Goal: Task Accomplishment & Management: Complete application form

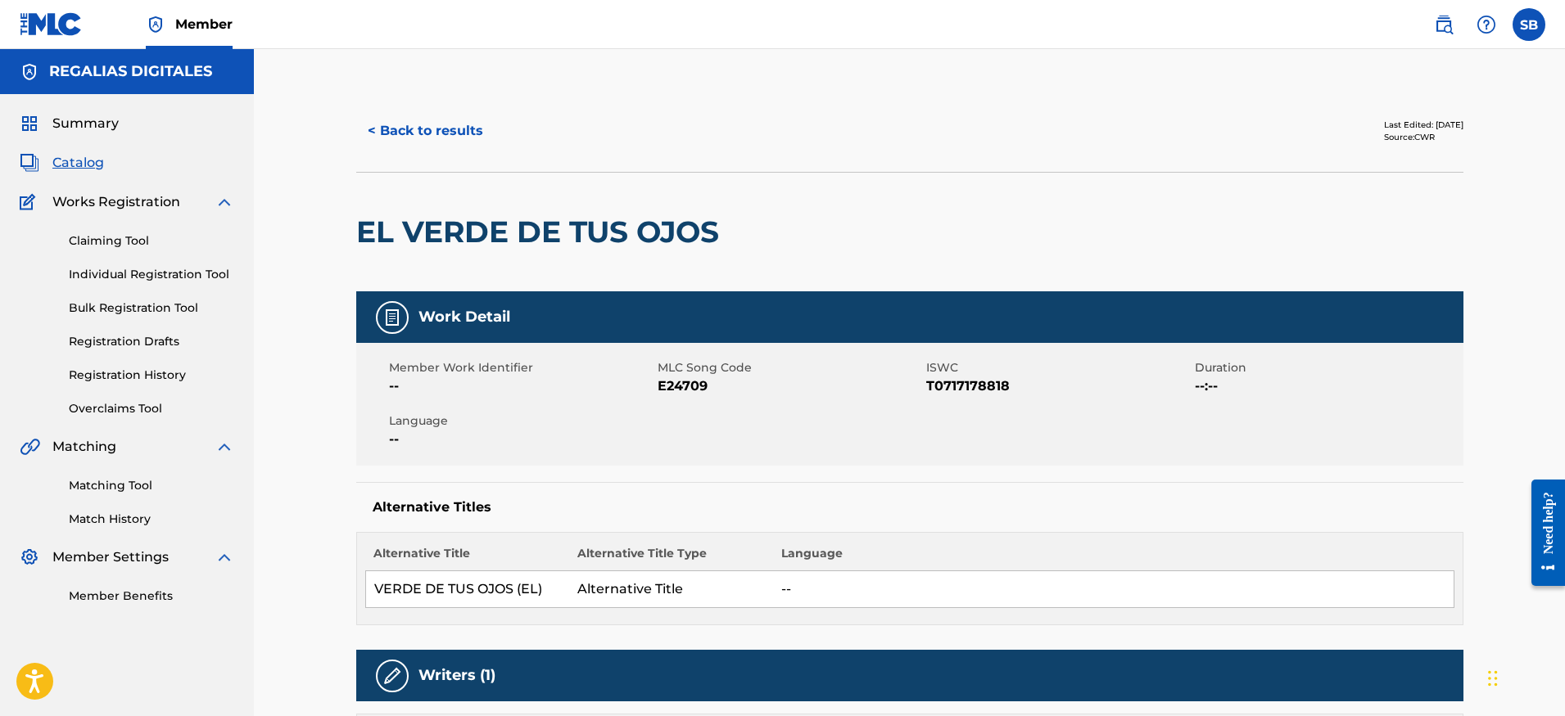
click at [550, 102] on div "< Back to results Last Edited: [DATE] Source: CWR" at bounding box center [909, 131] width 1107 height 82
click at [456, 133] on button "< Back to results" at bounding box center [425, 131] width 138 height 41
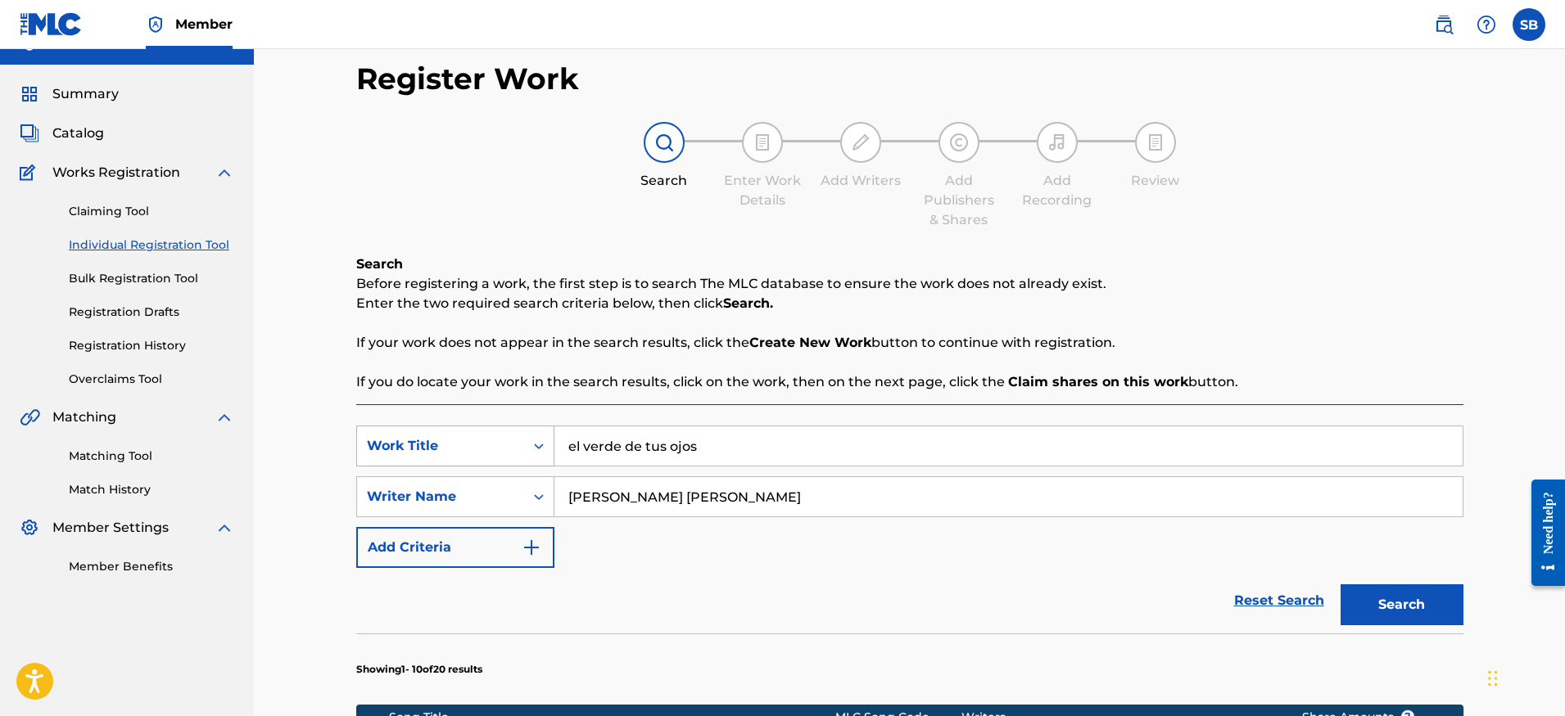
drag, startPoint x: 744, startPoint y: 445, endPoint x: 528, endPoint y: 440, distance: 216.2
click at [528, 440] on div "SearchWithCriteriac831241c-d8cd-4399-b278-48a80119cbf6 Work Title el verde de t…" at bounding box center [909, 446] width 1107 height 41
paste input "Dub With Us"
type input "Dub With Us"
drag, startPoint x: 822, startPoint y: 499, endPoint x: 557, endPoint y: 490, distance: 265.4
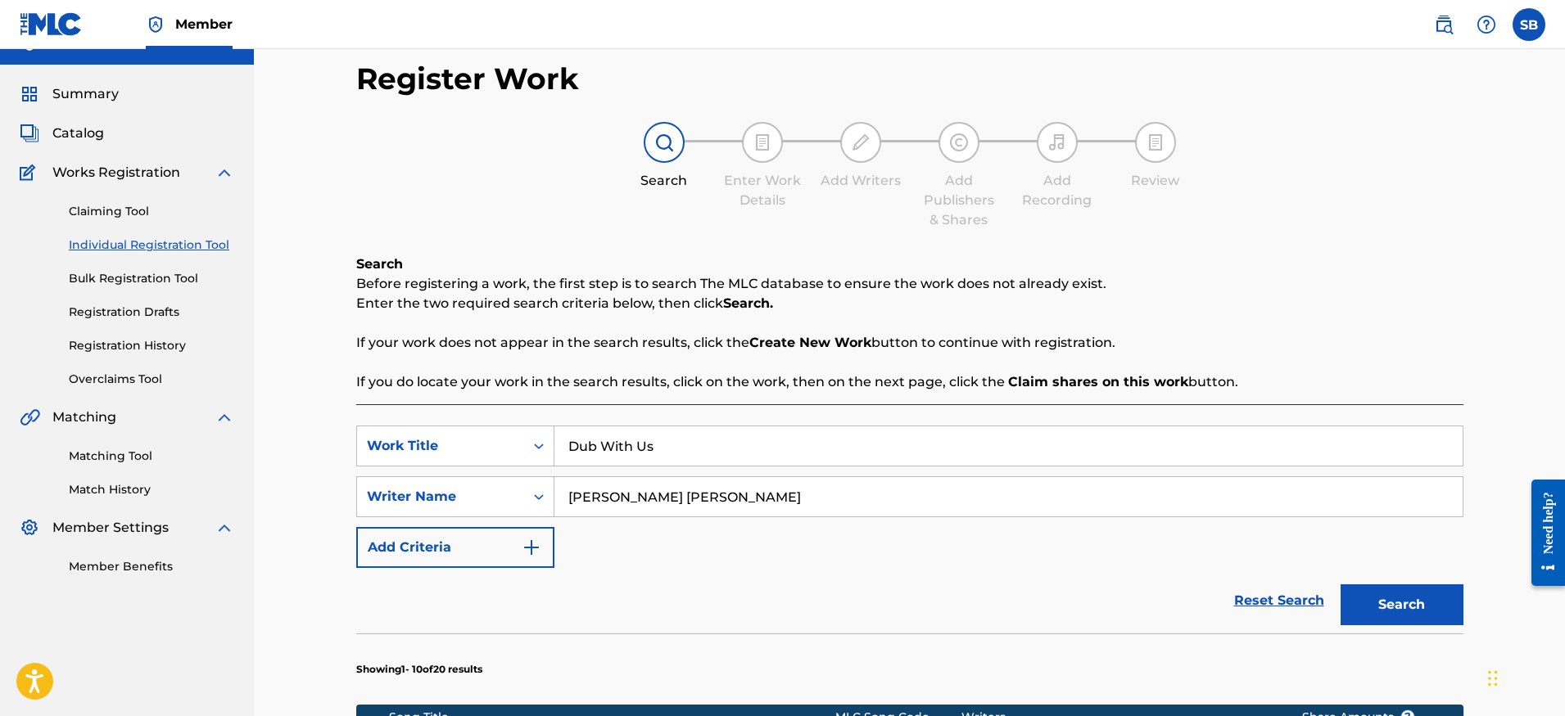
click at [558, 491] on input "[PERSON_NAME] [PERSON_NAME]" at bounding box center [1008, 496] width 908 height 39
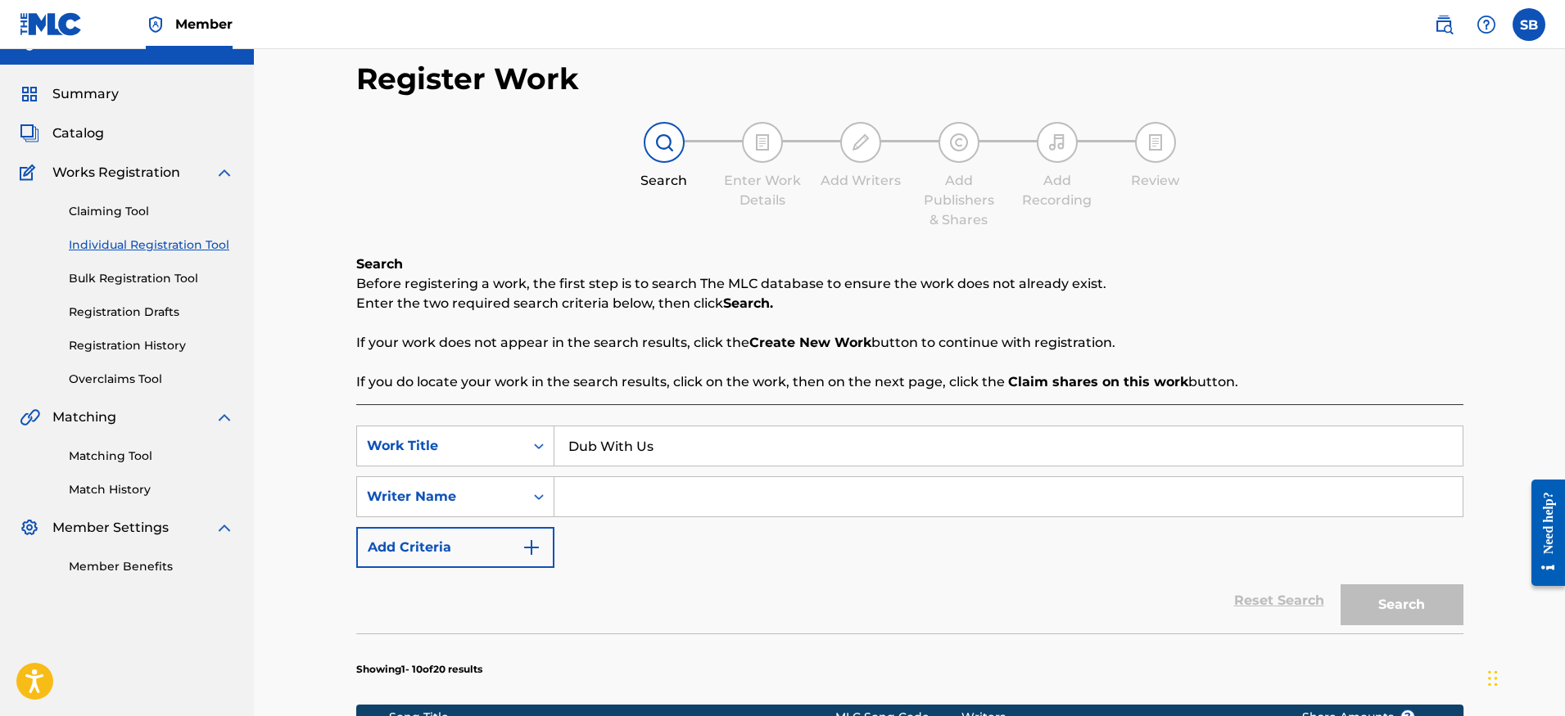
click at [655, 499] on input "Search Form" at bounding box center [1008, 496] width 908 height 39
paste input "[PERSON_NAME]"
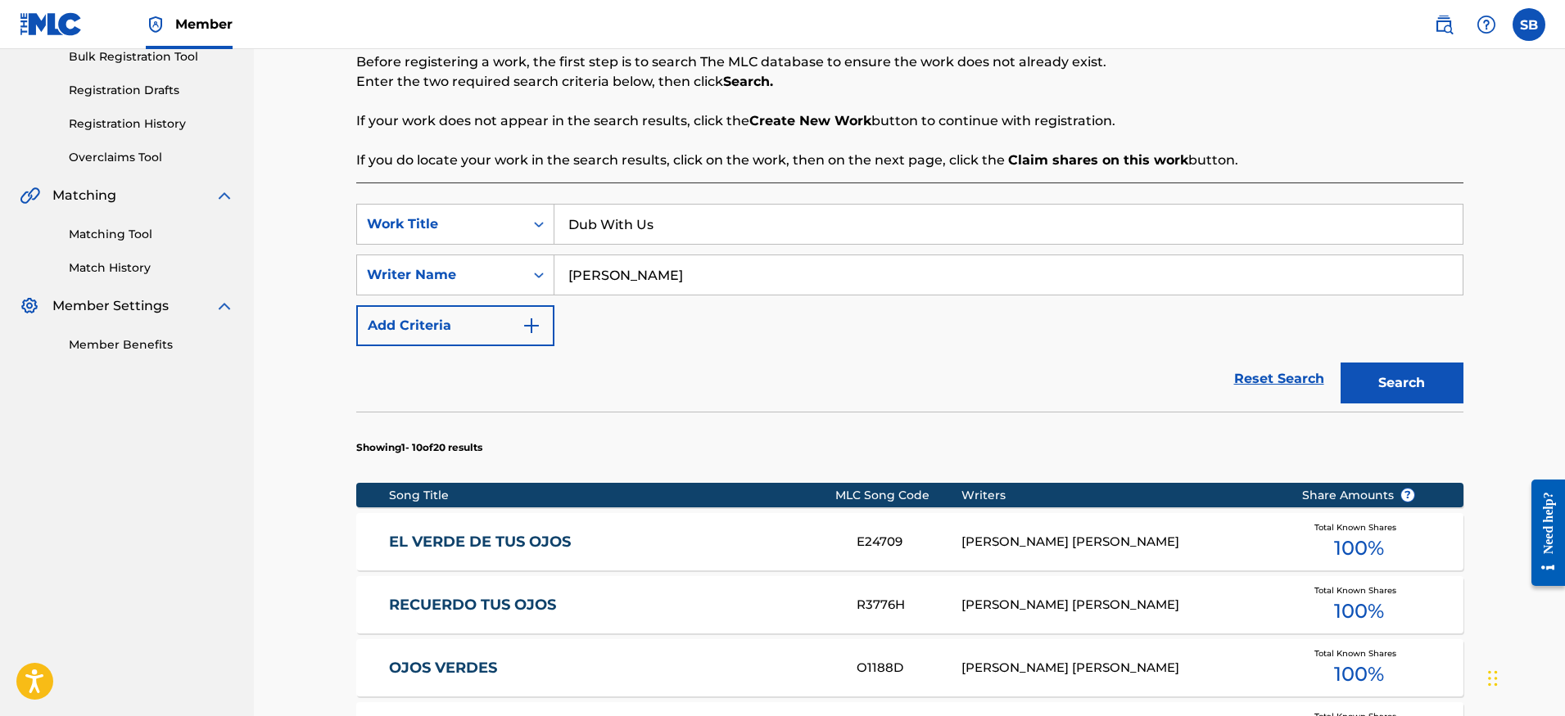
type input "[PERSON_NAME]"
click at [1425, 382] on button "Search" at bounding box center [1401, 383] width 123 height 41
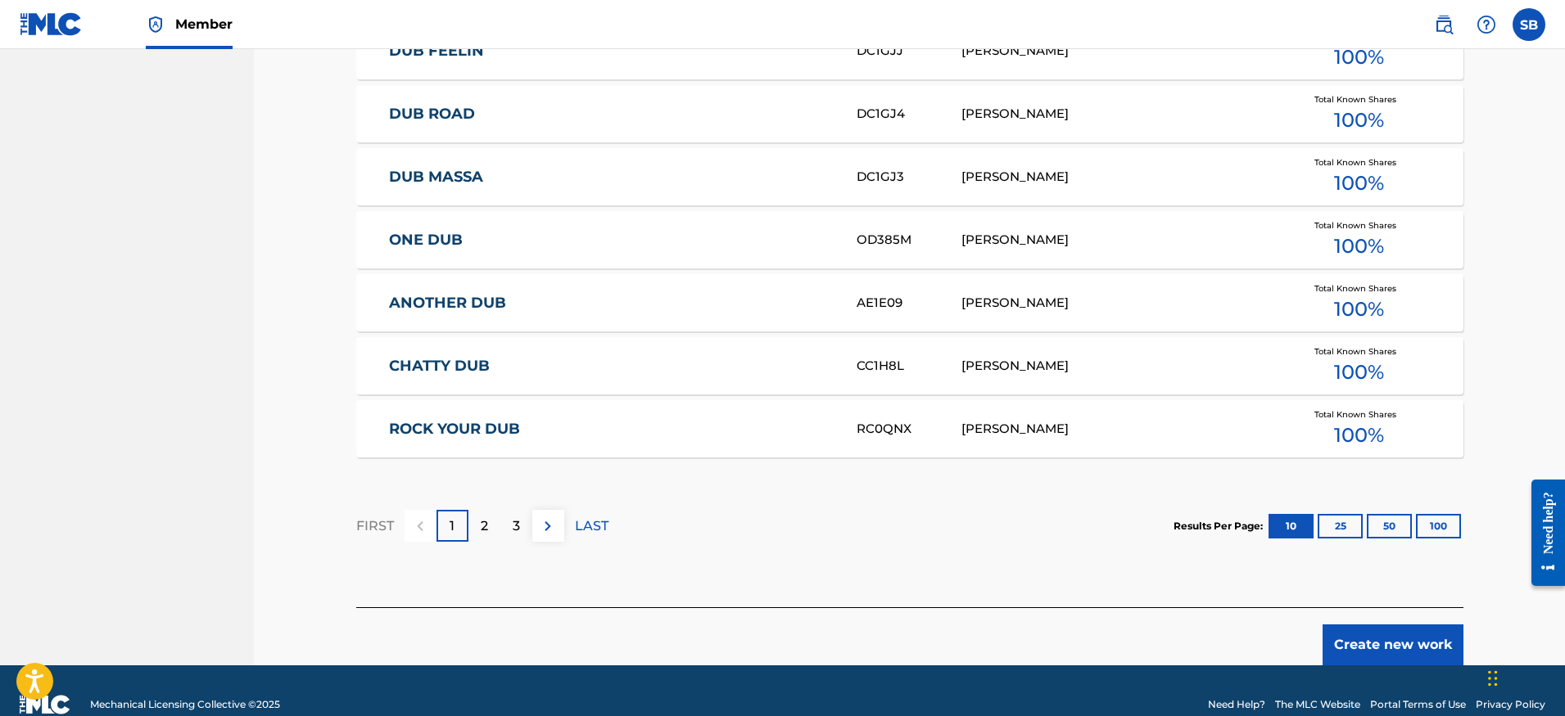
scroll to position [960, 0]
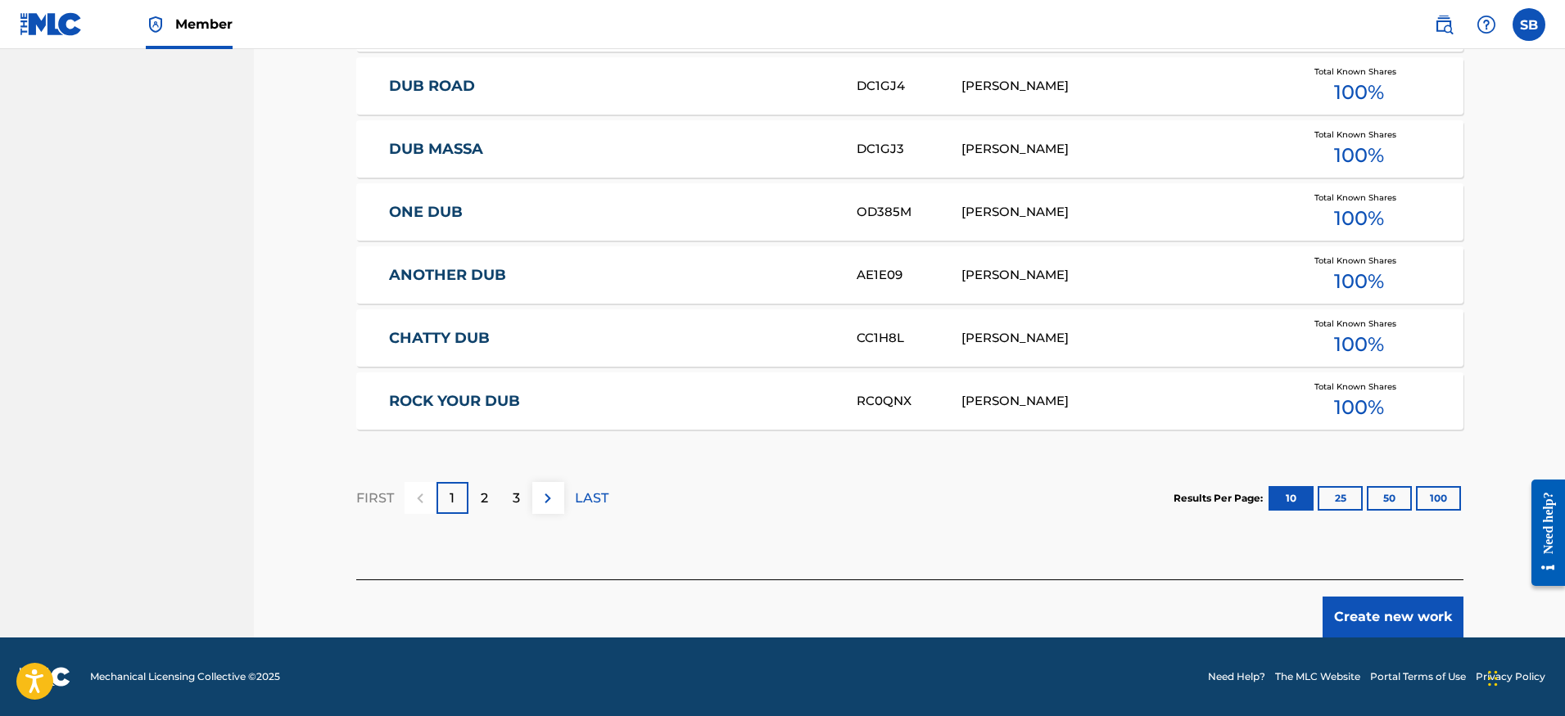
click at [1360, 608] on button "Create new work" at bounding box center [1392, 617] width 141 height 41
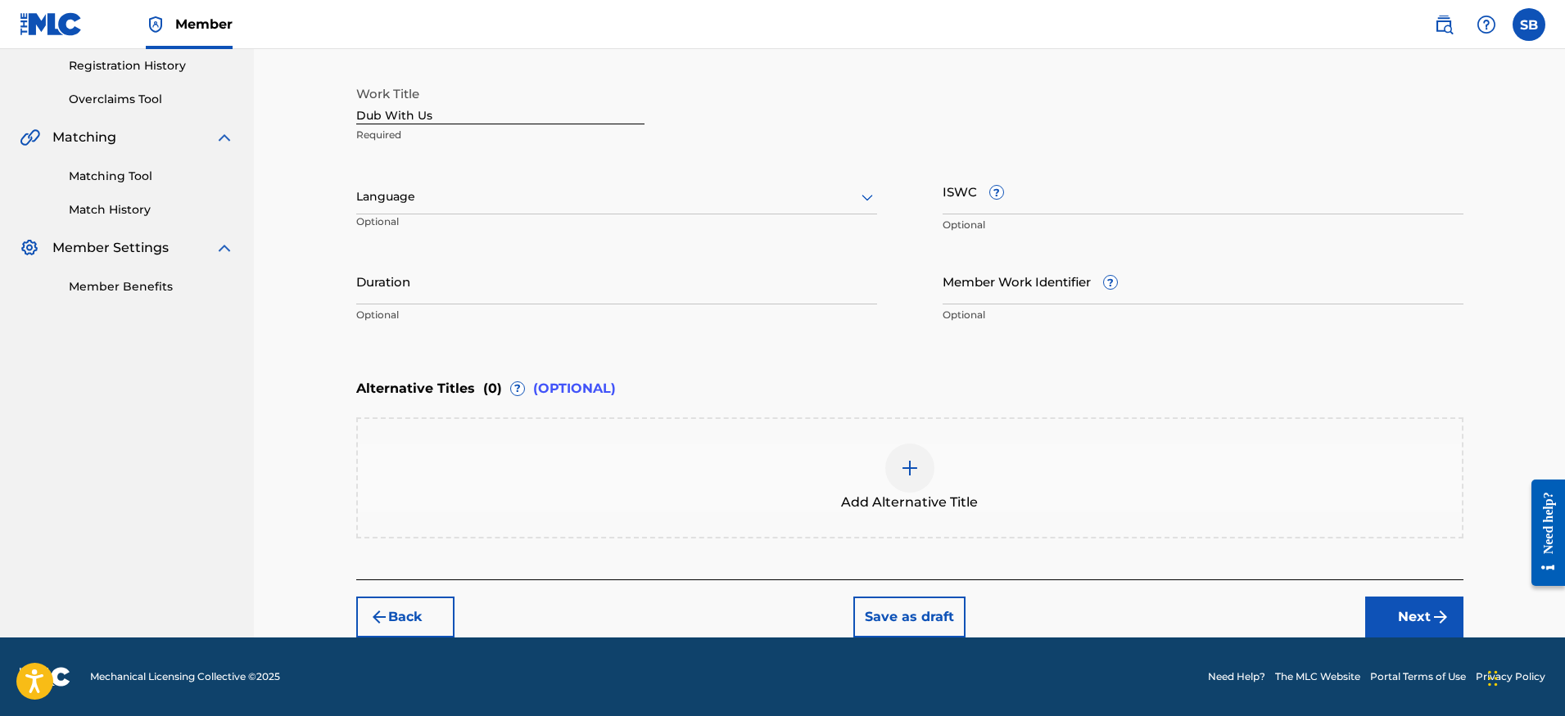
scroll to position [309, 0]
click at [507, 210] on div "Language" at bounding box center [616, 197] width 521 height 34
click at [499, 226] on div "English" at bounding box center [616, 233] width 519 height 37
click at [1430, 608] on img "submit" at bounding box center [1440, 618] width 20 height 20
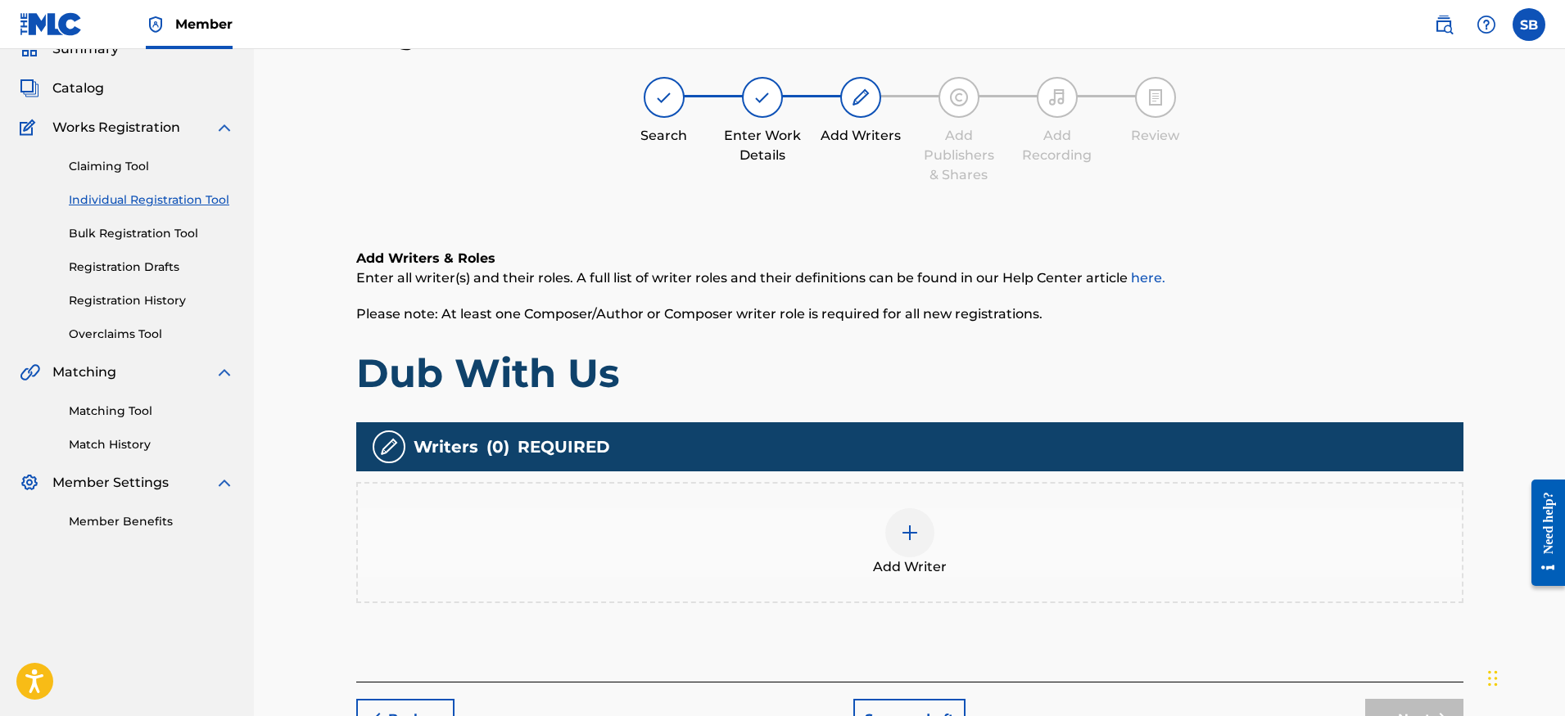
scroll to position [74, 0]
click at [956, 521] on div "Add Writer" at bounding box center [910, 543] width 1104 height 69
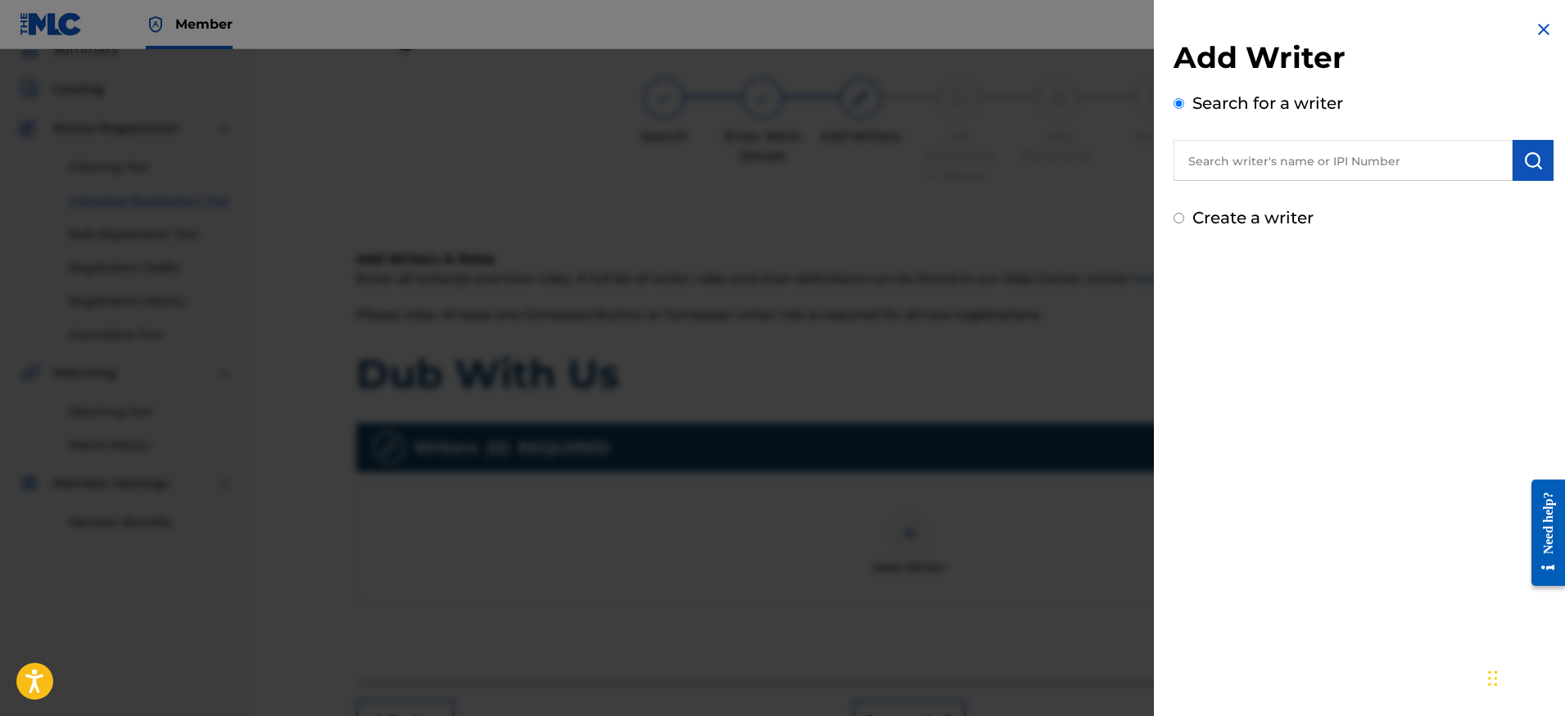
click at [1283, 159] on input "text" at bounding box center [1342, 160] width 339 height 41
paste input "[PERSON_NAME]"
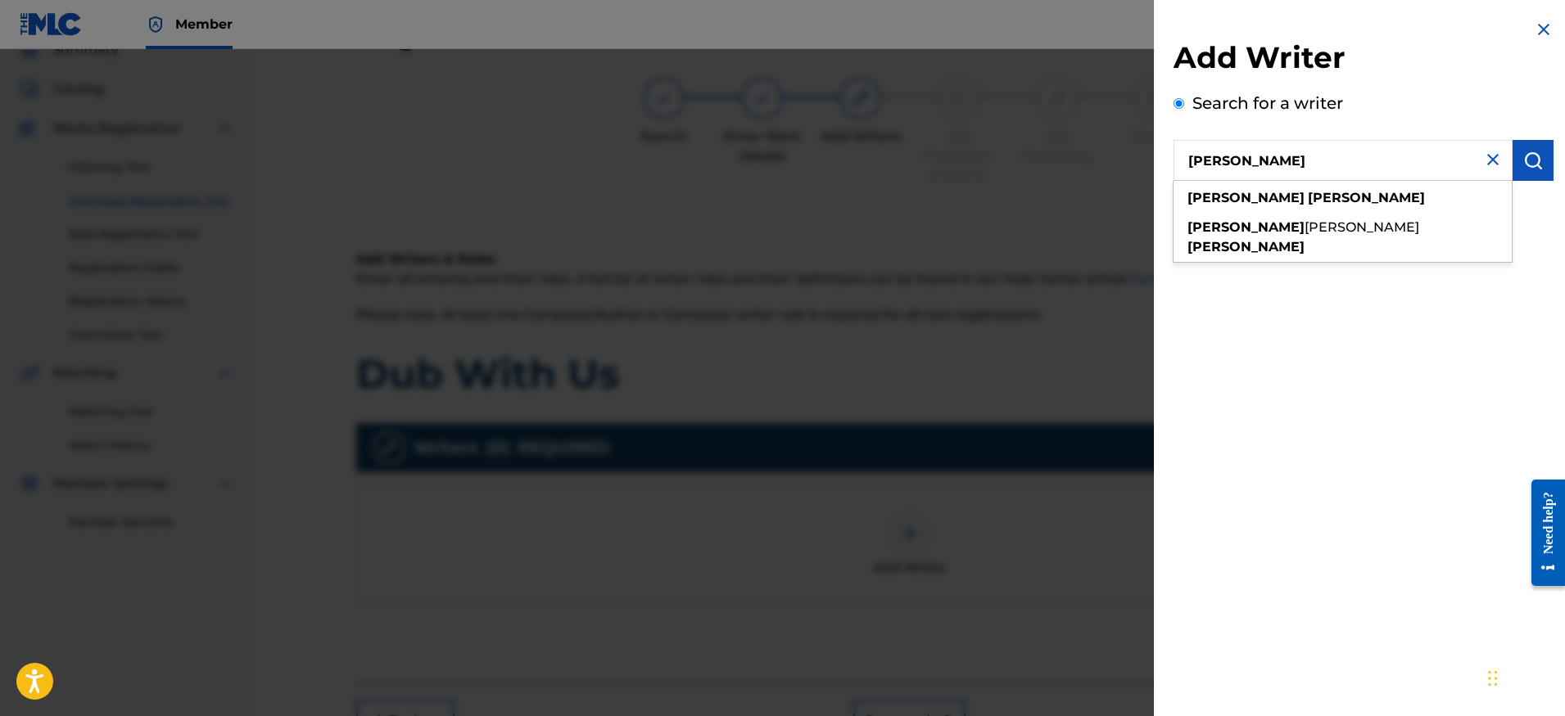
type input "[PERSON_NAME]"
click at [1525, 170] on button "submit" at bounding box center [1532, 160] width 41 height 41
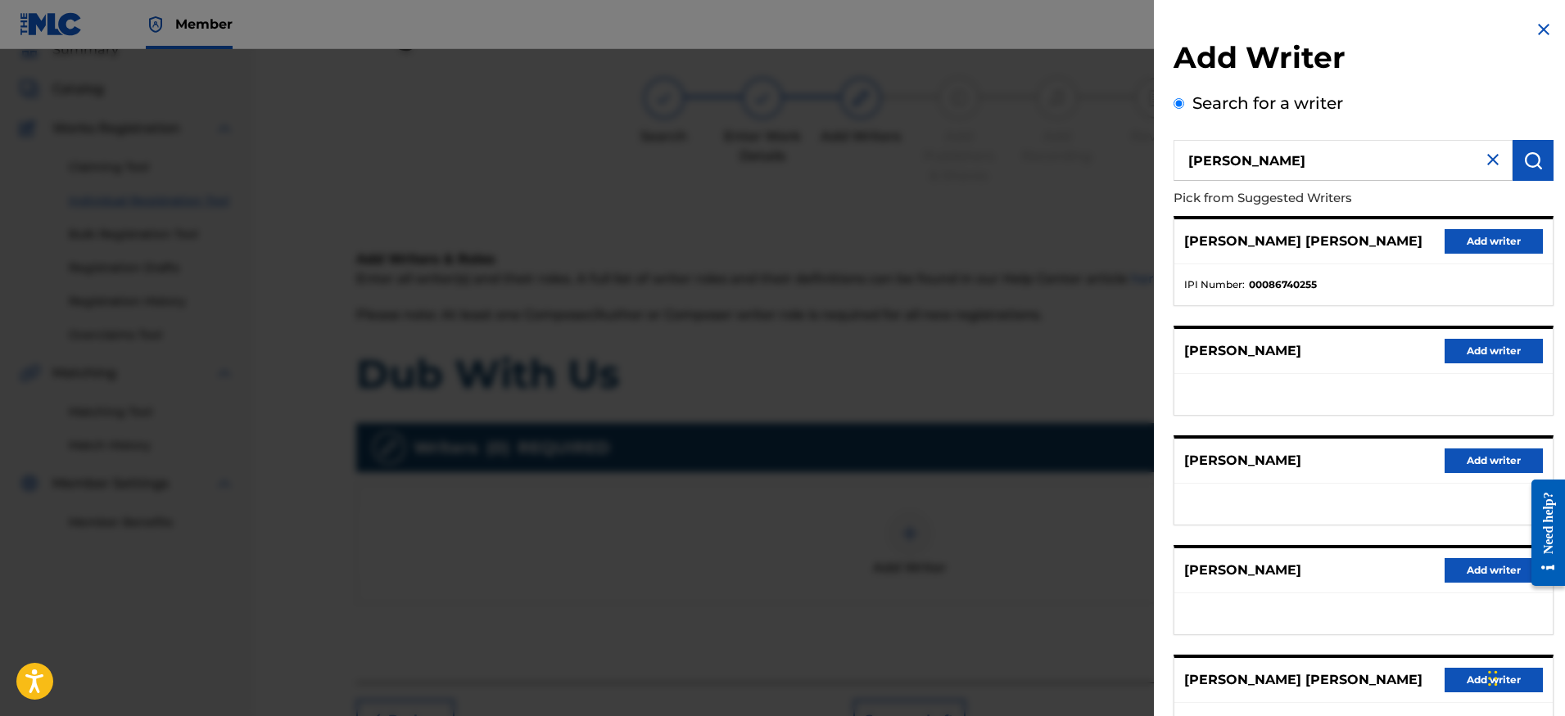
click at [1480, 348] on button "Add writer" at bounding box center [1493, 351] width 98 height 25
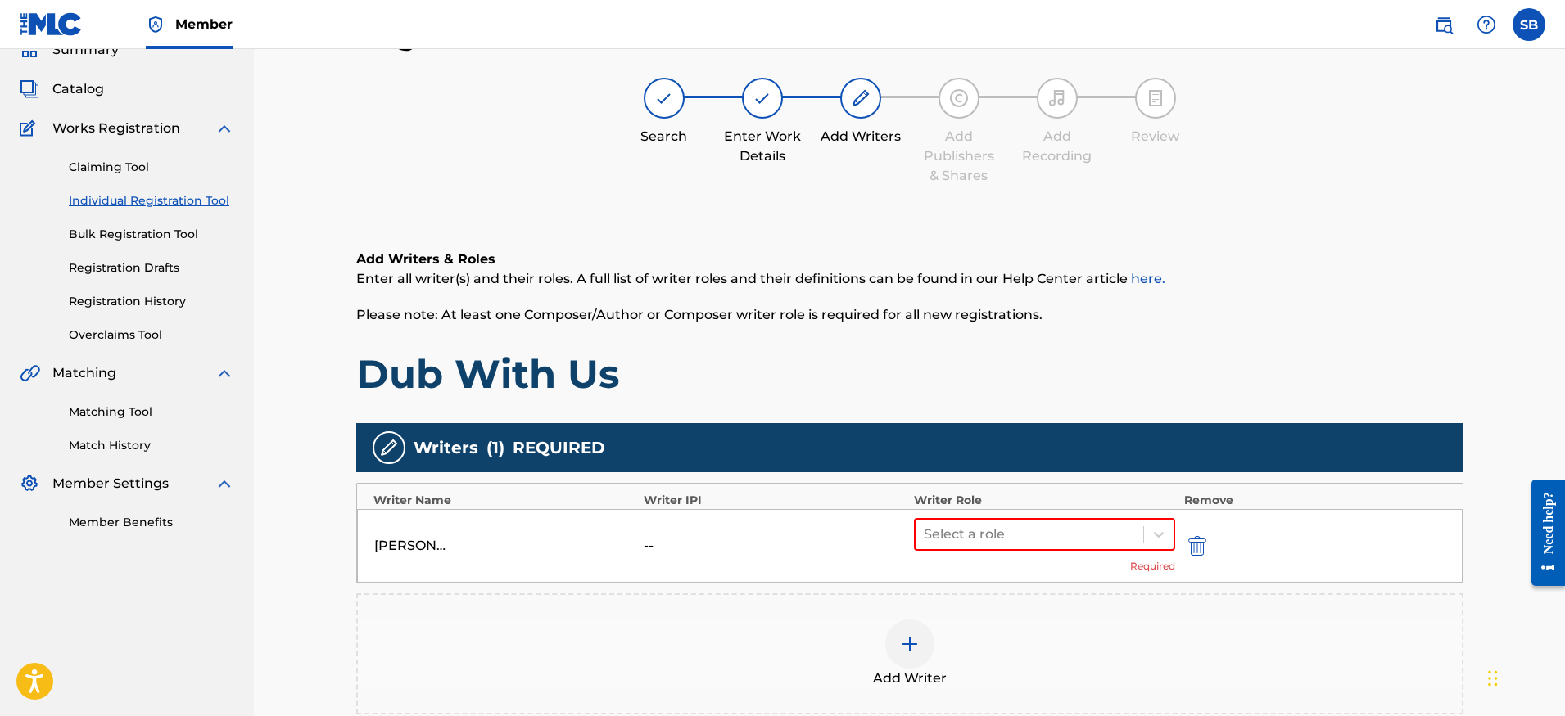
scroll to position [219, 0]
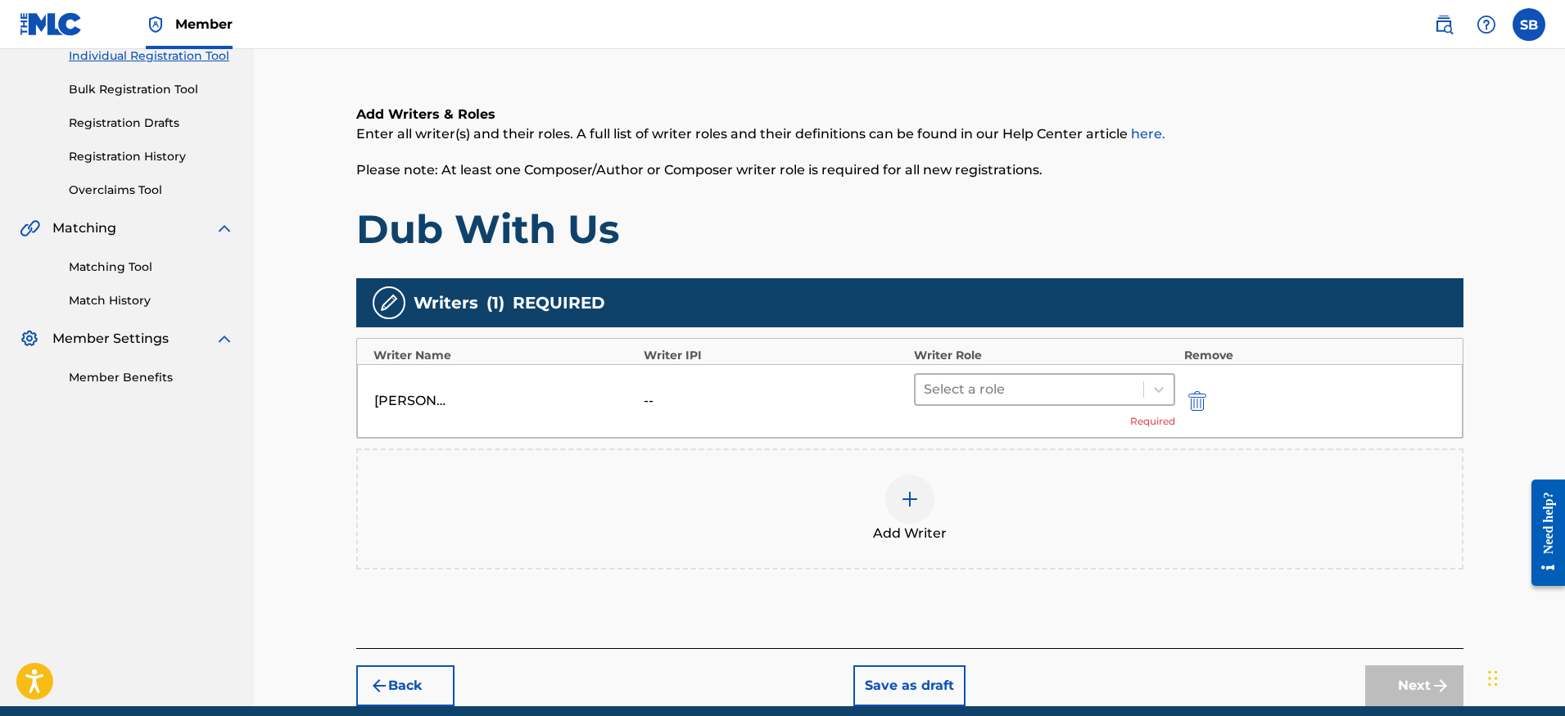
click at [1004, 396] on div at bounding box center [1030, 389] width 212 height 23
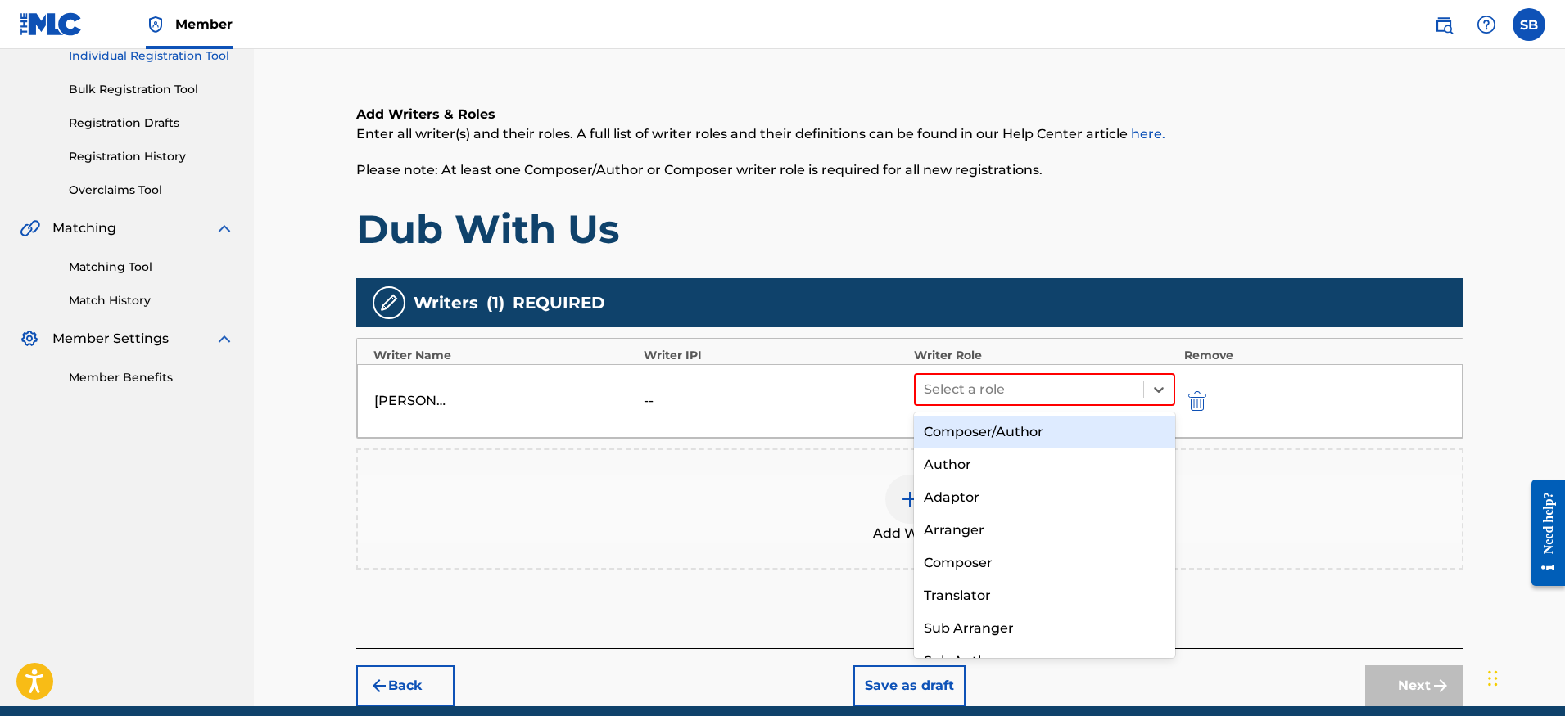
click at [1019, 444] on div "Composer/Author" at bounding box center [1045, 432] width 262 height 33
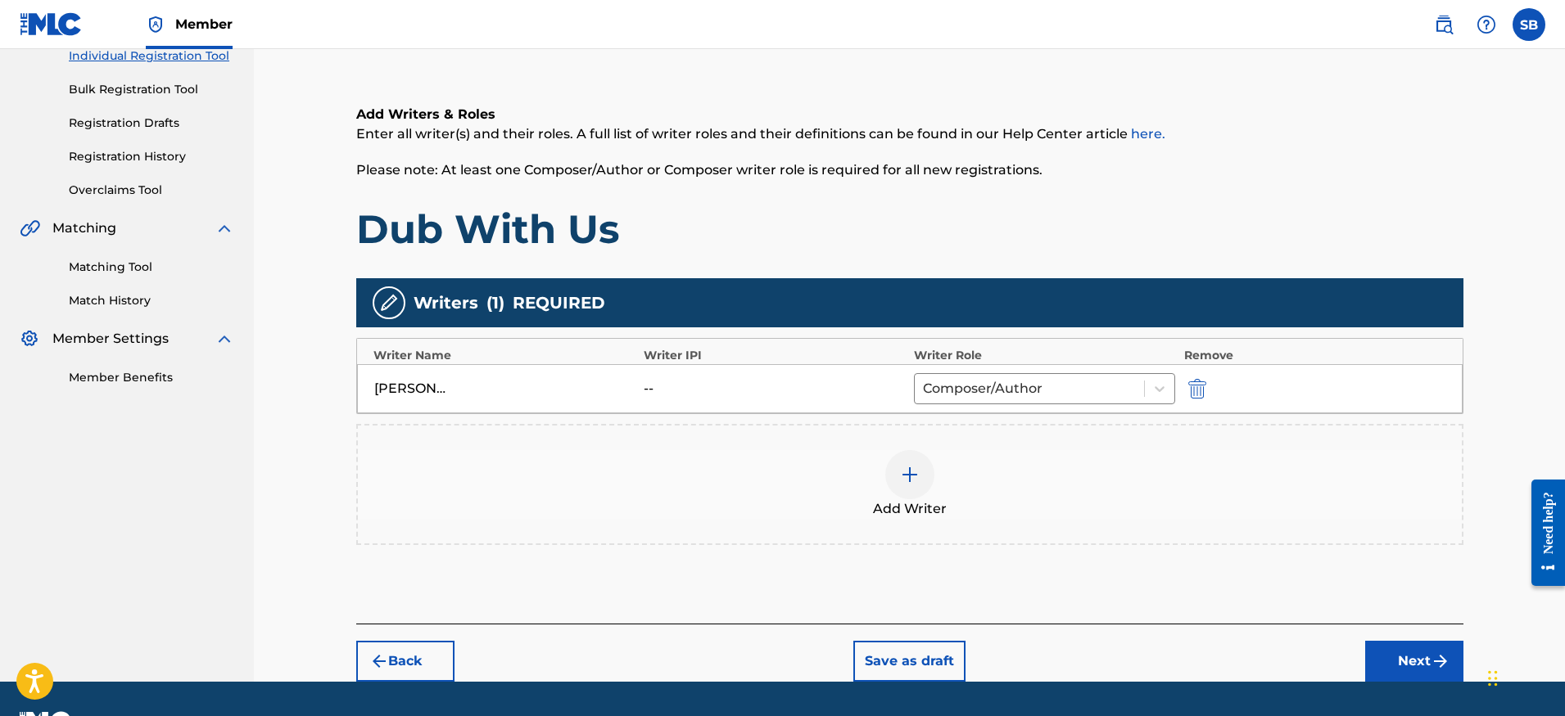
click at [1409, 663] on button "Next" at bounding box center [1414, 661] width 98 height 41
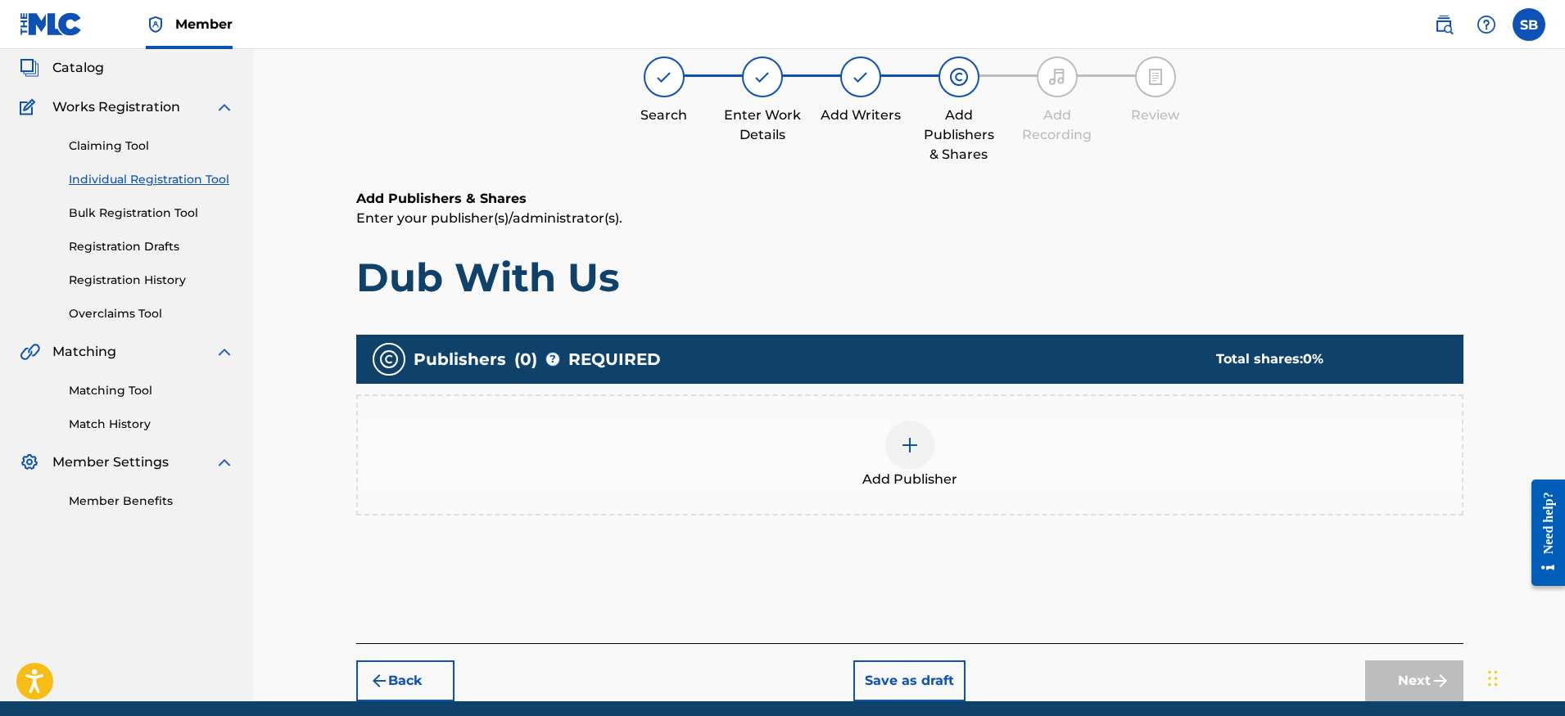
scroll to position [74, 0]
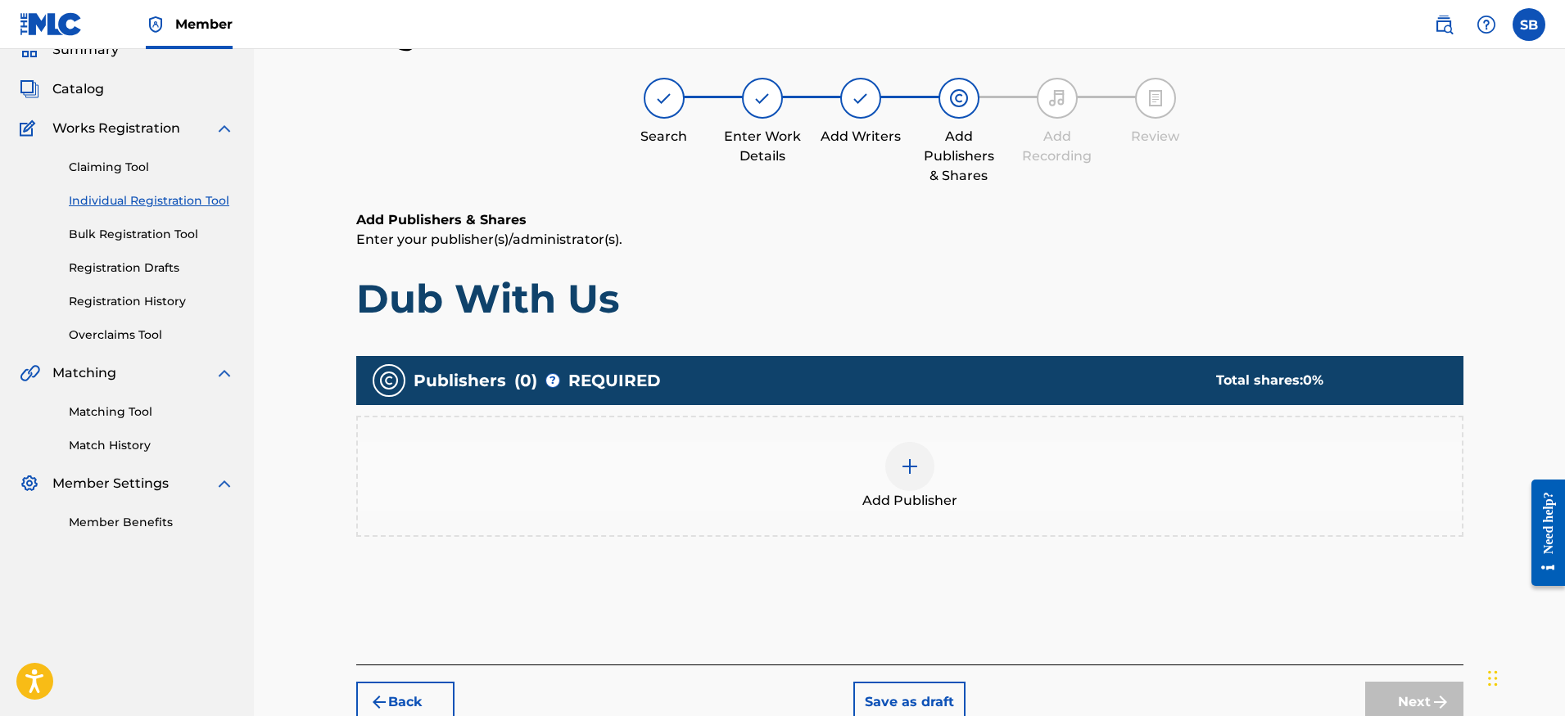
click at [972, 488] on div "Add Publisher" at bounding box center [910, 476] width 1104 height 69
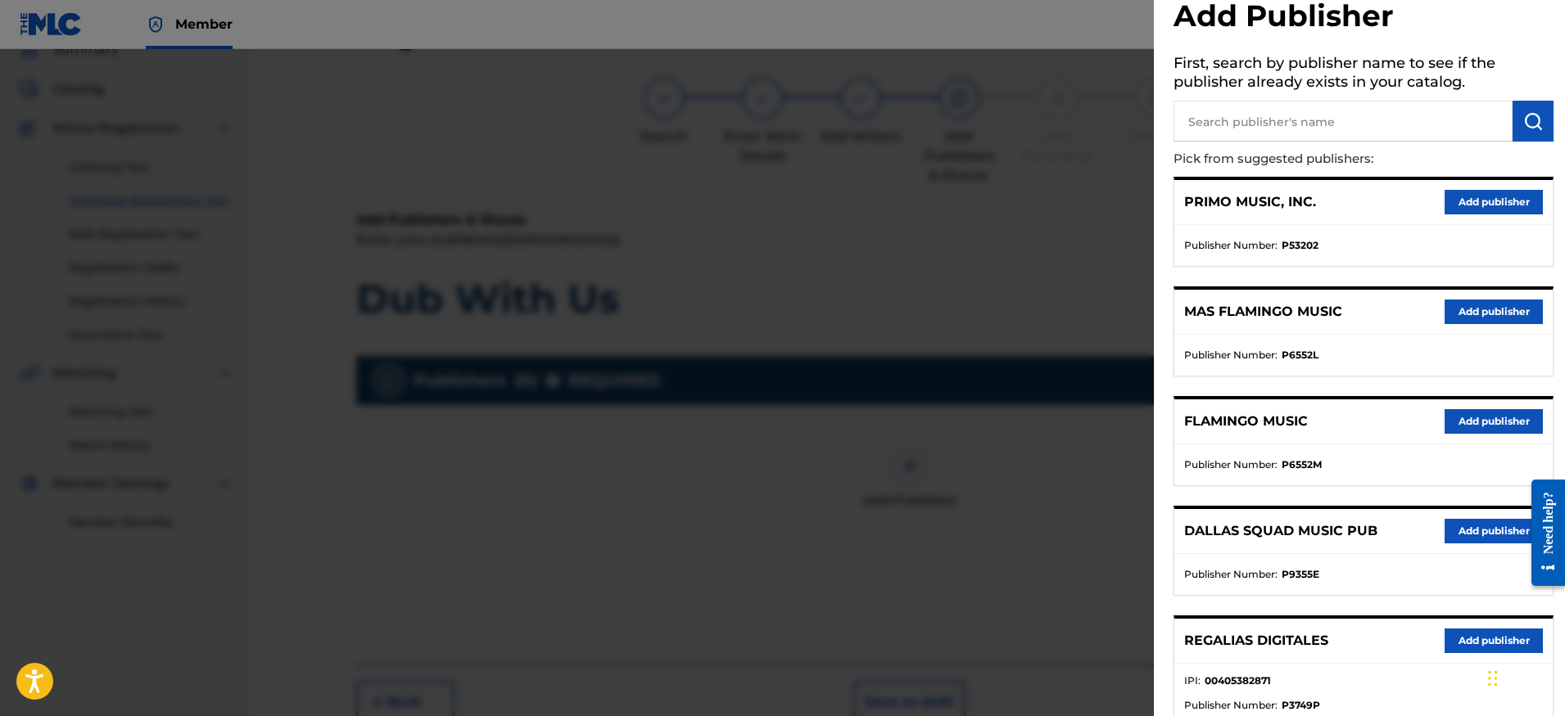
scroll to position [478, 0]
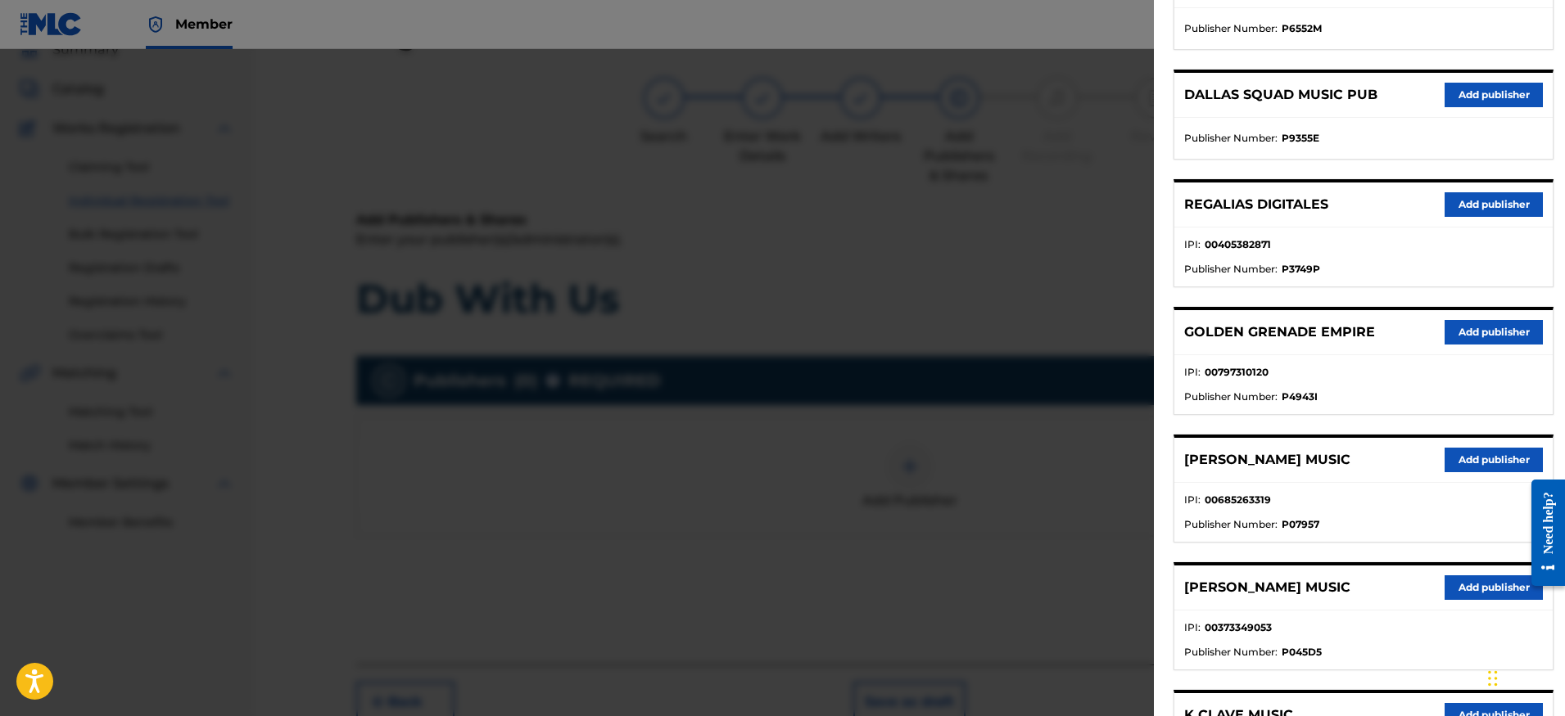
click at [1471, 217] on div "REGALIAS DIGITALES Add publisher" at bounding box center [1363, 205] width 378 height 45
click at [1471, 193] on button "Add publisher" at bounding box center [1493, 204] width 98 height 25
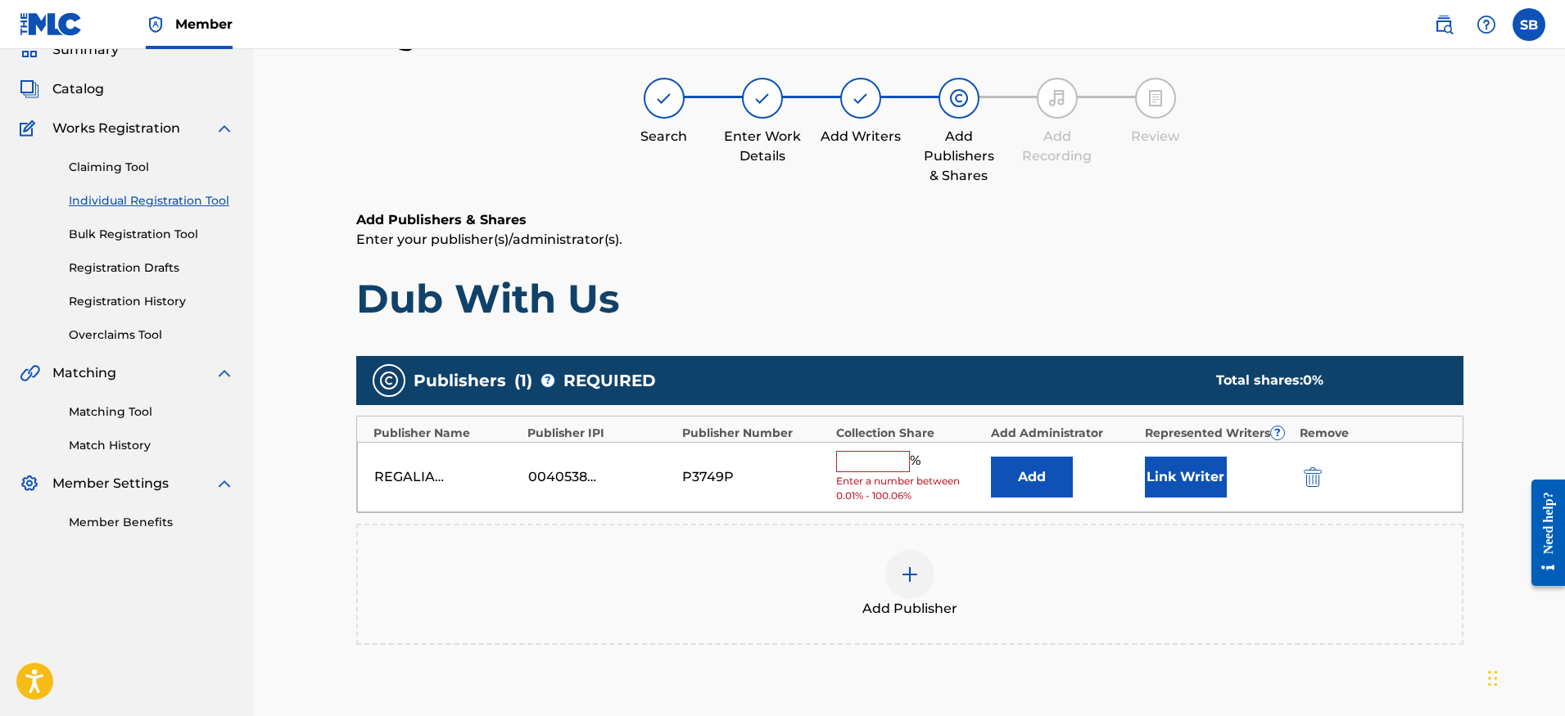
click at [861, 460] on input "text" at bounding box center [873, 461] width 74 height 21
type input "25"
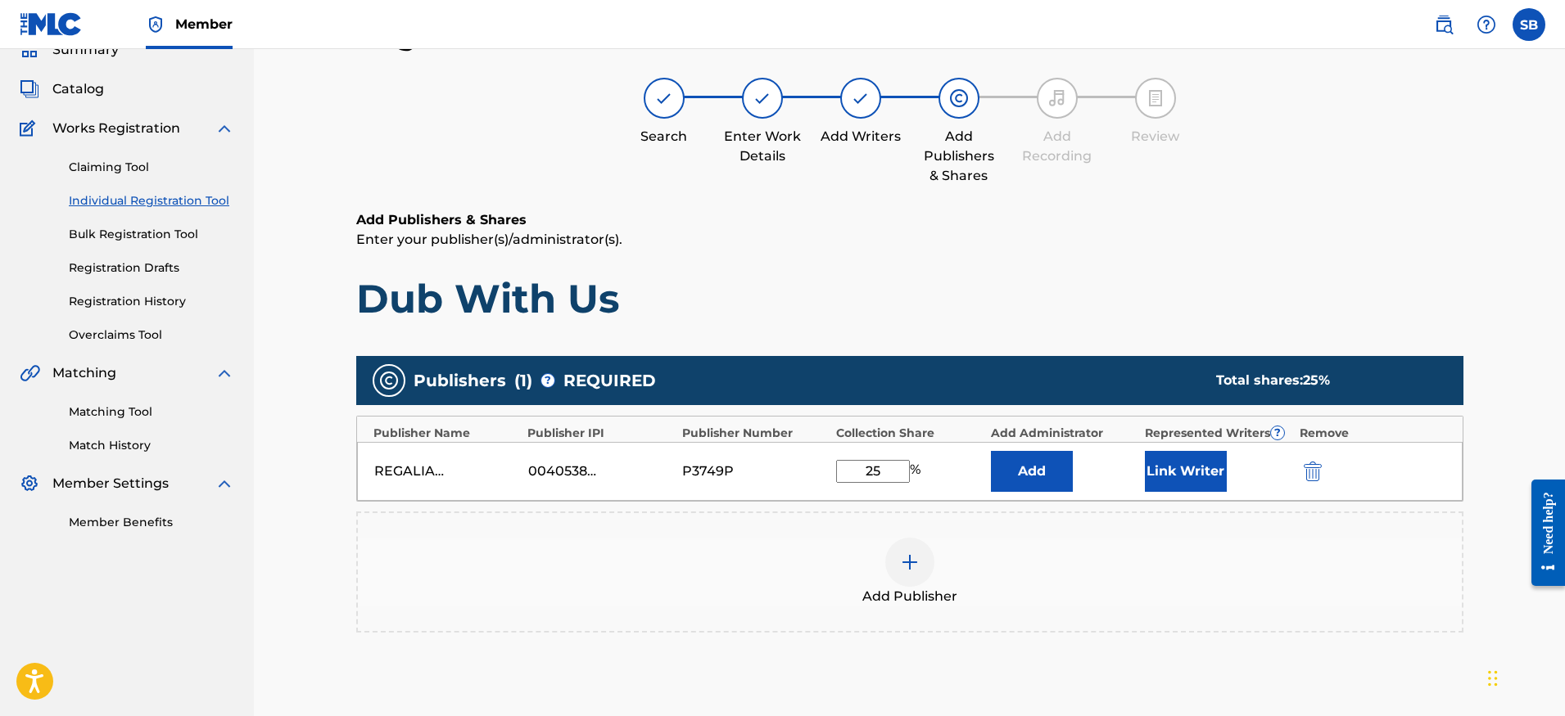
click at [1200, 486] on button "Link Writer" at bounding box center [1186, 471] width 82 height 41
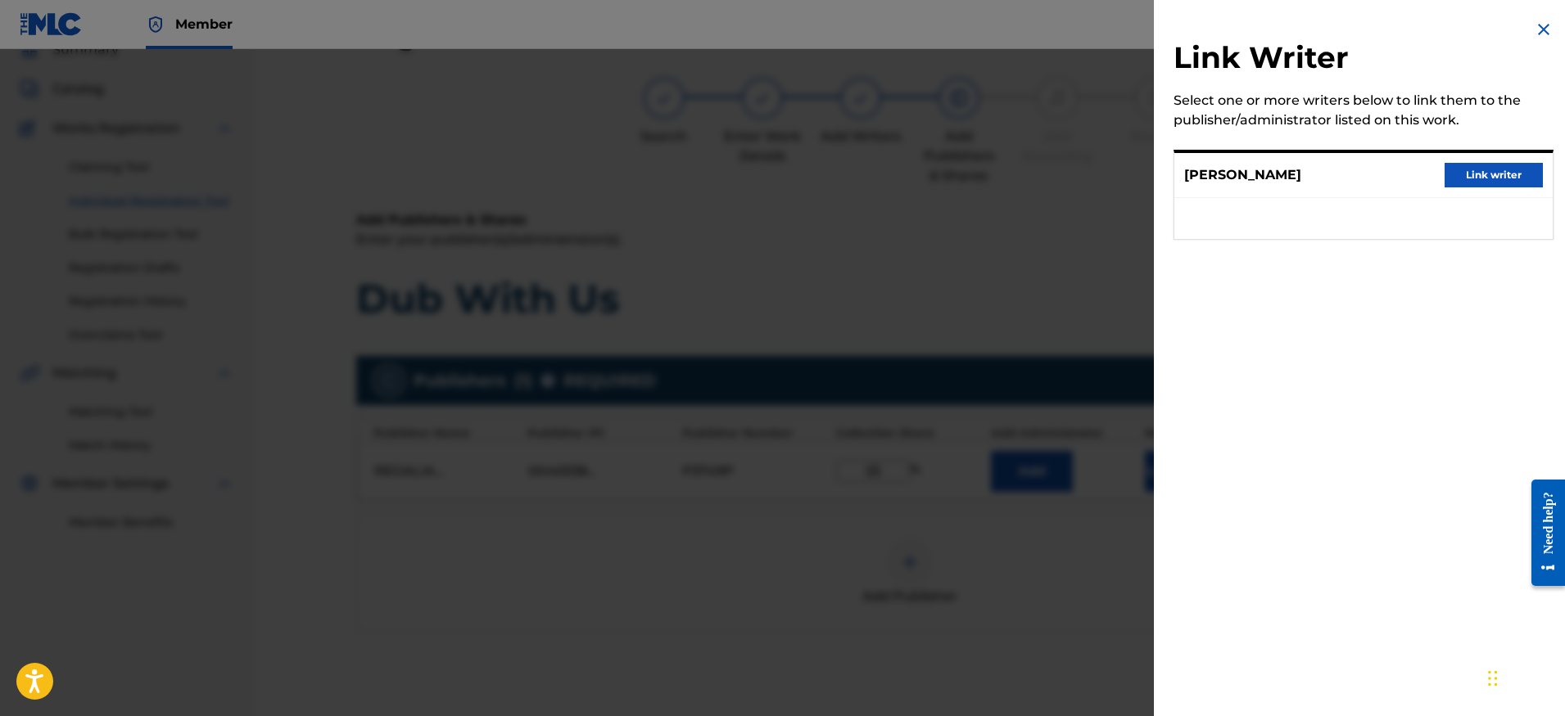
click at [1519, 156] on div "[PERSON_NAME] Link writer" at bounding box center [1363, 175] width 378 height 45
click at [1518, 165] on button "Link writer" at bounding box center [1493, 175] width 98 height 25
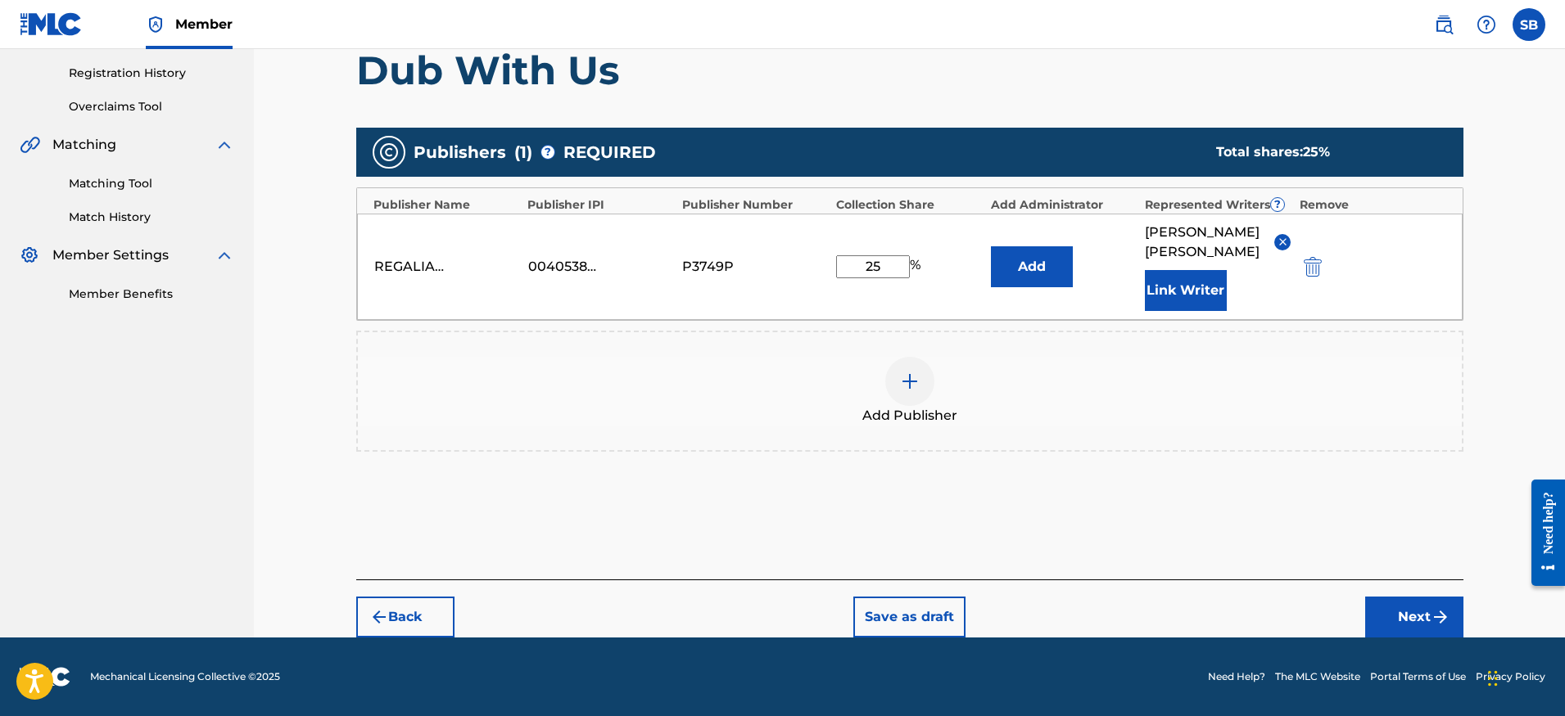
click at [1413, 608] on button "Next" at bounding box center [1414, 617] width 98 height 41
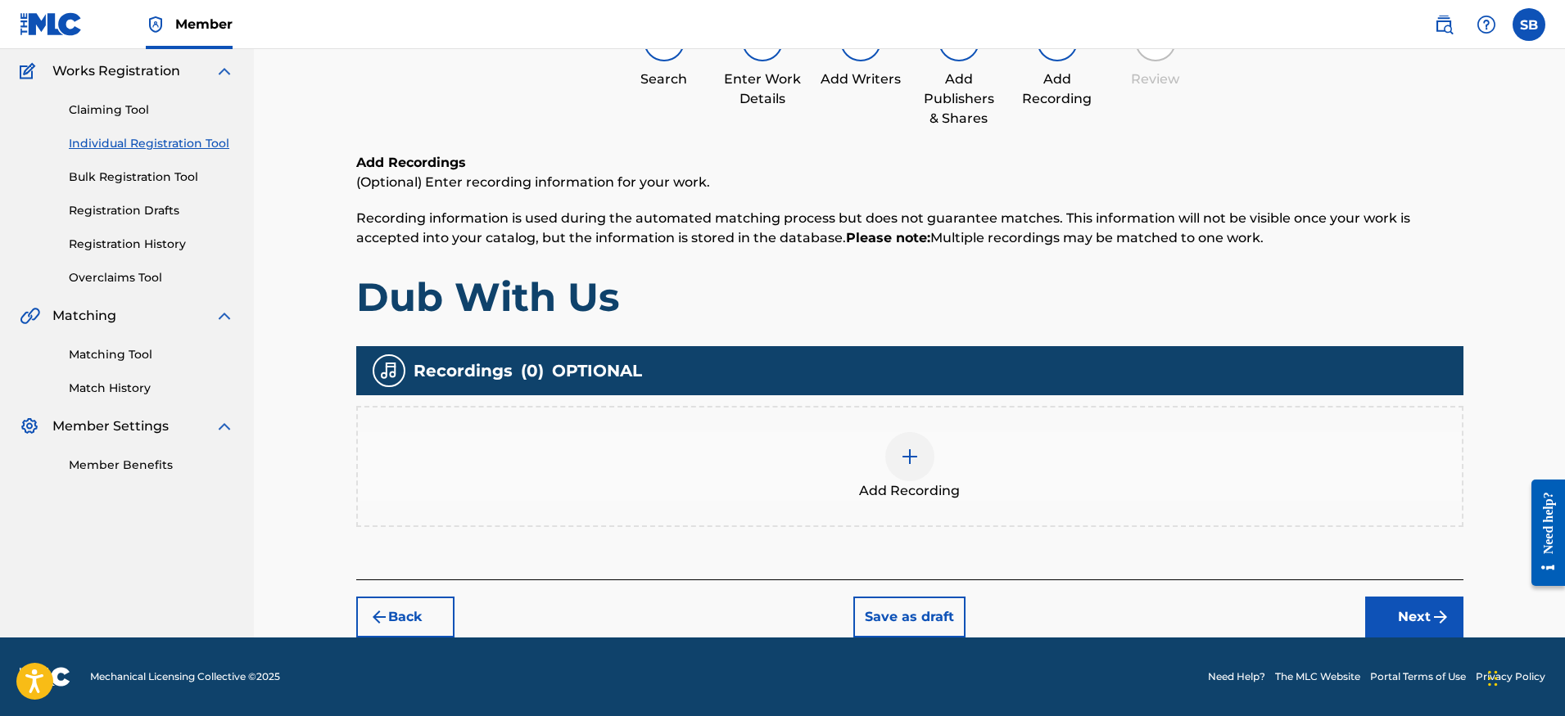
scroll to position [74, 0]
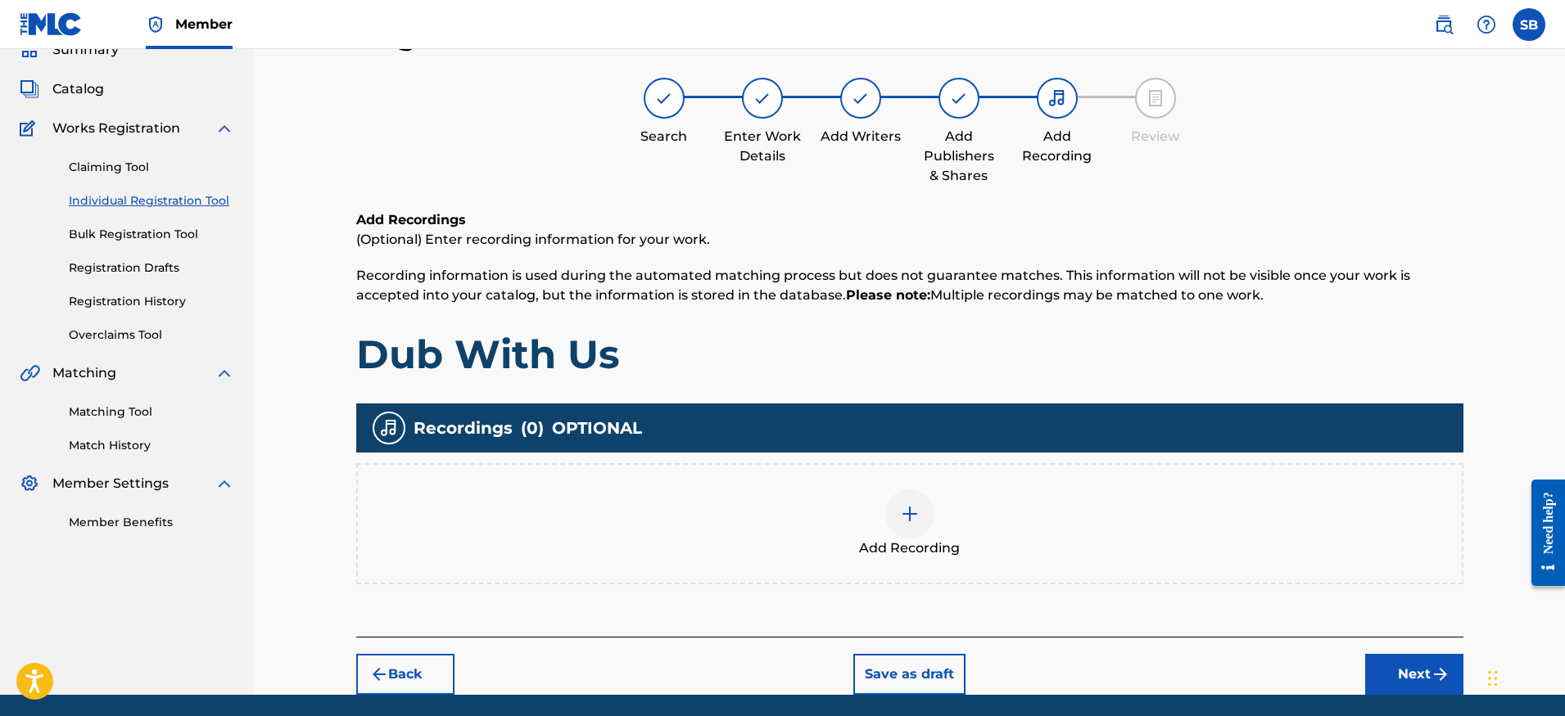
click at [918, 540] on span "Add Recording" at bounding box center [909, 549] width 101 height 20
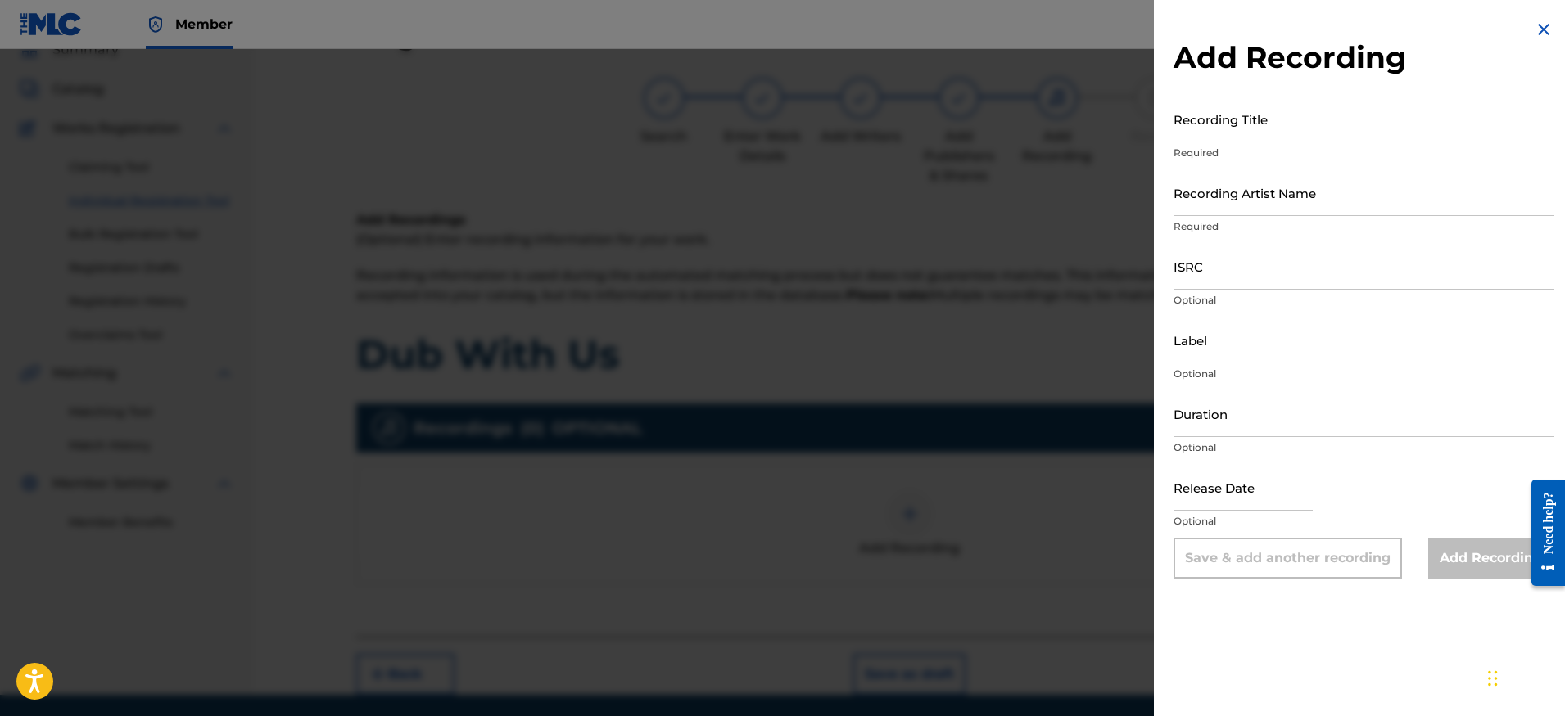
click at [1299, 271] on input "ISRC" at bounding box center [1363, 266] width 380 height 47
paste input "QMBZ92598588"
type input "QMBZ92598588"
click at [1322, 208] on input "Recording Artist Name" at bounding box center [1363, 192] width 380 height 47
paste input "[PERSON_NAME], Mad Professor, [PERSON_NAME]"
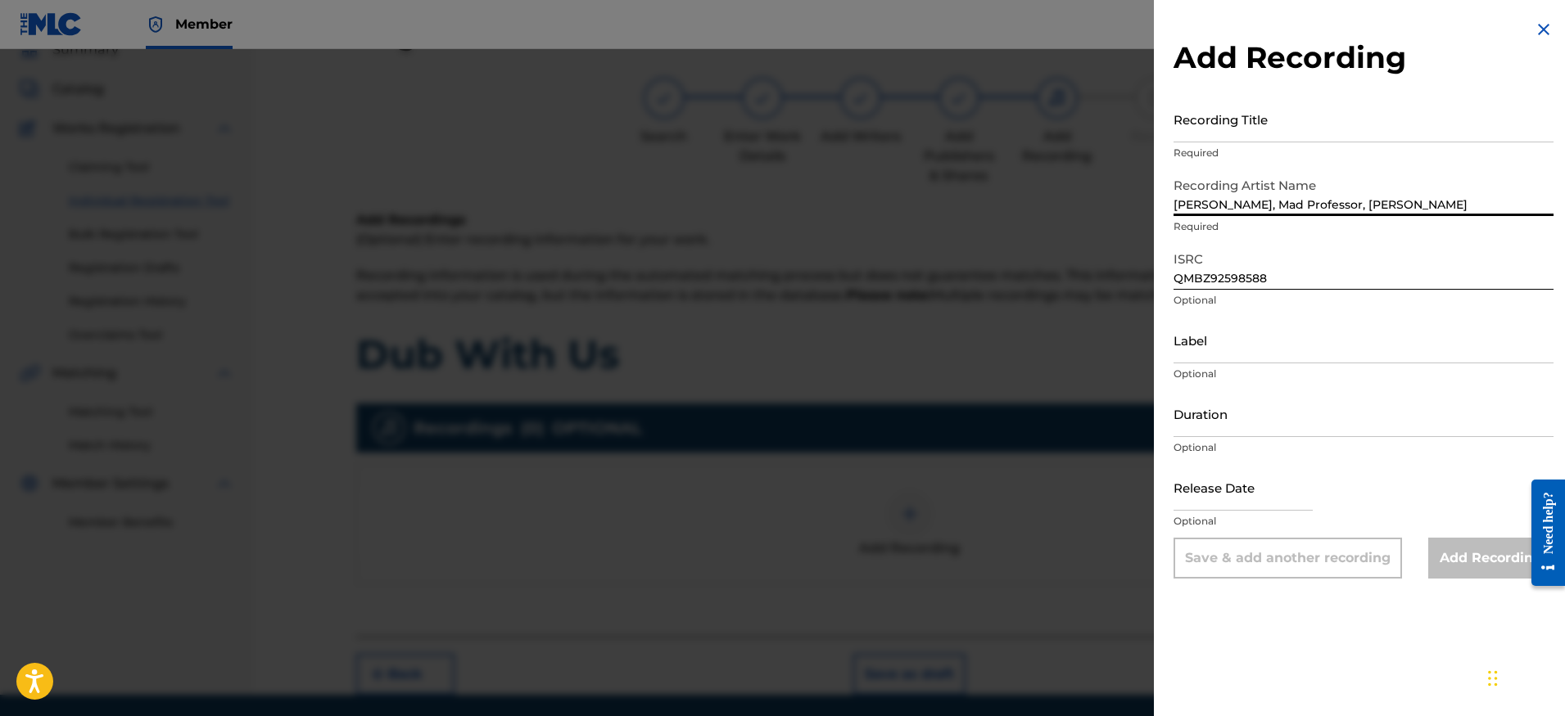
type input "[PERSON_NAME], Mad Professor, [PERSON_NAME]"
click at [1342, 115] on input "Recording Title" at bounding box center [1363, 119] width 380 height 47
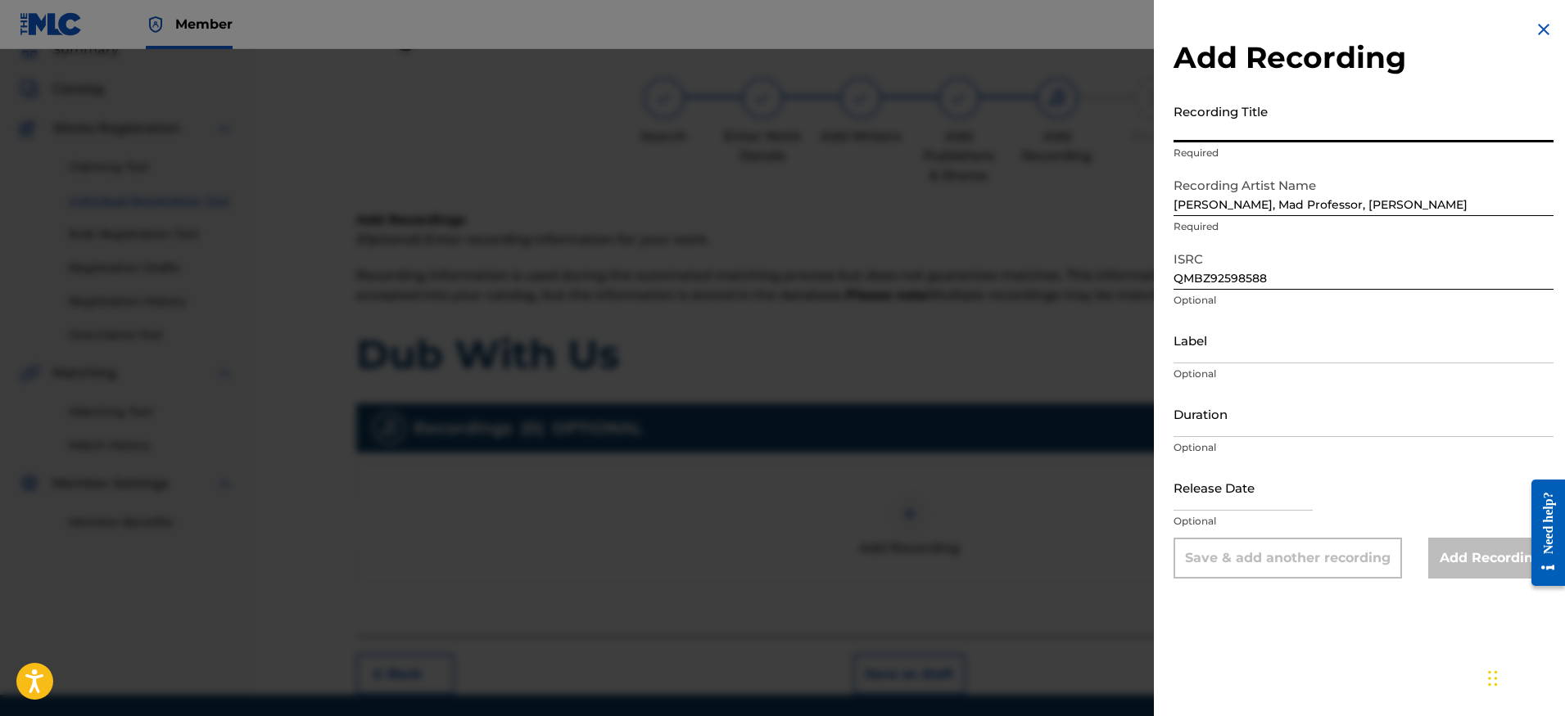
paste input "Dub With Us"
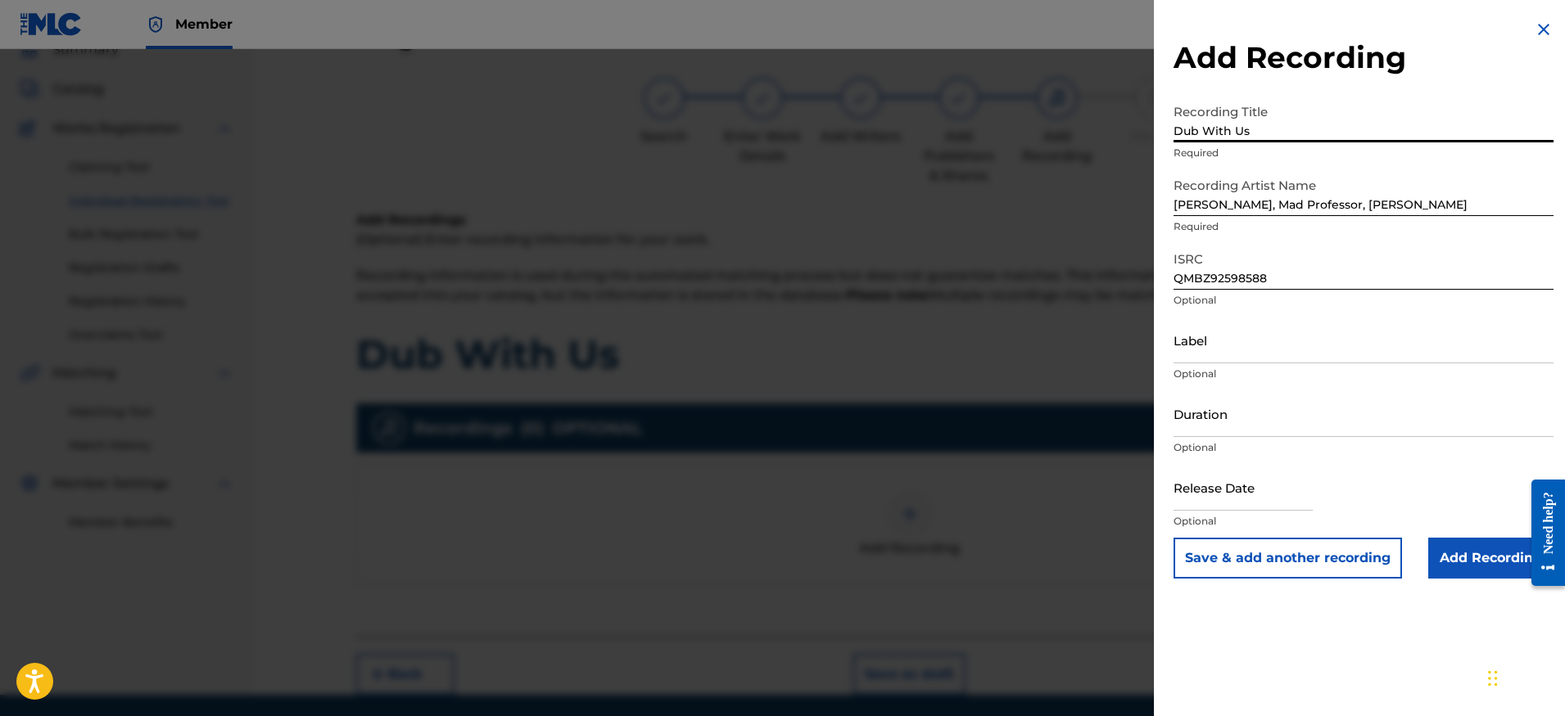
type input "Dub With Us"
click at [1449, 568] on input "Add Recording" at bounding box center [1490, 558] width 125 height 41
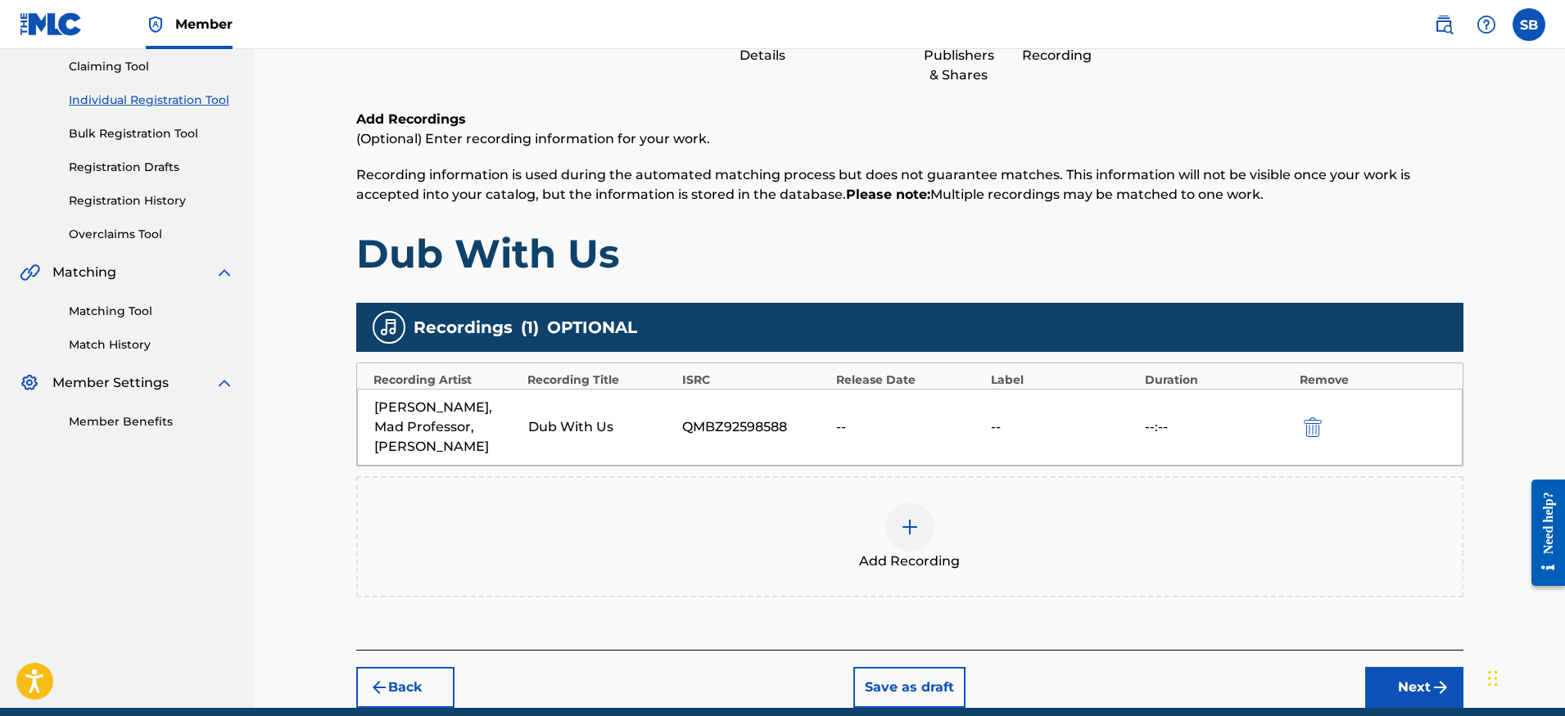
scroll to position [181, 0]
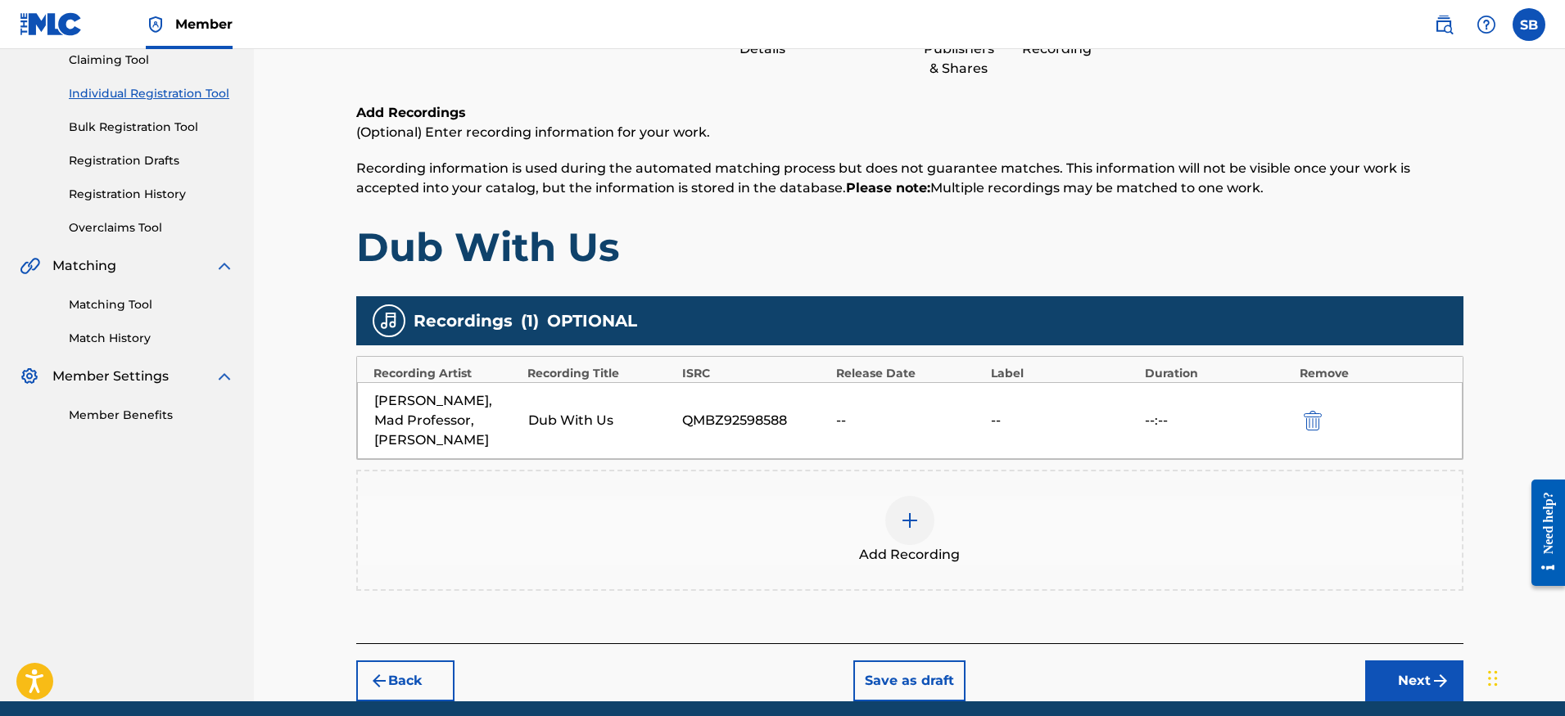
click at [1405, 680] on button "Next" at bounding box center [1414, 681] width 98 height 41
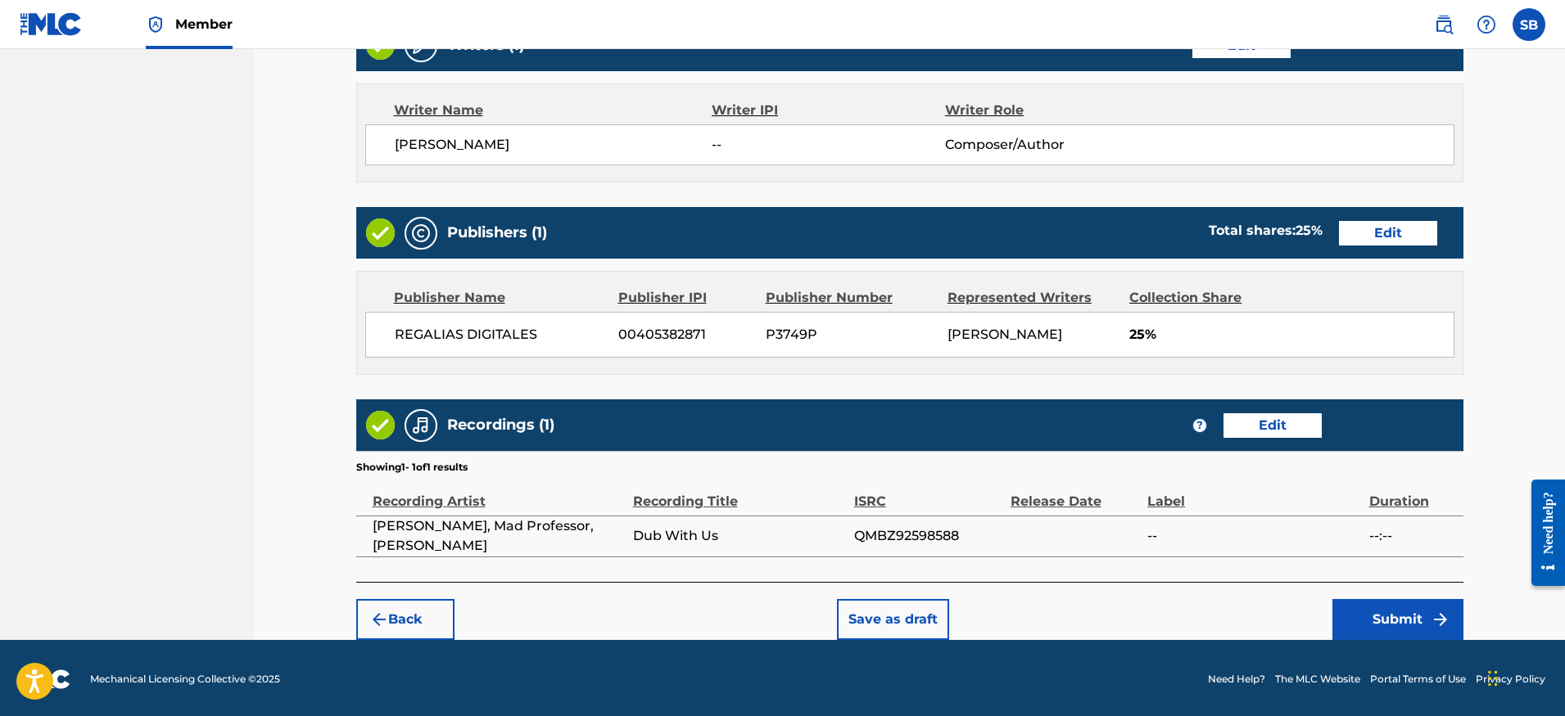
scroll to position [668, 0]
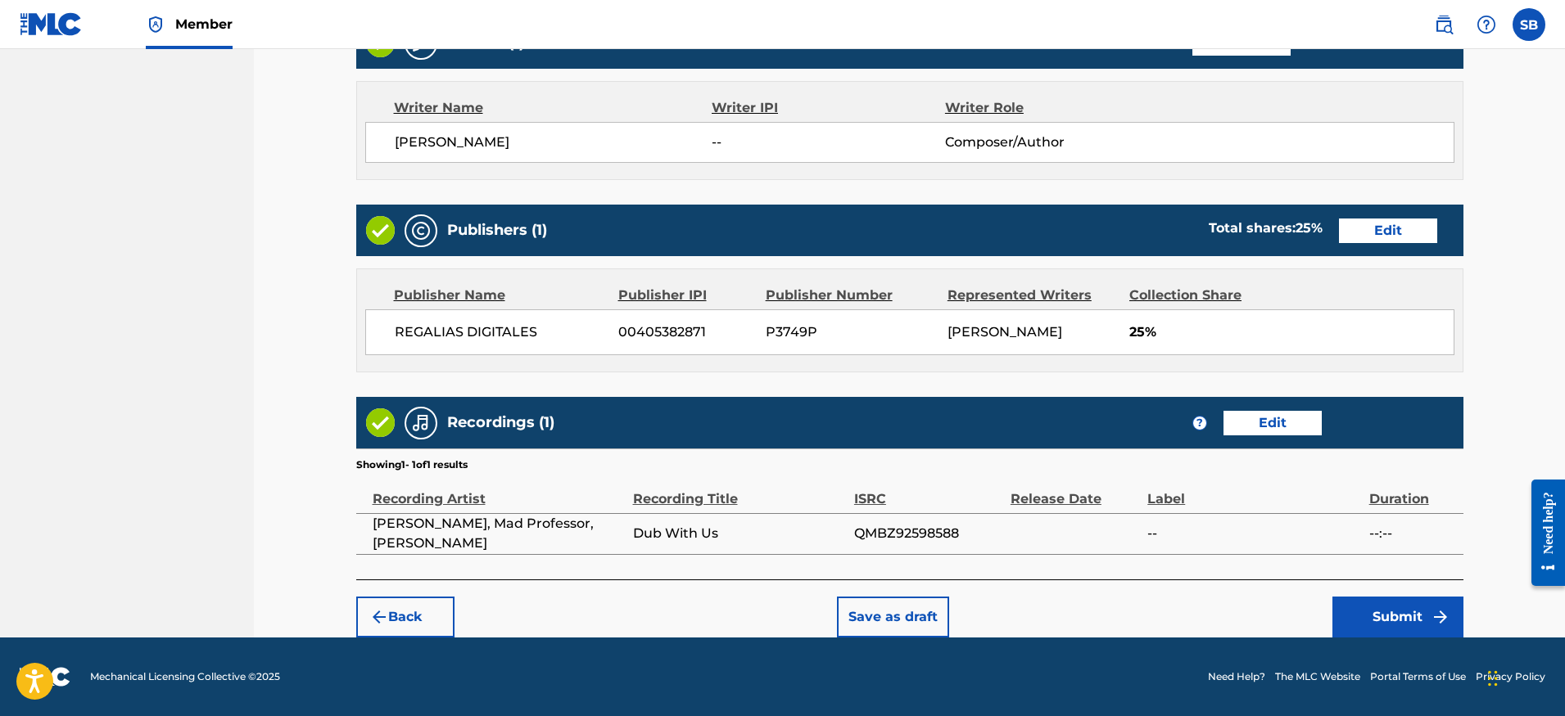
click at [1393, 623] on button "Submit" at bounding box center [1397, 617] width 131 height 41
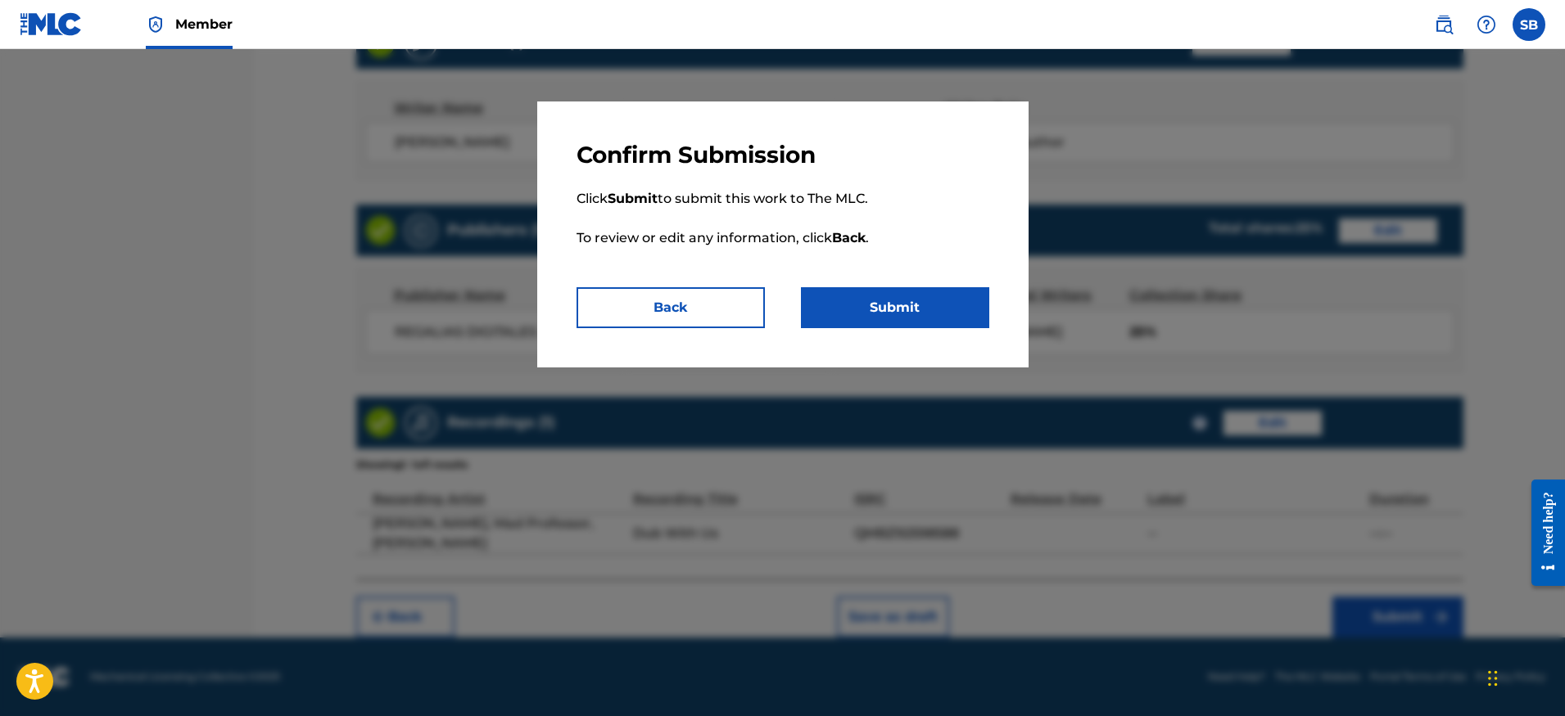
click at [888, 299] on button "Submit" at bounding box center [895, 307] width 188 height 41
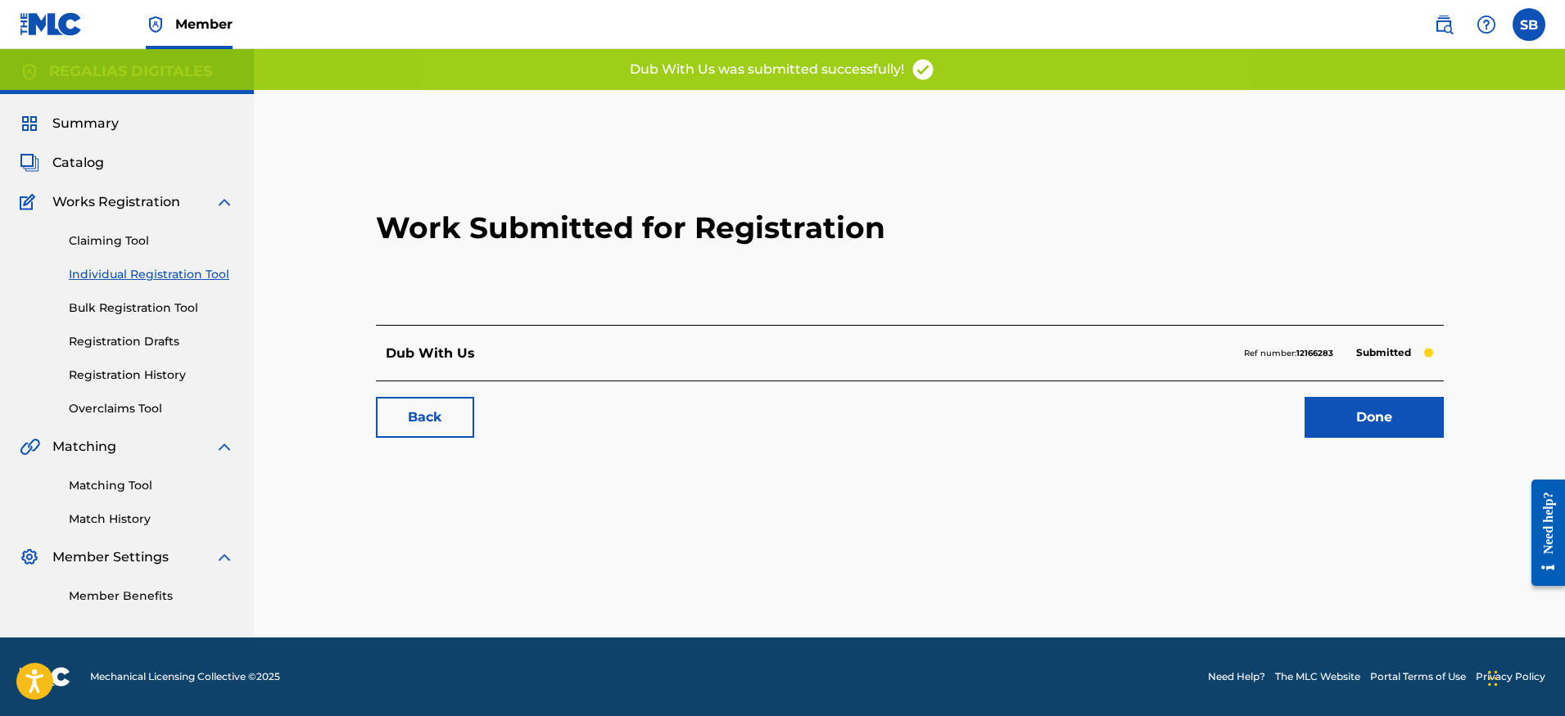
click at [1386, 427] on link "Done" at bounding box center [1373, 417] width 139 height 41
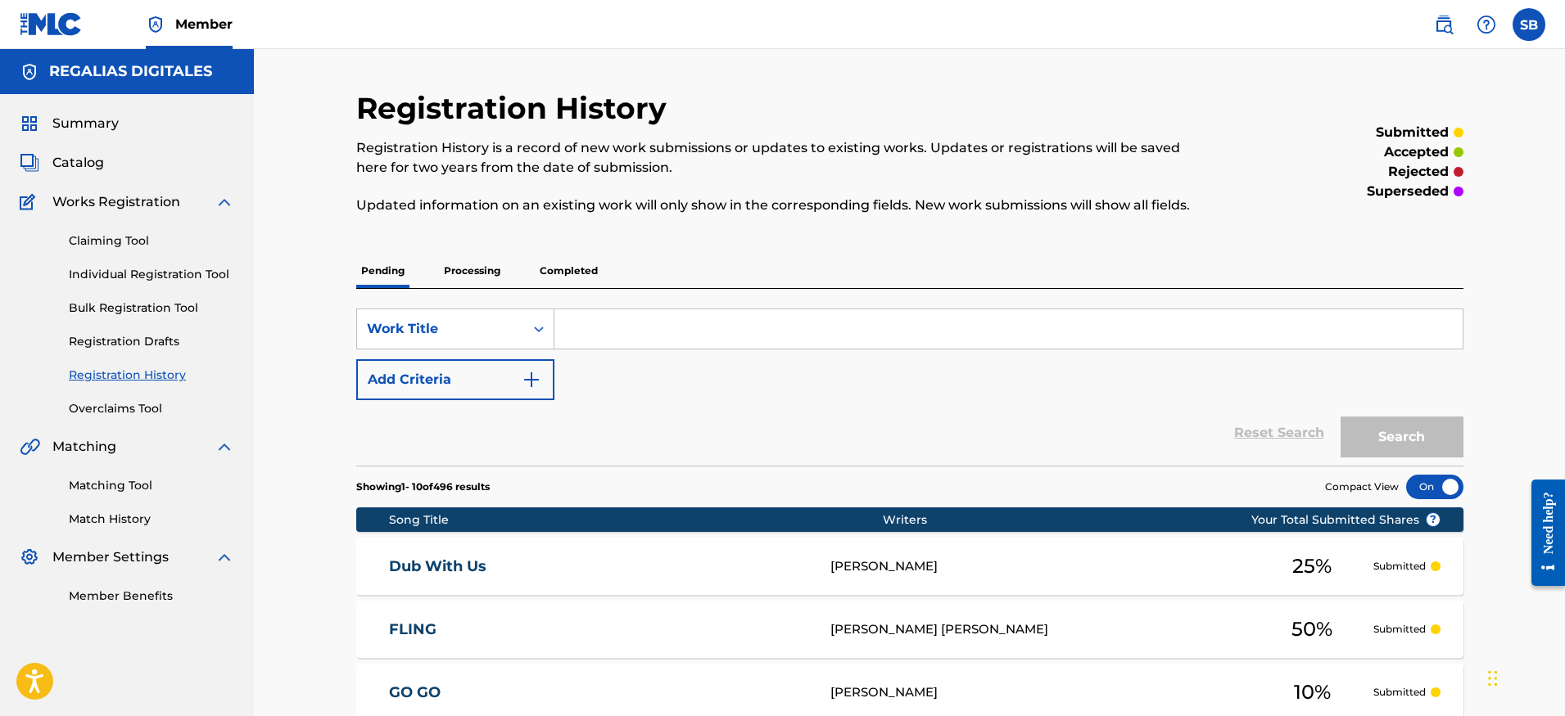
click at [213, 273] on link "Individual Registration Tool" at bounding box center [151, 274] width 165 height 17
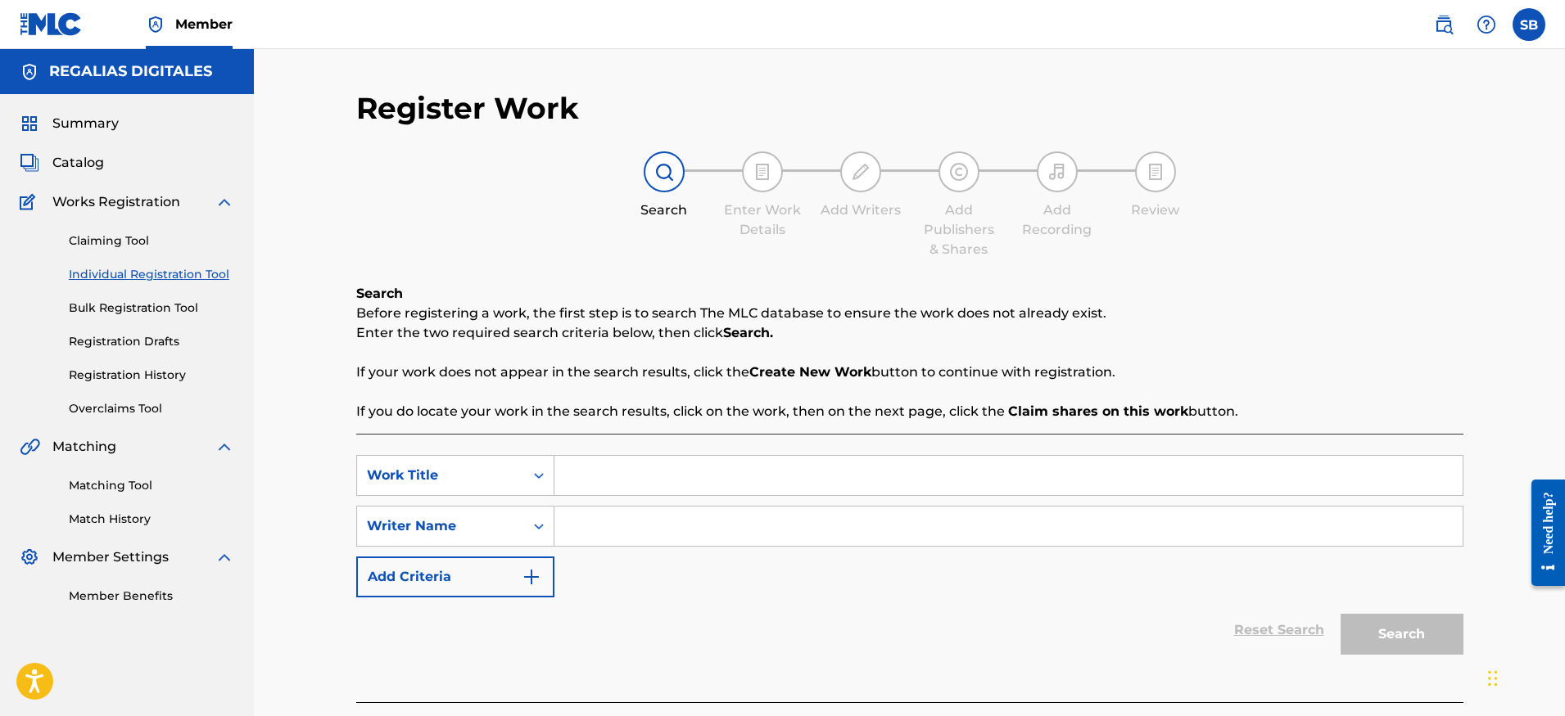
click at [655, 471] on input "Search Form" at bounding box center [1008, 475] width 908 height 39
paste input "Como Nosotros II (Based Nato Remix)"
type input "Como Nosotros II (Based Nato Remix)"
click at [673, 529] on input "Search Form" at bounding box center [1008, 526] width 908 height 39
click at [734, 516] on input "Search Form" at bounding box center [1008, 526] width 908 height 39
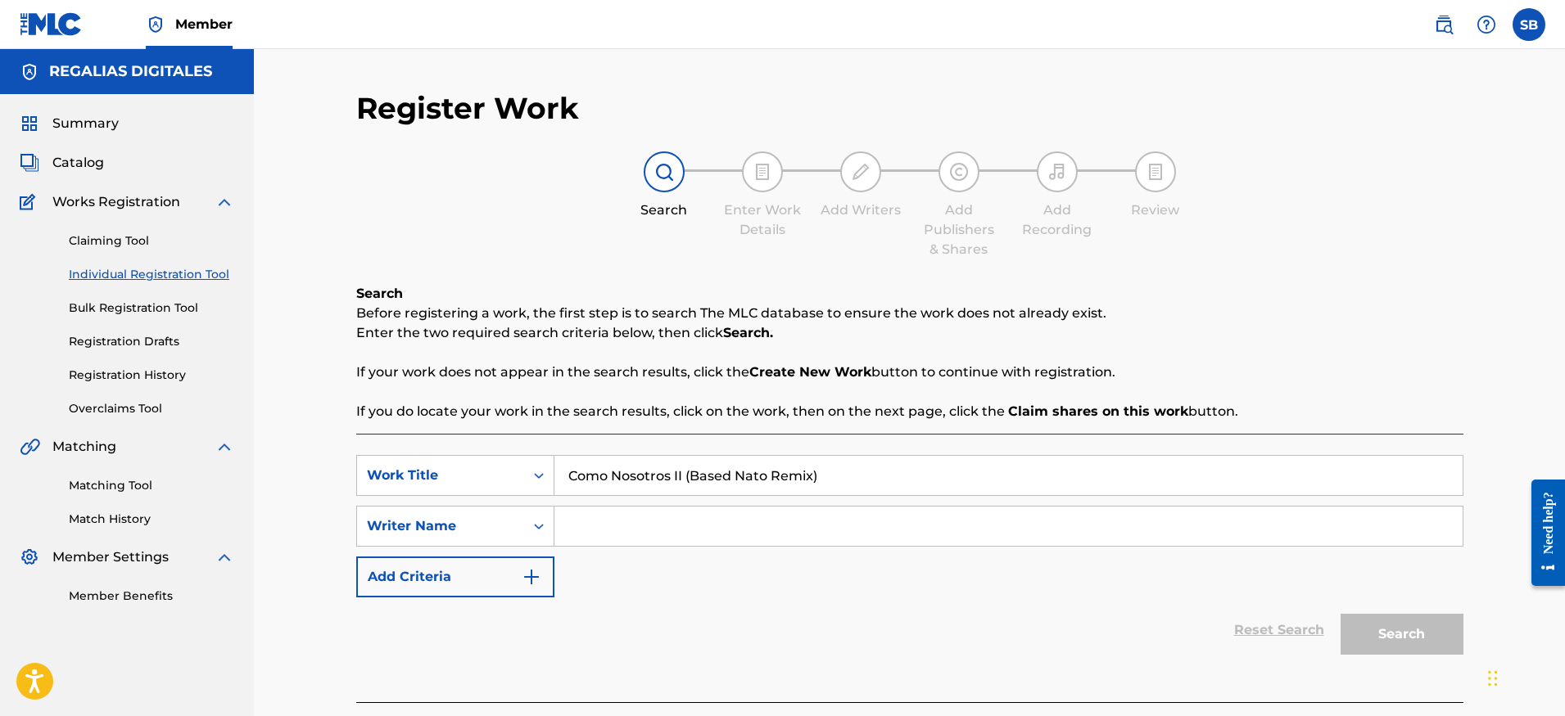
paste input "[PERSON_NAME]"
type input "[PERSON_NAME]"
click at [1422, 629] on button "Search" at bounding box center [1401, 634] width 123 height 41
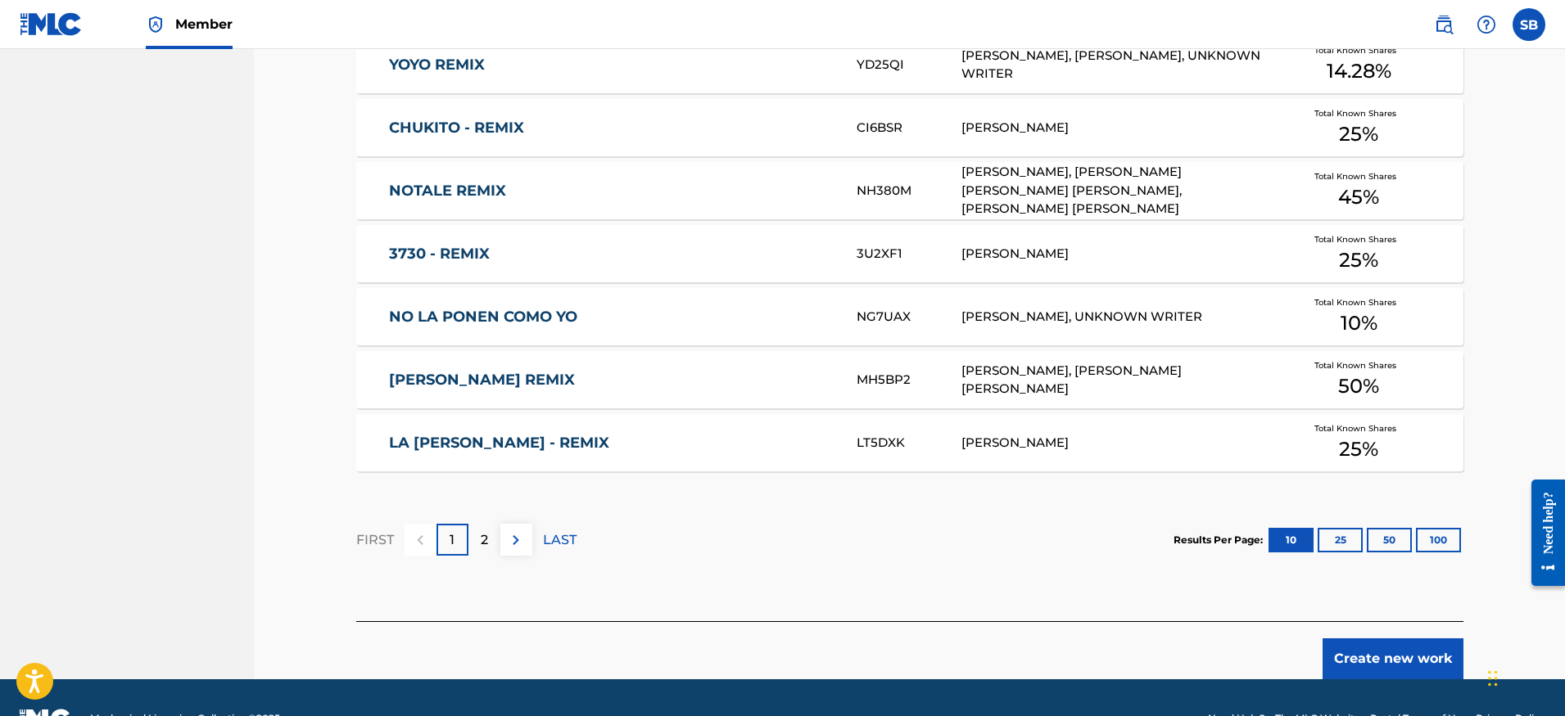
scroll to position [922, 0]
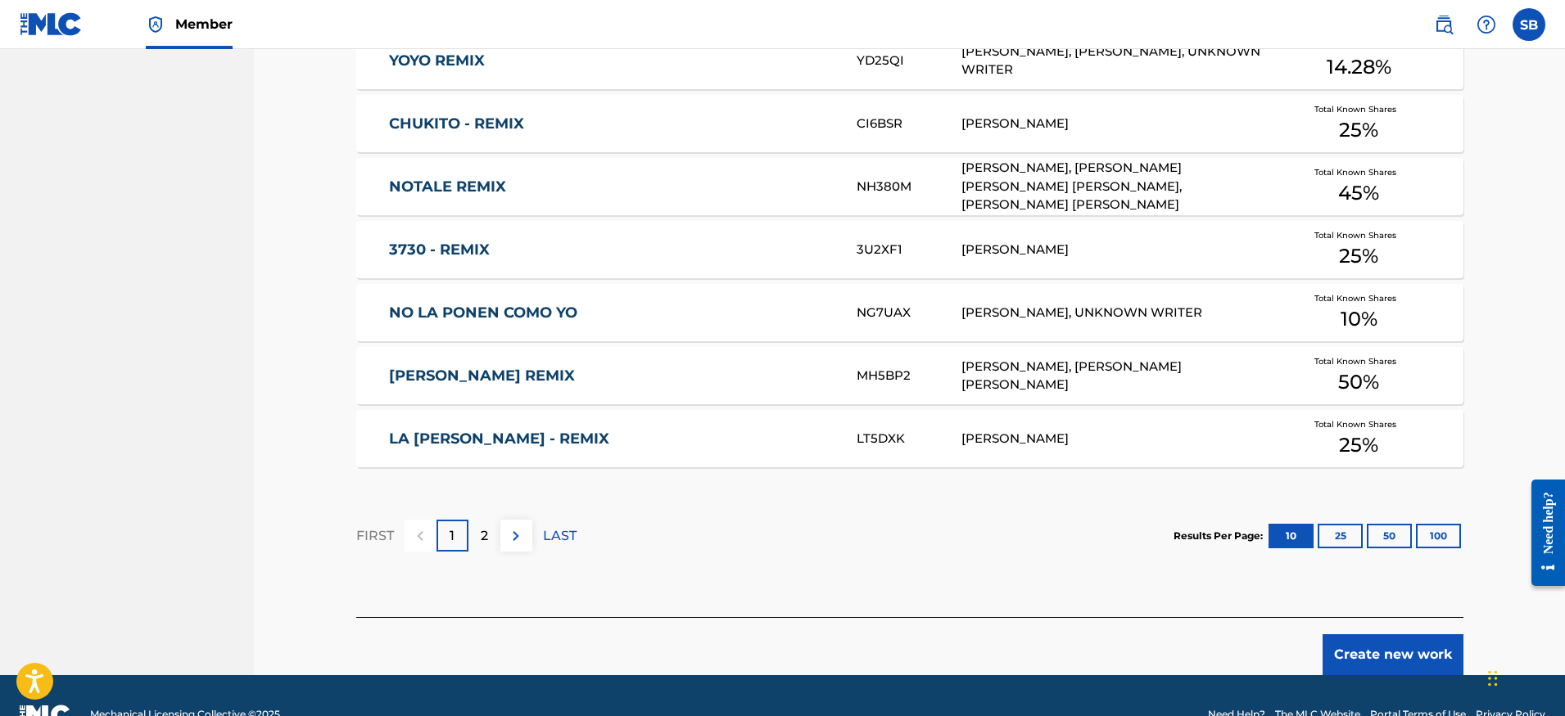
click at [1384, 660] on button "Create new work" at bounding box center [1392, 655] width 141 height 41
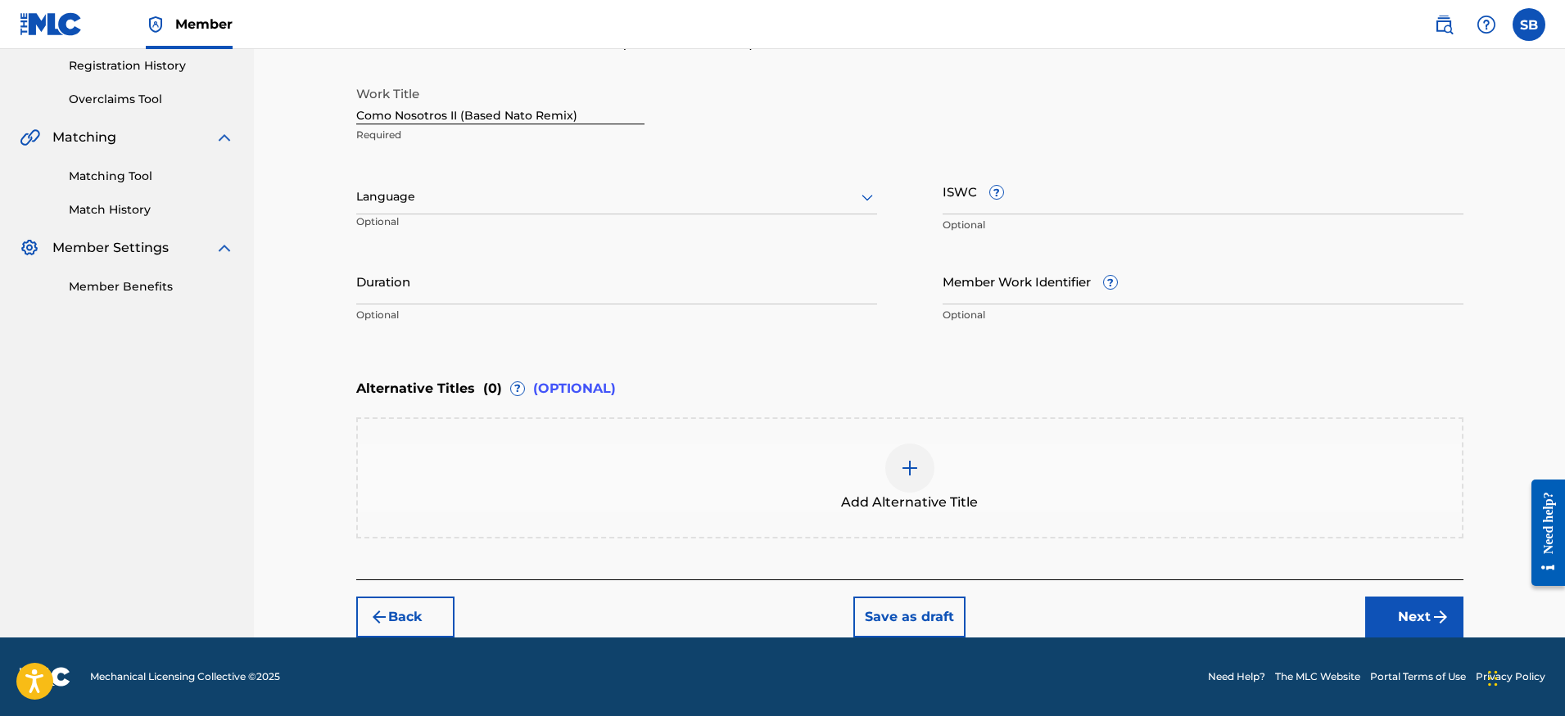
scroll to position [309, 0]
click at [535, 201] on div at bounding box center [616, 197] width 521 height 20
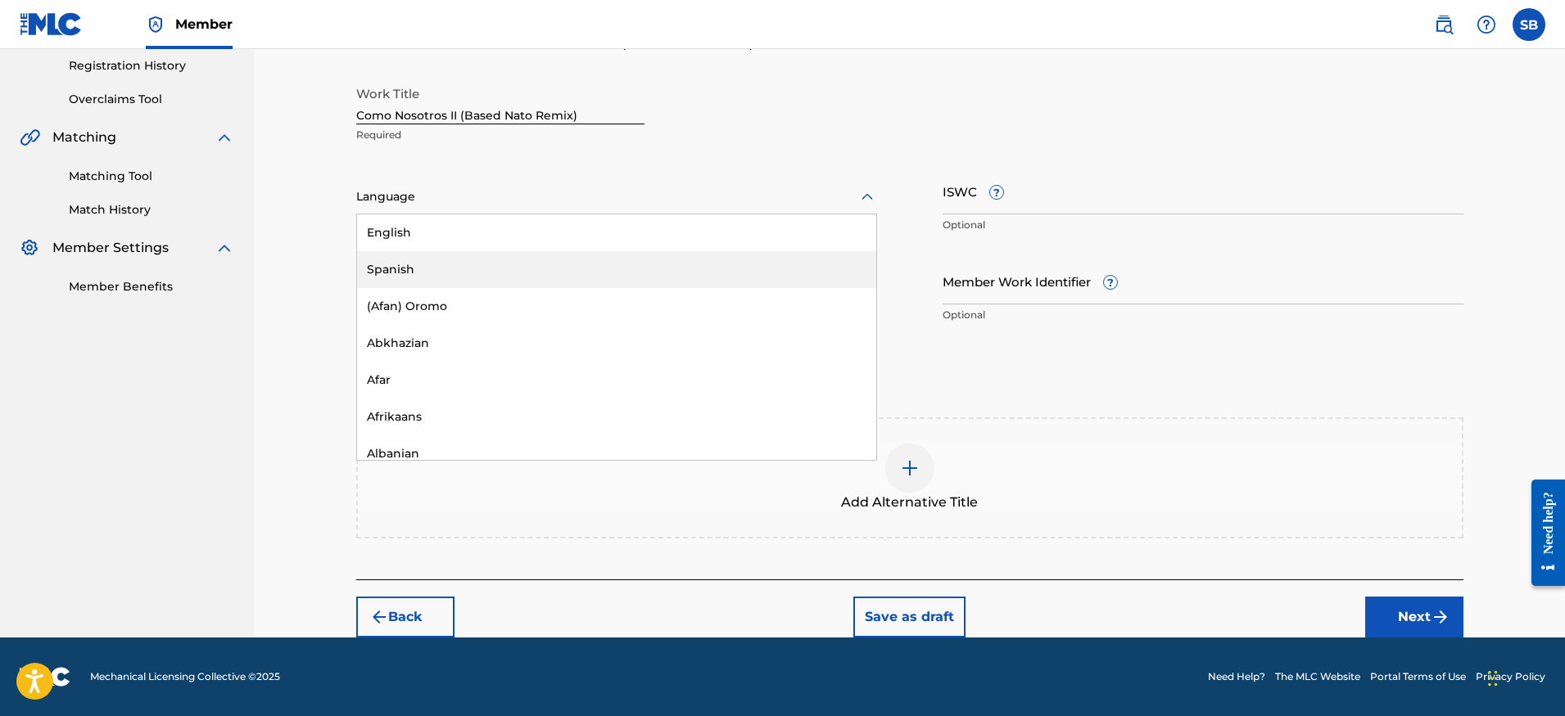
click at [483, 269] on div "Spanish" at bounding box center [616, 269] width 519 height 37
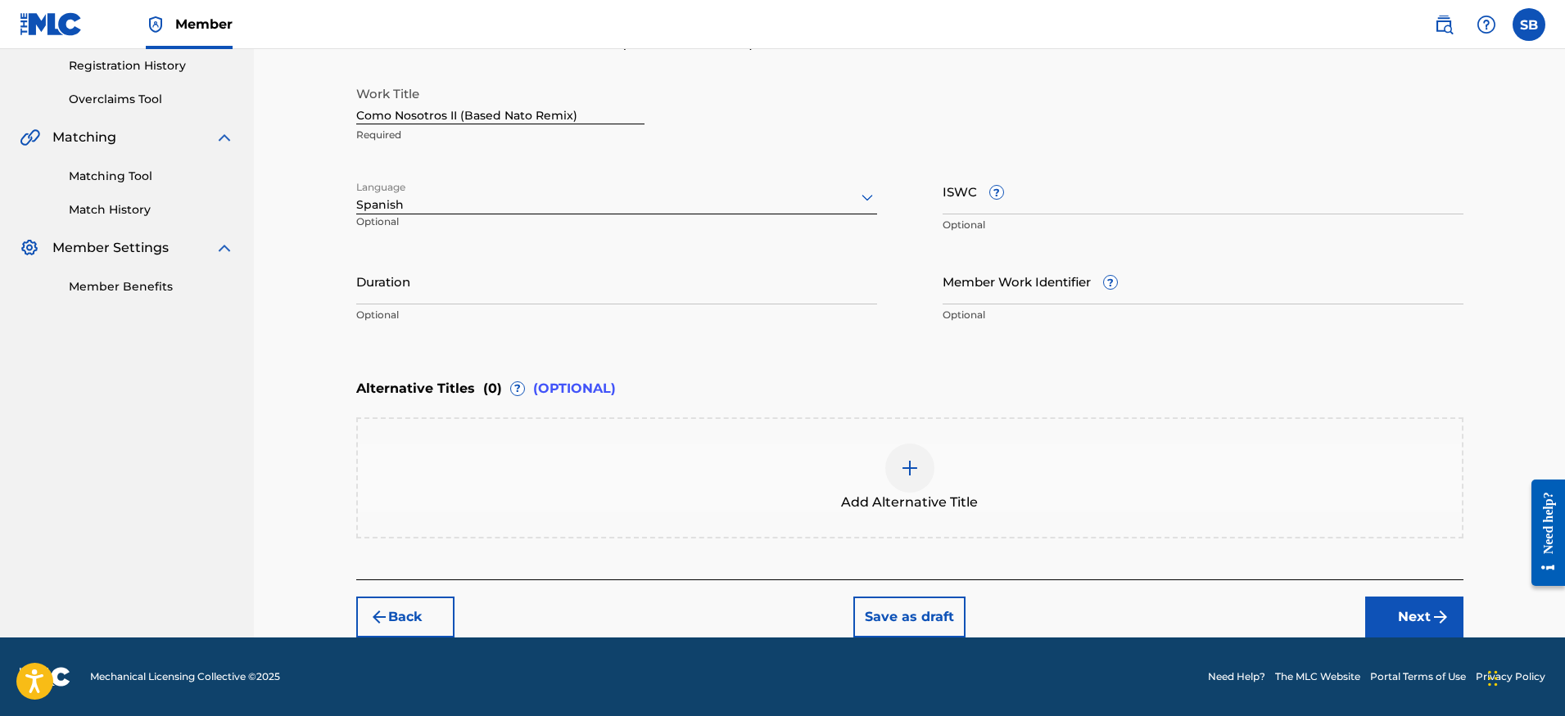
click at [1387, 599] on button "Next" at bounding box center [1414, 617] width 98 height 41
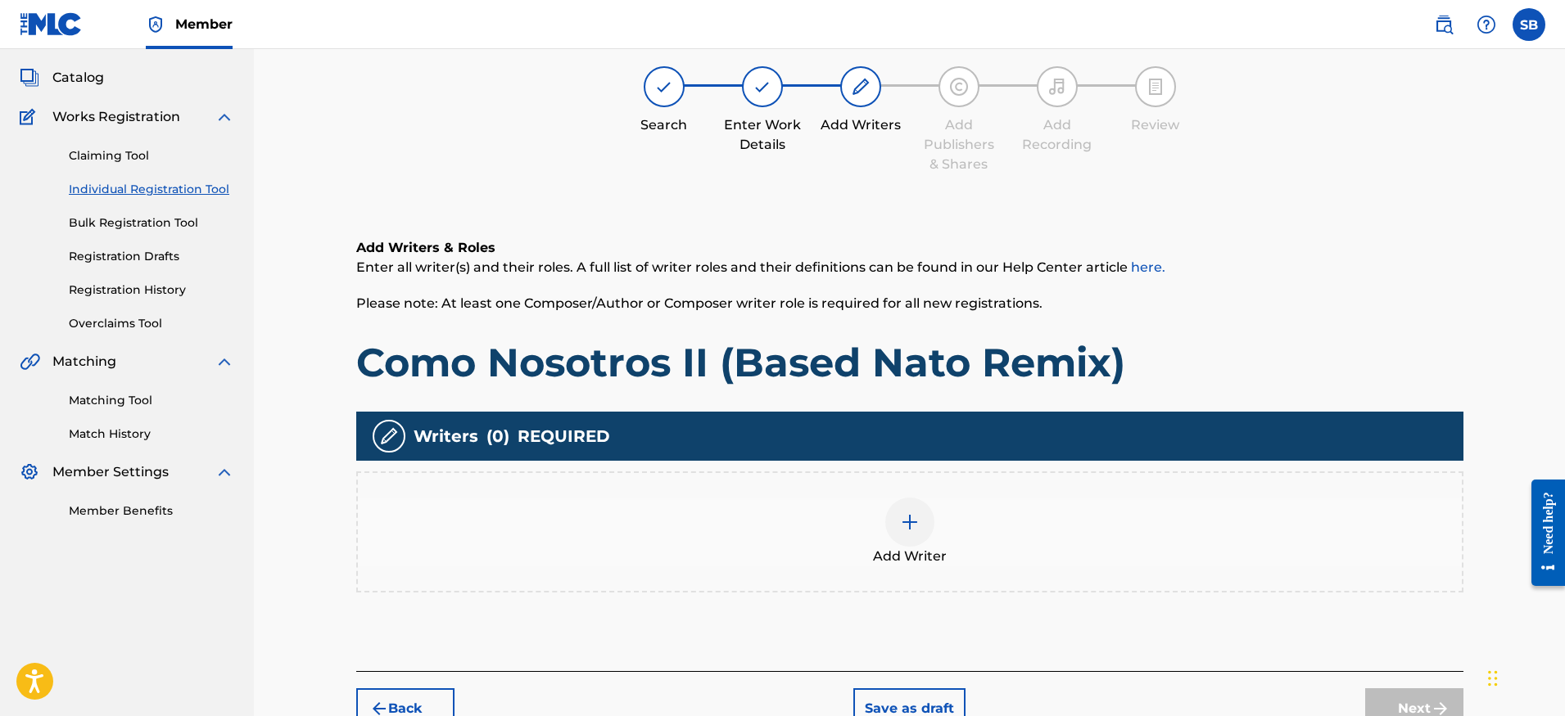
scroll to position [74, 0]
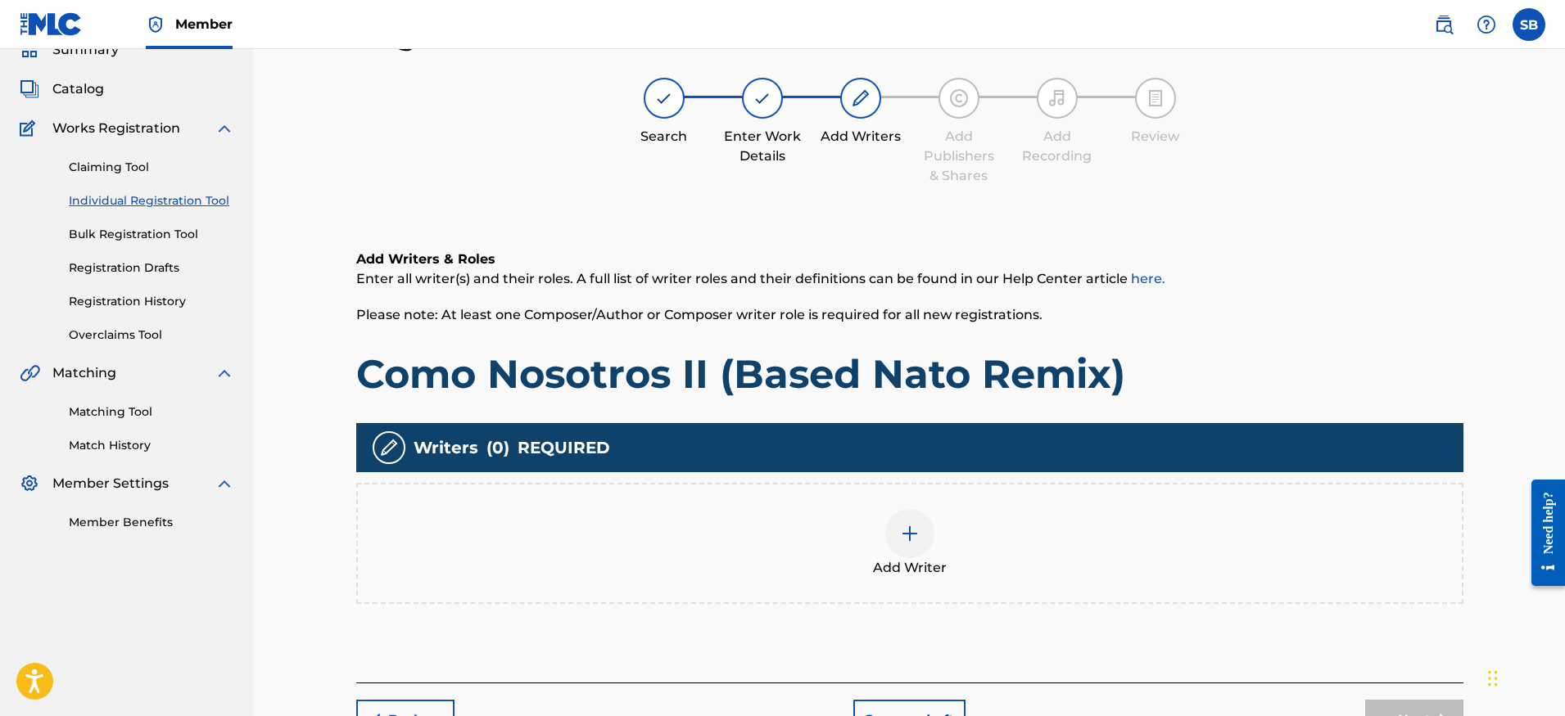
click at [1114, 539] on div "Add Writer" at bounding box center [910, 543] width 1104 height 69
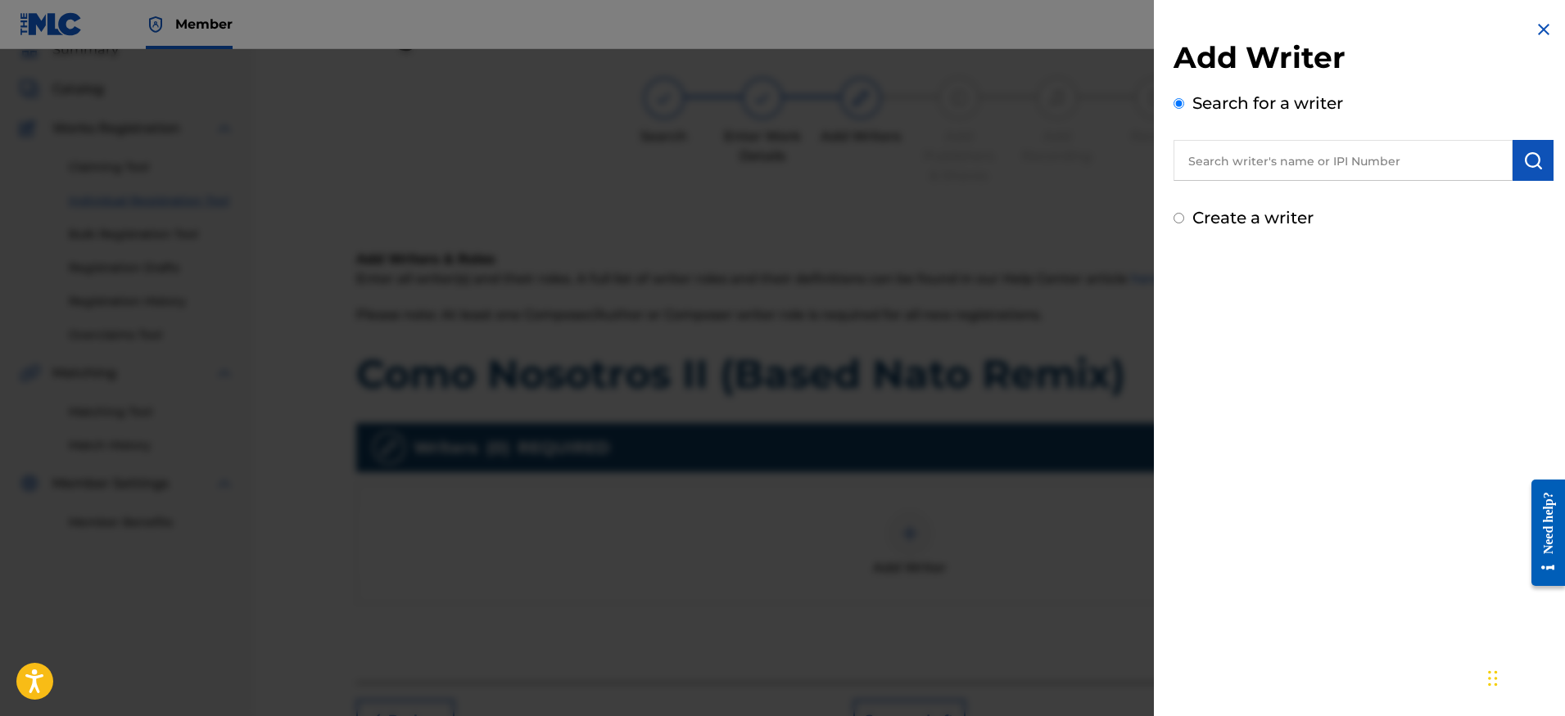
click at [1287, 159] on input "text" at bounding box center [1342, 160] width 339 height 41
paste input "[PERSON_NAME]"
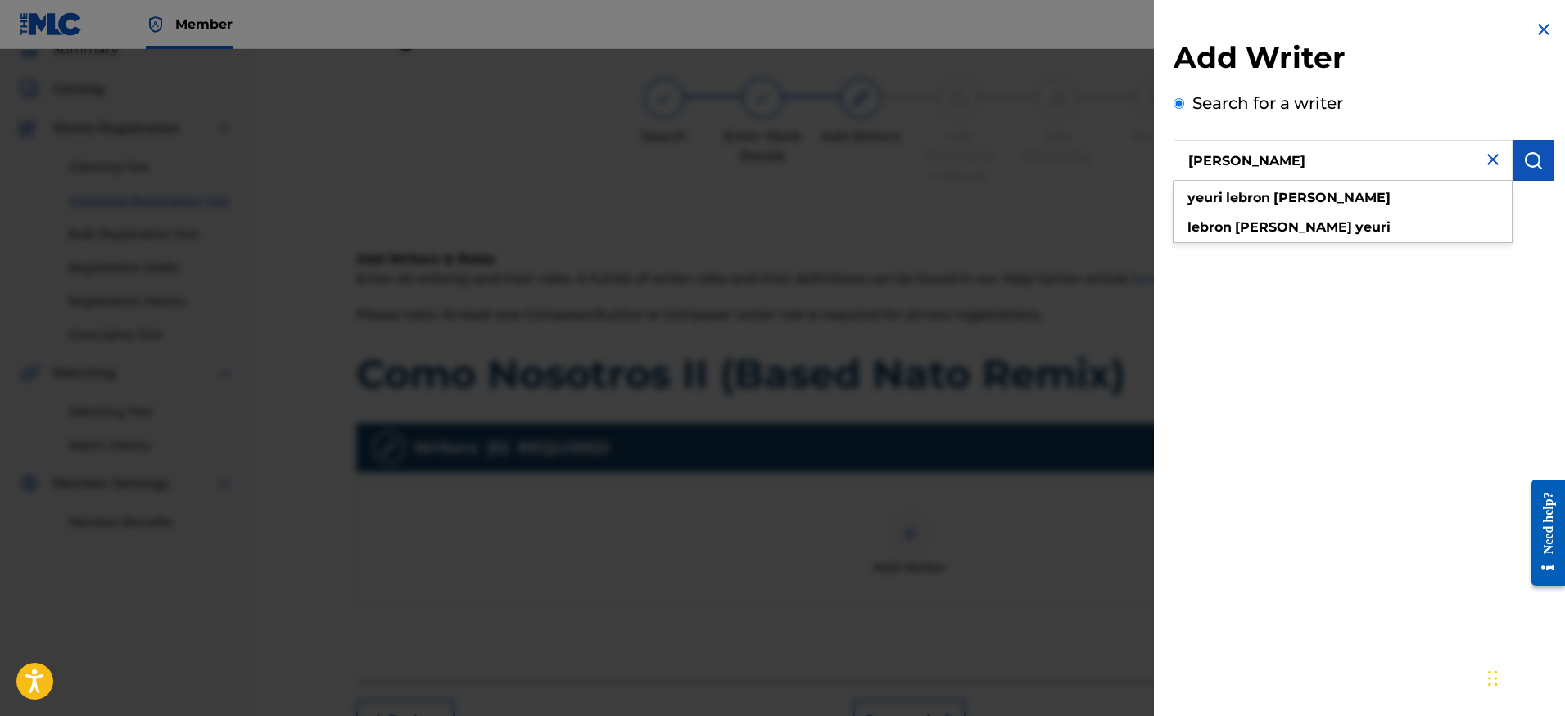
type input "[PERSON_NAME]"
click at [1534, 158] on img "submit" at bounding box center [1533, 161] width 20 height 20
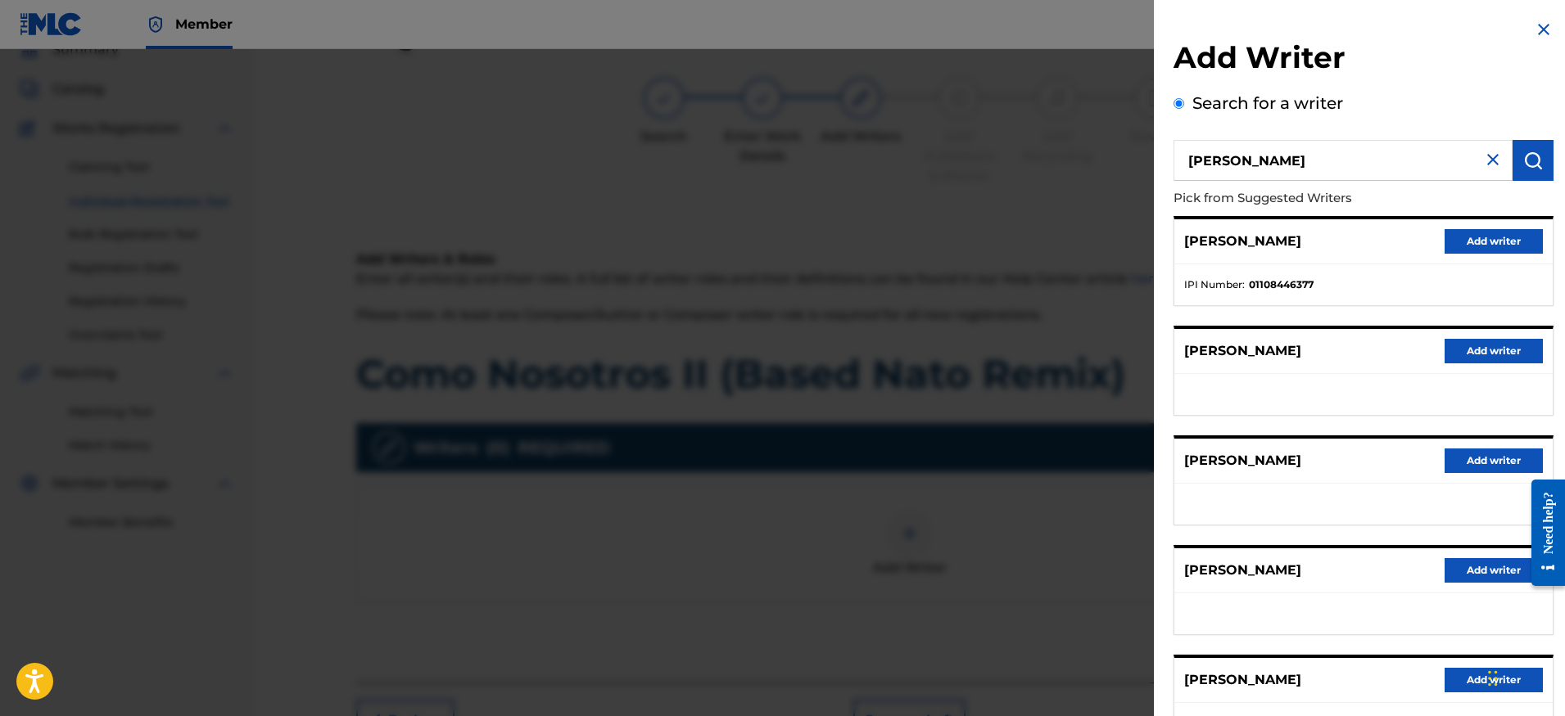
click at [1484, 230] on button "Add writer" at bounding box center [1493, 241] width 98 height 25
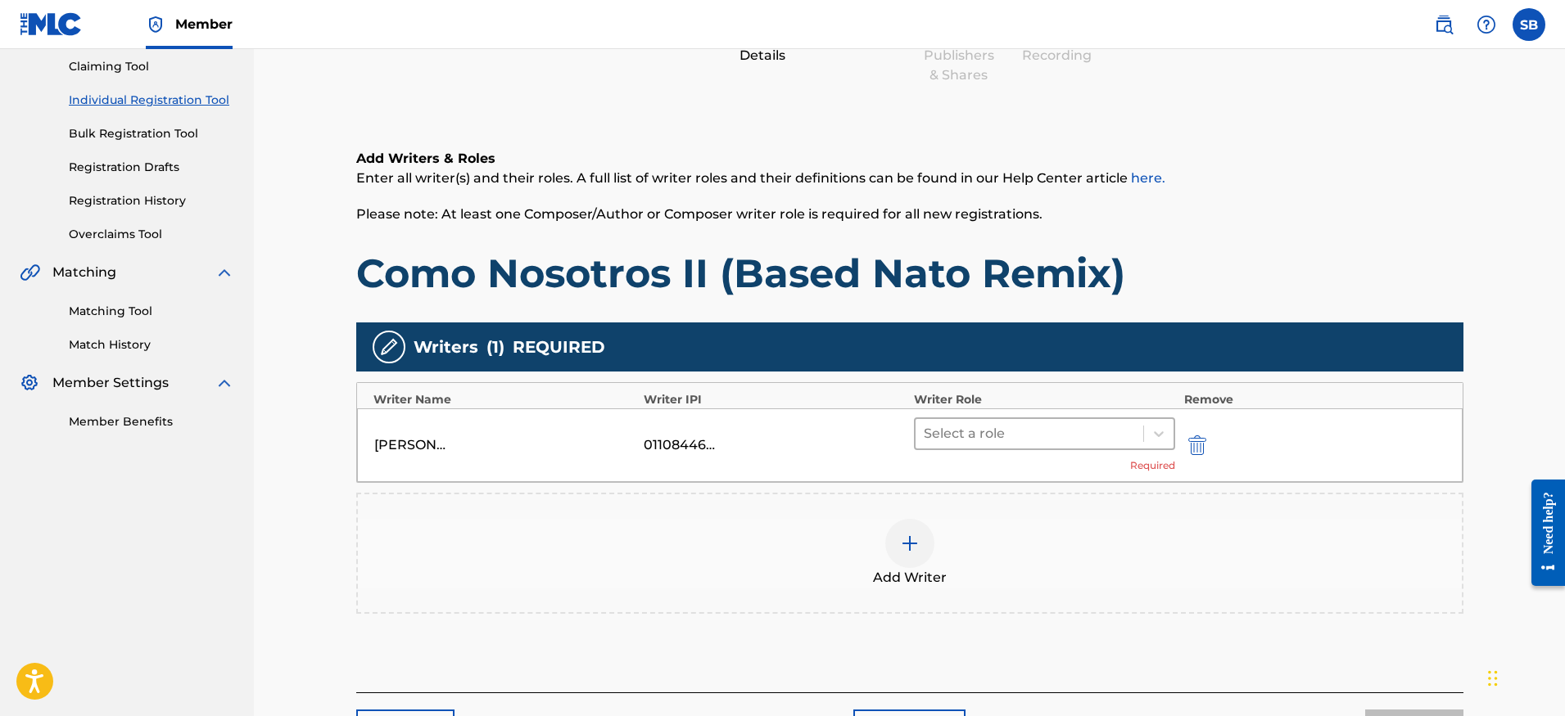
scroll to position [196, 0]
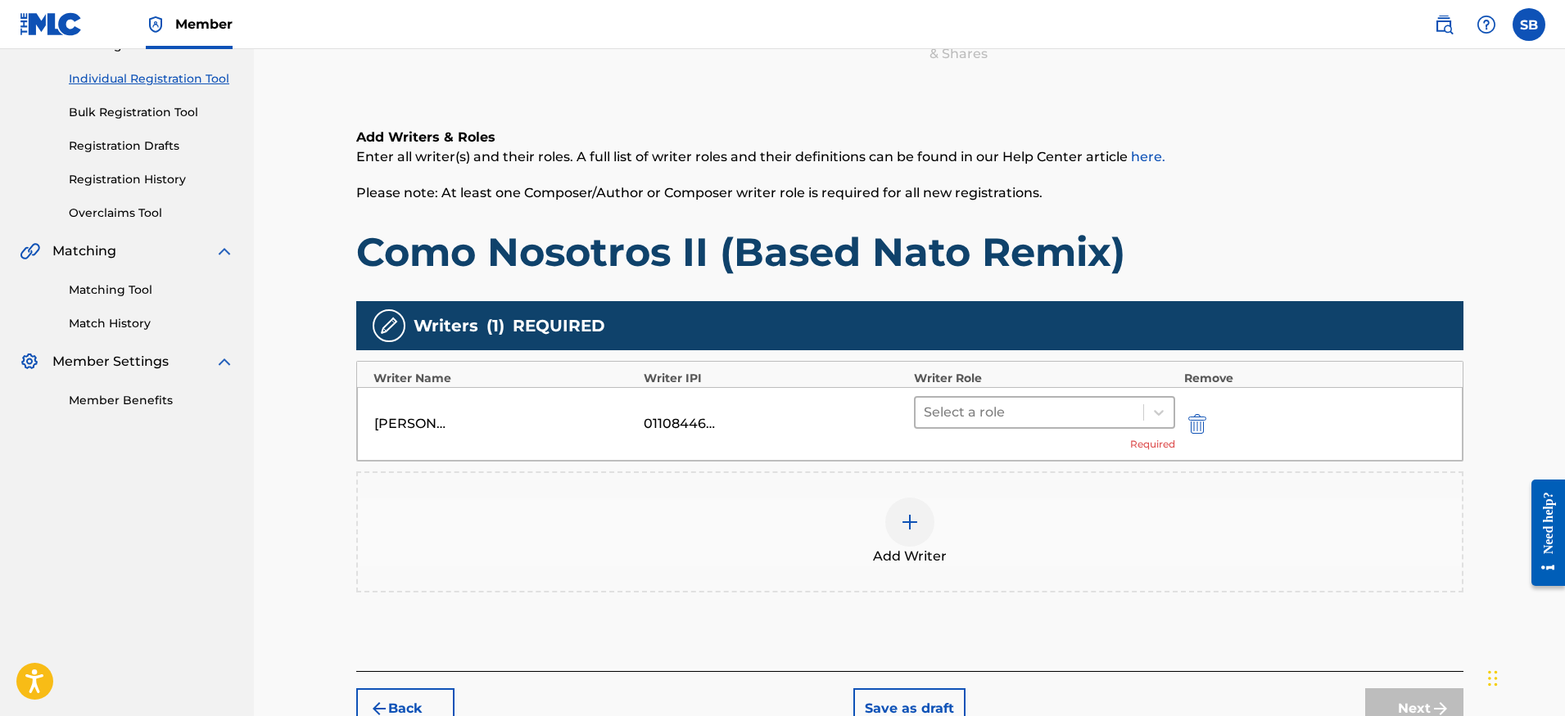
click at [992, 406] on div at bounding box center [1030, 412] width 212 height 23
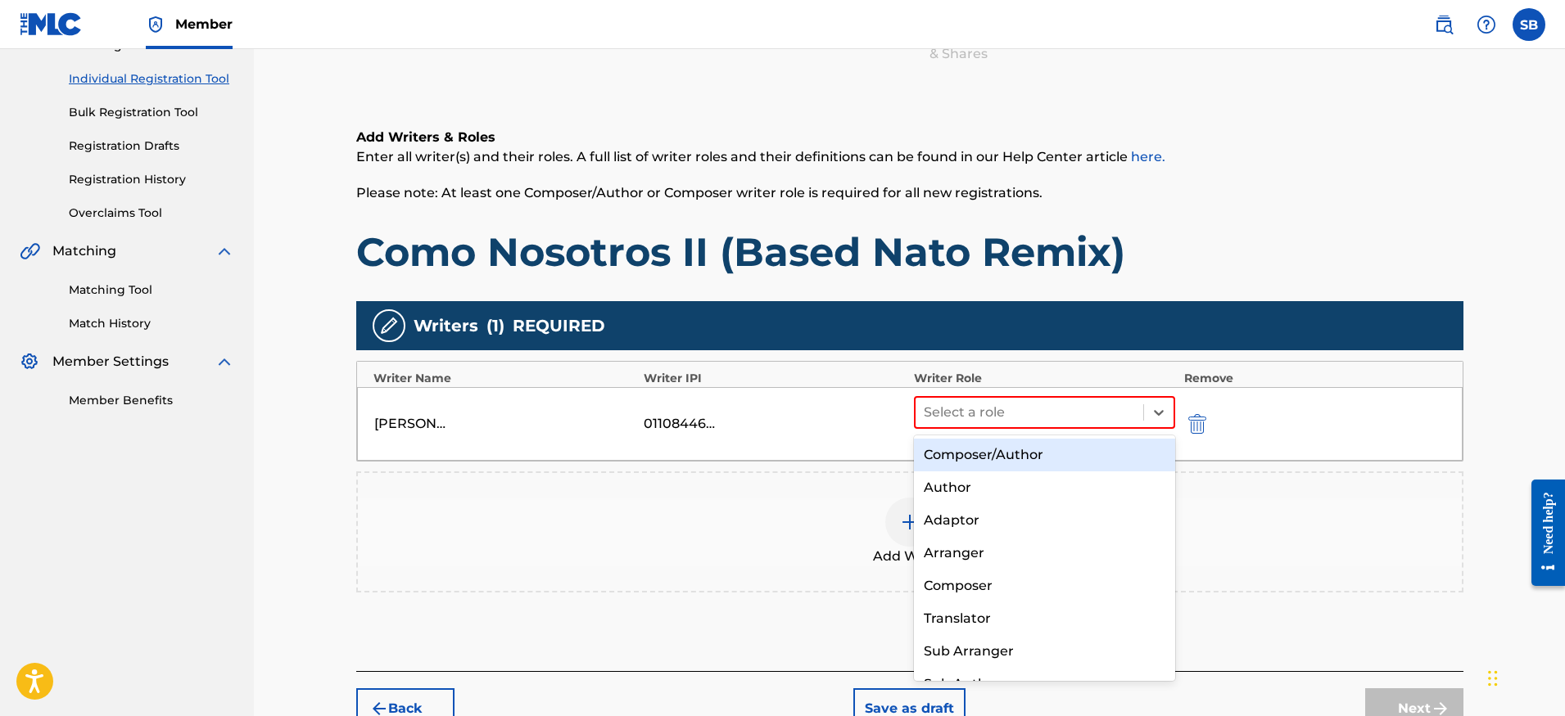
click at [985, 459] on div "Composer/Author" at bounding box center [1045, 455] width 262 height 33
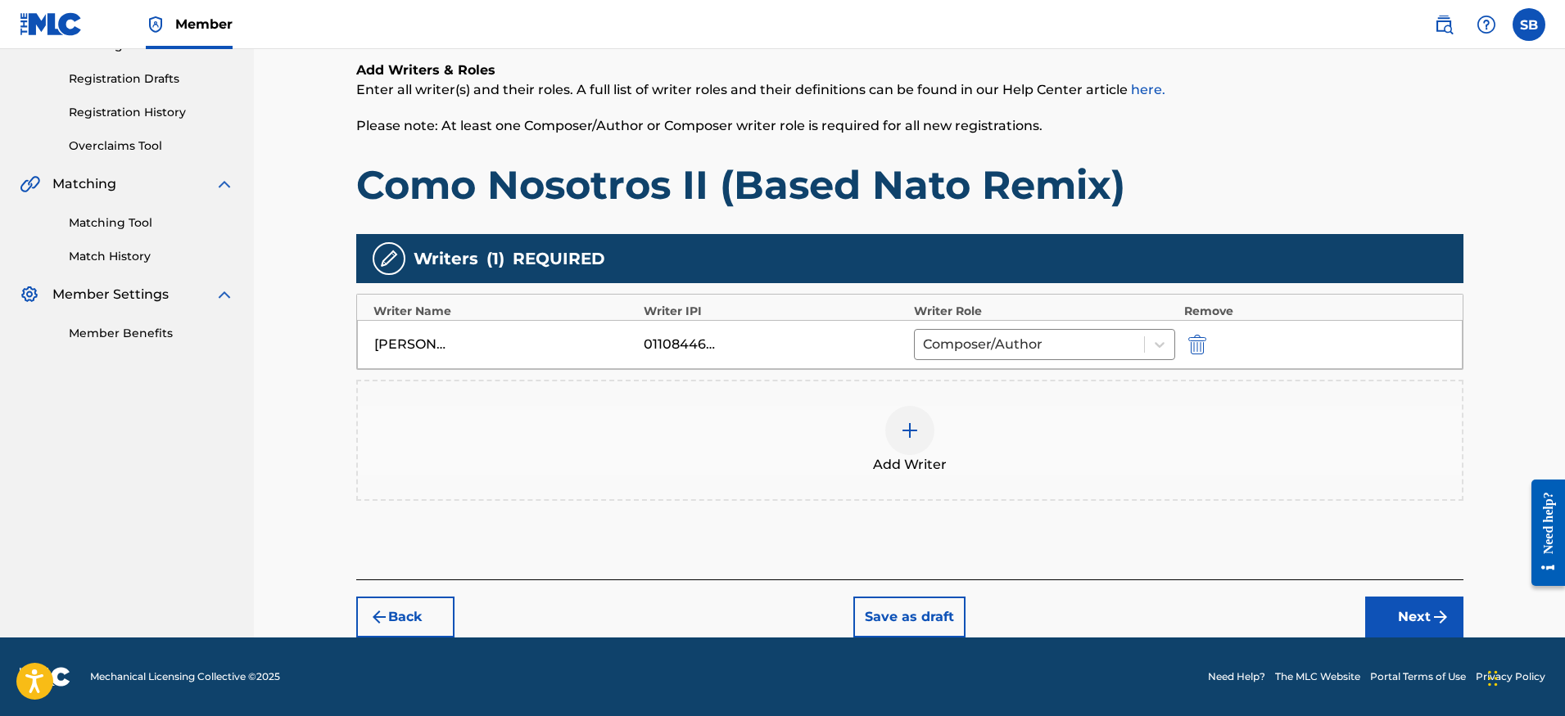
click at [1402, 601] on button "Next" at bounding box center [1414, 617] width 98 height 41
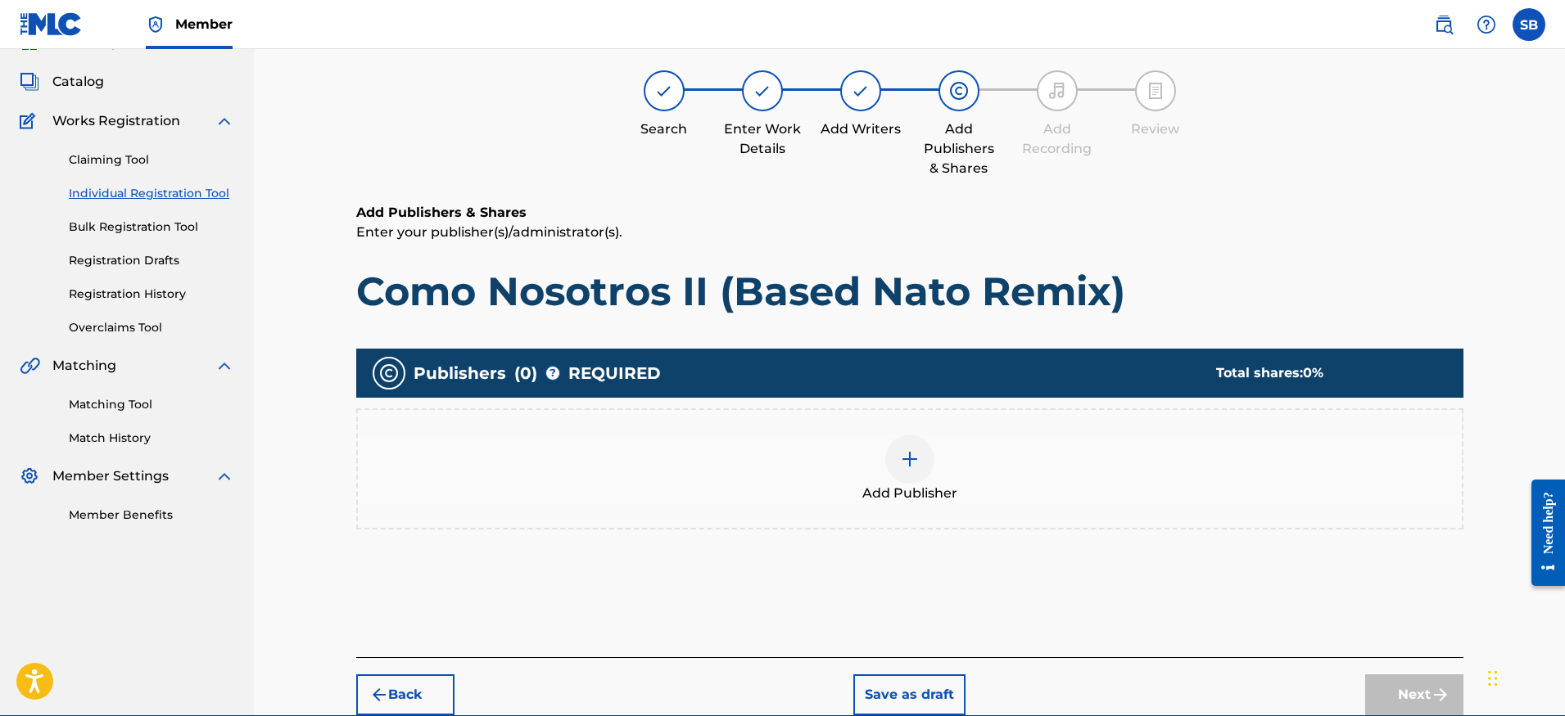
scroll to position [74, 0]
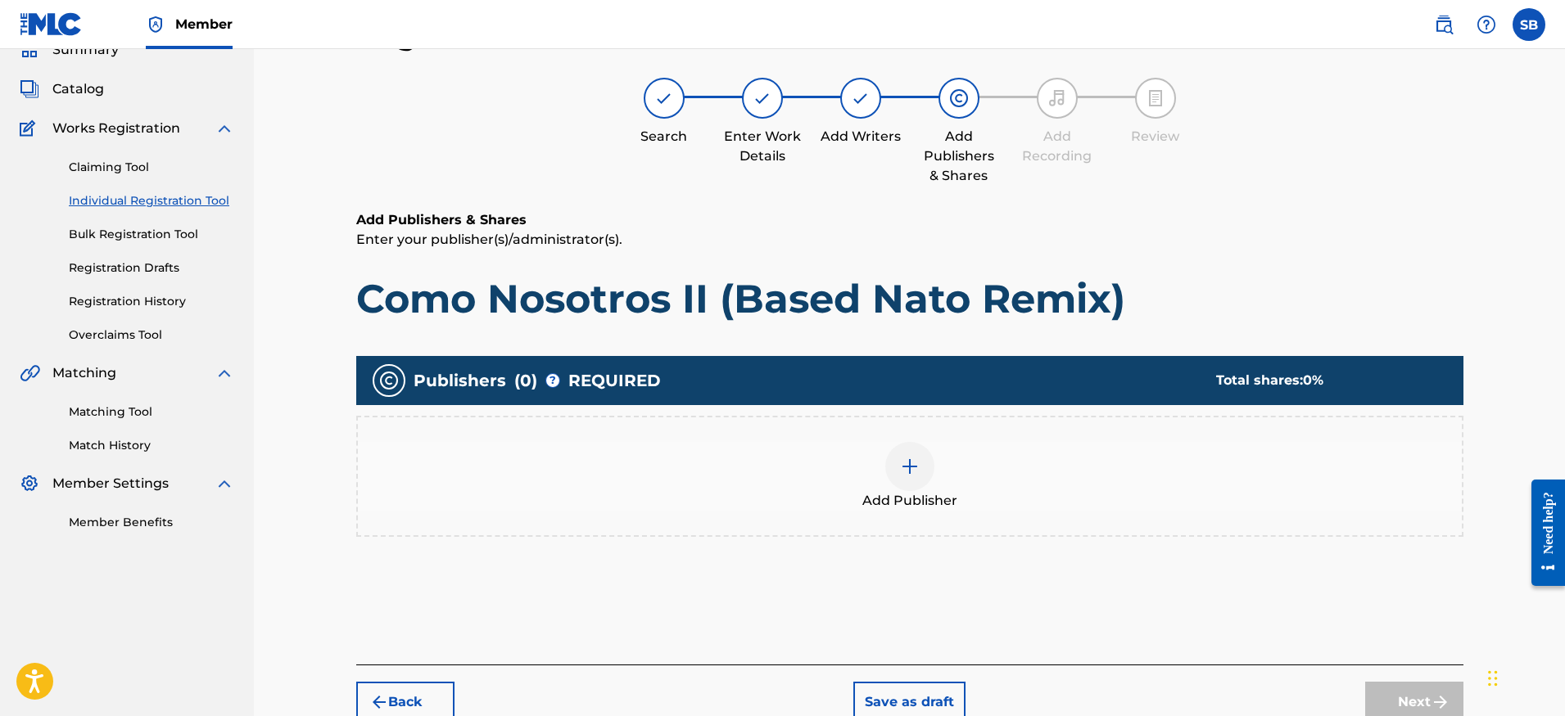
click at [892, 474] on div at bounding box center [909, 466] width 49 height 49
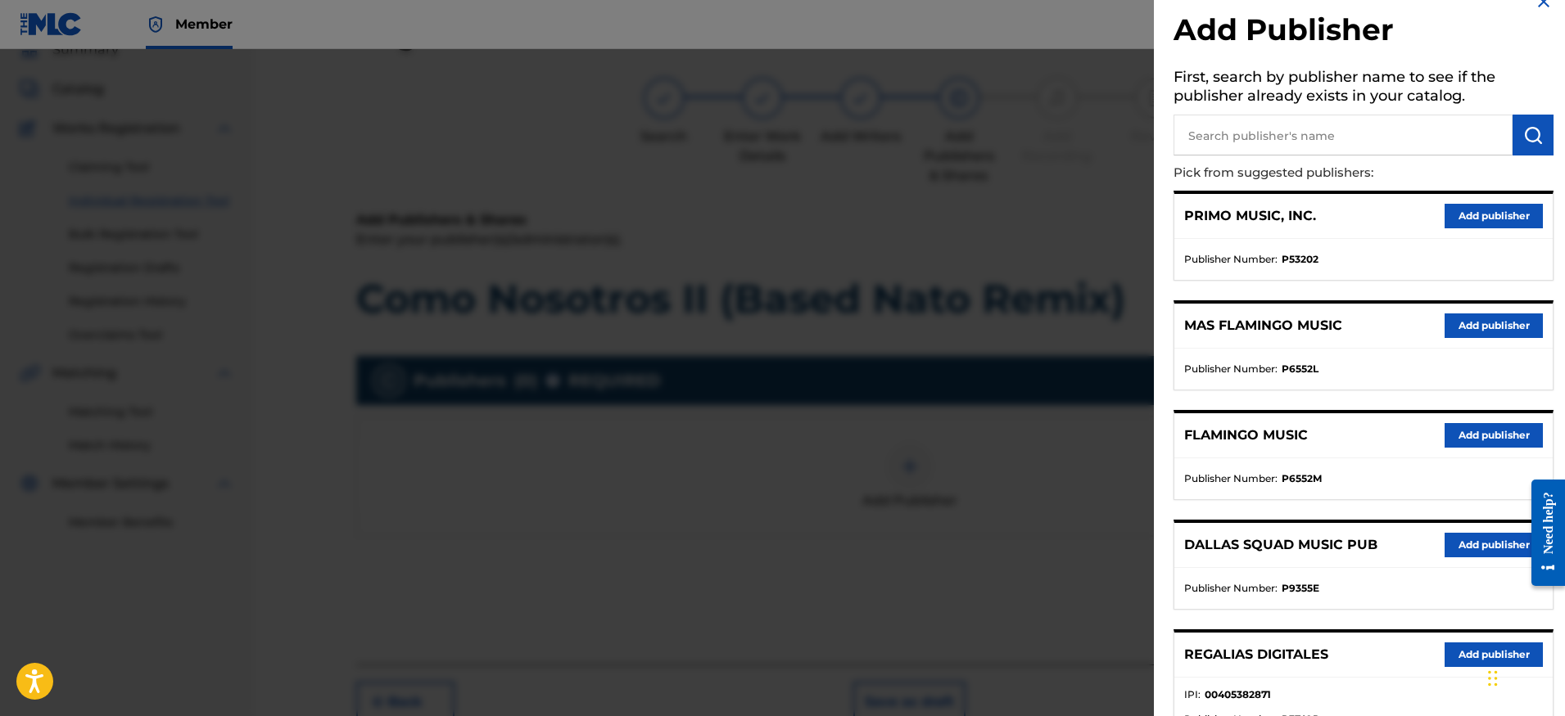
scroll to position [125, 0]
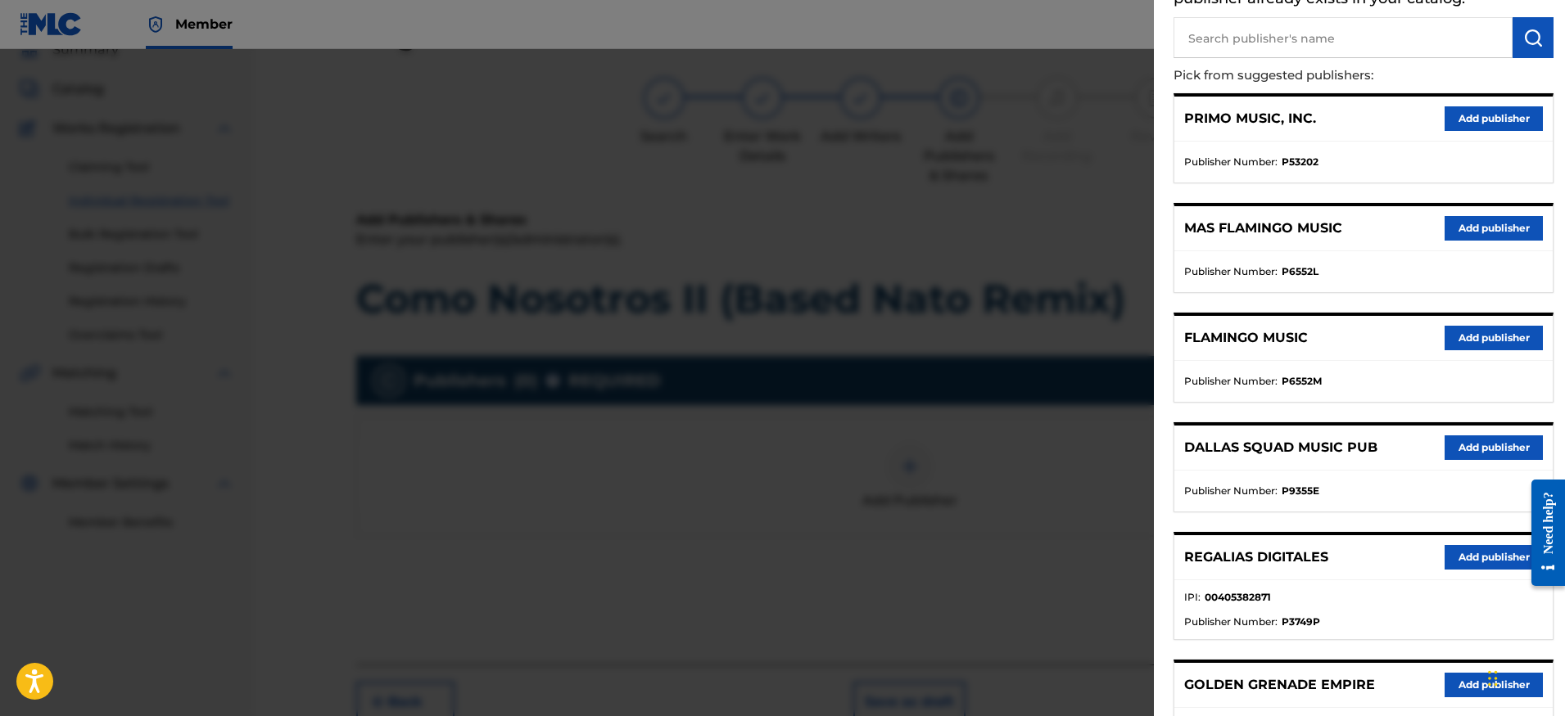
click at [1472, 560] on button "Add publisher" at bounding box center [1493, 557] width 98 height 25
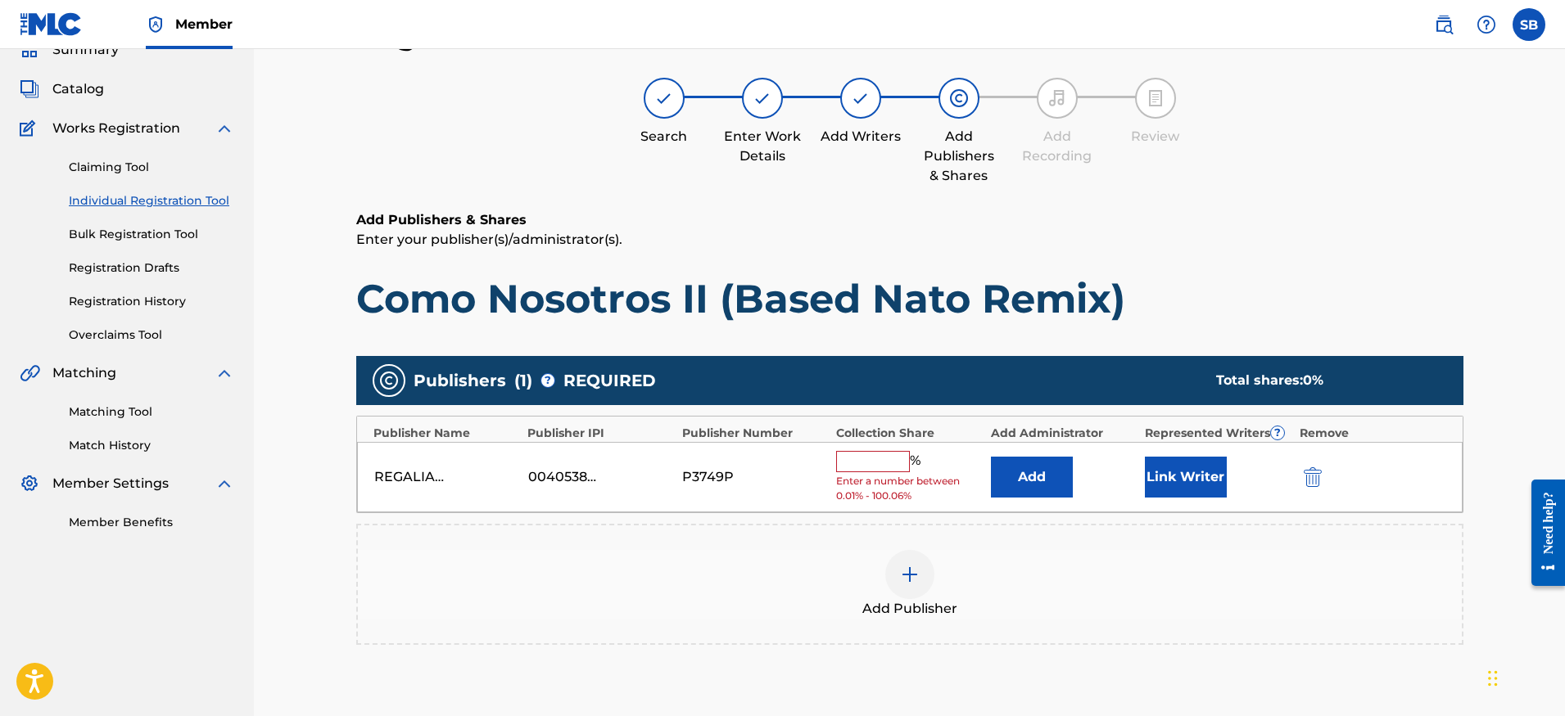
click at [882, 468] on input "text" at bounding box center [873, 461] width 74 height 21
type input "25"
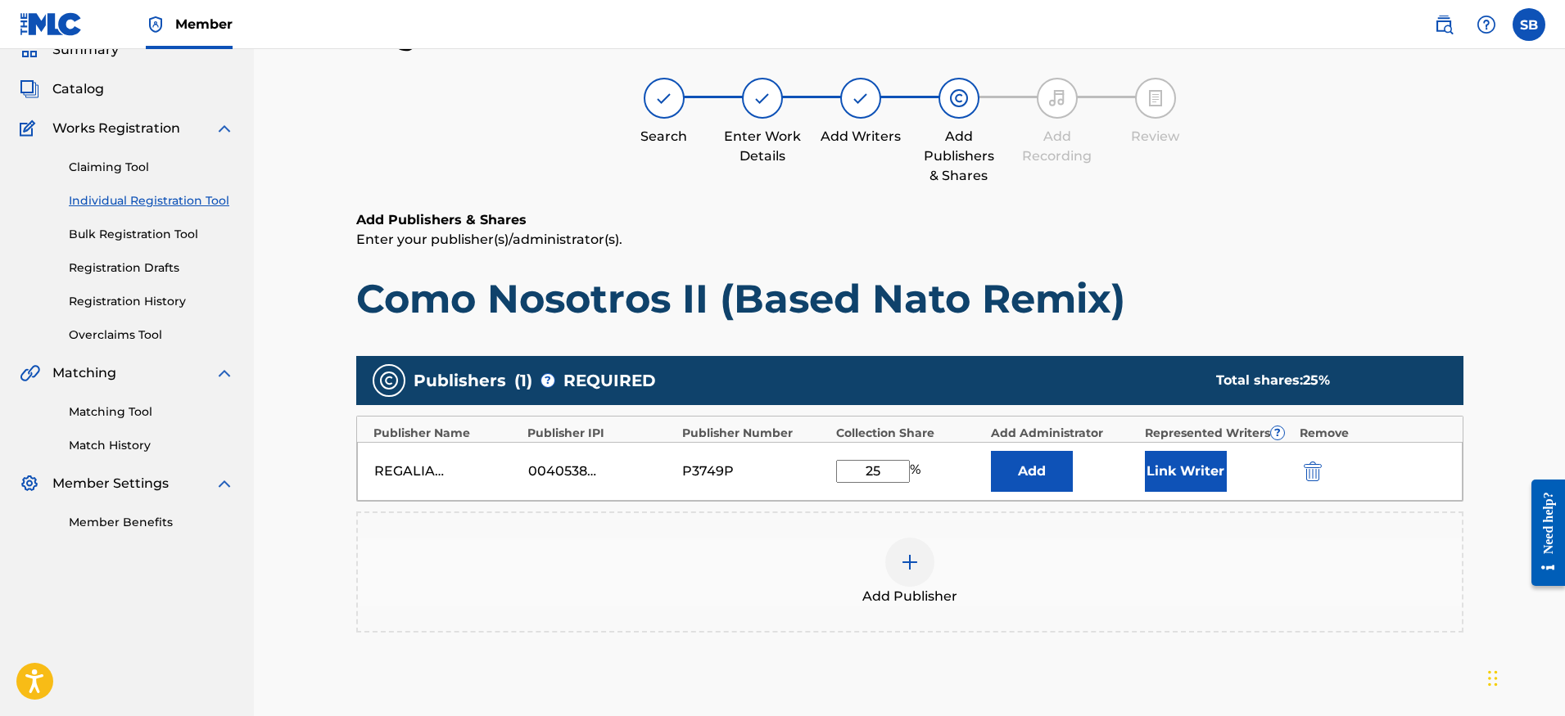
click at [1186, 482] on button "Link Writer" at bounding box center [1186, 471] width 82 height 41
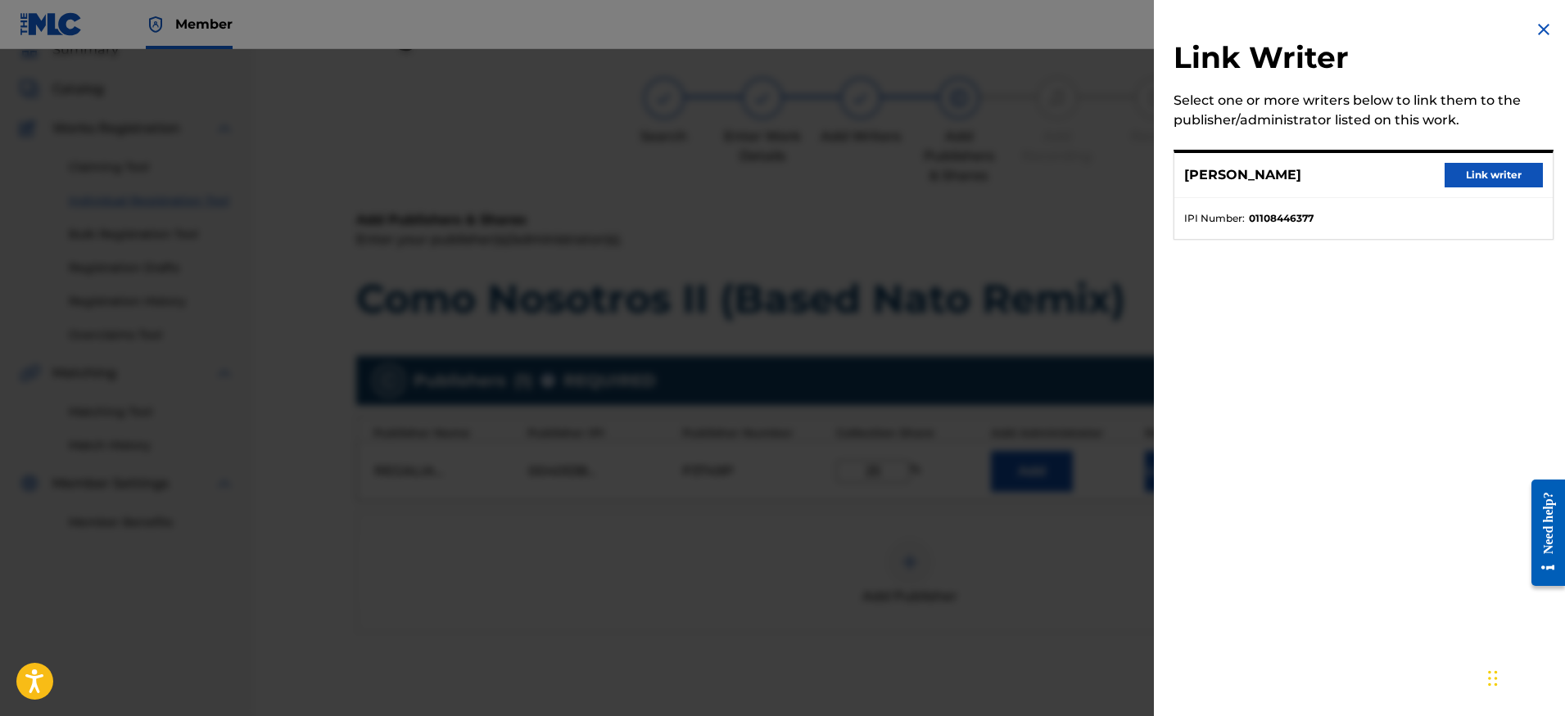
click at [1496, 171] on button "Link writer" at bounding box center [1493, 175] width 98 height 25
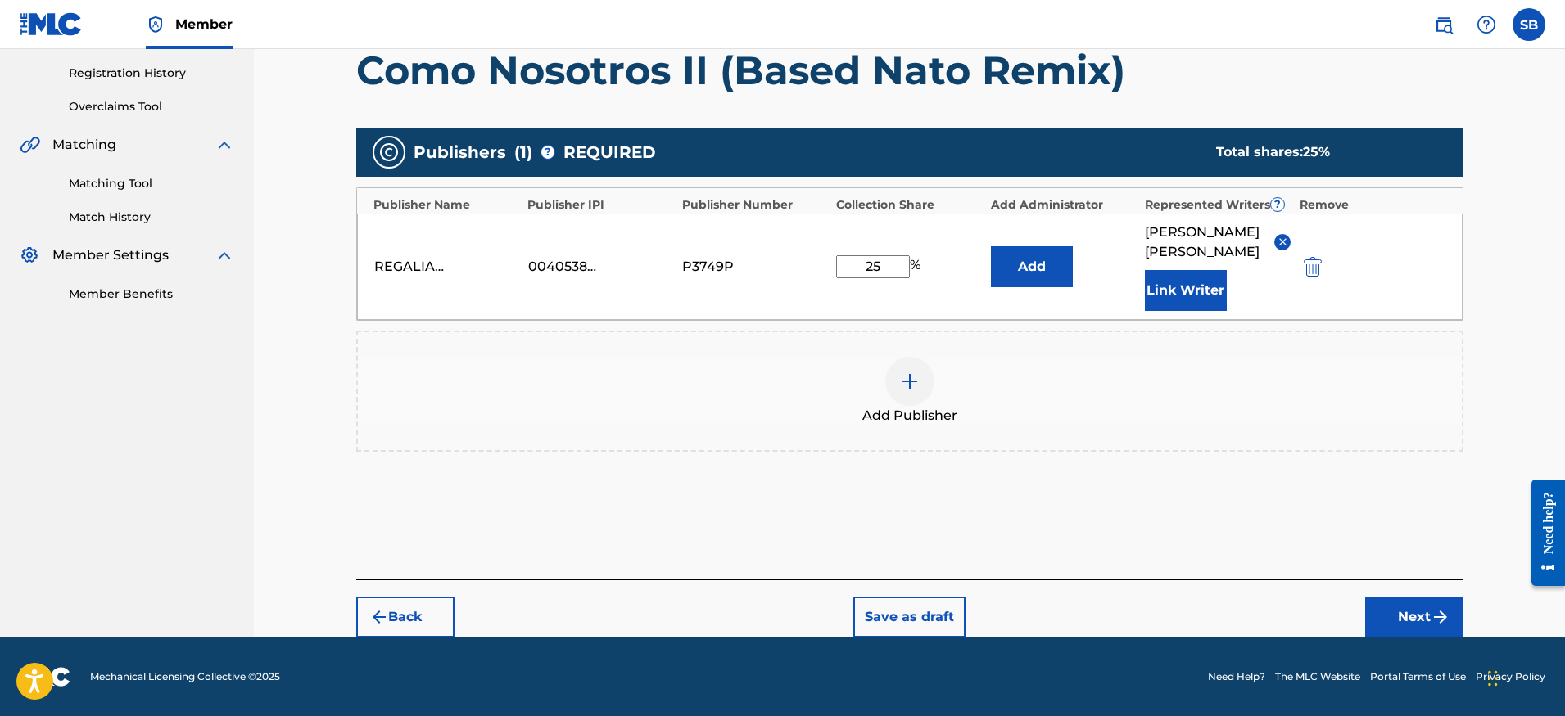
click at [1438, 626] on img "submit" at bounding box center [1440, 618] width 20 height 20
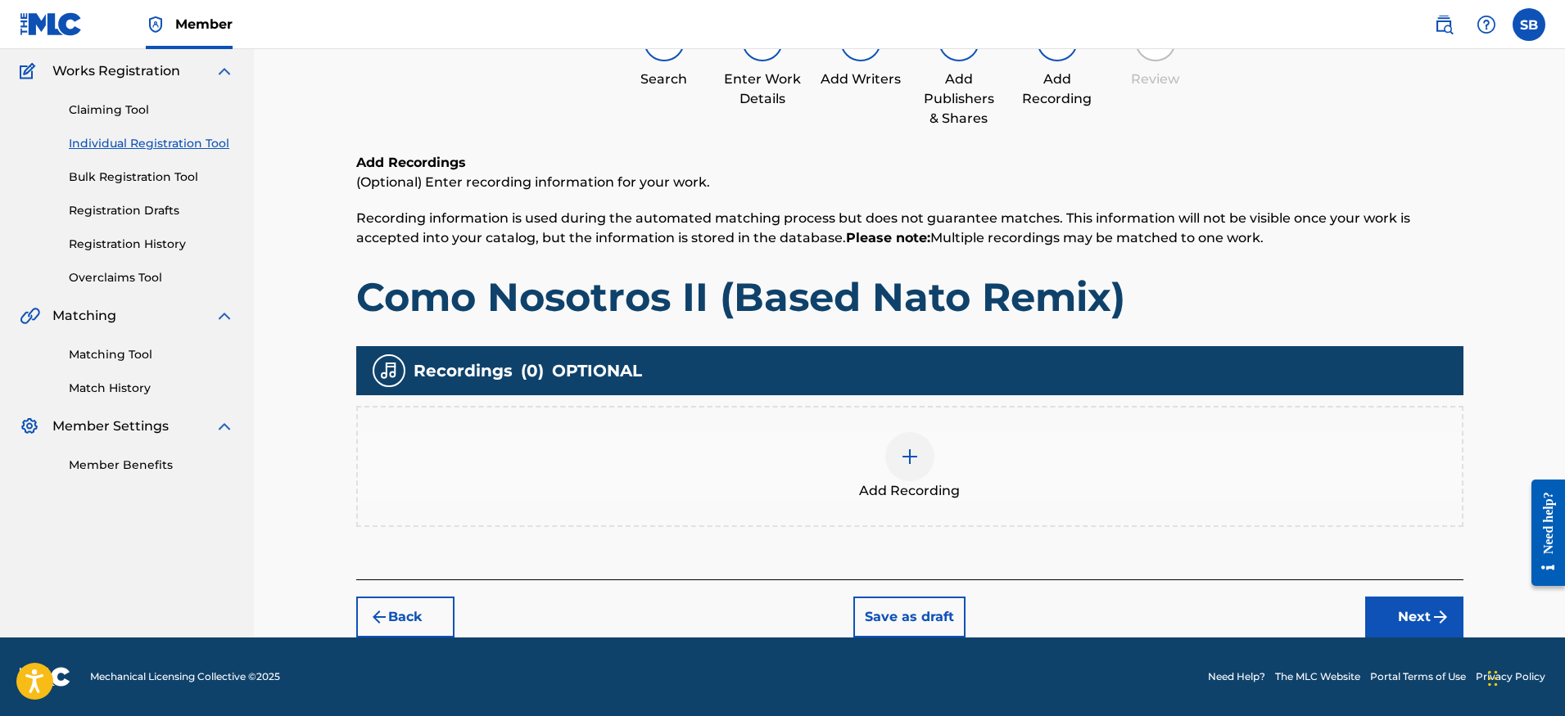
scroll to position [74, 0]
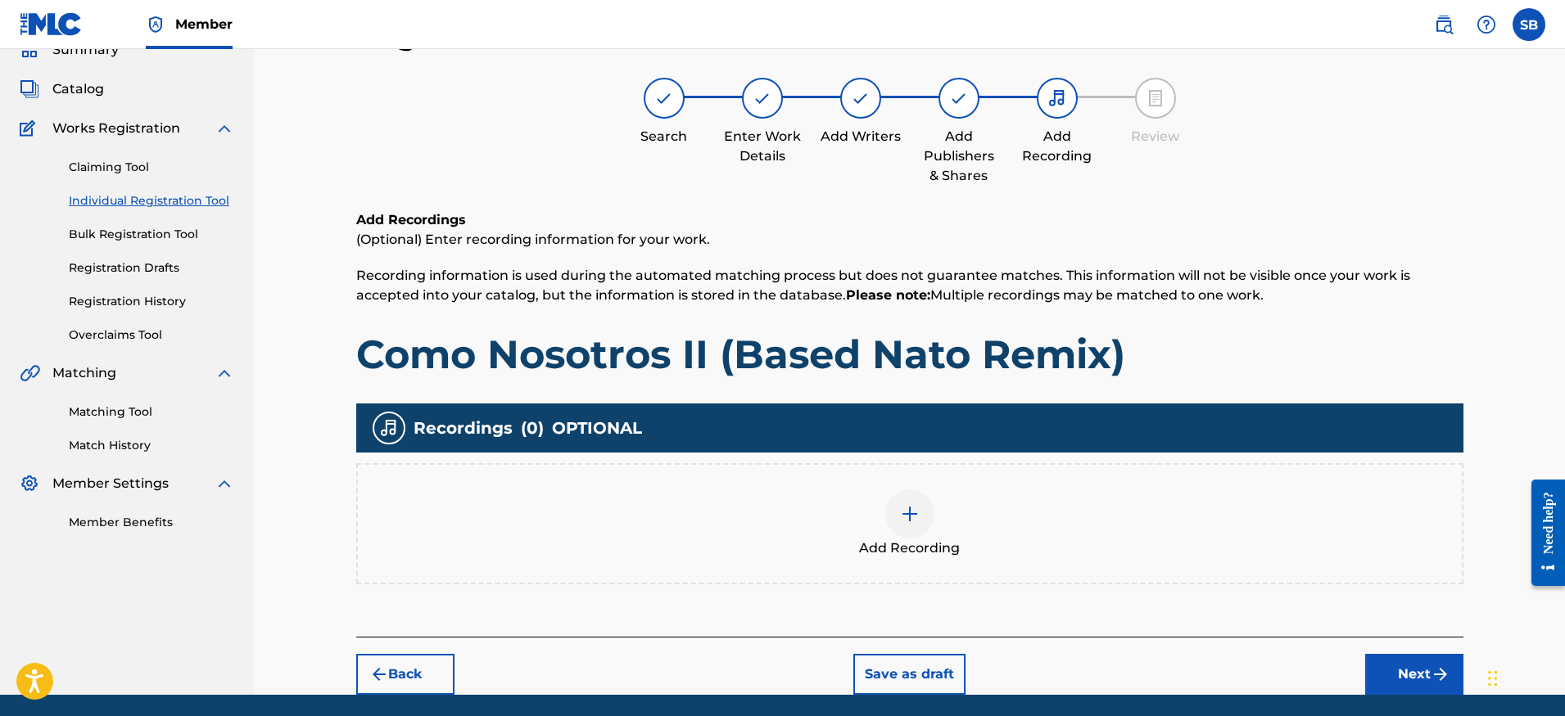
click at [1001, 531] on div "Add Recording" at bounding box center [910, 524] width 1104 height 69
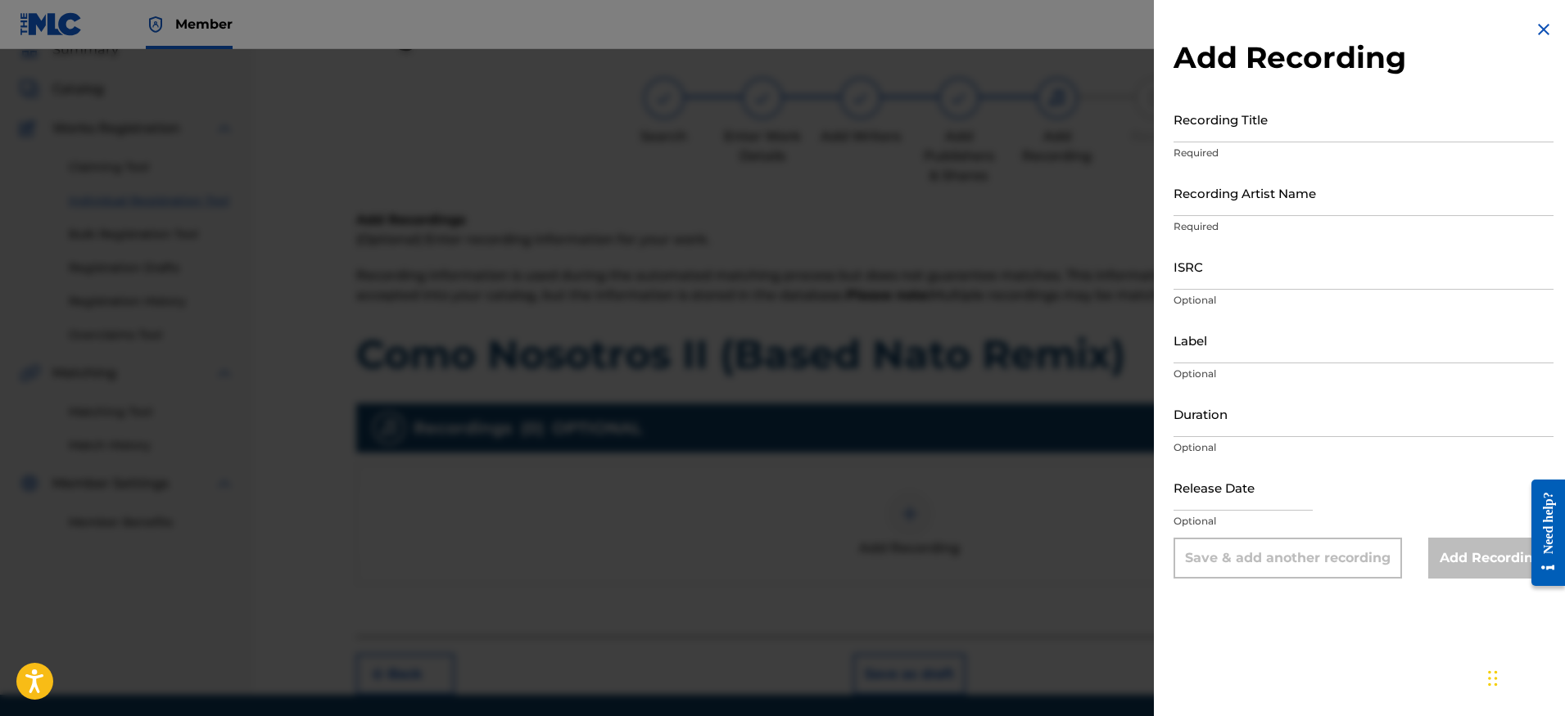
click at [1317, 290] on div "ISRC Optional" at bounding box center [1363, 280] width 380 height 74
click at [1307, 274] on input "ISRC" at bounding box center [1363, 266] width 380 height 47
paste input "QZZ7Q2594831"
type input "QZZ7Q2594831"
click at [1288, 207] on input "Recording Artist Name" at bounding box center [1363, 192] width 380 height 47
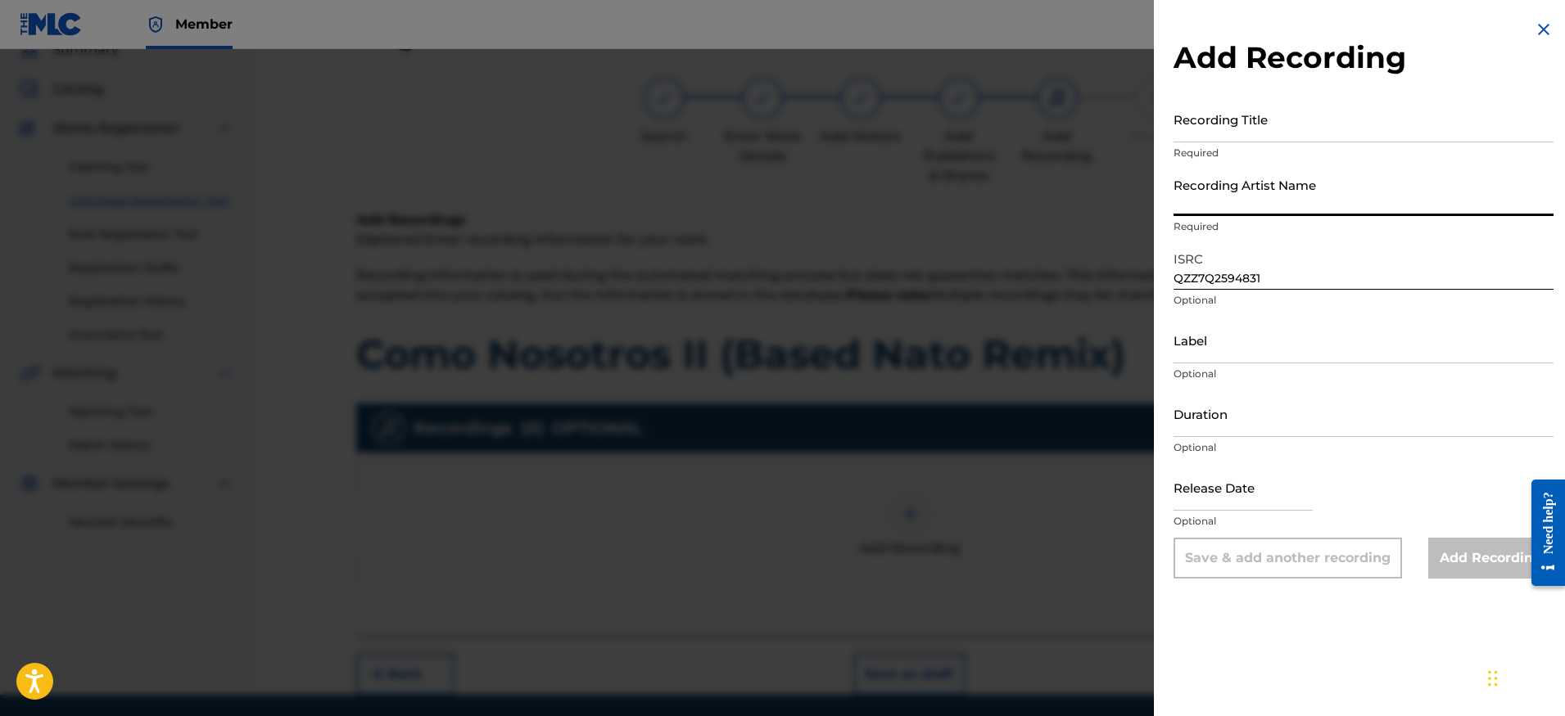
paste input "Based Nato, Treintisiete"
type input "Based Nato, Treintisiete"
click at [1331, 107] on input "Recording Title" at bounding box center [1363, 119] width 380 height 47
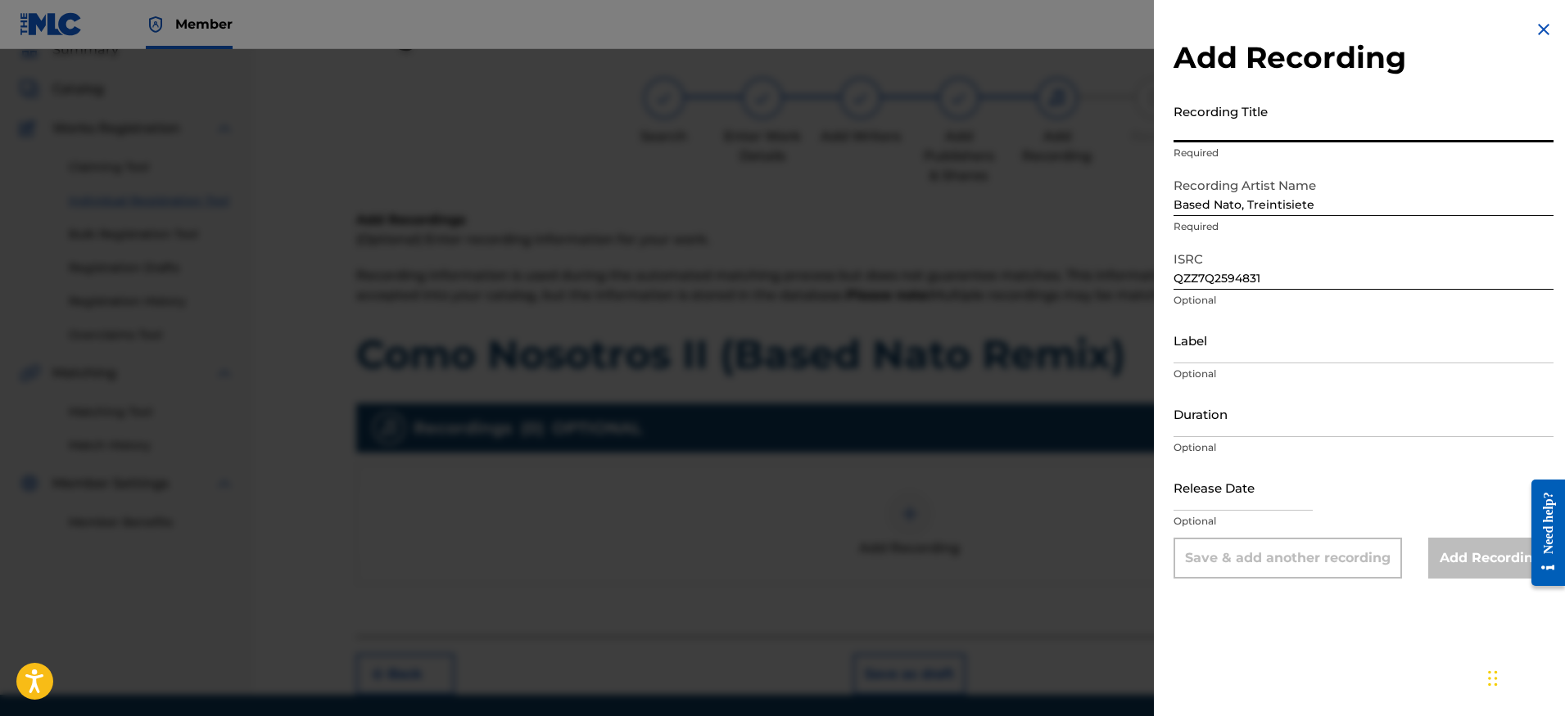
paste input "Como Nosotros II (Based Nato Remix)"
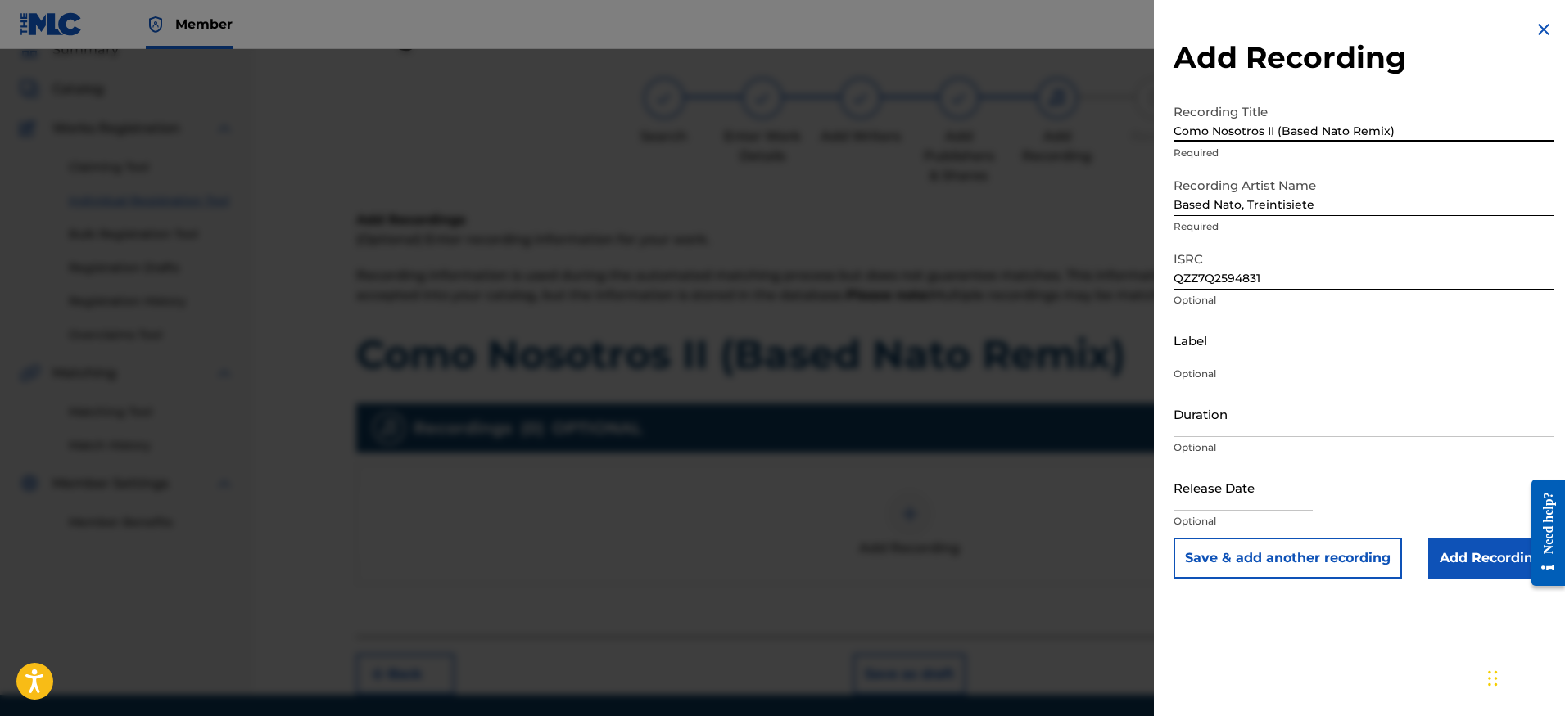
type input "Como Nosotros II (Based Nato Remix)"
click at [1455, 569] on input "Add Recording" at bounding box center [1490, 558] width 125 height 41
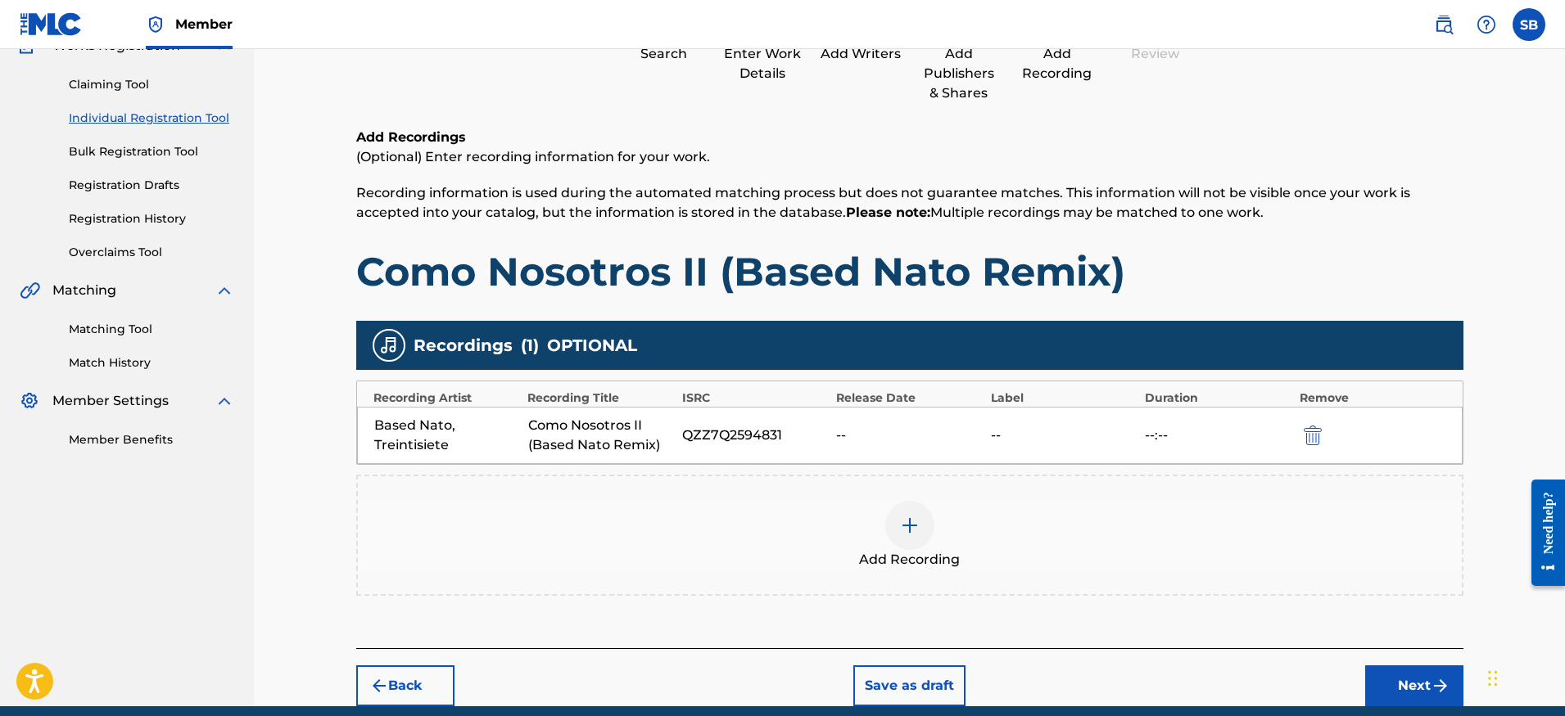
scroll to position [225, 0]
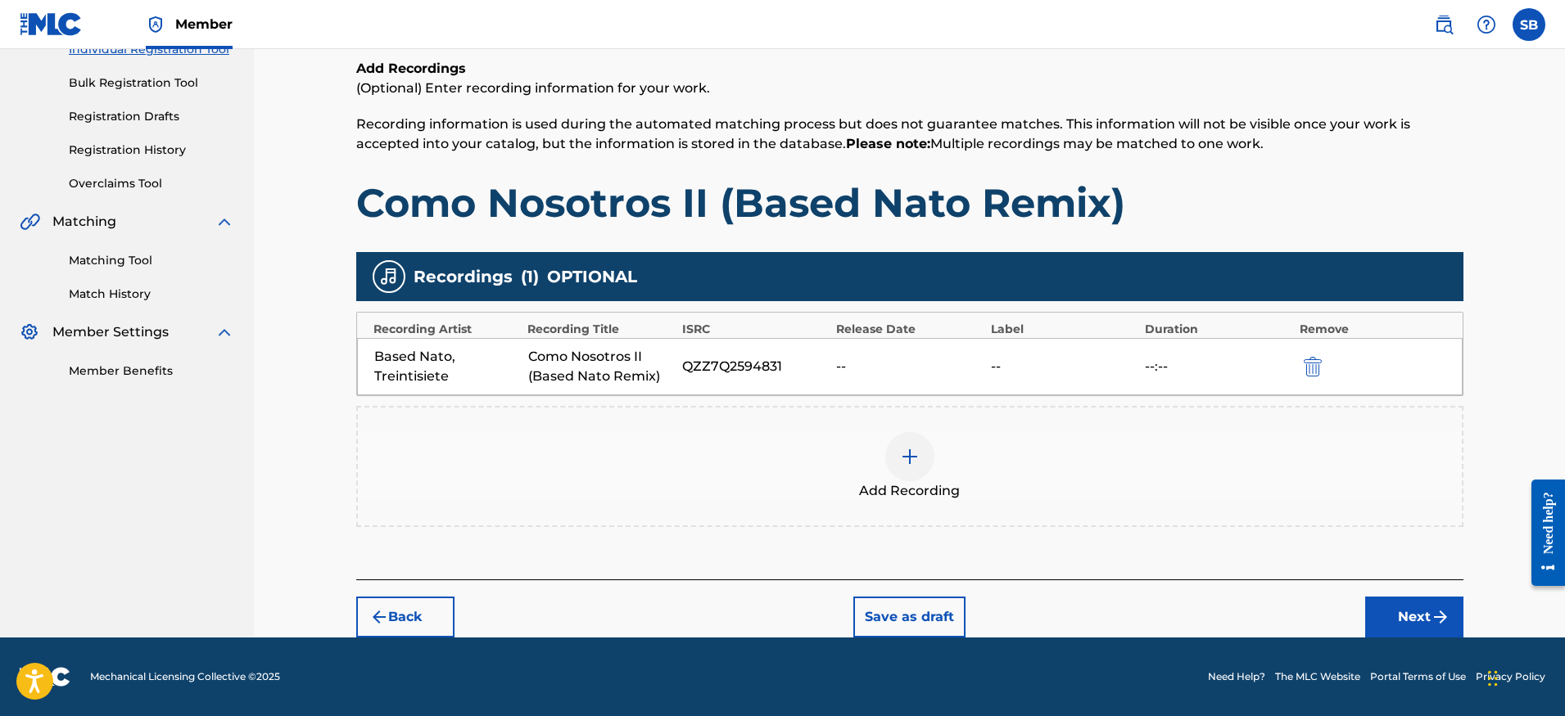
click at [1415, 617] on button "Next" at bounding box center [1414, 617] width 98 height 41
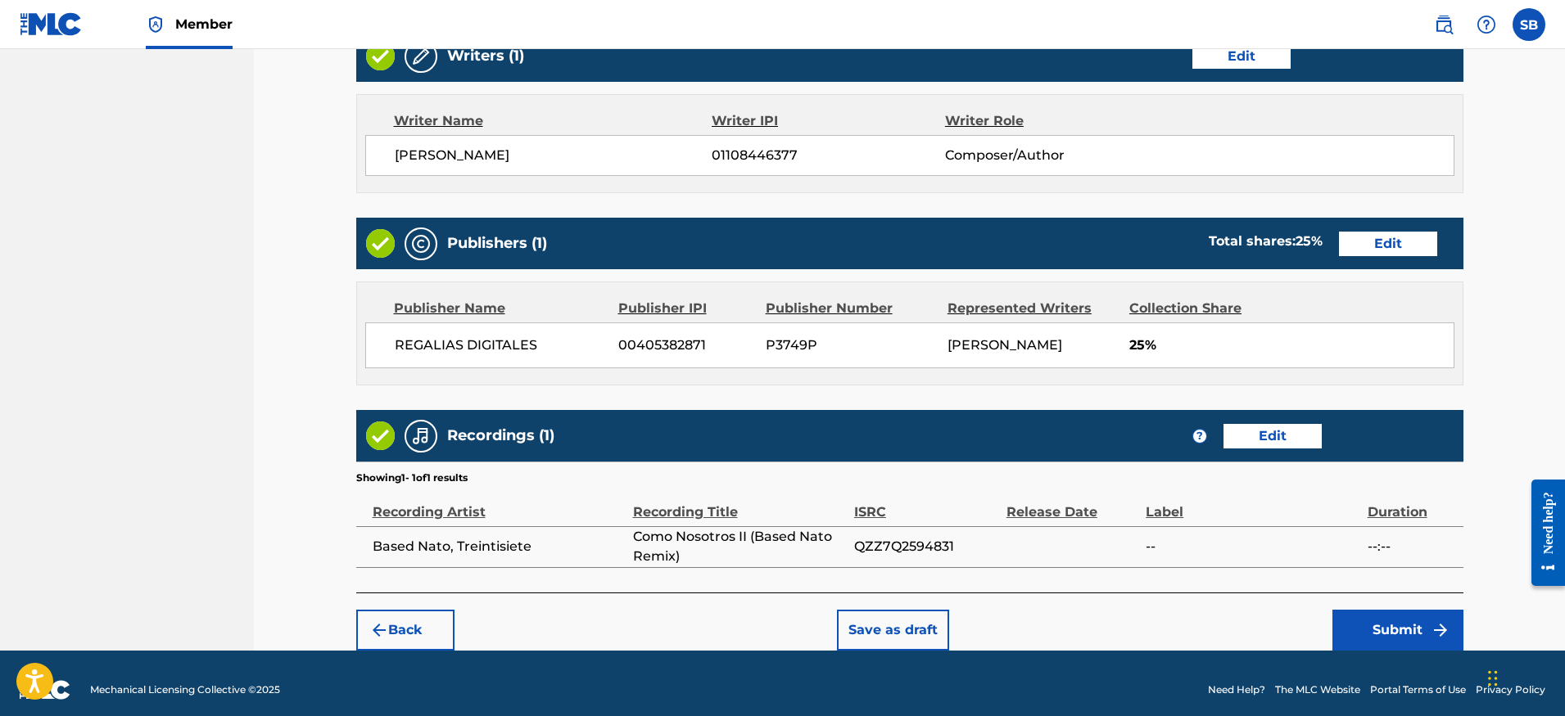
scroll to position [668, 0]
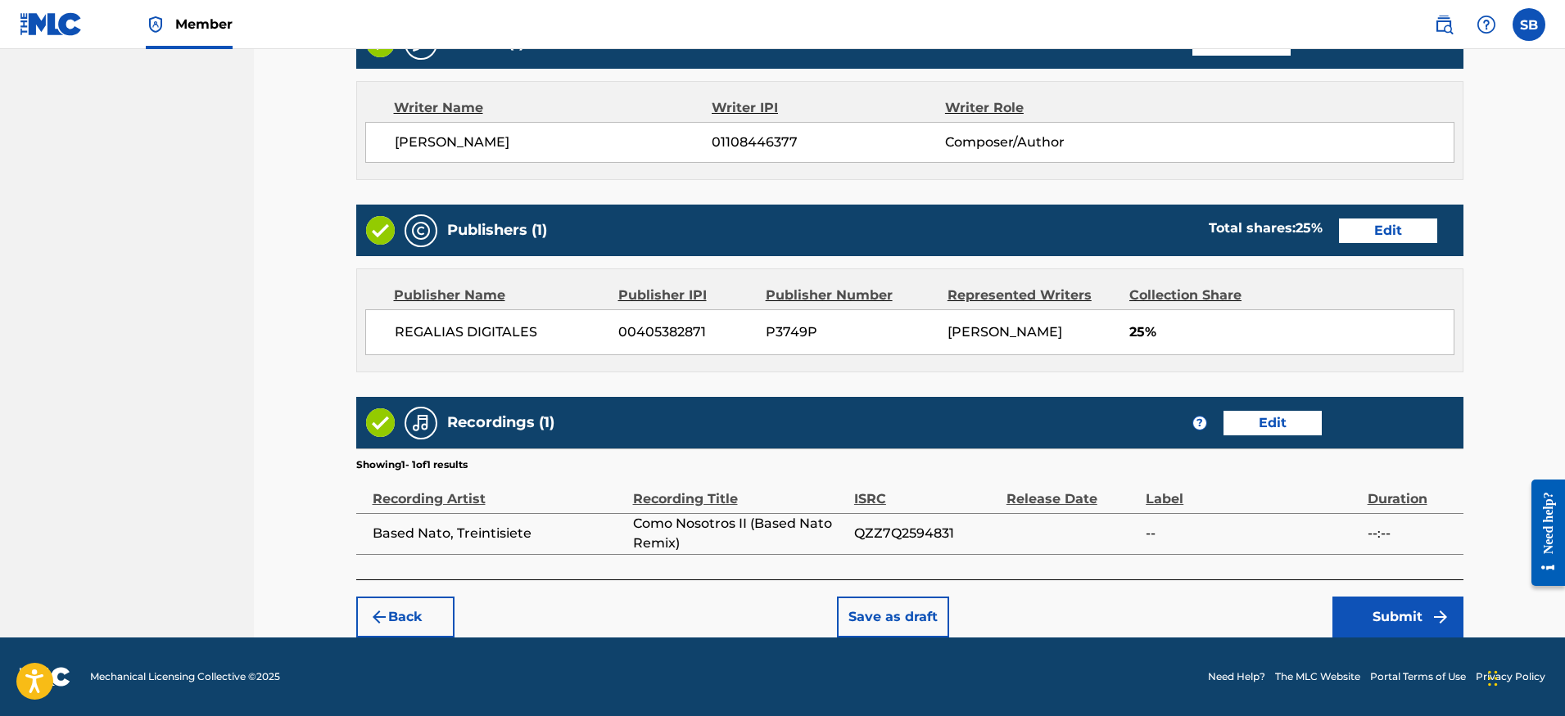
click at [1191, 585] on div "Back Save as draft Submit" at bounding box center [909, 609] width 1107 height 58
click at [1197, 635] on div "Back Save as draft Submit" at bounding box center [909, 609] width 1107 height 58
click at [1390, 609] on button "Submit" at bounding box center [1397, 617] width 131 height 41
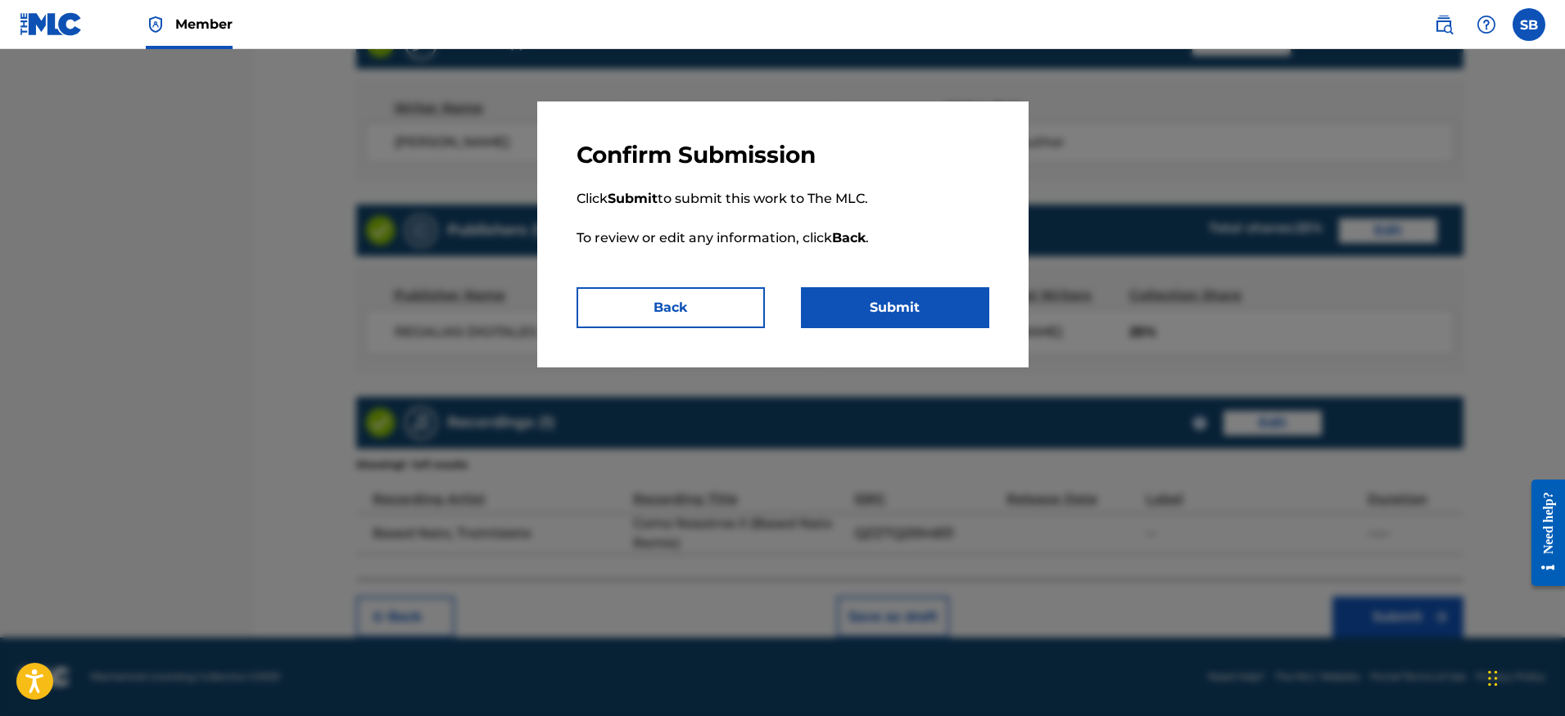
click at [909, 289] on button "Submit" at bounding box center [895, 307] width 188 height 41
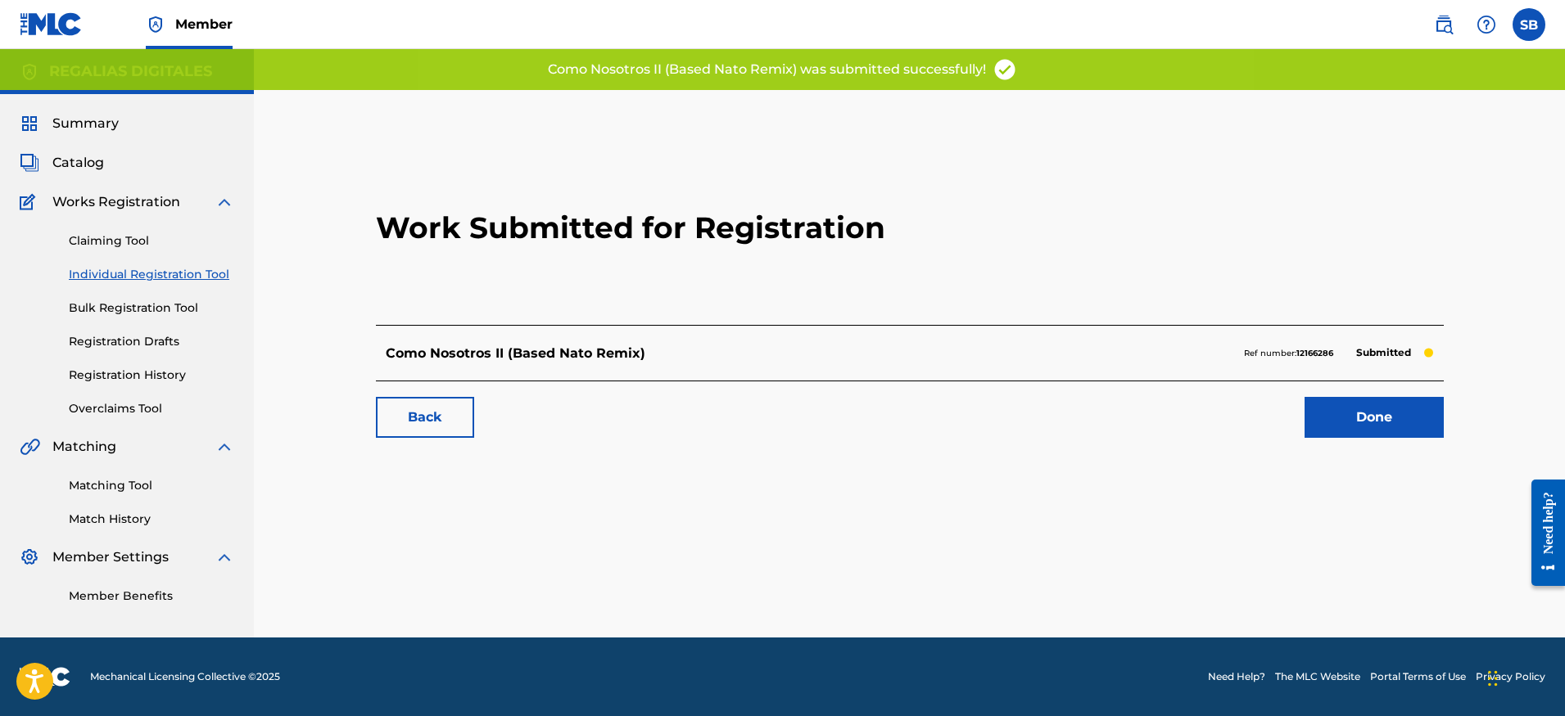
click at [1380, 400] on link "Done" at bounding box center [1373, 417] width 139 height 41
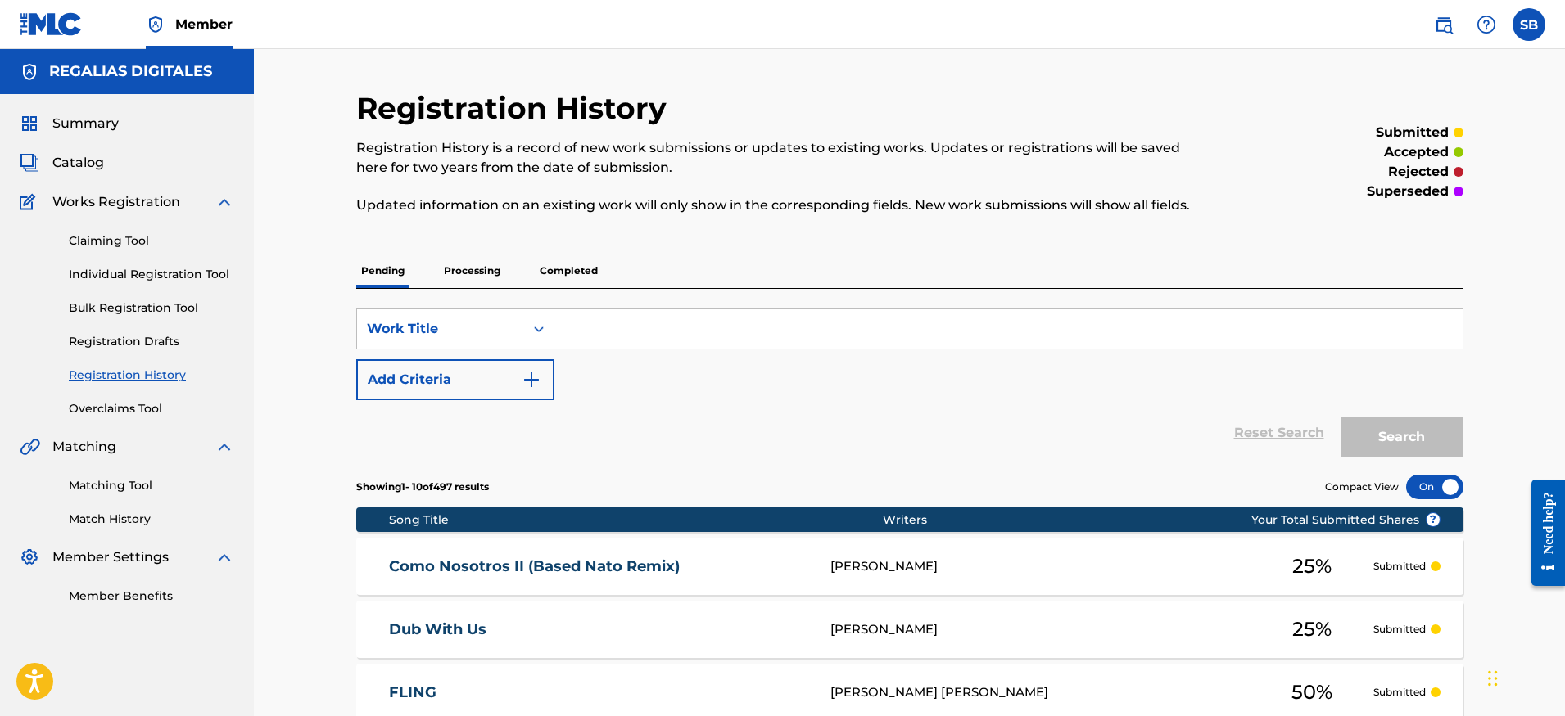
click at [210, 277] on link "Individual Registration Tool" at bounding box center [151, 274] width 165 height 17
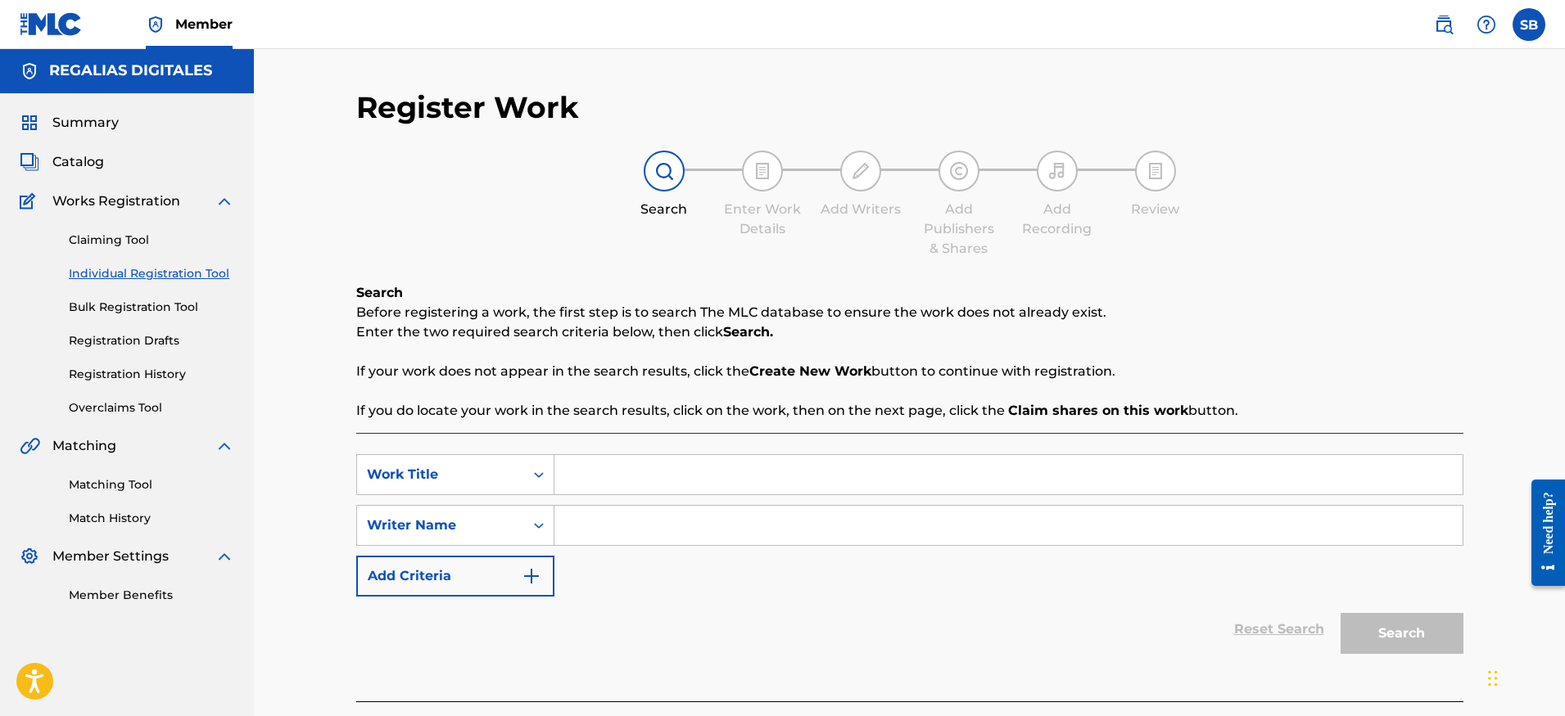
scroll to position [82, 0]
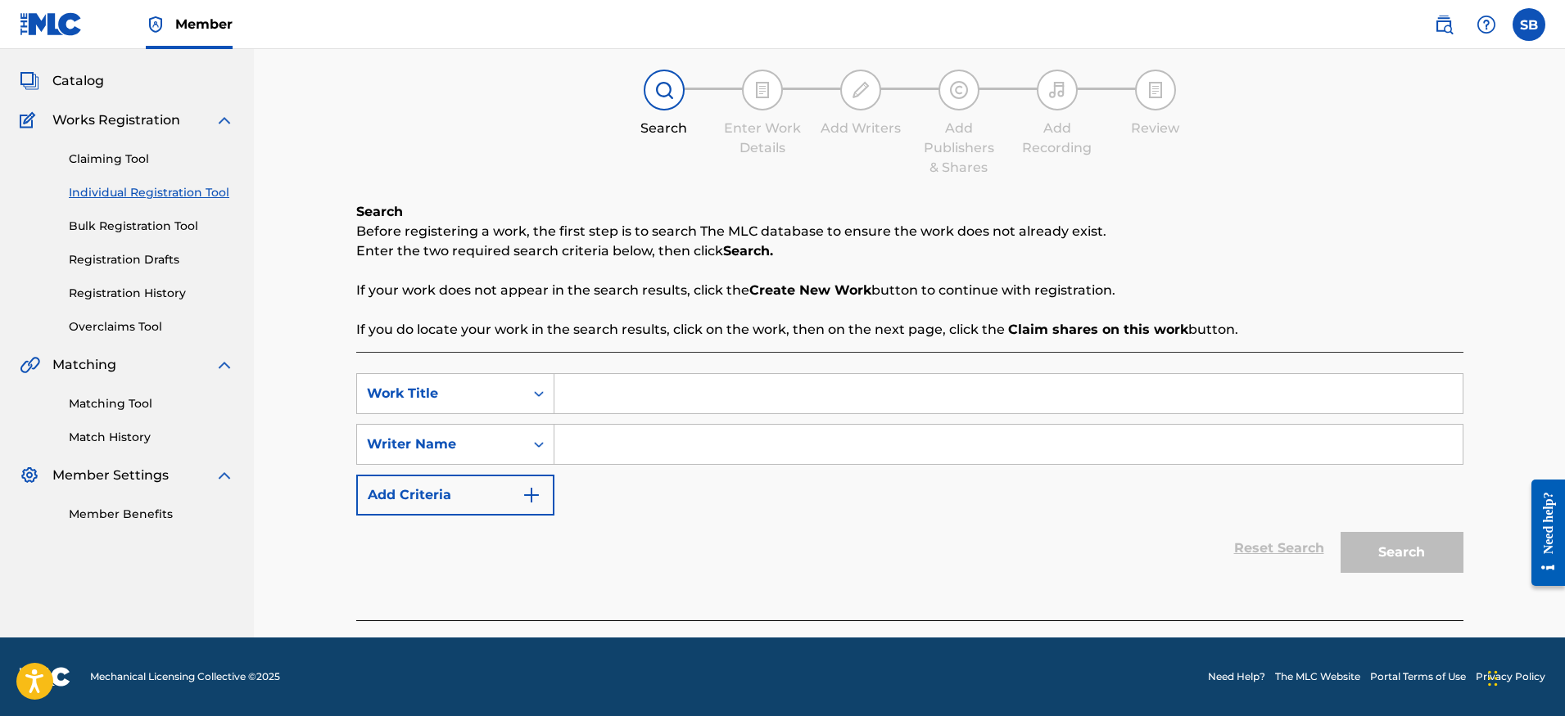
click at [757, 402] on input "Search Form" at bounding box center [1008, 393] width 908 height 39
paste input "Teenage Rain"
type input "Teenage Rain"
click at [649, 439] on input "Search Form" at bounding box center [1008, 444] width 908 height 39
paste input "[PERSON_NAME]"
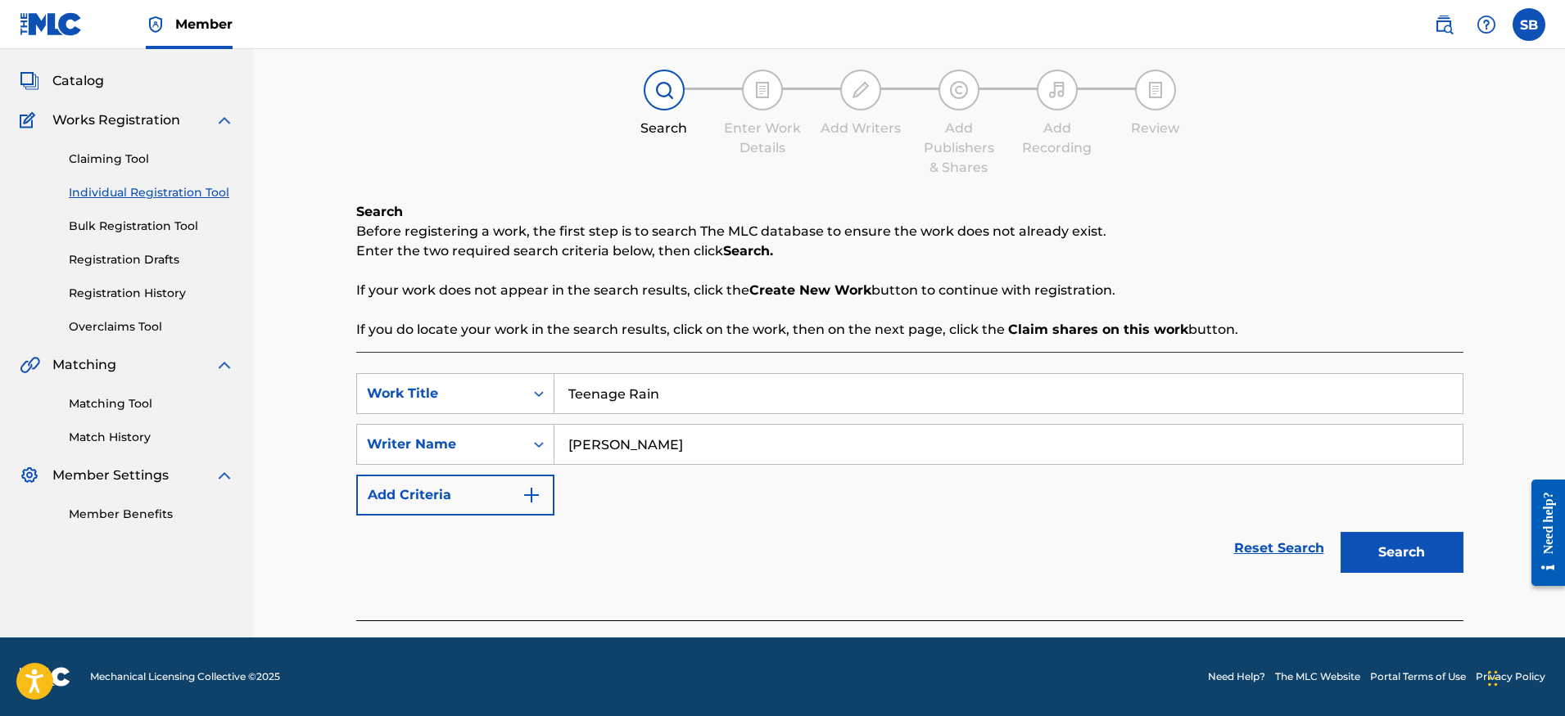
type input "[PERSON_NAME]"
click at [1432, 549] on button "Search" at bounding box center [1401, 552] width 123 height 41
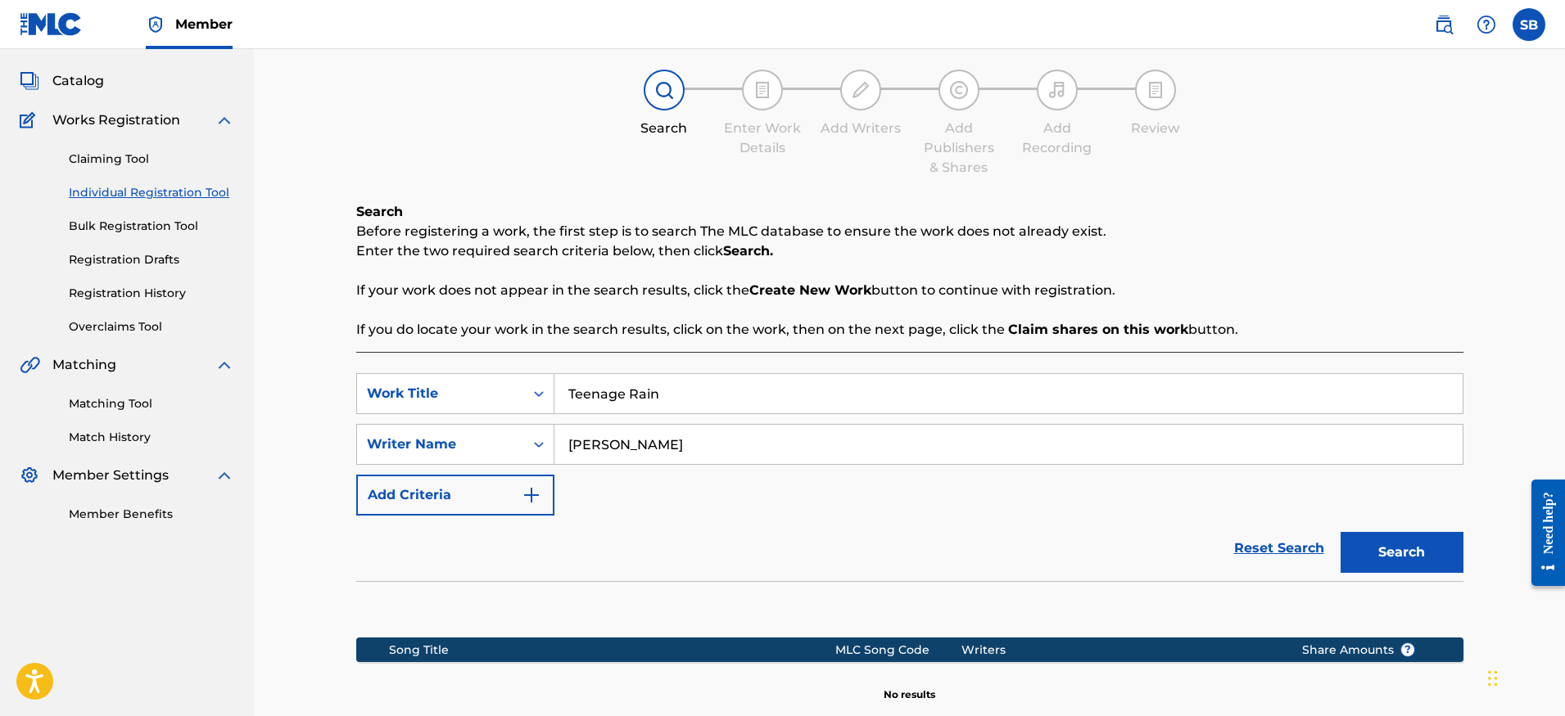
scroll to position [270, 0]
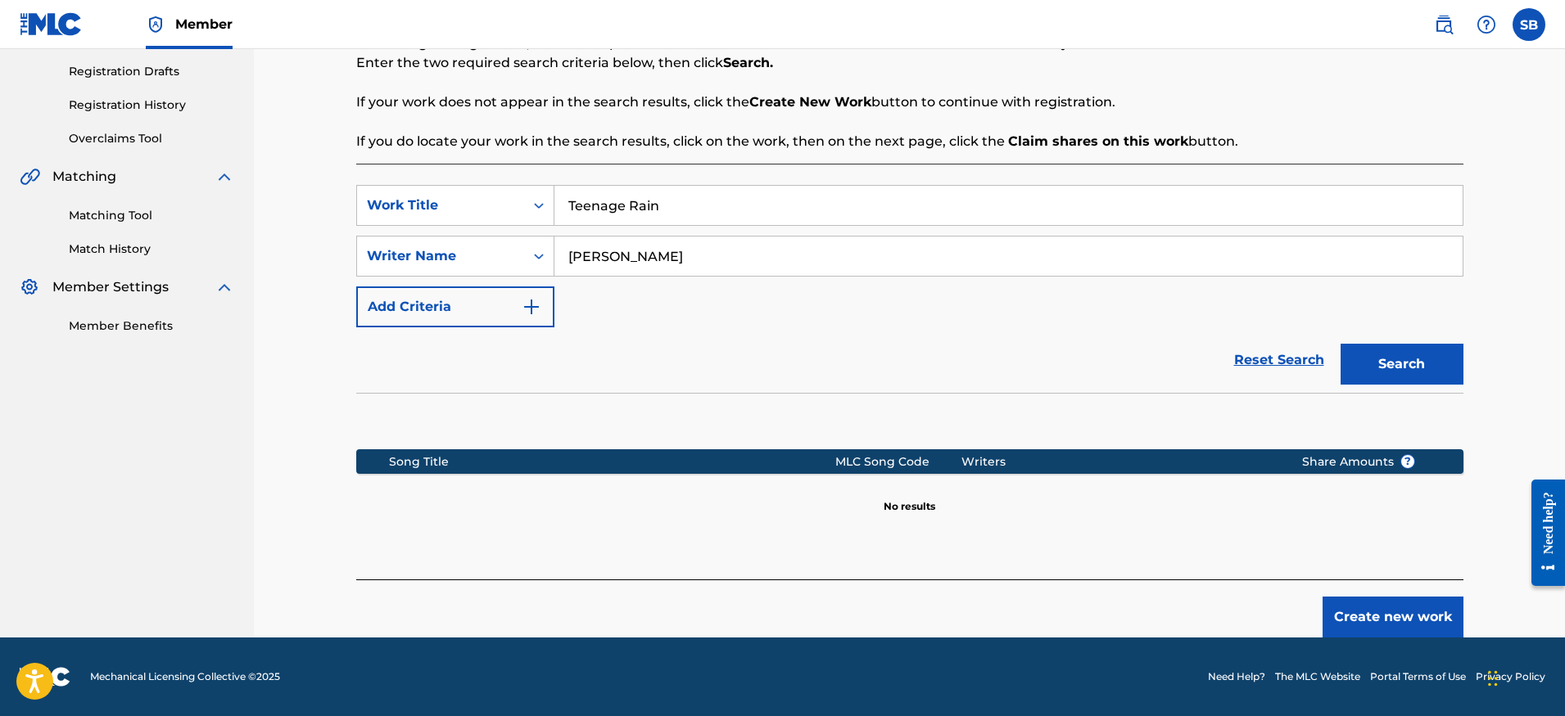
click at [1382, 627] on button "Create new work" at bounding box center [1392, 617] width 141 height 41
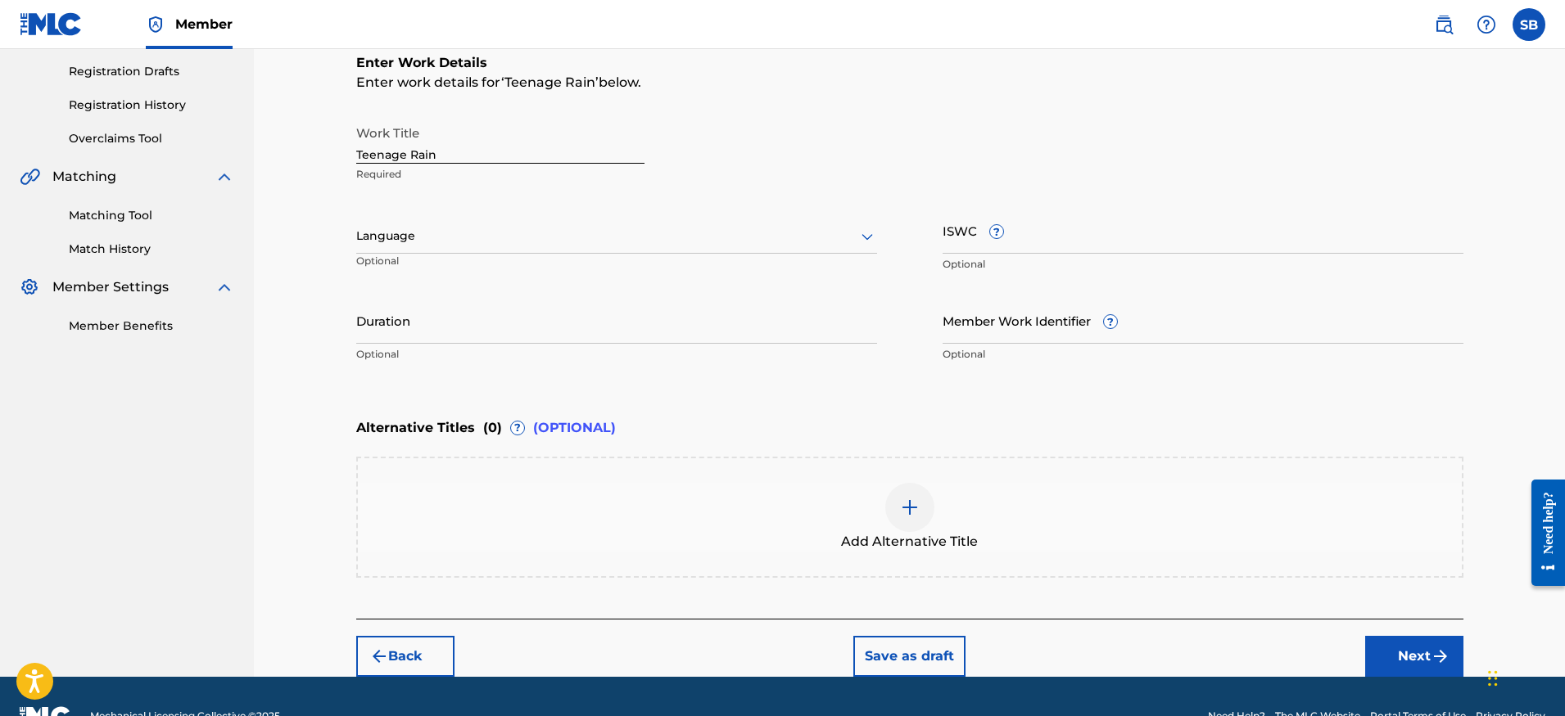
click at [550, 255] on div "Language Optional" at bounding box center [616, 244] width 521 height 74
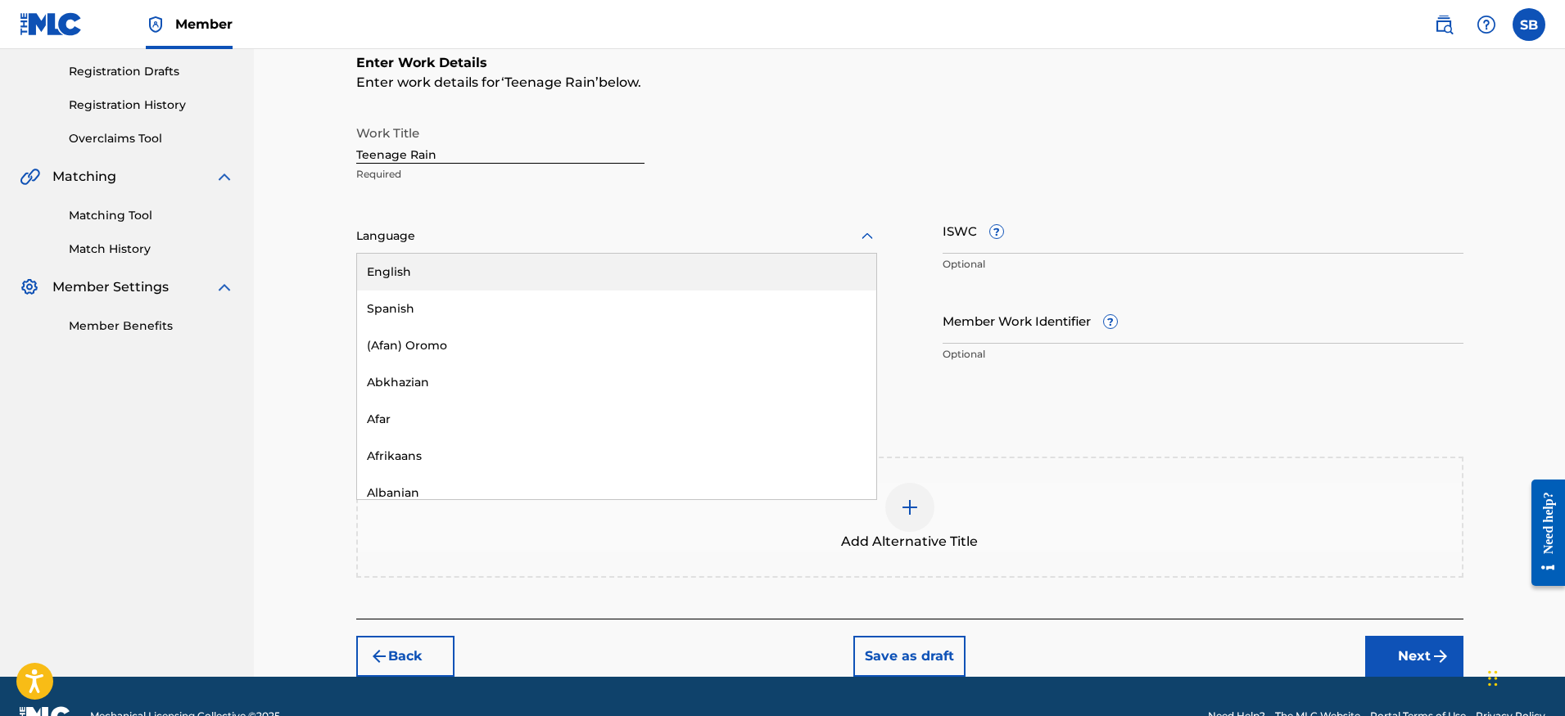
click at [532, 239] on div at bounding box center [616, 236] width 521 height 20
click at [529, 270] on div "English" at bounding box center [616, 272] width 519 height 37
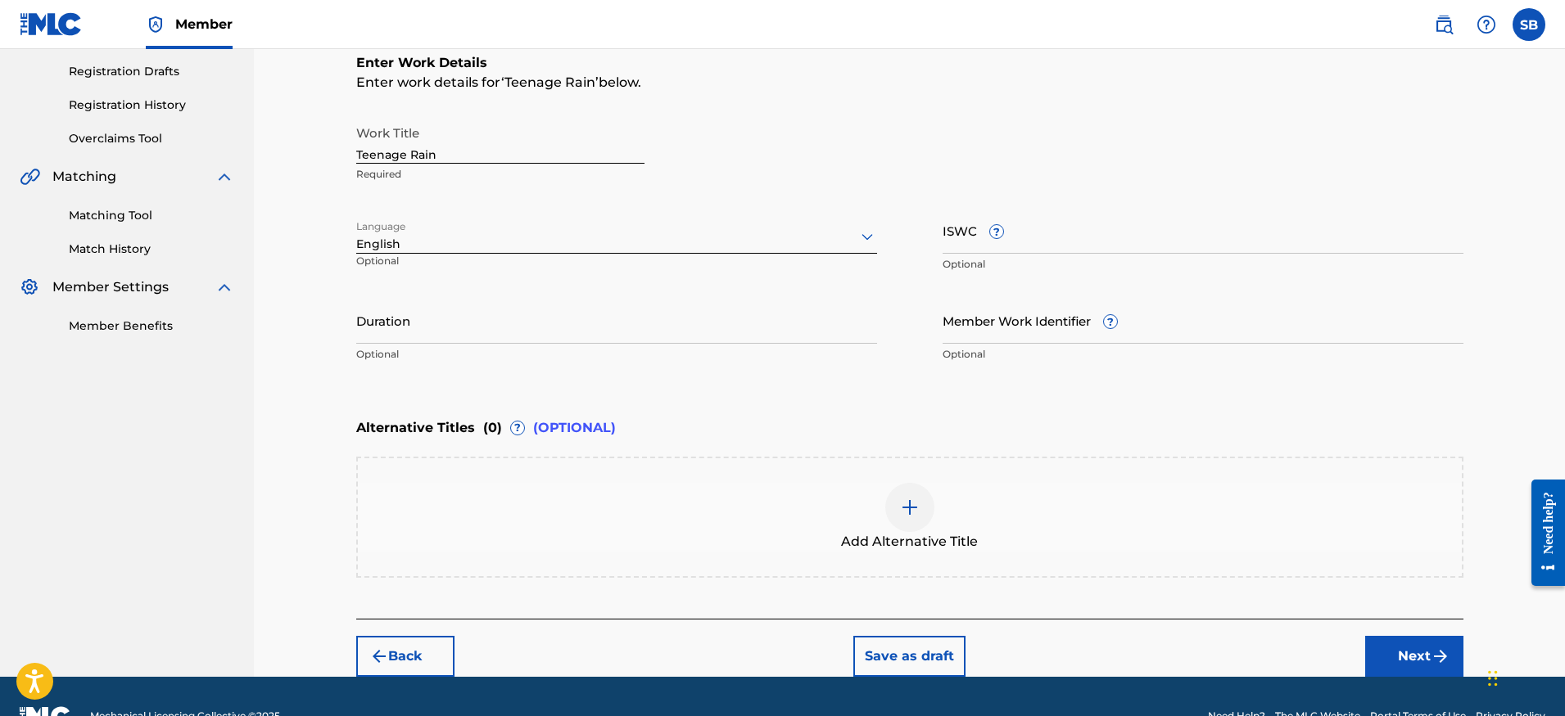
click at [1448, 655] on img "submit" at bounding box center [1440, 657] width 20 height 20
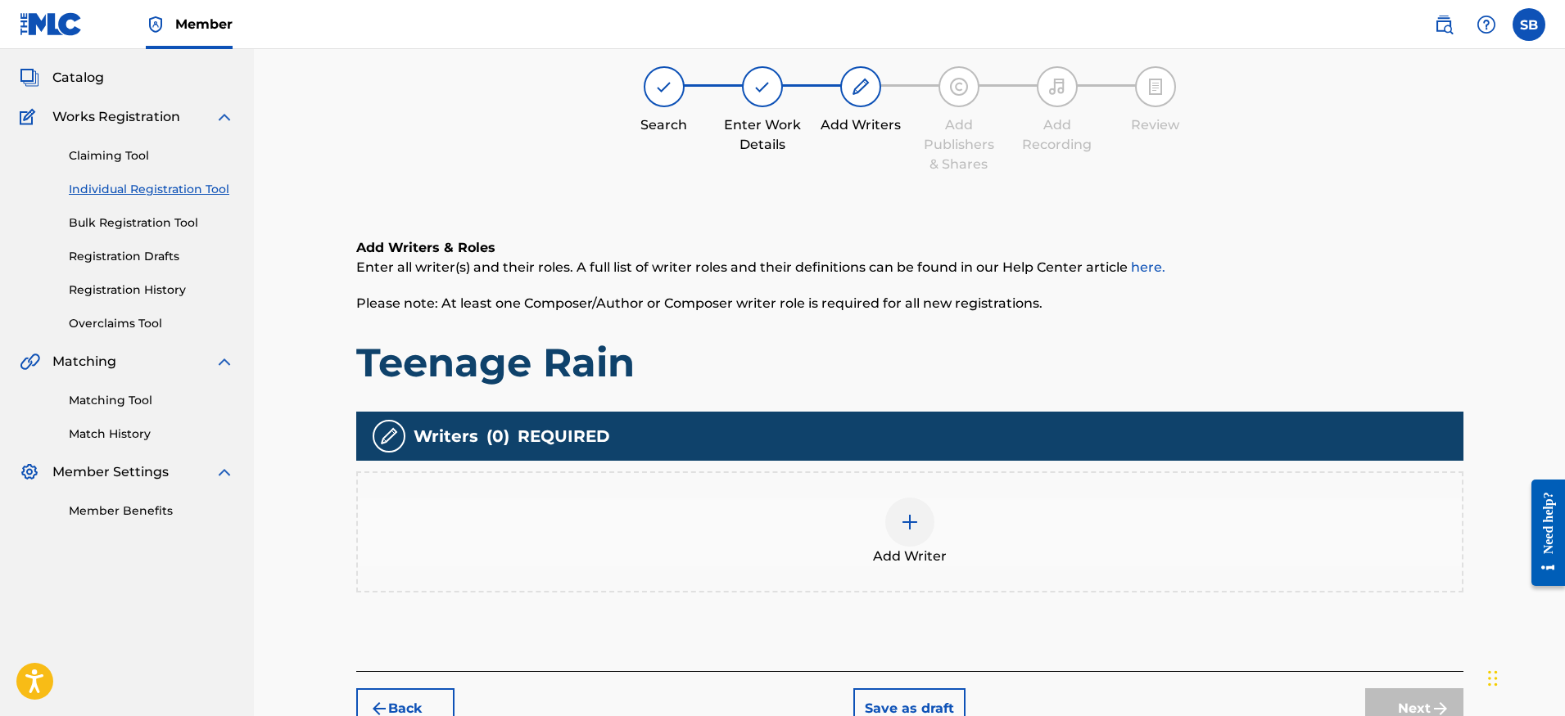
scroll to position [74, 0]
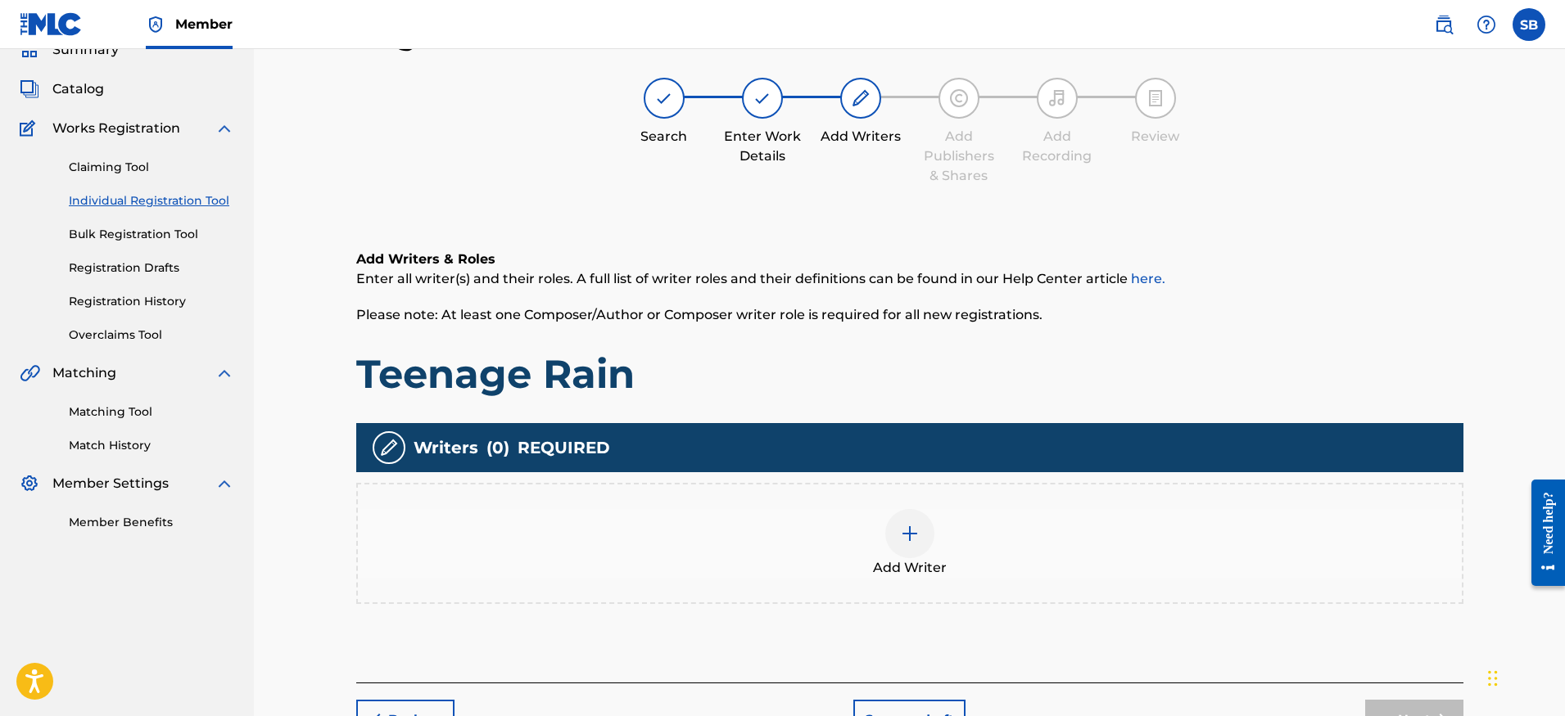
click at [1018, 570] on div "Add Writer" at bounding box center [910, 543] width 1104 height 69
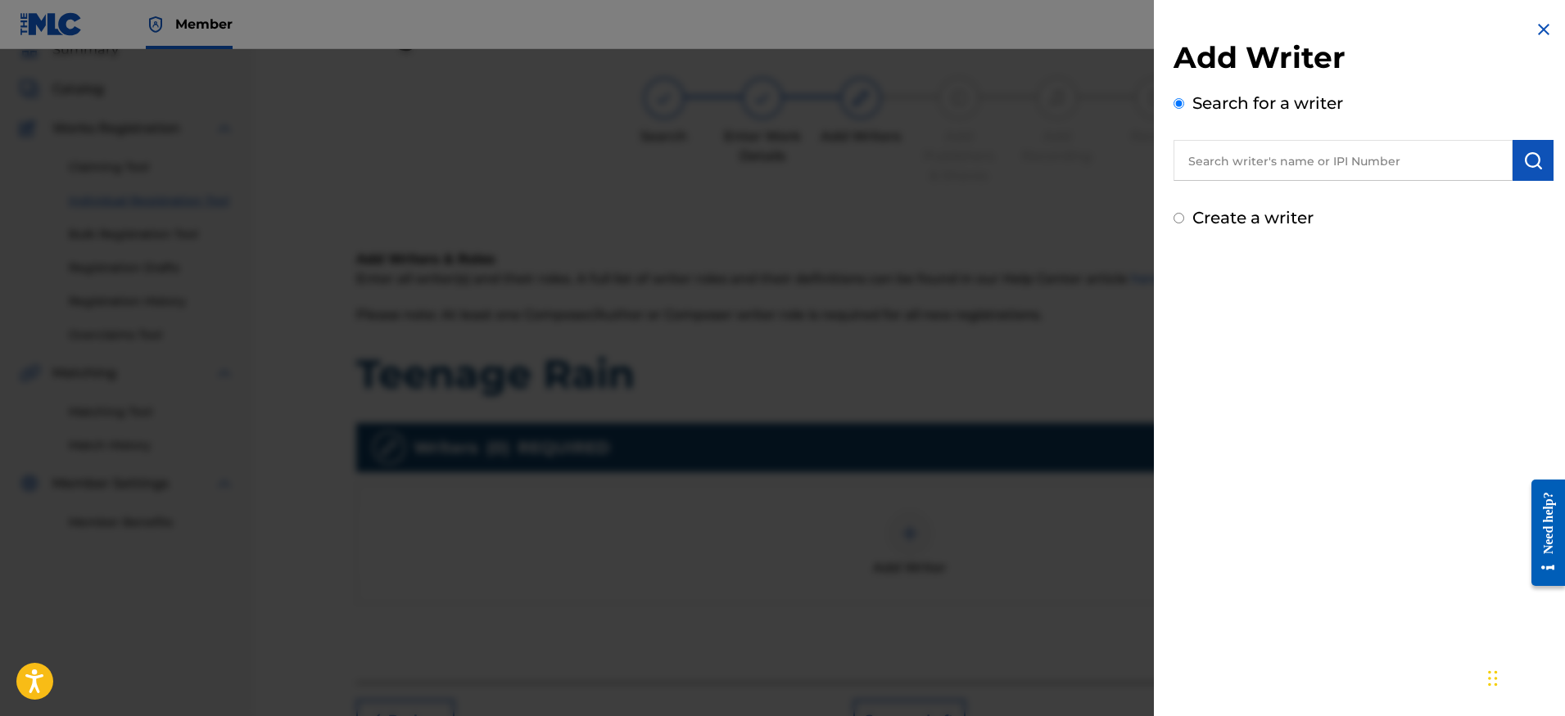
click at [1260, 167] on input "text" at bounding box center [1342, 160] width 339 height 41
paste input "[PERSON_NAME]"
type input "[PERSON_NAME]"
click at [1529, 165] on img "submit" at bounding box center [1533, 161] width 20 height 20
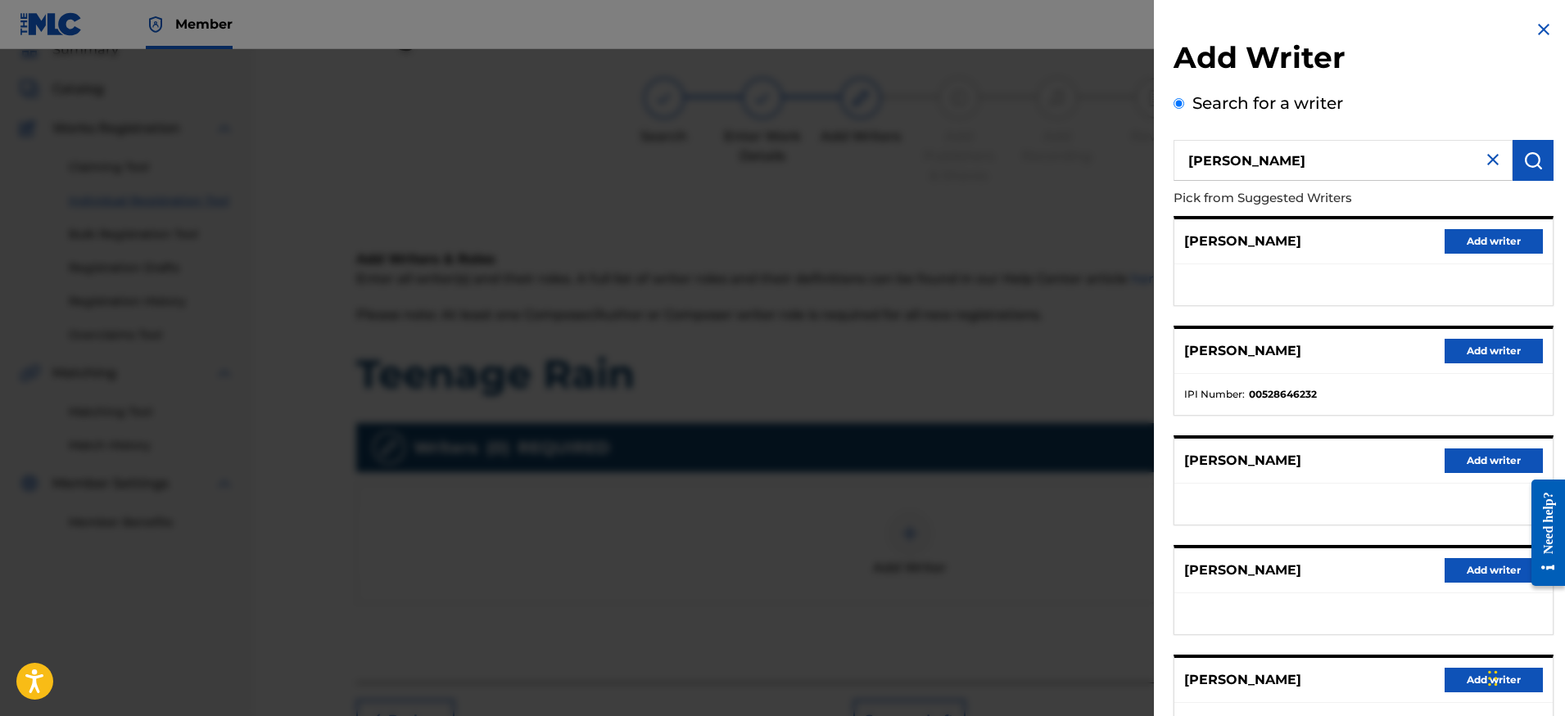
click at [1481, 347] on button "Add writer" at bounding box center [1493, 351] width 98 height 25
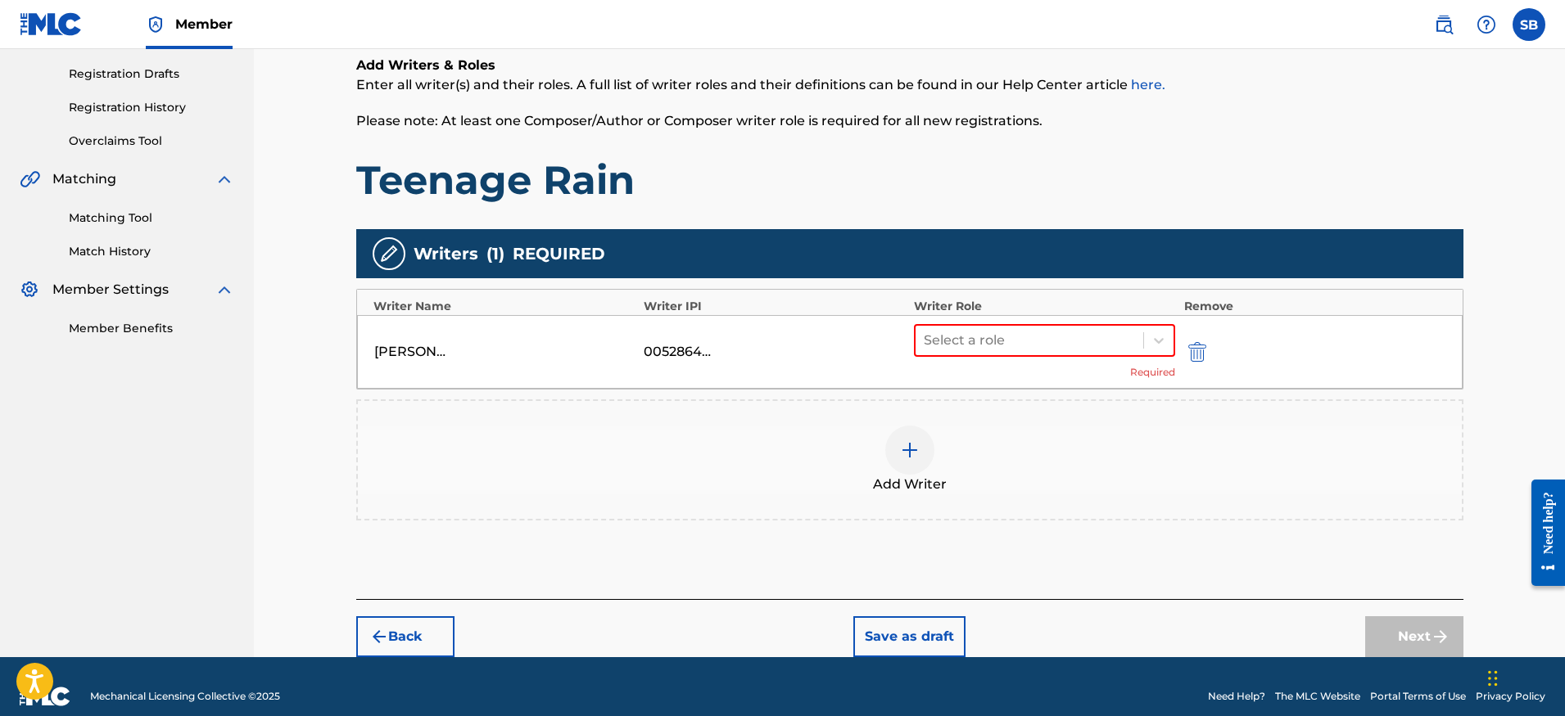
scroll to position [287, 0]
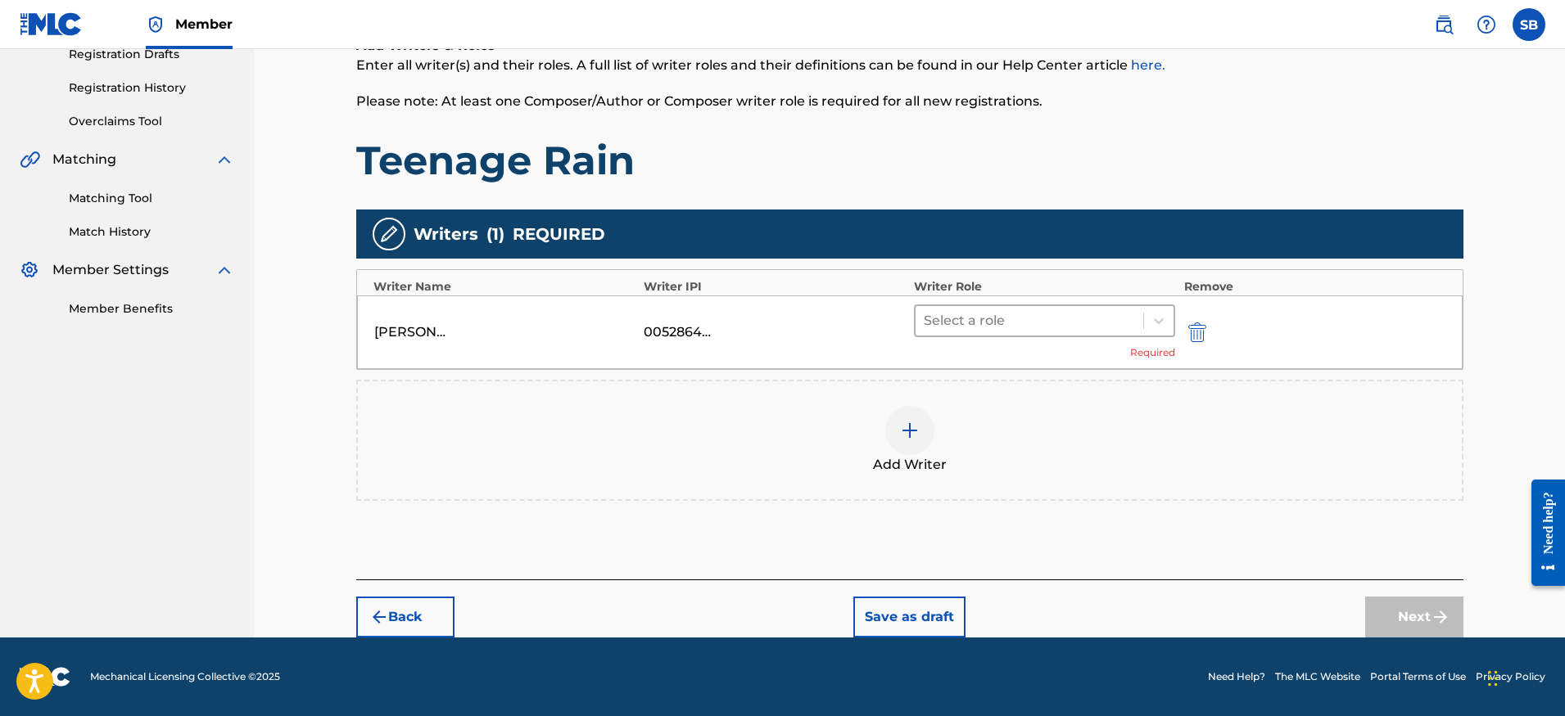
click at [966, 320] on div at bounding box center [1030, 320] width 212 height 23
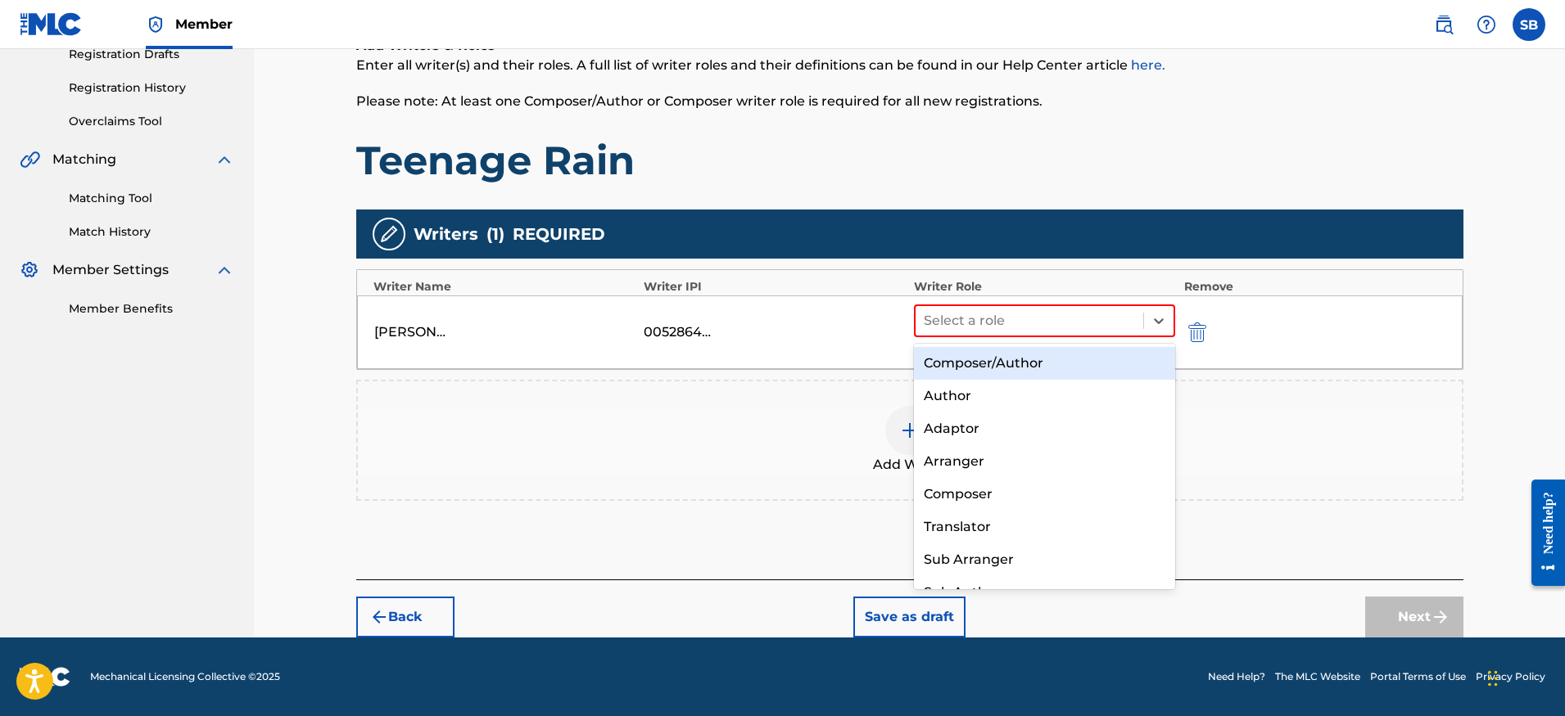
click at [973, 359] on div "Composer/Author" at bounding box center [1045, 363] width 262 height 33
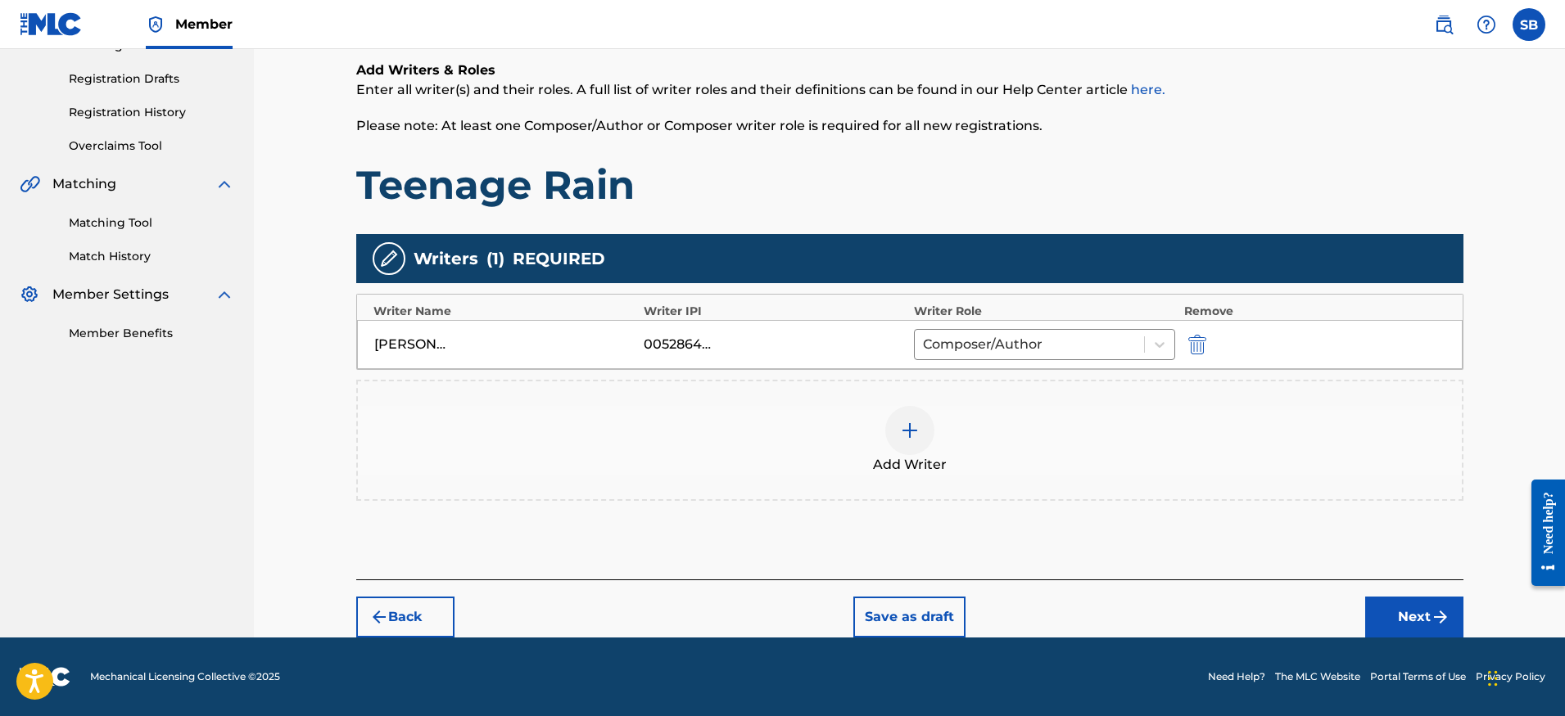
scroll to position [263, 0]
click at [1395, 600] on button "Next" at bounding box center [1414, 617] width 98 height 41
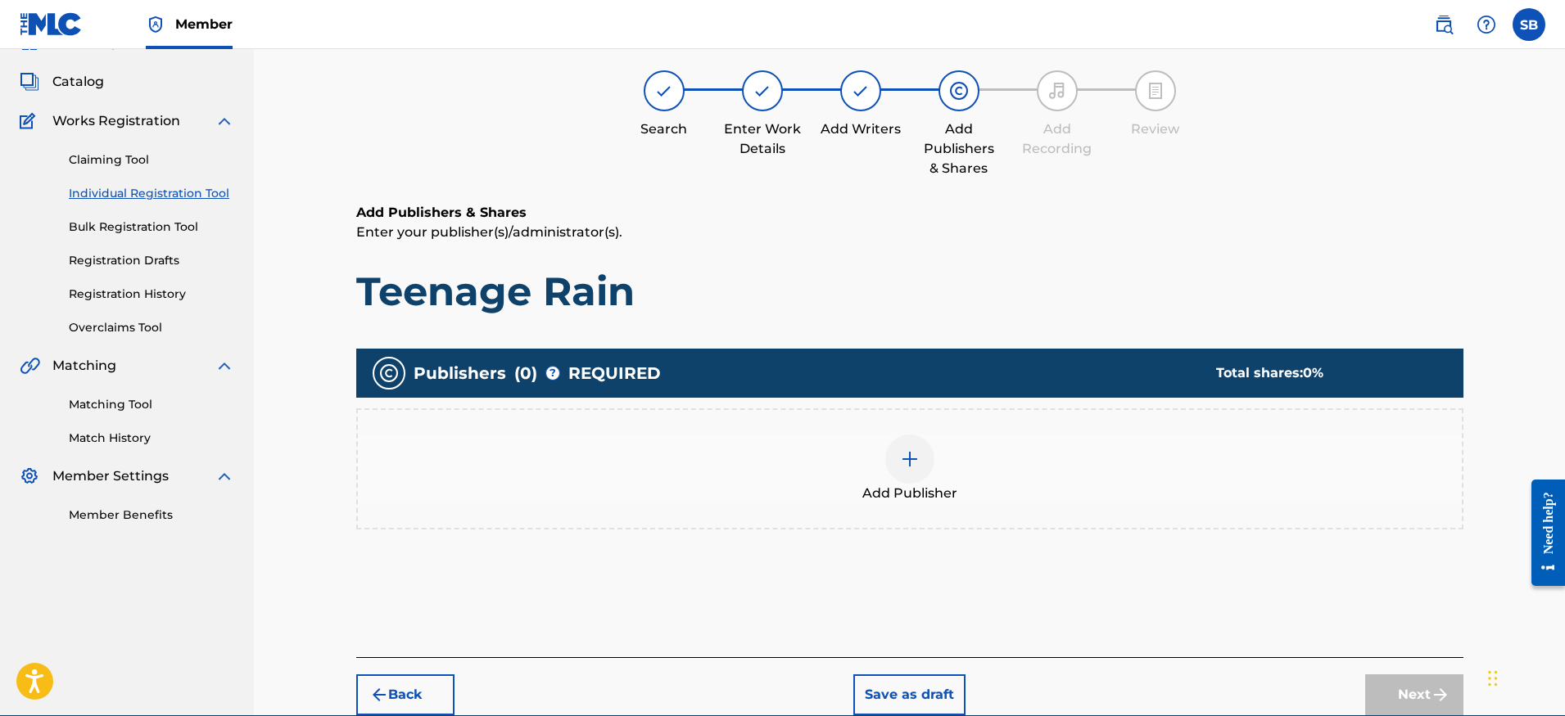
scroll to position [74, 0]
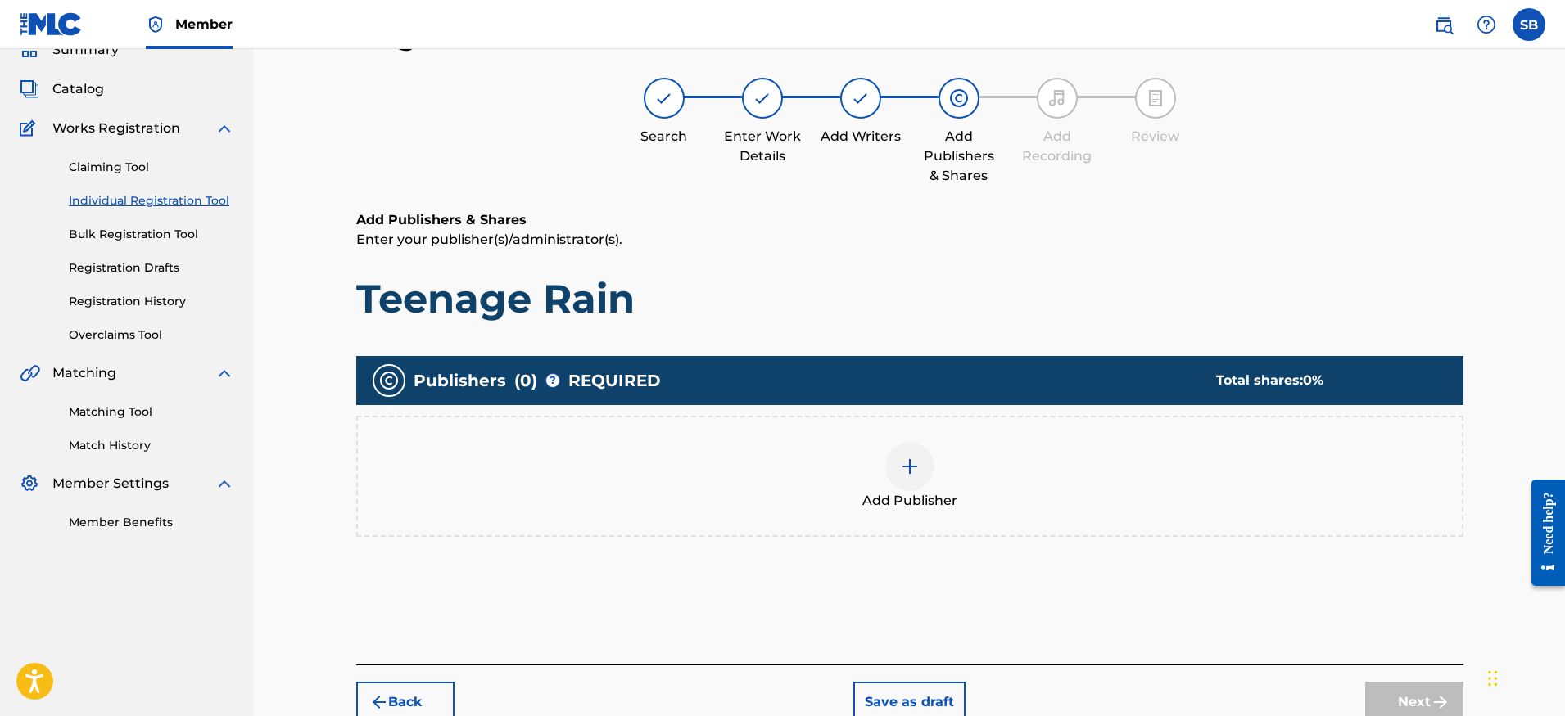
click at [942, 502] on span "Add Publisher" at bounding box center [909, 501] width 95 height 20
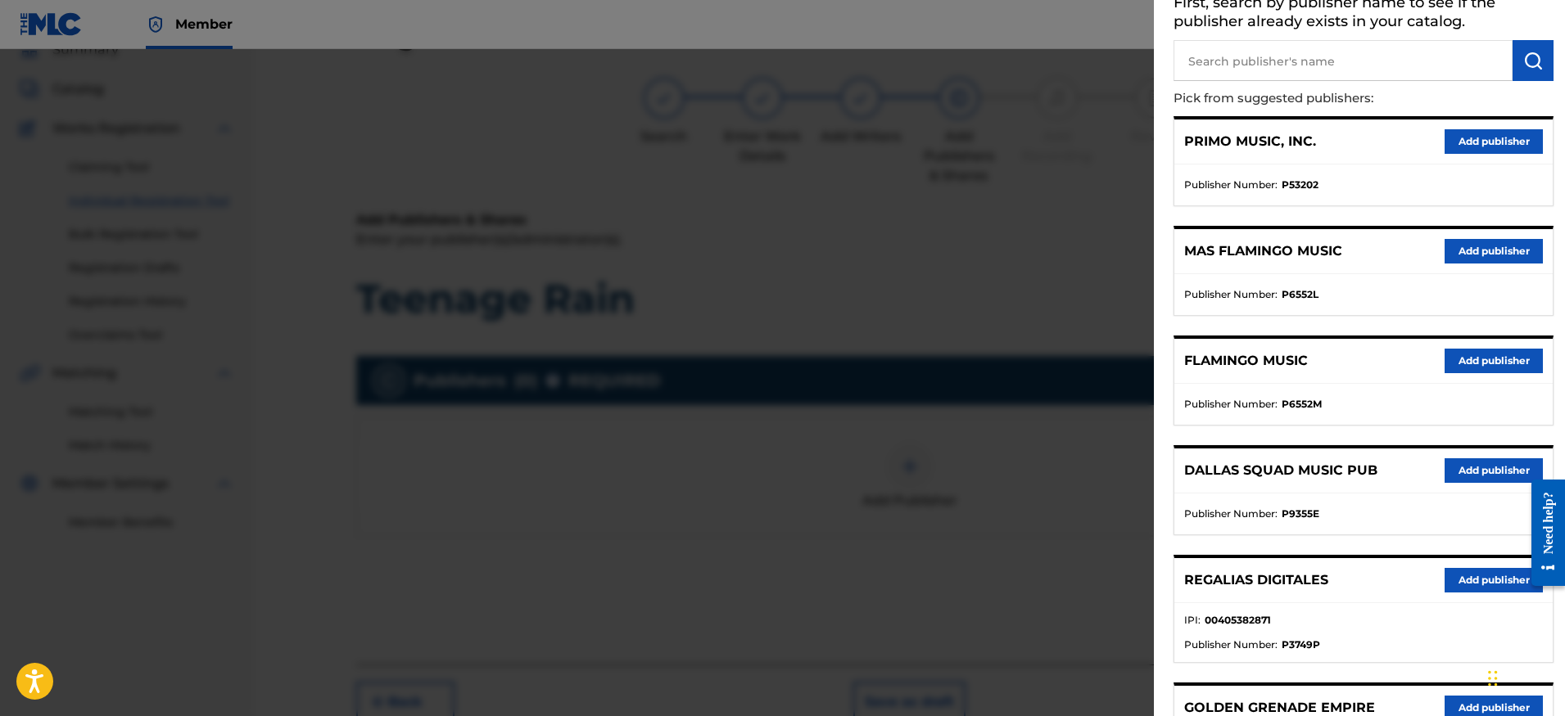
scroll to position [106, 0]
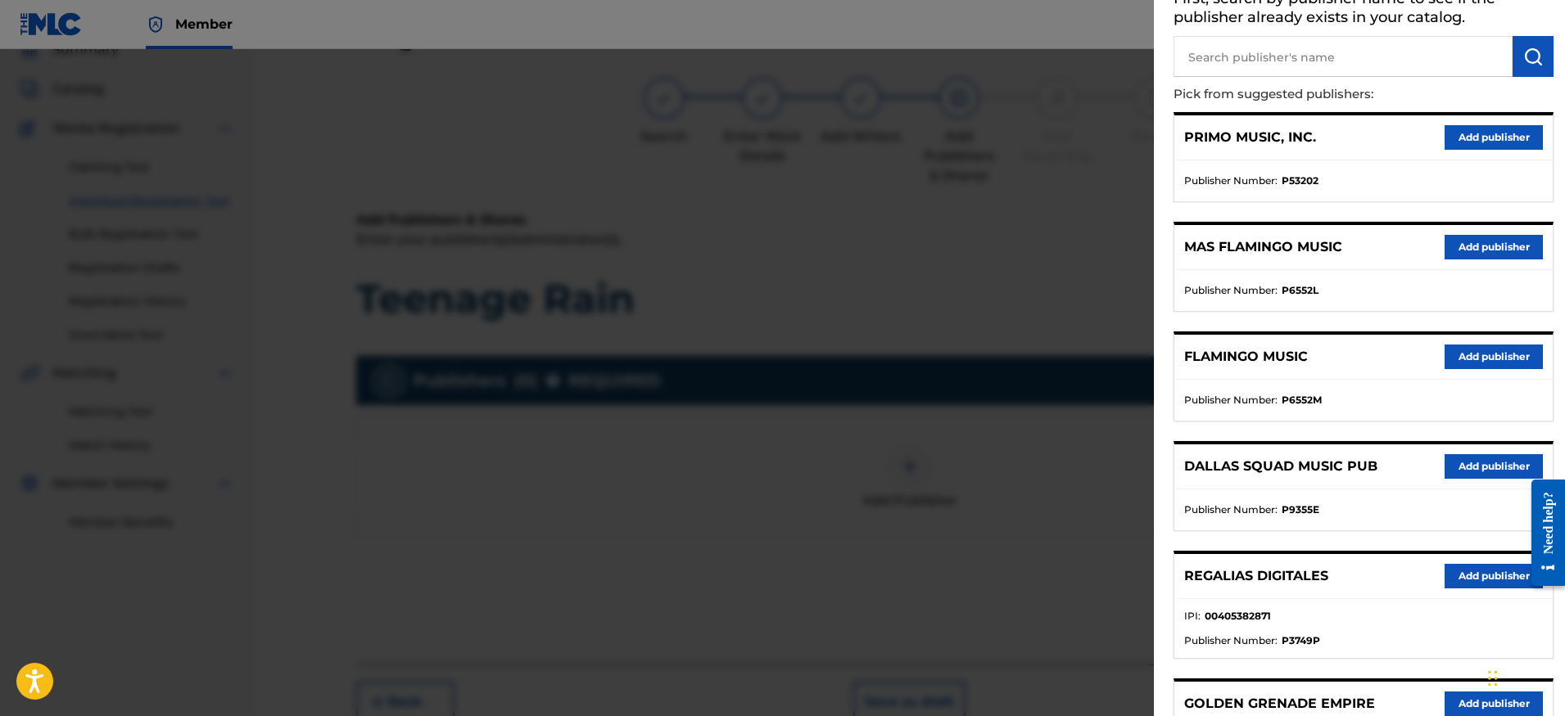
click at [1469, 575] on button "Add publisher" at bounding box center [1493, 576] width 98 height 25
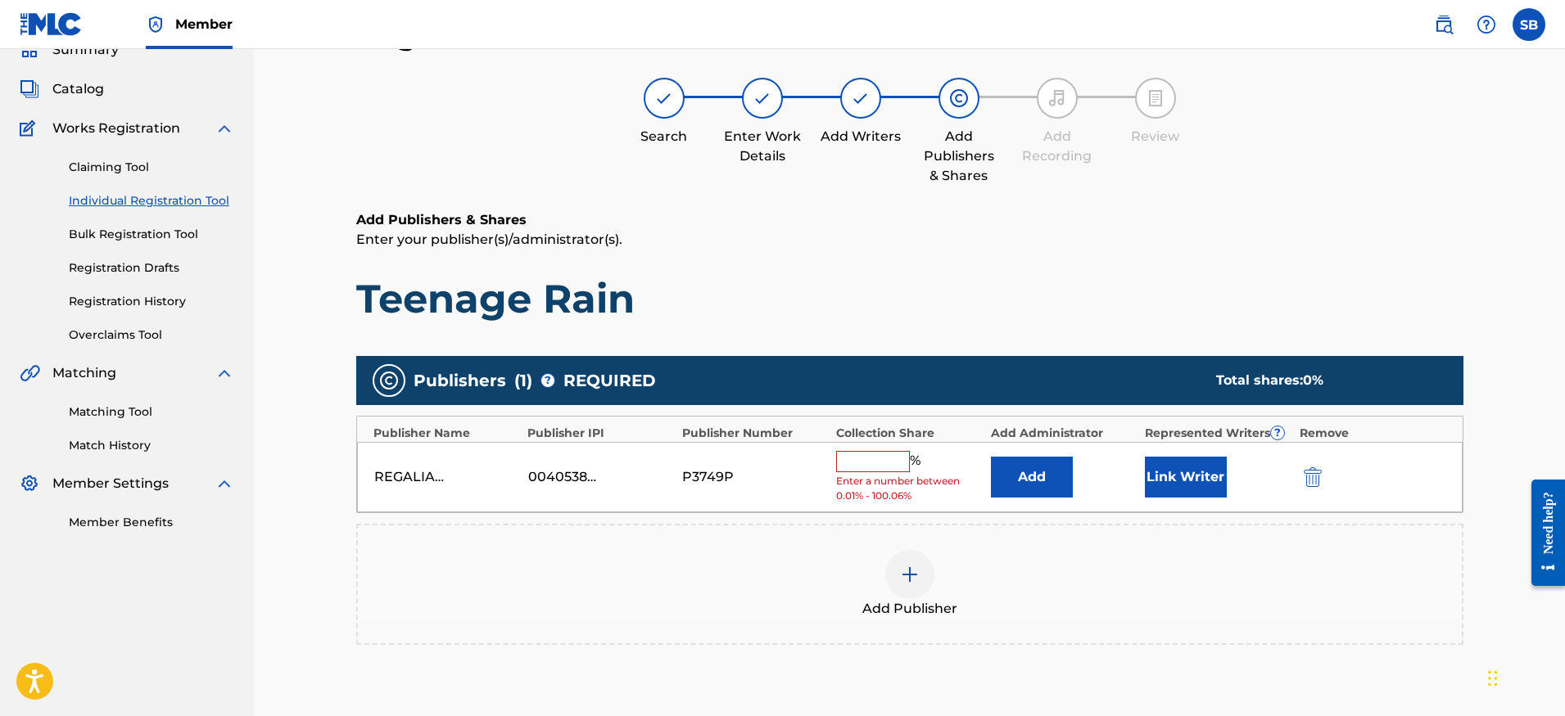
click at [841, 468] on input "text" at bounding box center [873, 461] width 74 height 21
type input "100"
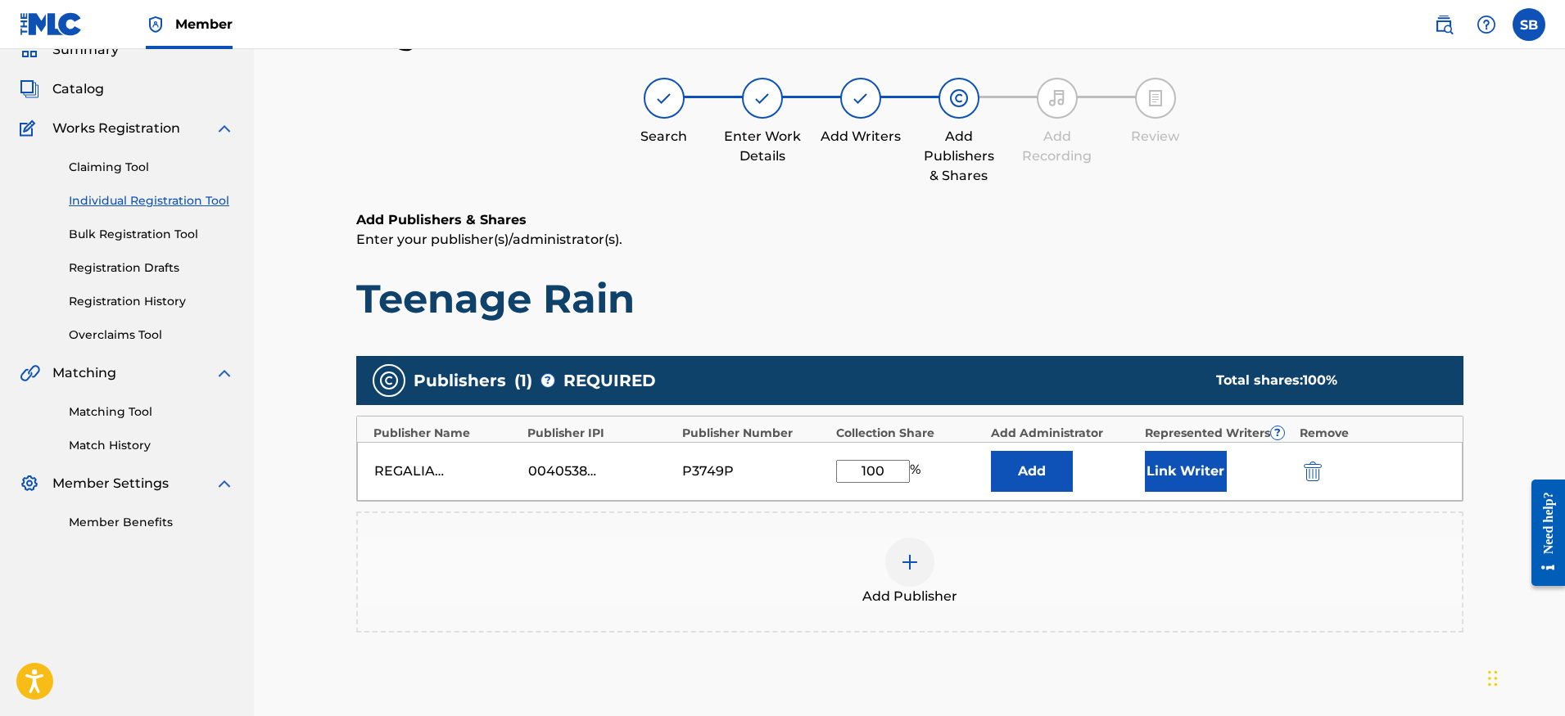
click at [1200, 477] on button "Link Writer" at bounding box center [1186, 471] width 82 height 41
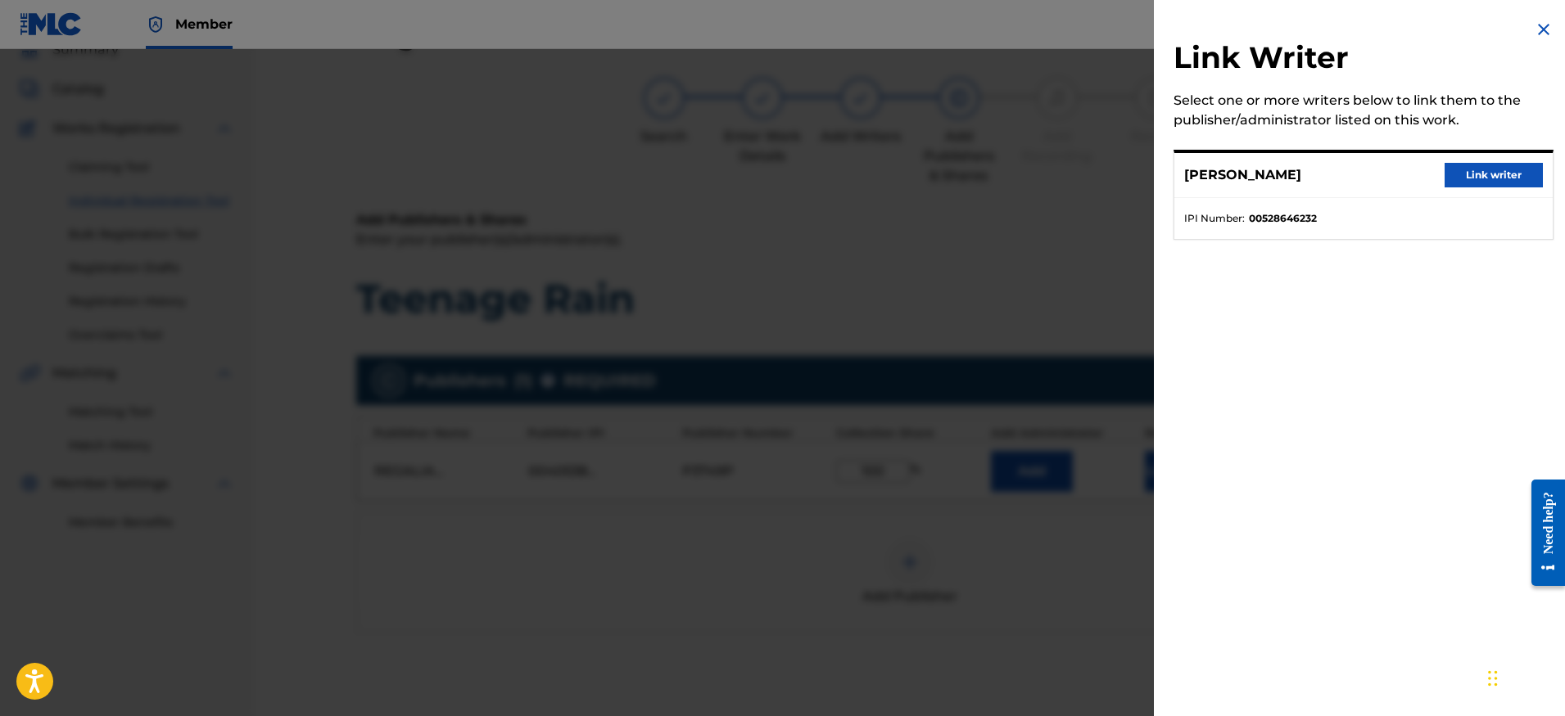
click at [1484, 170] on button "Link writer" at bounding box center [1493, 175] width 98 height 25
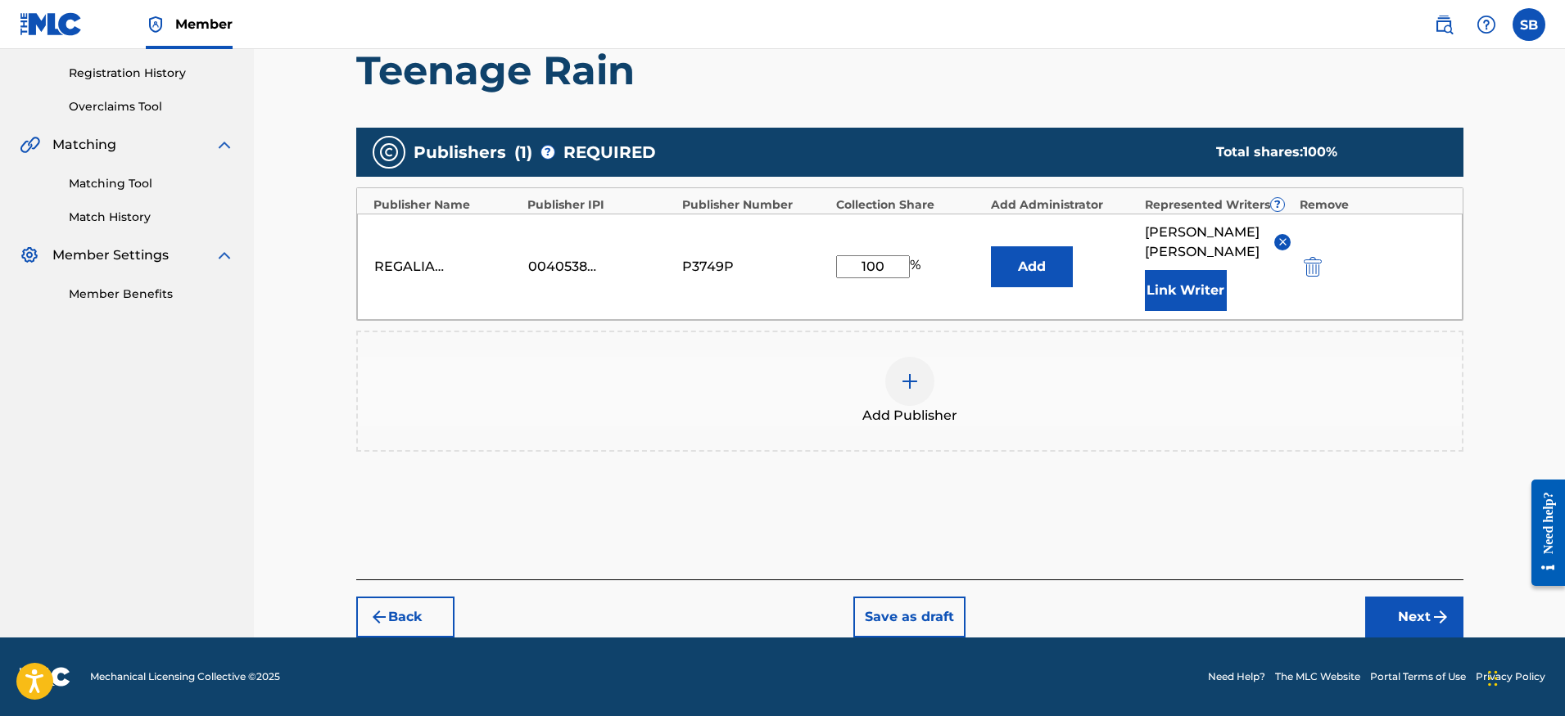
click at [1405, 608] on button "Next" at bounding box center [1414, 617] width 98 height 41
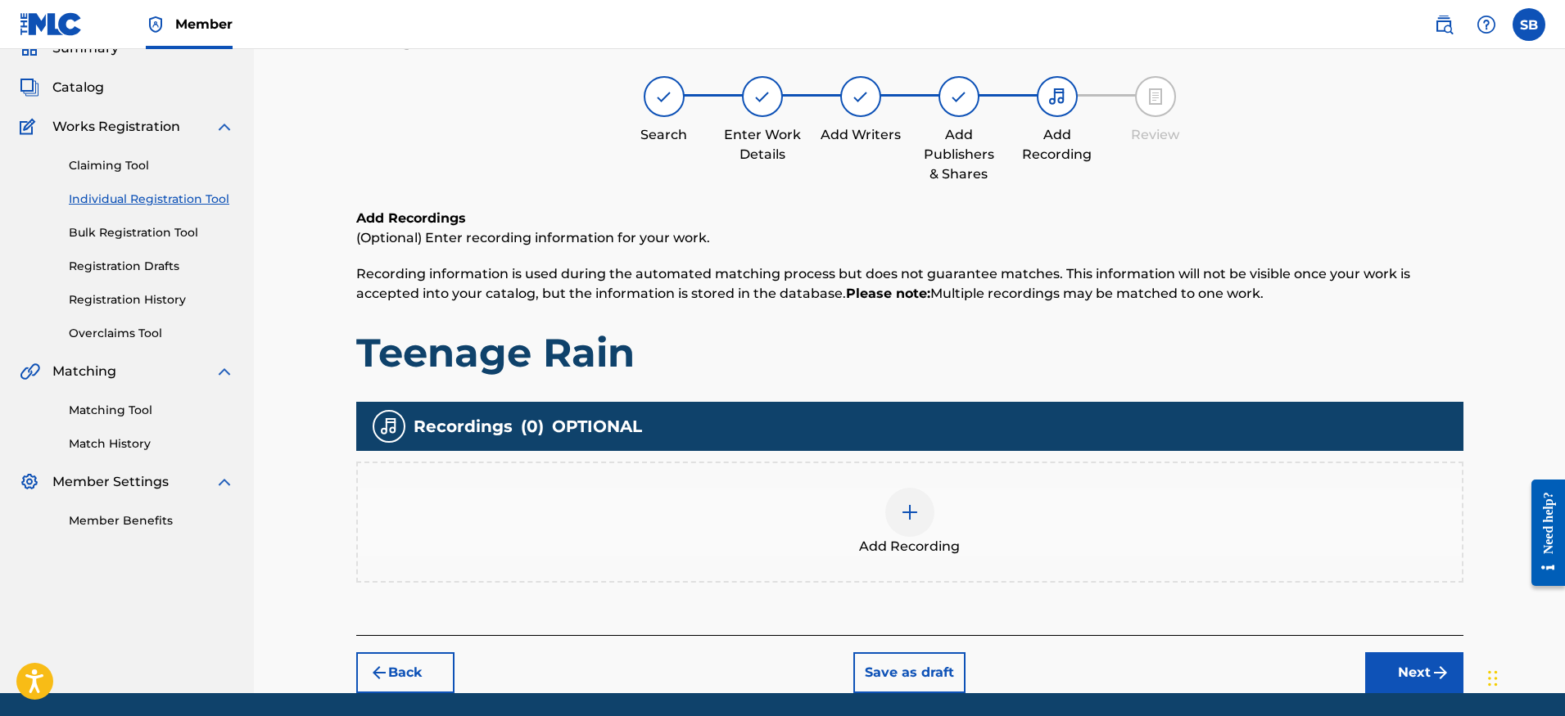
scroll to position [74, 0]
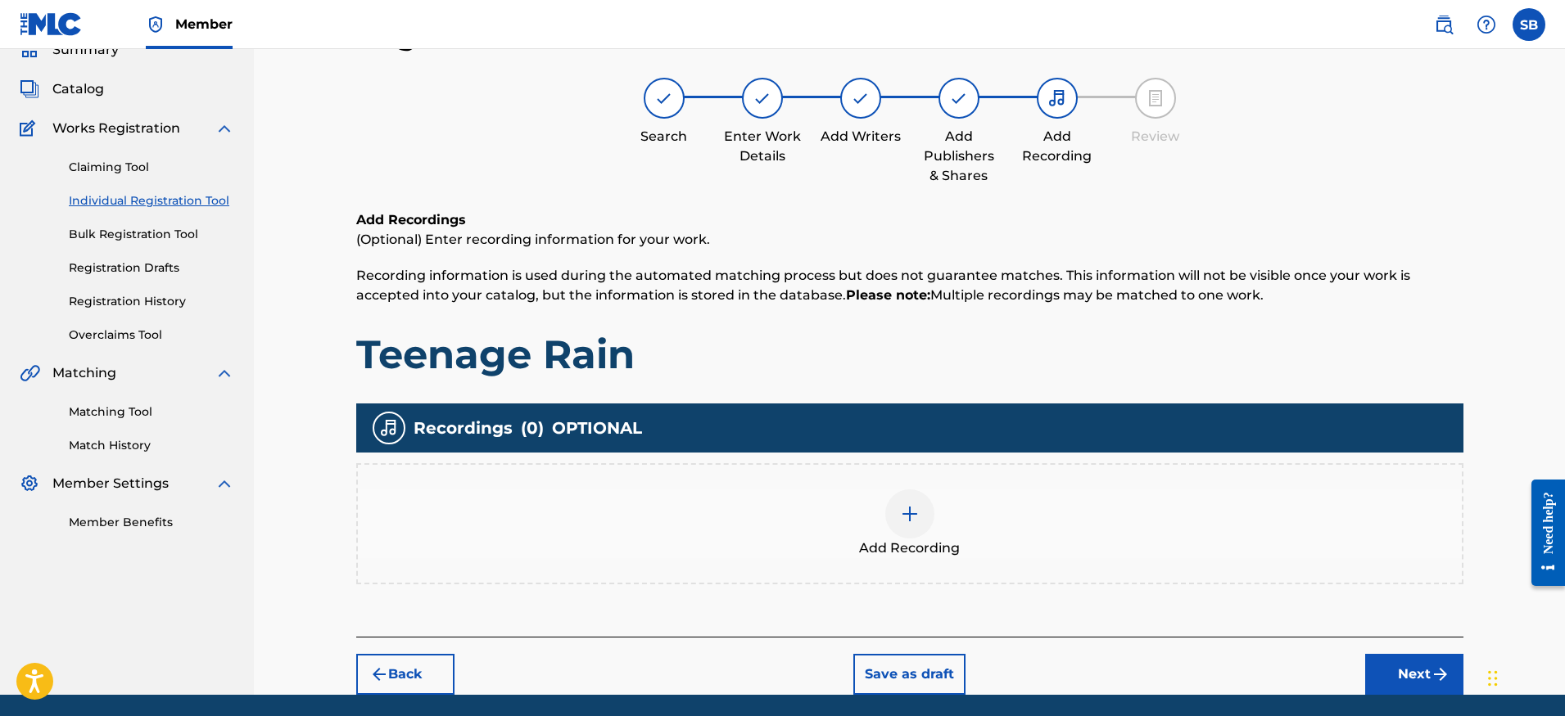
click at [884, 521] on div "Add Recording" at bounding box center [910, 524] width 1104 height 69
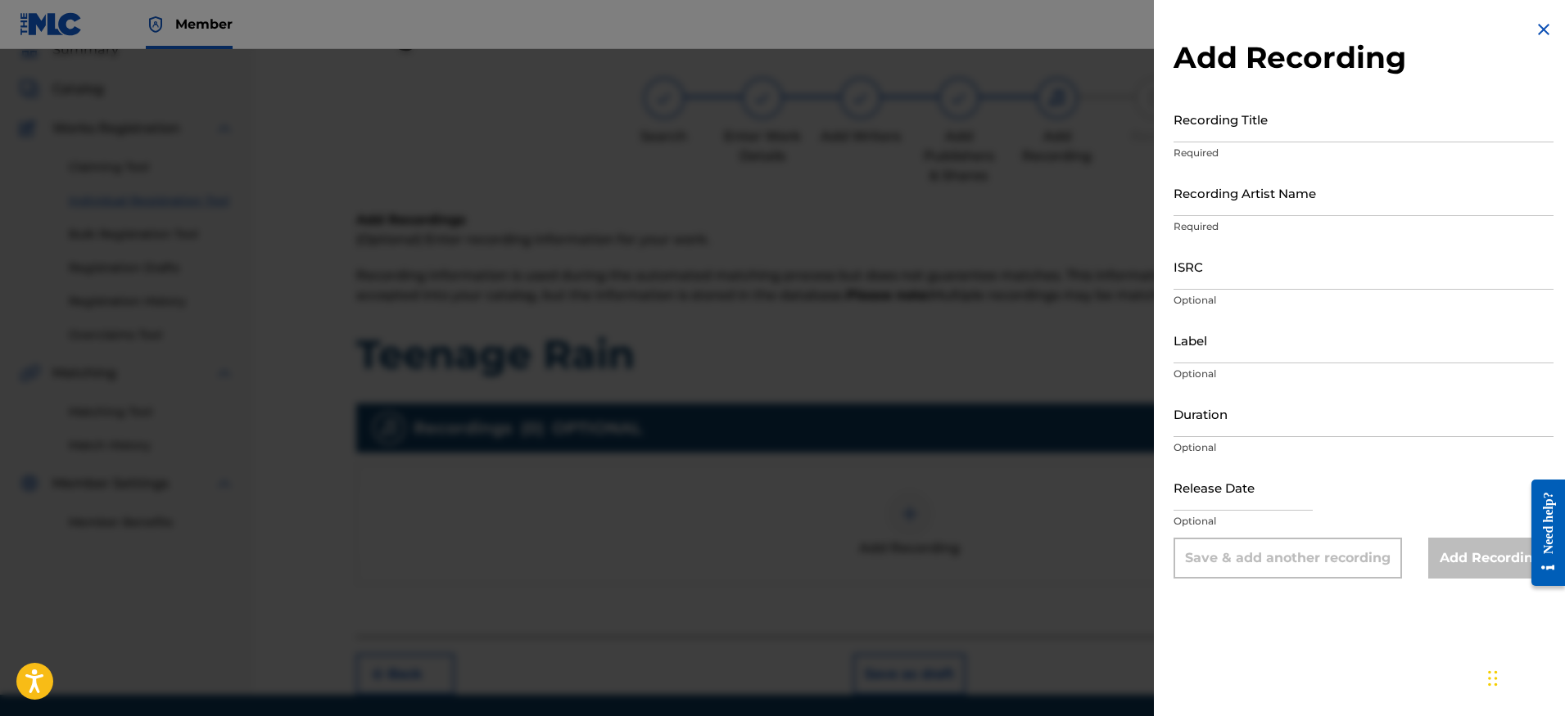
click at [1236, 267] on input "ISRC" at bounding box center [1363, 266] width 380 height 47
paste input "QZAAJ2400297"
type input "QZAAJ2400297"
click at [1223, 205] on input "Recording Artist Name" at bounding box center [1363, 192] width 380 height 47
paste input "[PERSON_NAME]"
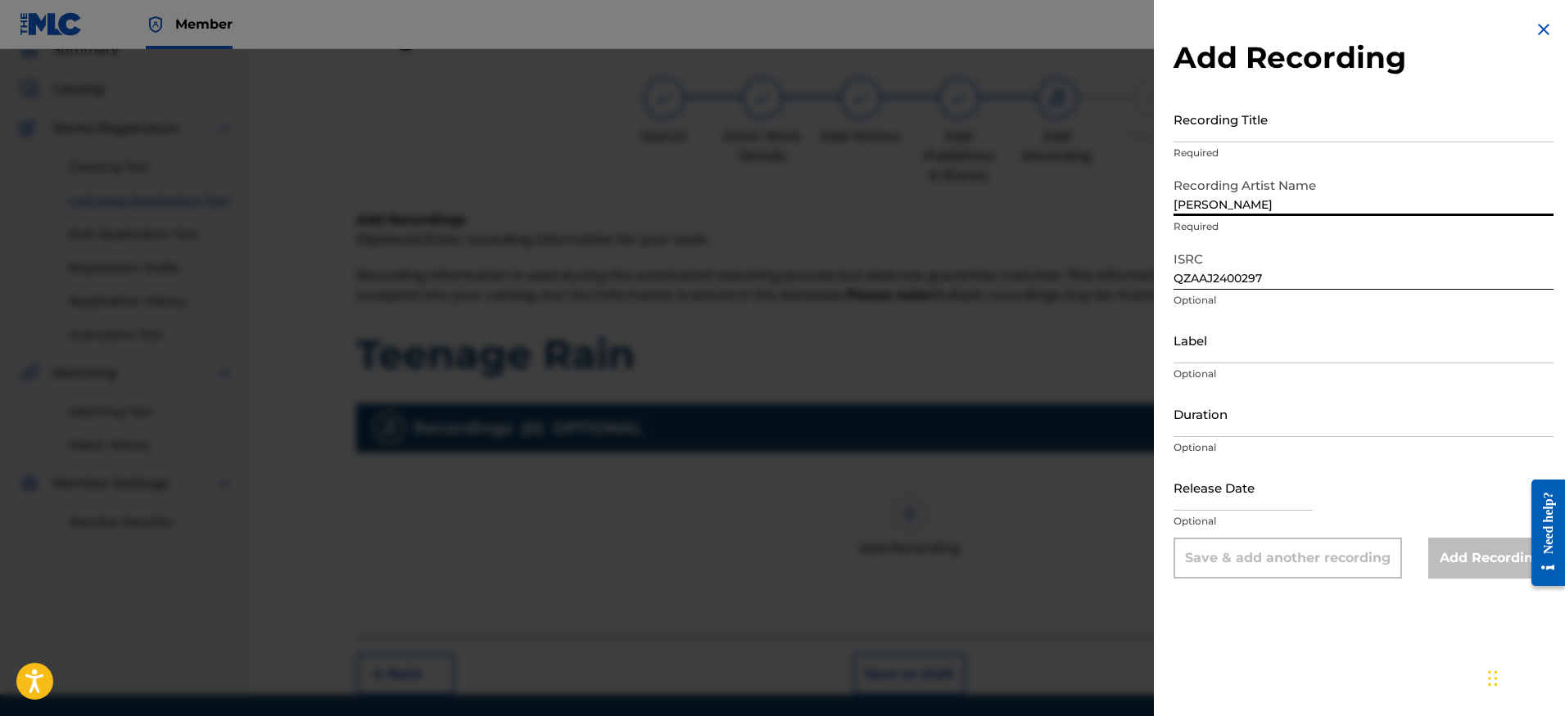
type input "[PERSON_NAME]"
click at [1292, 134] on input "Recording Title" at bounding box center [1363, 119] width 380 height 47
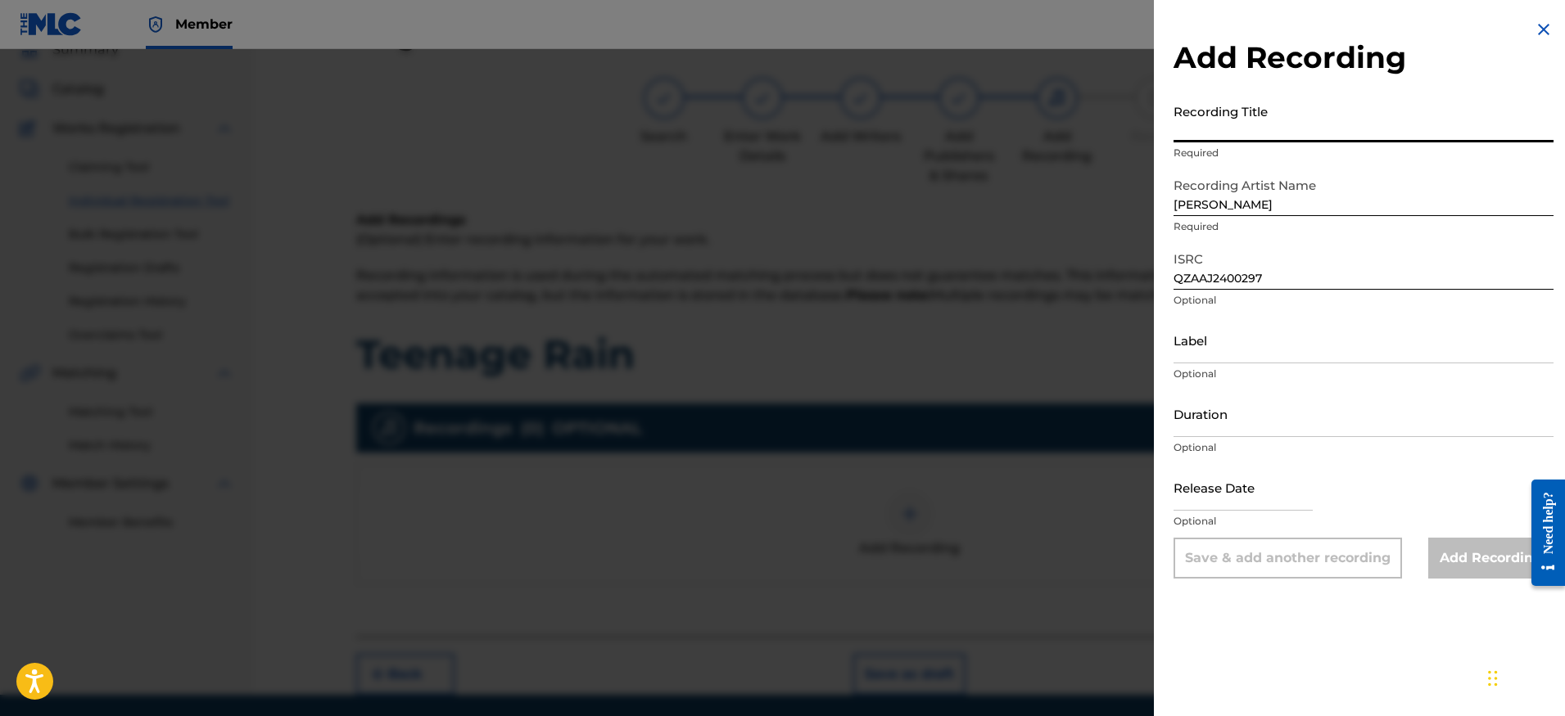
paste input "Teenage Rain"
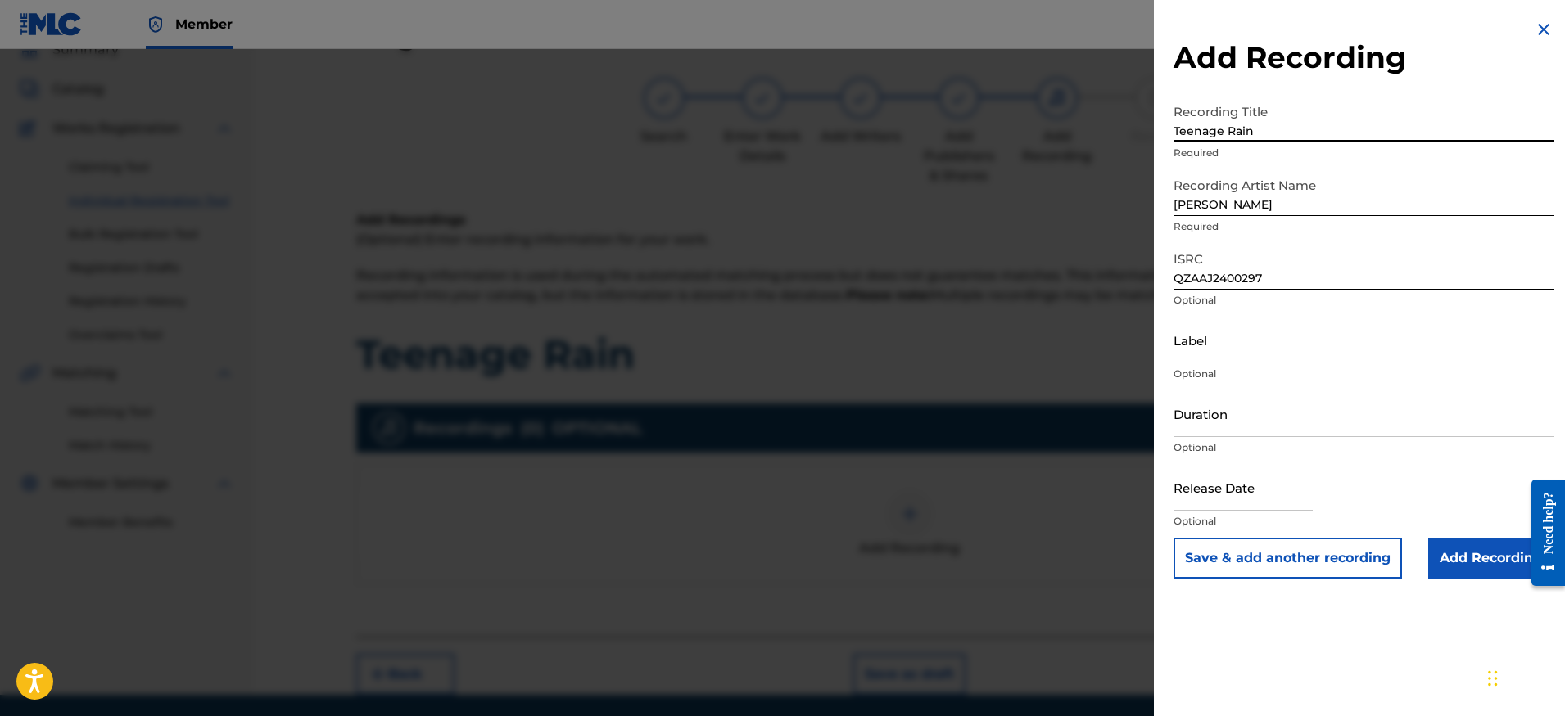
type input "Teenage Rain"
click at [1463, 545] on input "Add Recording" at bounding box center [1490, 558] width 125 height 41
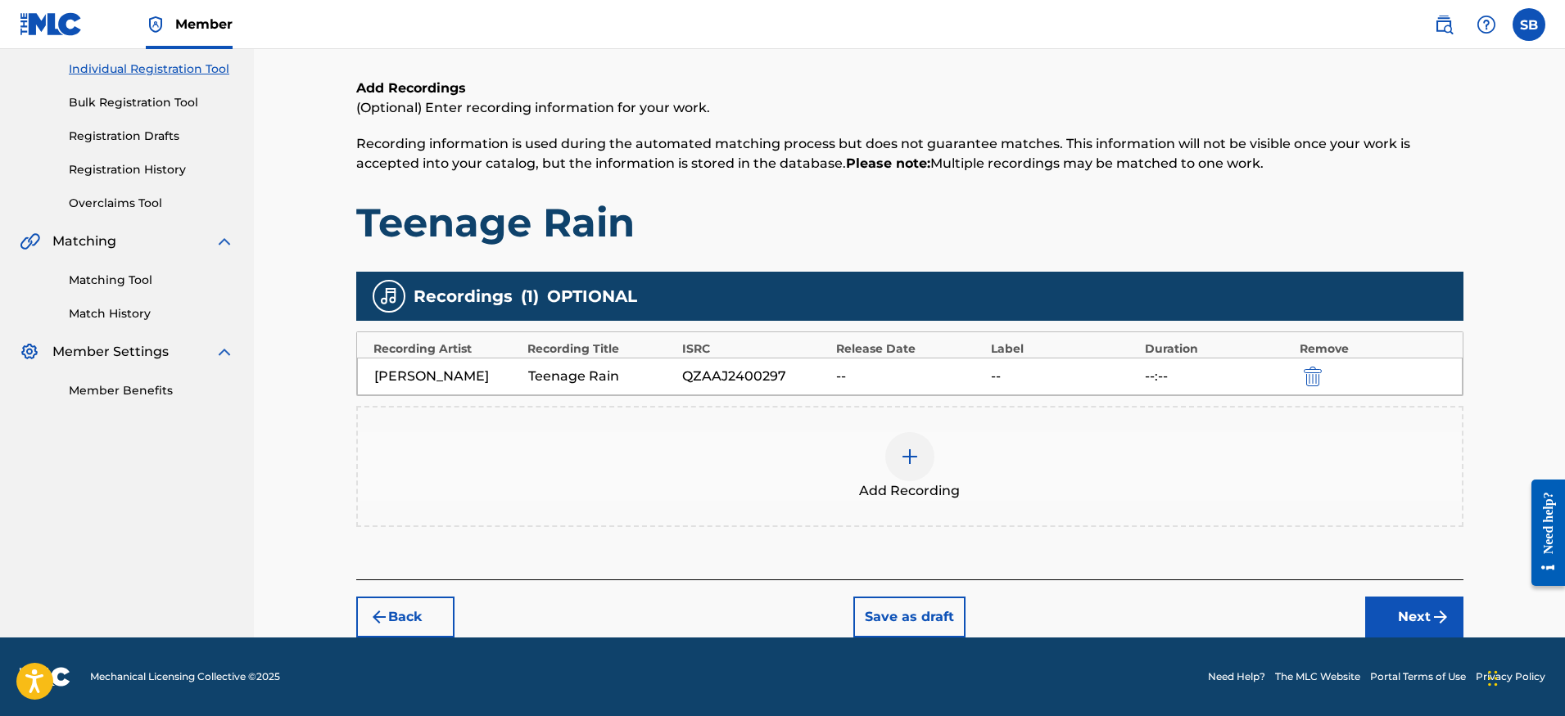
click at [1393, 614] on button "Next" at bounding box center [1414, 617] width 98 height 41
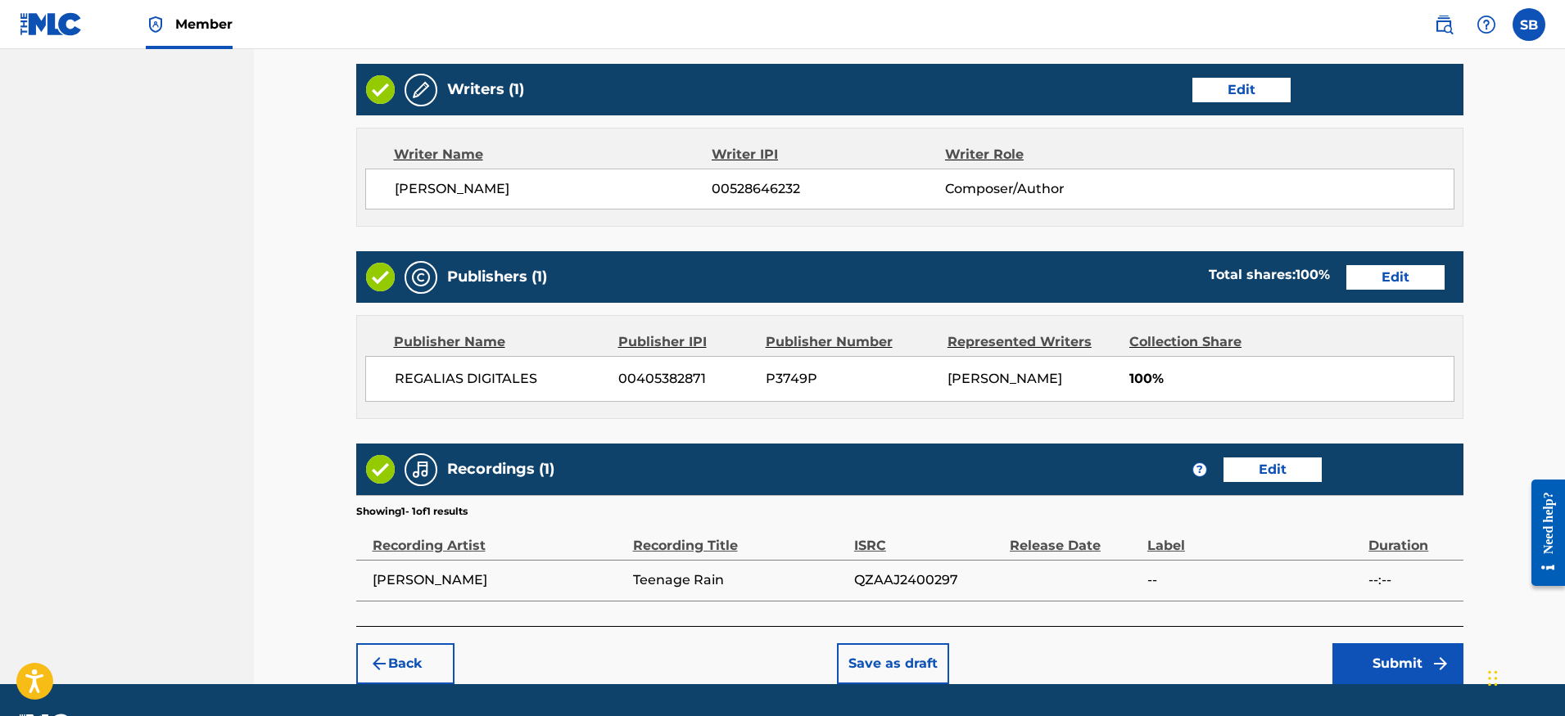
scroll to position [668, 0]
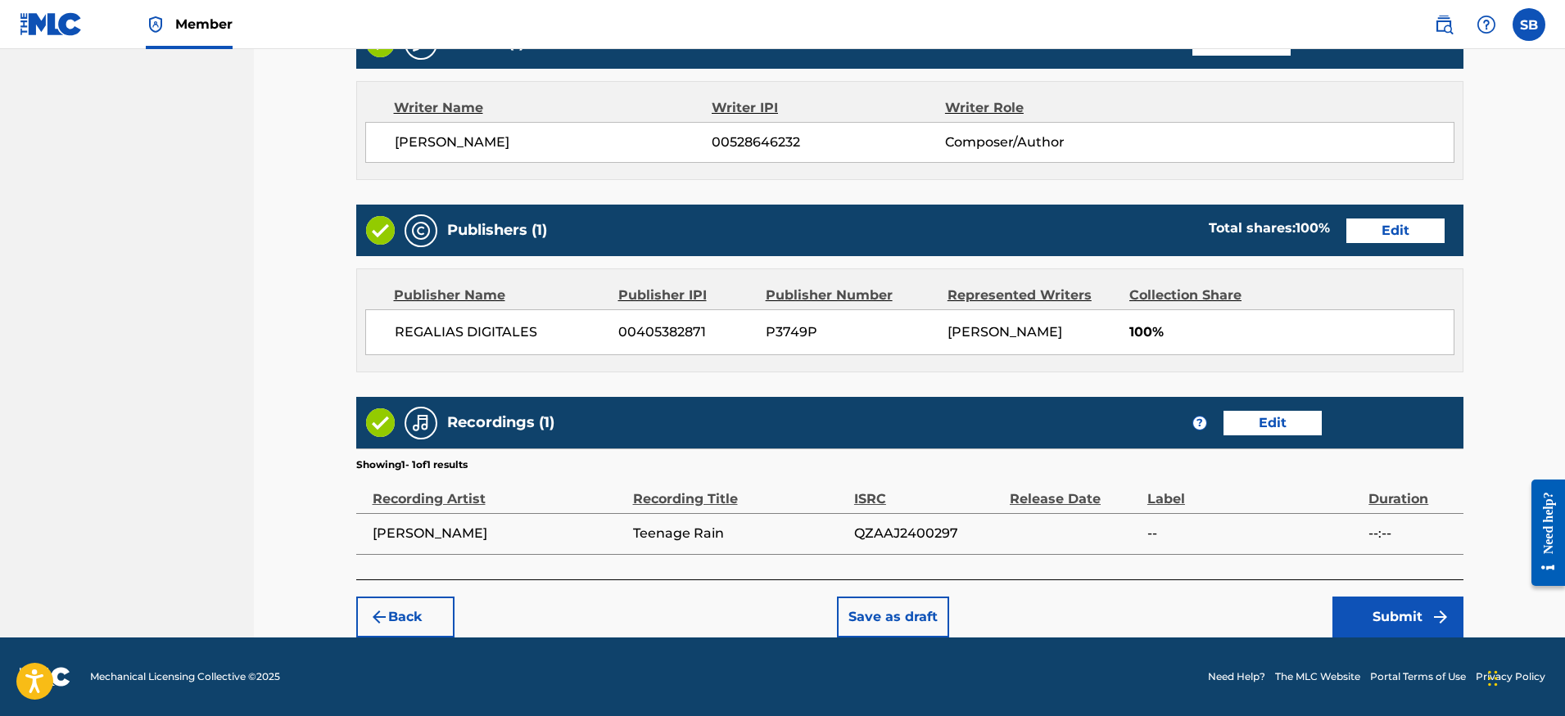
click at [1403, 625] on button "Submit" at bounding box center [1397, 617] width 131 height 41
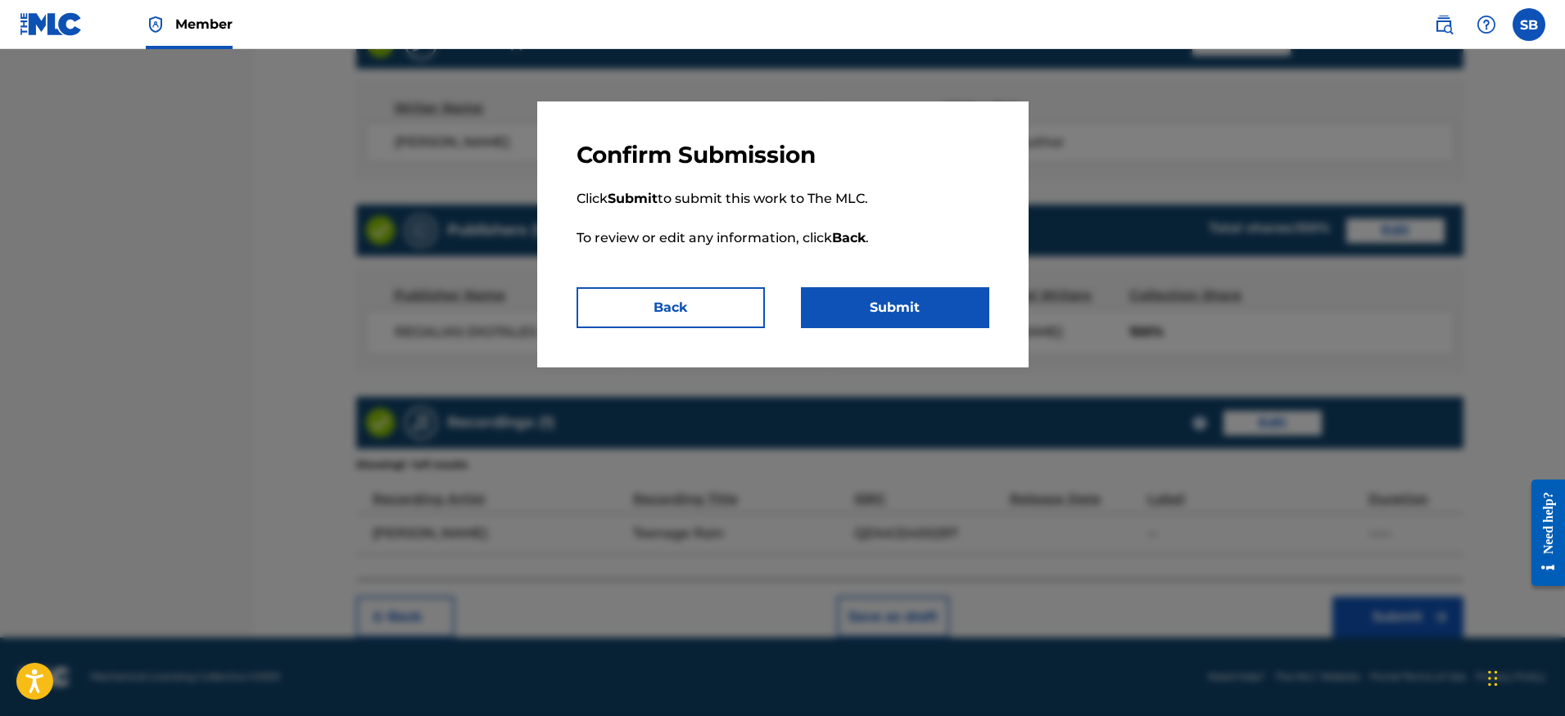
click at [935, 313] on button "Submit" at bounding box center [895, 307] width 188 height 41
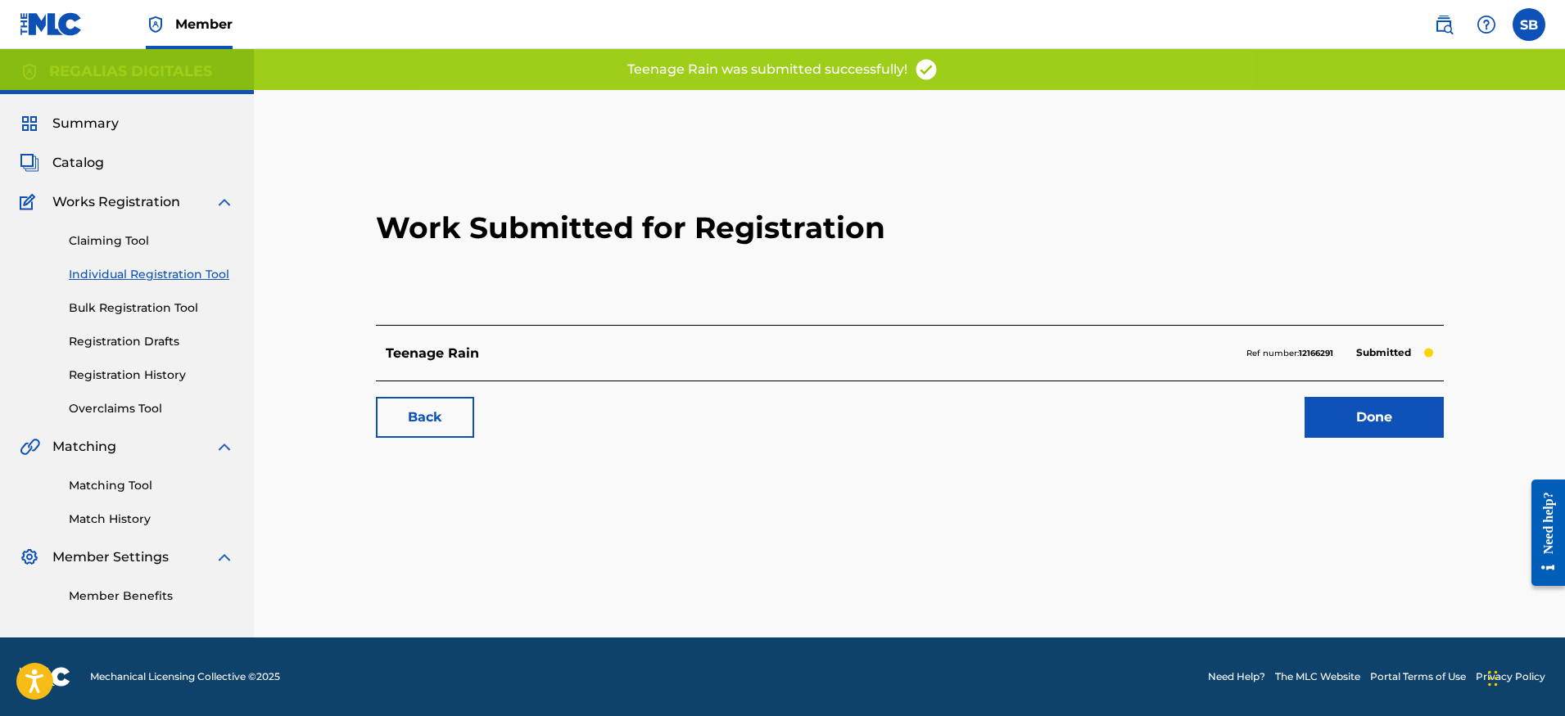
click at [1356, 401] on link "Done" at bounding box center [1373, 417] width 139 height 41
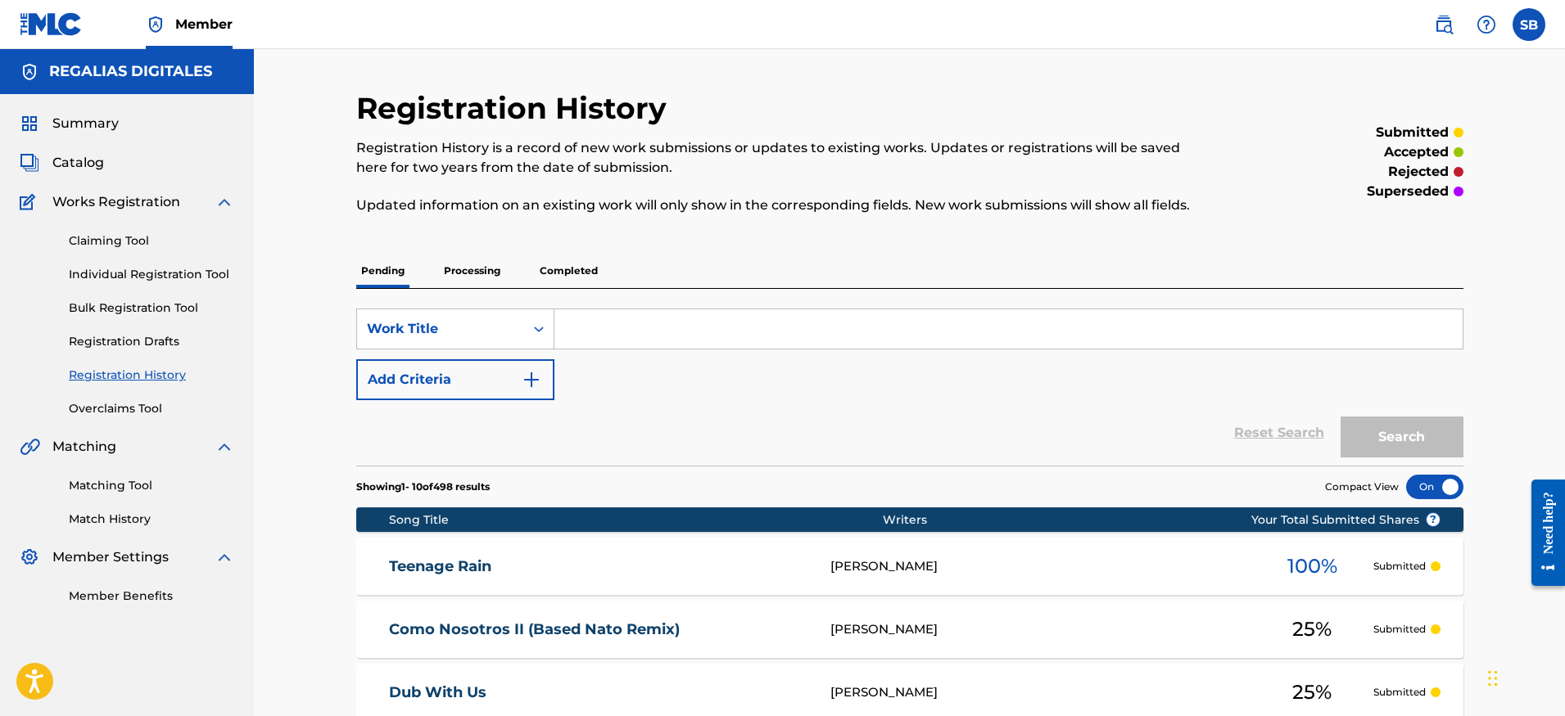
scroll to position [3, 0]
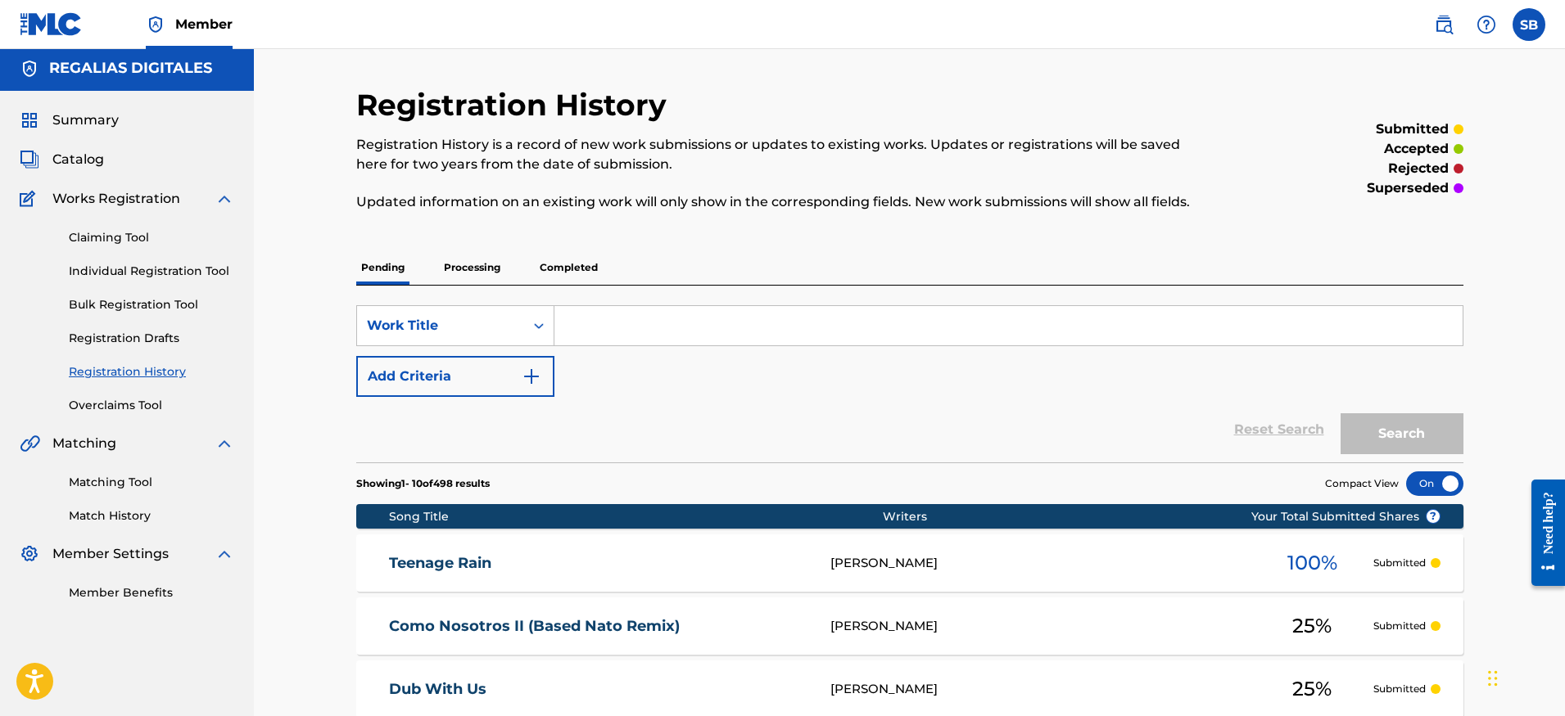
click at [191, 276] on link "Individual Registration Tool" at bounding box center [151, 271] width 165 height 17
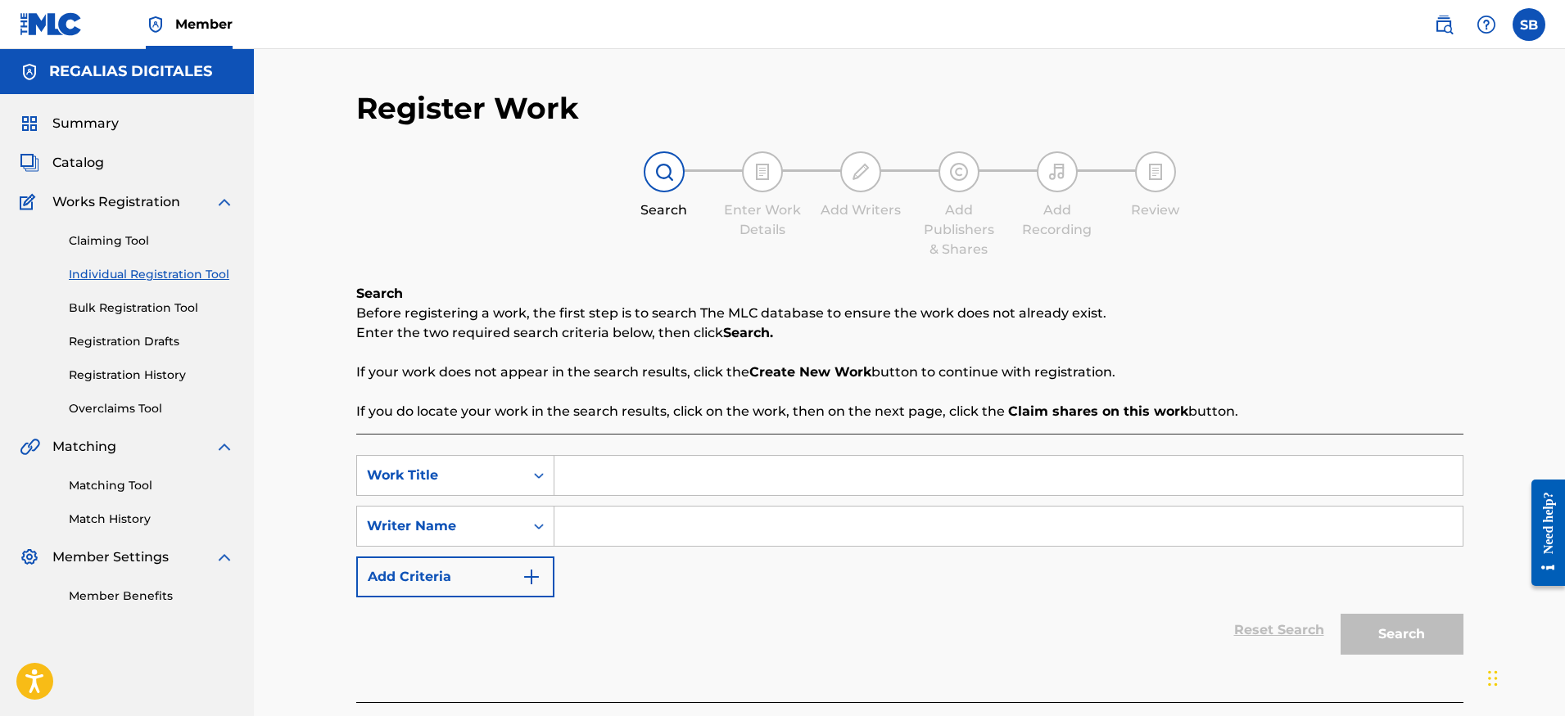
click at [691, 484] on input "Search Form" at bounding box center [1008, 475] width 908 height 39
paste input "[PERSON_NAME]"
type input "[PERSON_NAME]"
click at [676, 518] on input "Search Form" at bounding box center [1008, 526] width 908 height 39
click at [680, 531] on input "Search Form" at bounding box center [1008, 526] width 908 height 39
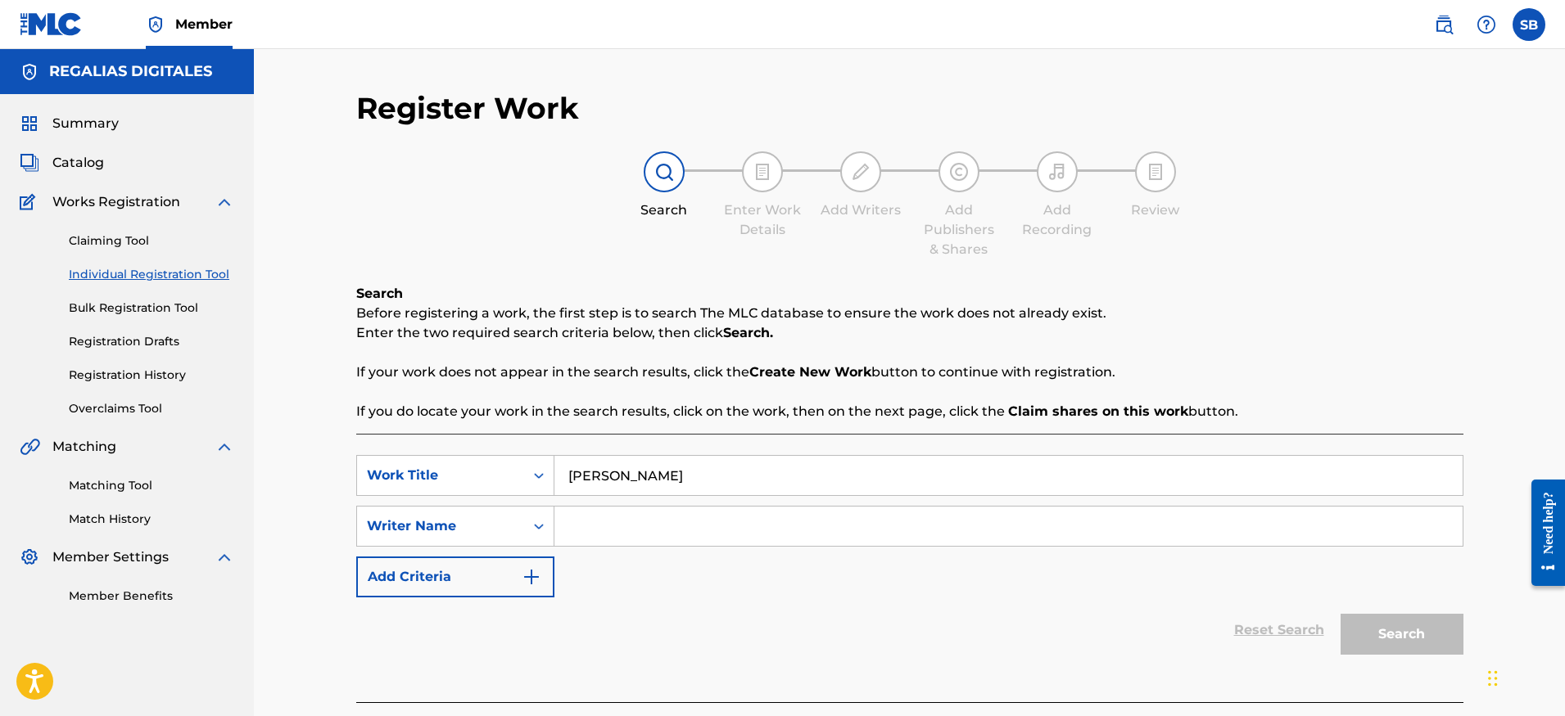
paste input "[PERSON_NAME]"
type input "[PERSON_NAME]"
click at [1377, 626] on button "Search" at bounding box center [1401, 634] width 123 height 41
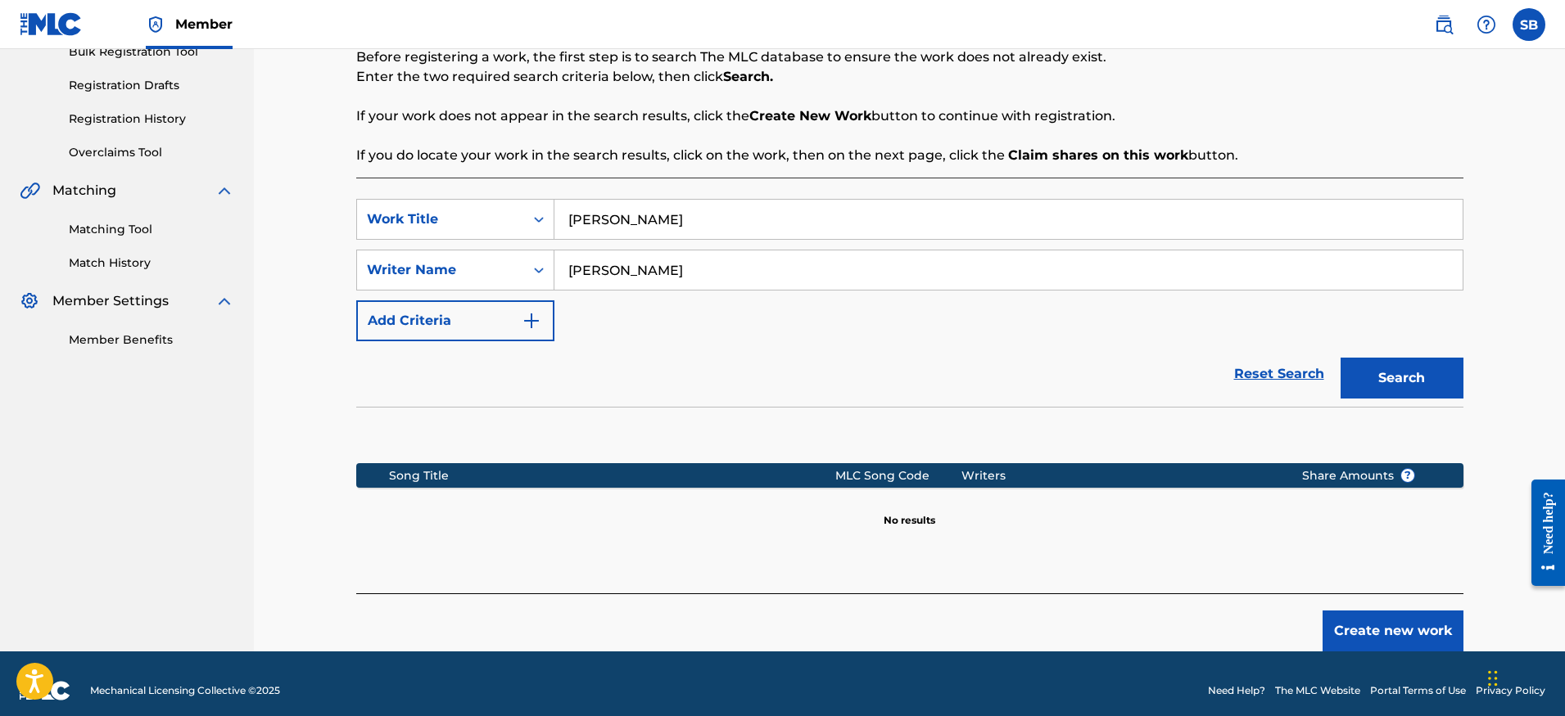
scroll to position [270, 0]
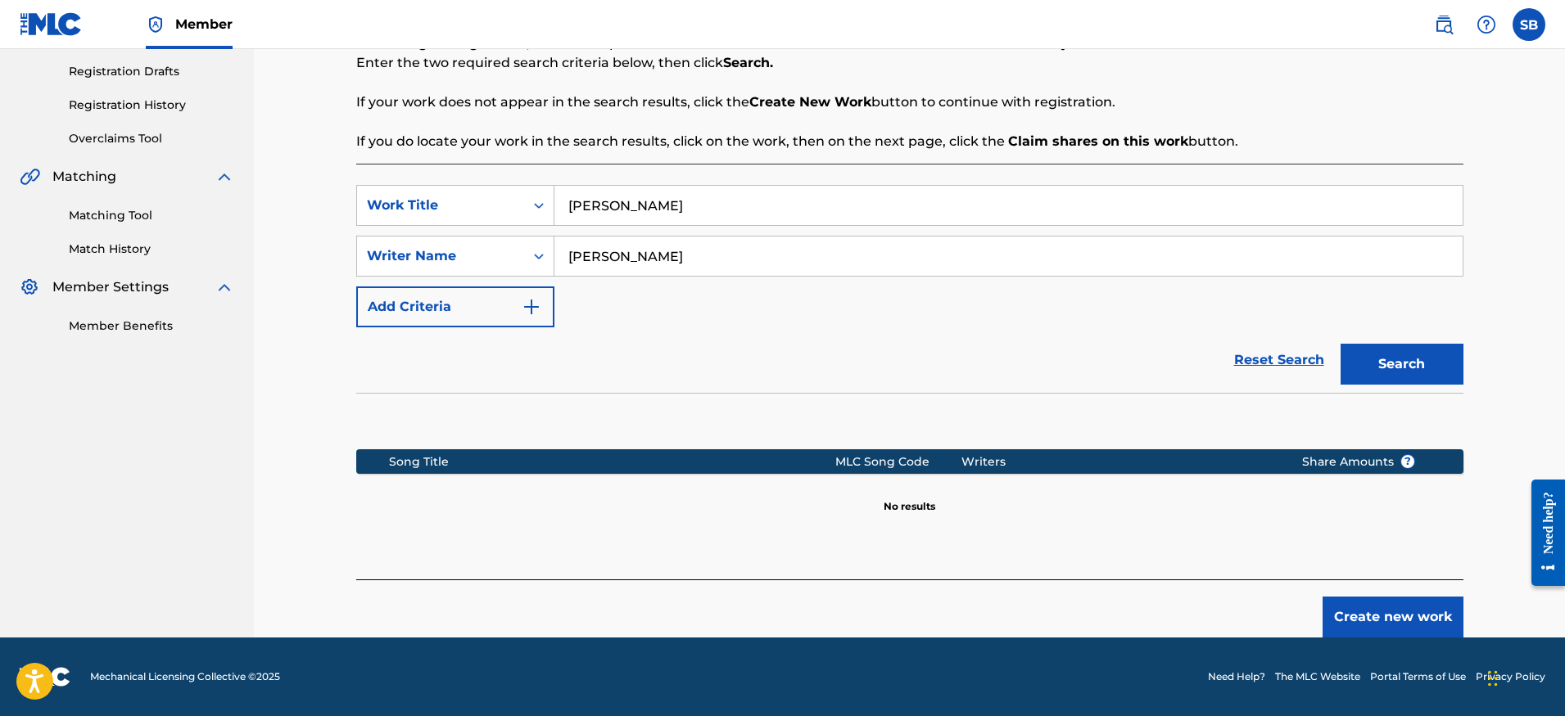
click at [1359, 606] on button "Create new work" at bounding box center [1392, 617] width 141 height 41
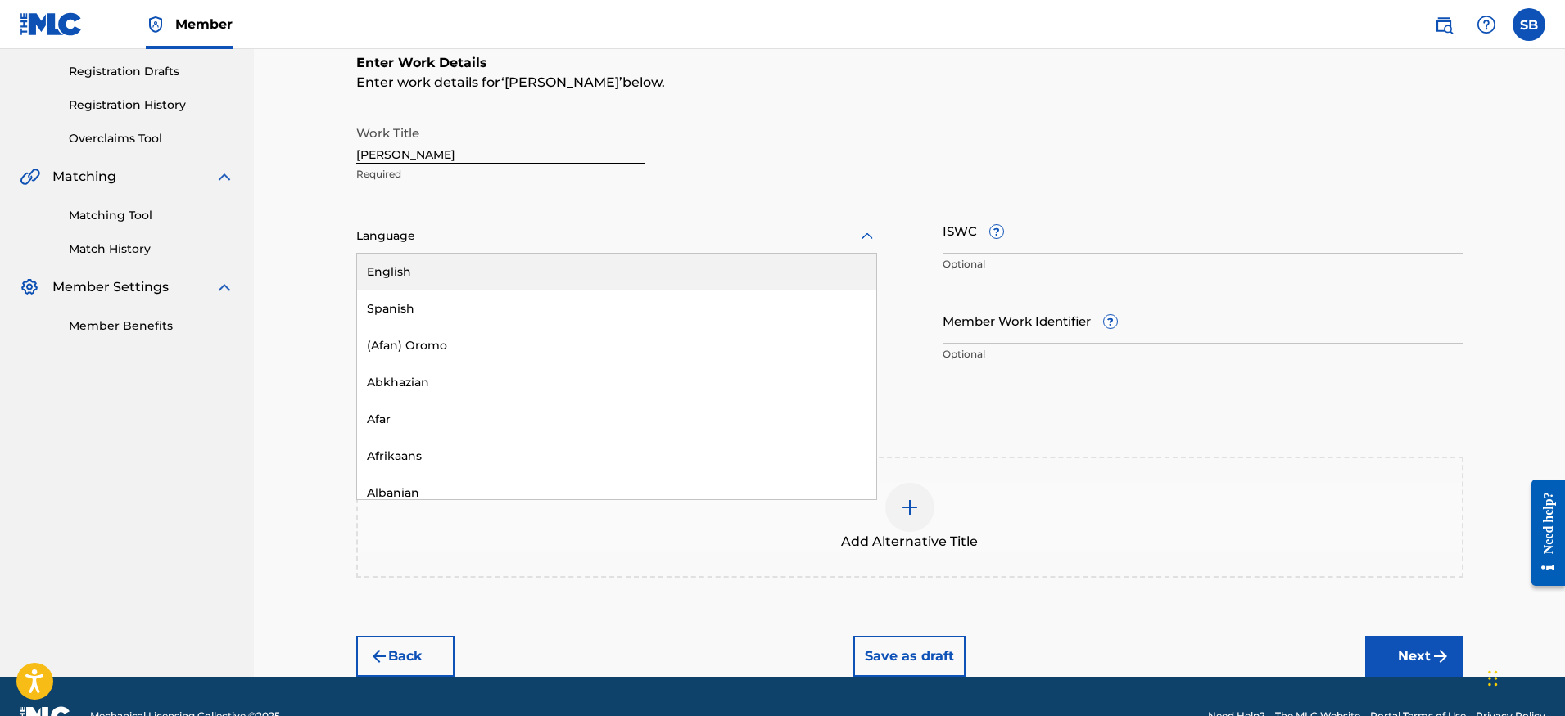
click at [492, 234] on div at bounding box center [616, 236] width 521 height 20
click at [464, 273] on div "English" at bounding box center [616, 272] width 519 height 37
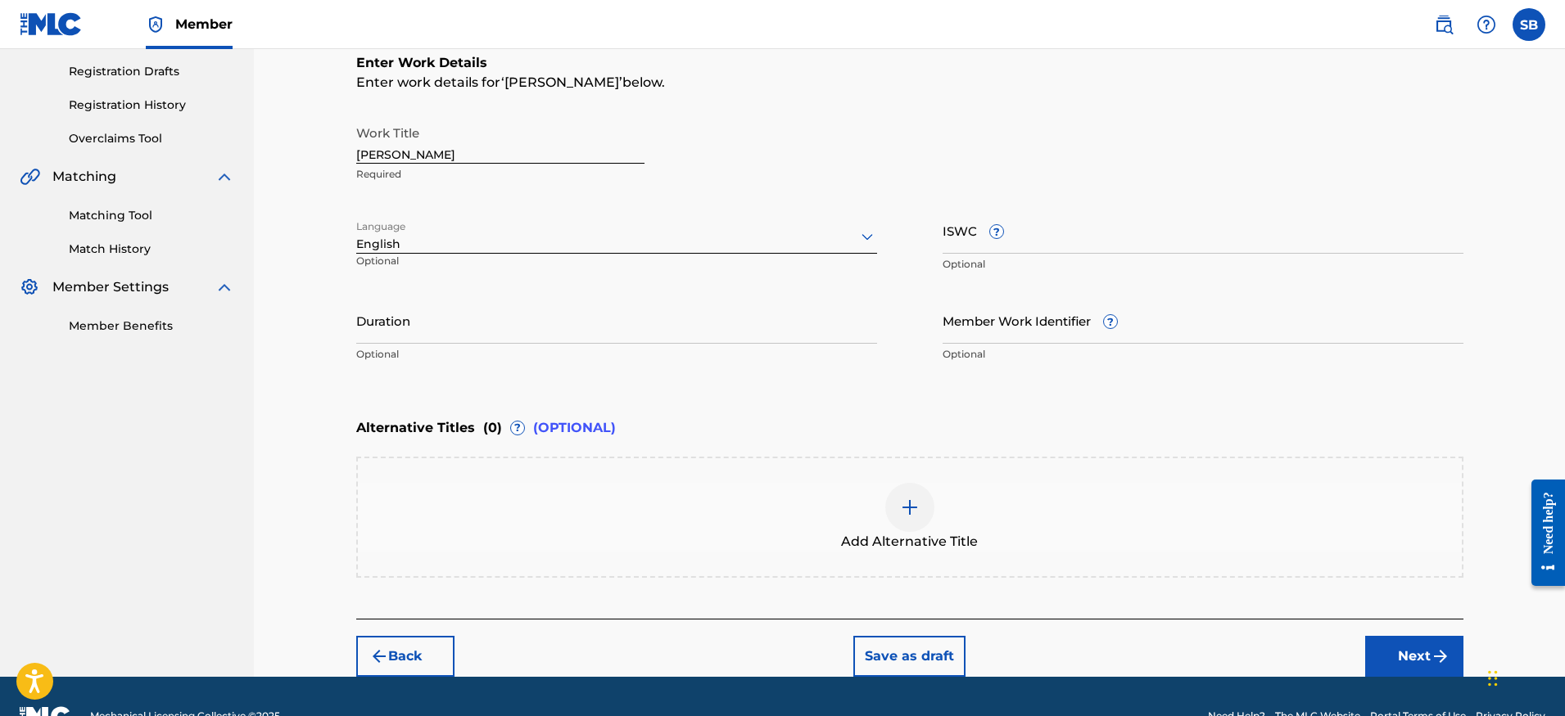
click at [1411, 648] on button "Next" at bounding box center [1414, 656] width 98 height 41
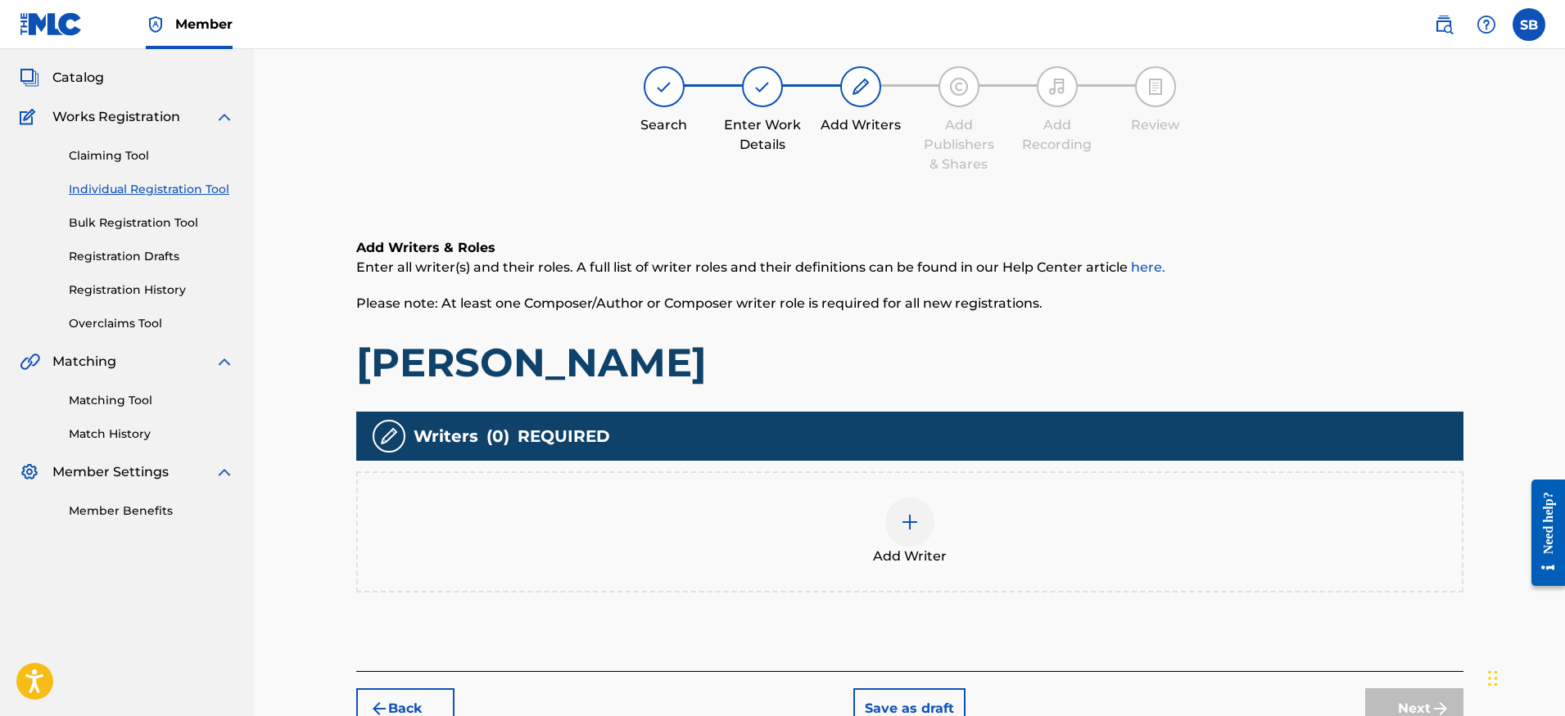
scroll to position [74, 0]
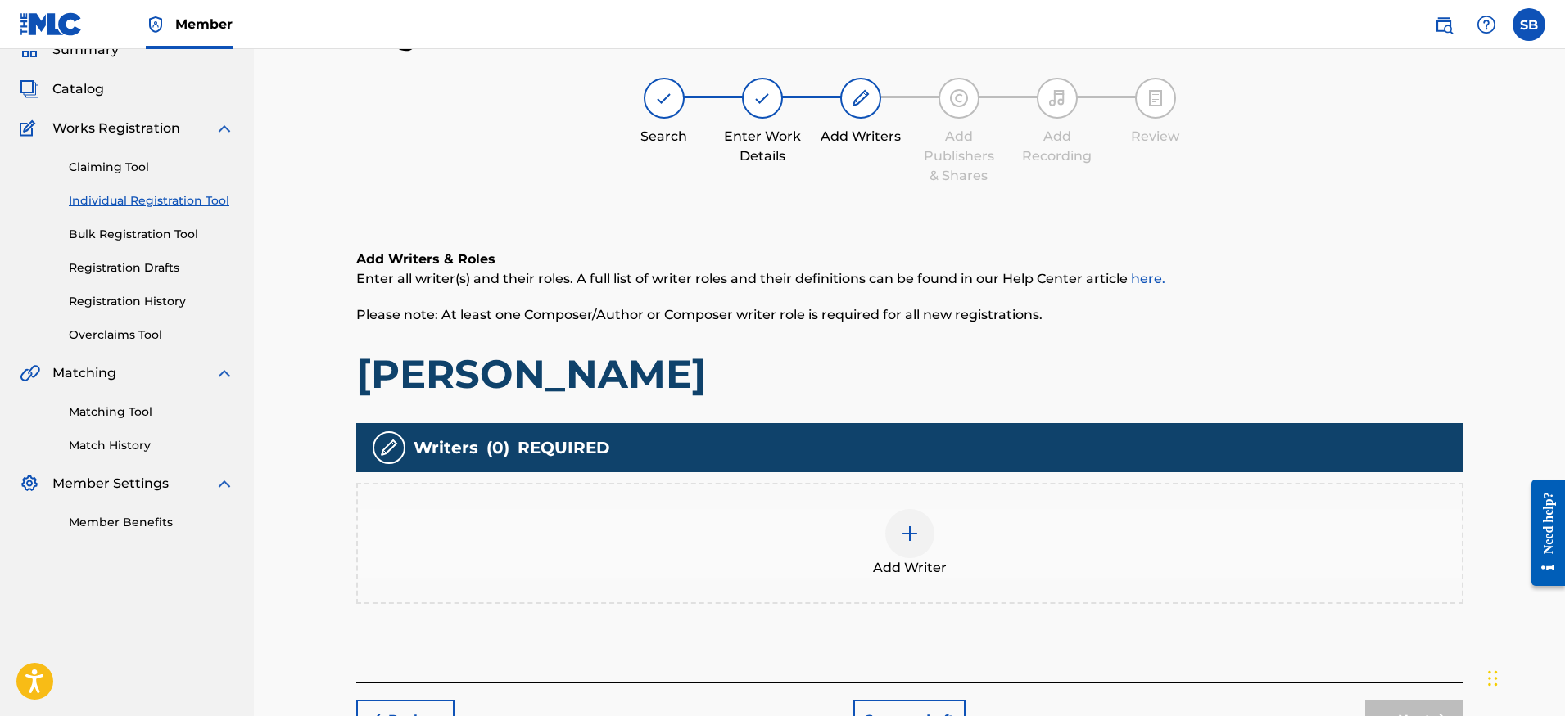
click at [955, 556] on div "Add Writer" at bounding box center [910, 543] width 1104 height 69
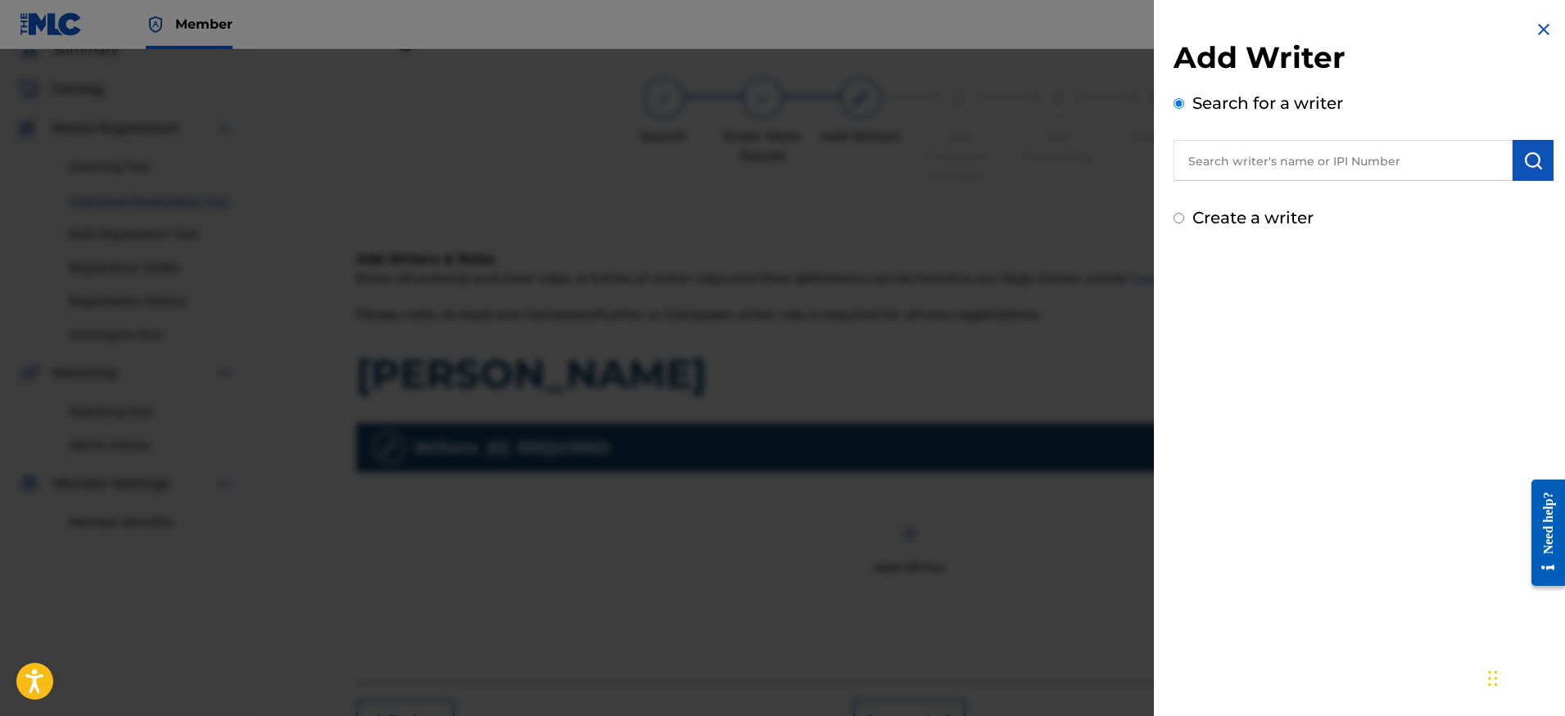
click at [1361, 169] on input "text" at bounding box center [1342, 160] width 339 height 41
paste input "[PERSON_NAME]"
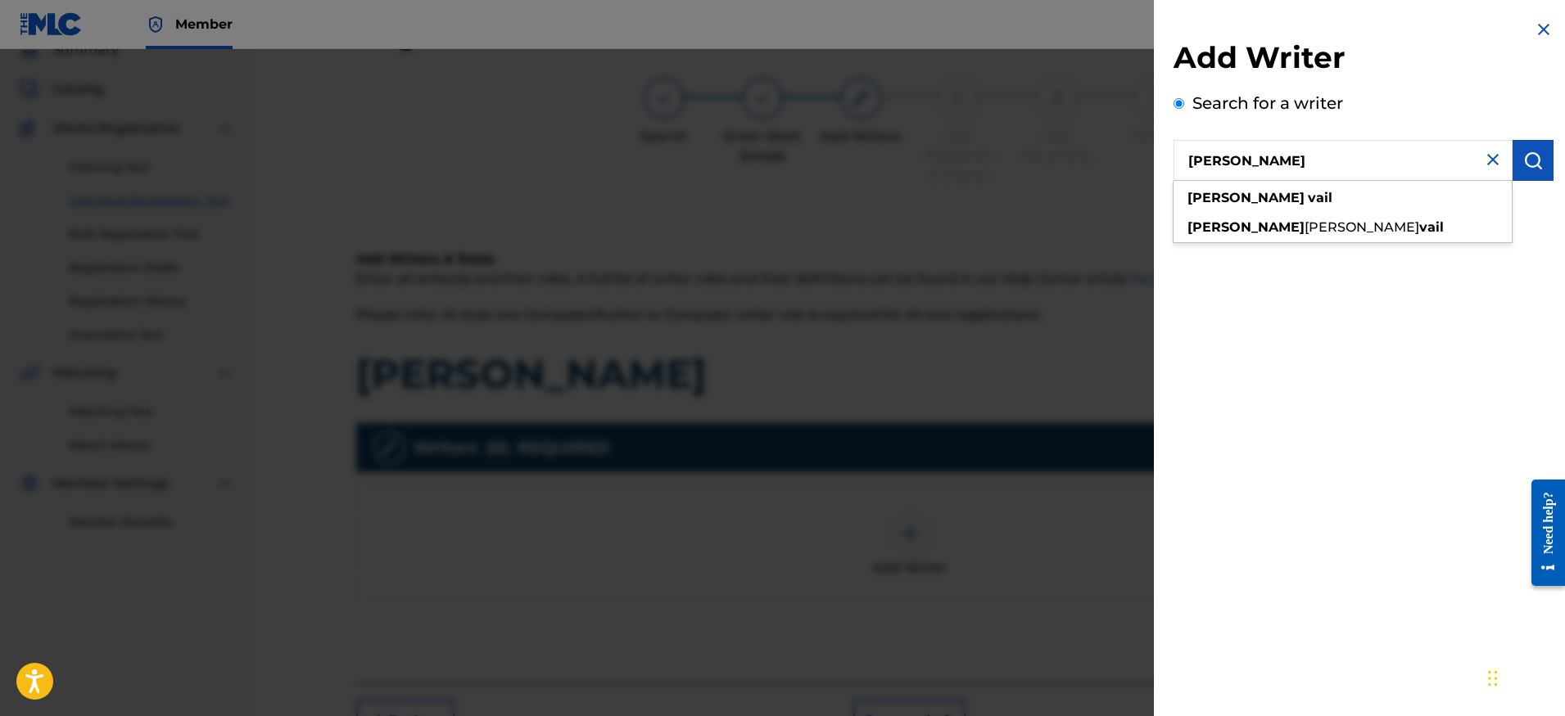
type input "[PERSON_NAME]"
click at [1531, 166] on img "submit" at bounding box center [1533, 161] width 20 height 20
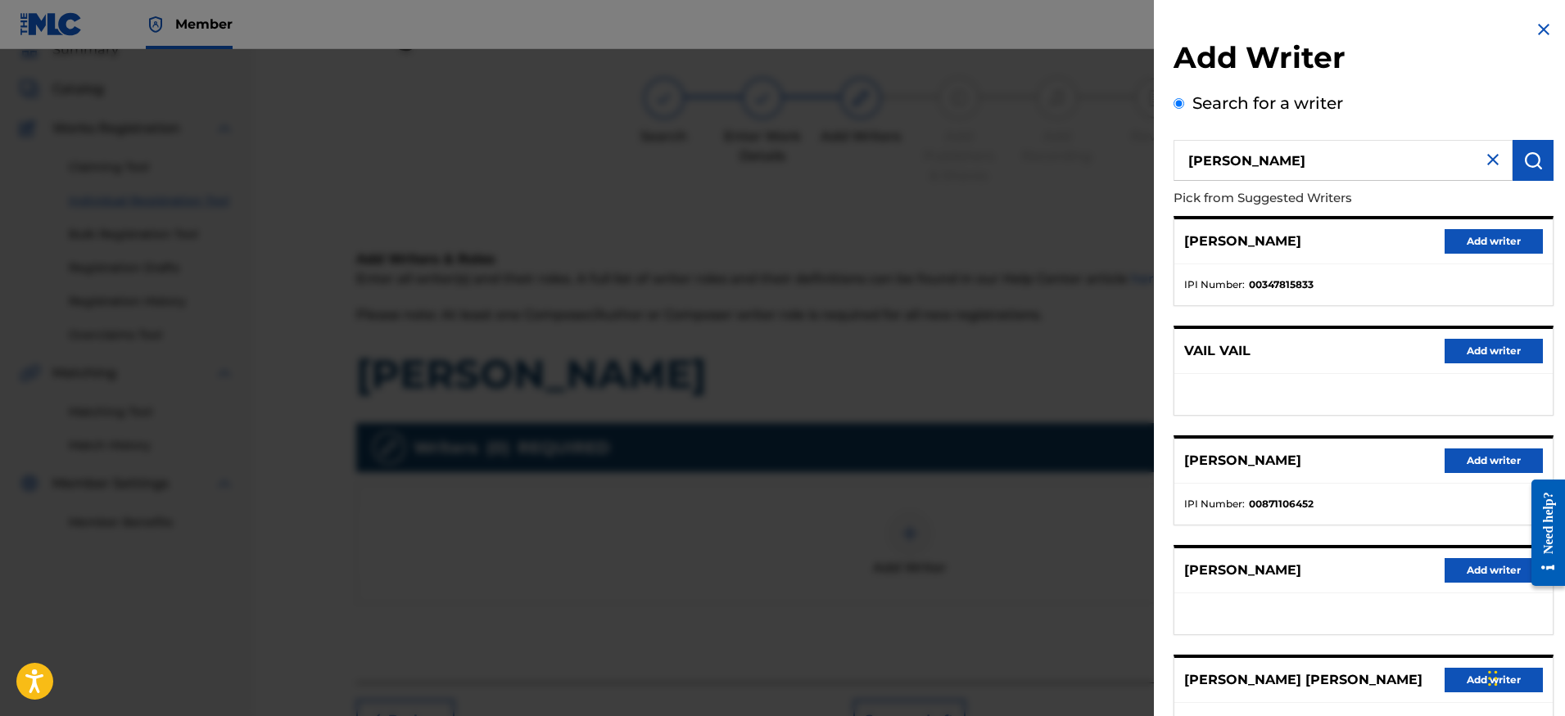
click at [1462, 574] on button "Add writer" at bounding box center [1493, 570] width 98 height 25
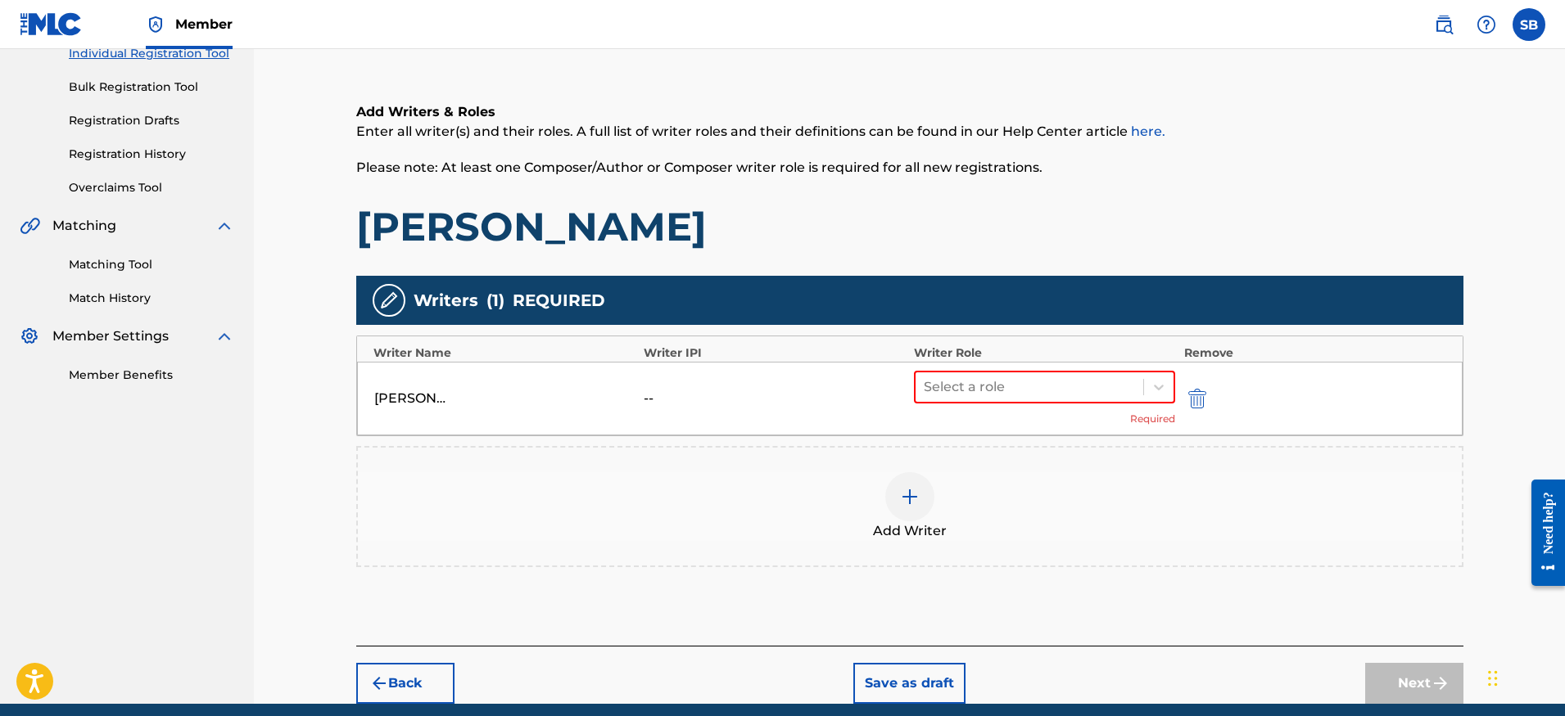
scroll to position [287, 0]
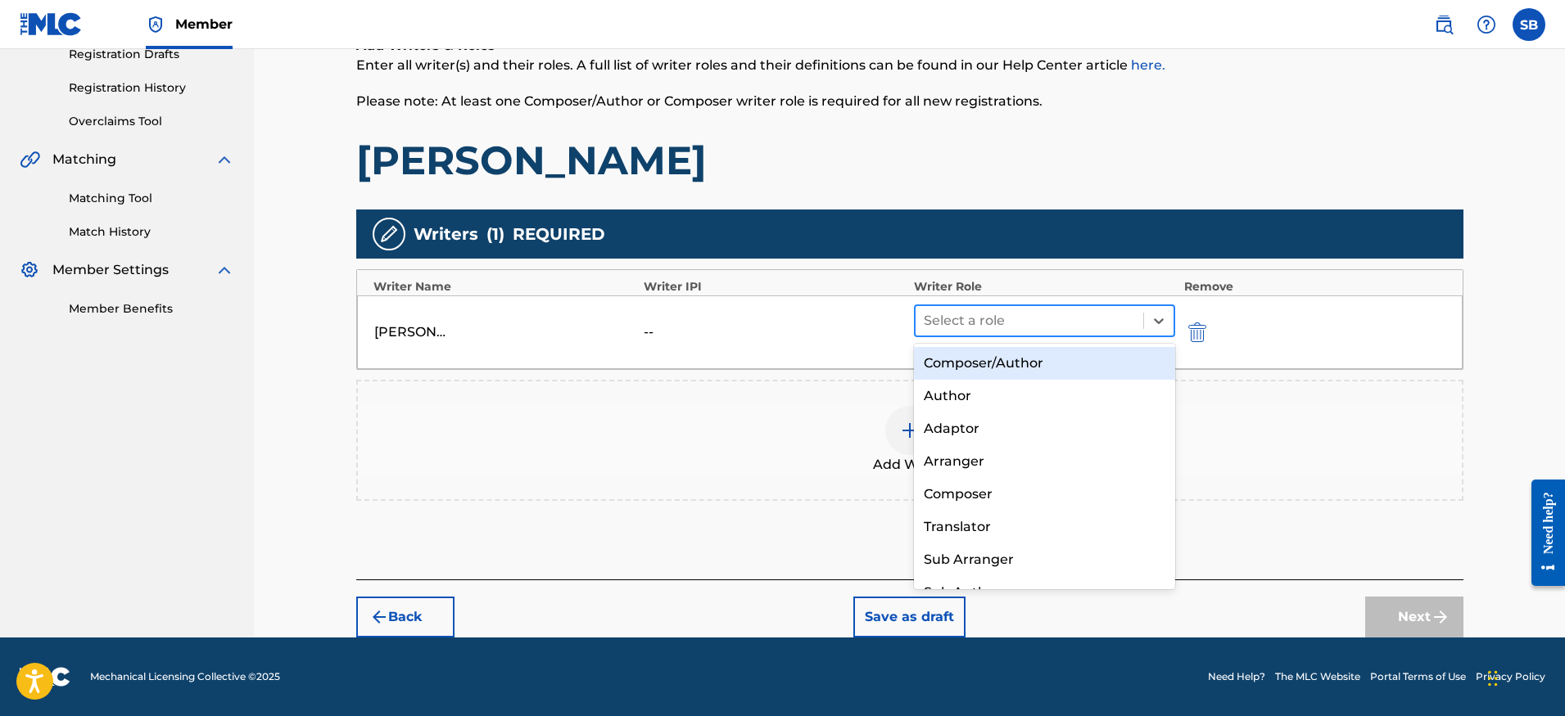
click at [956, 314] on div at bounding box center [1030, 320] width 212 height 23
click at [965, 369] on div "Composer/Author" at bounding box center [1045, 363] width 262 height 33
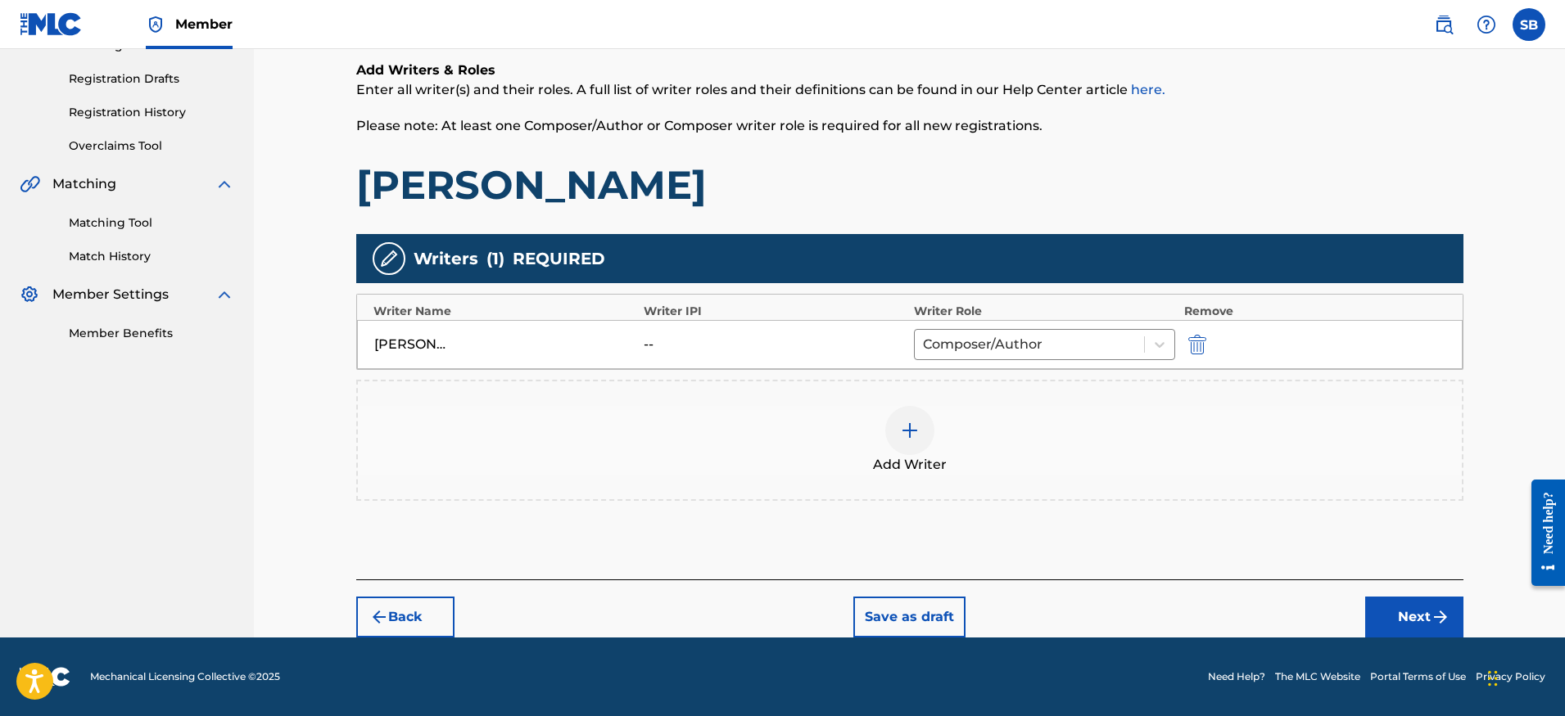
click at [1435, 612] on img "submit" at bounding box center [1440, 618] width 20 height 20
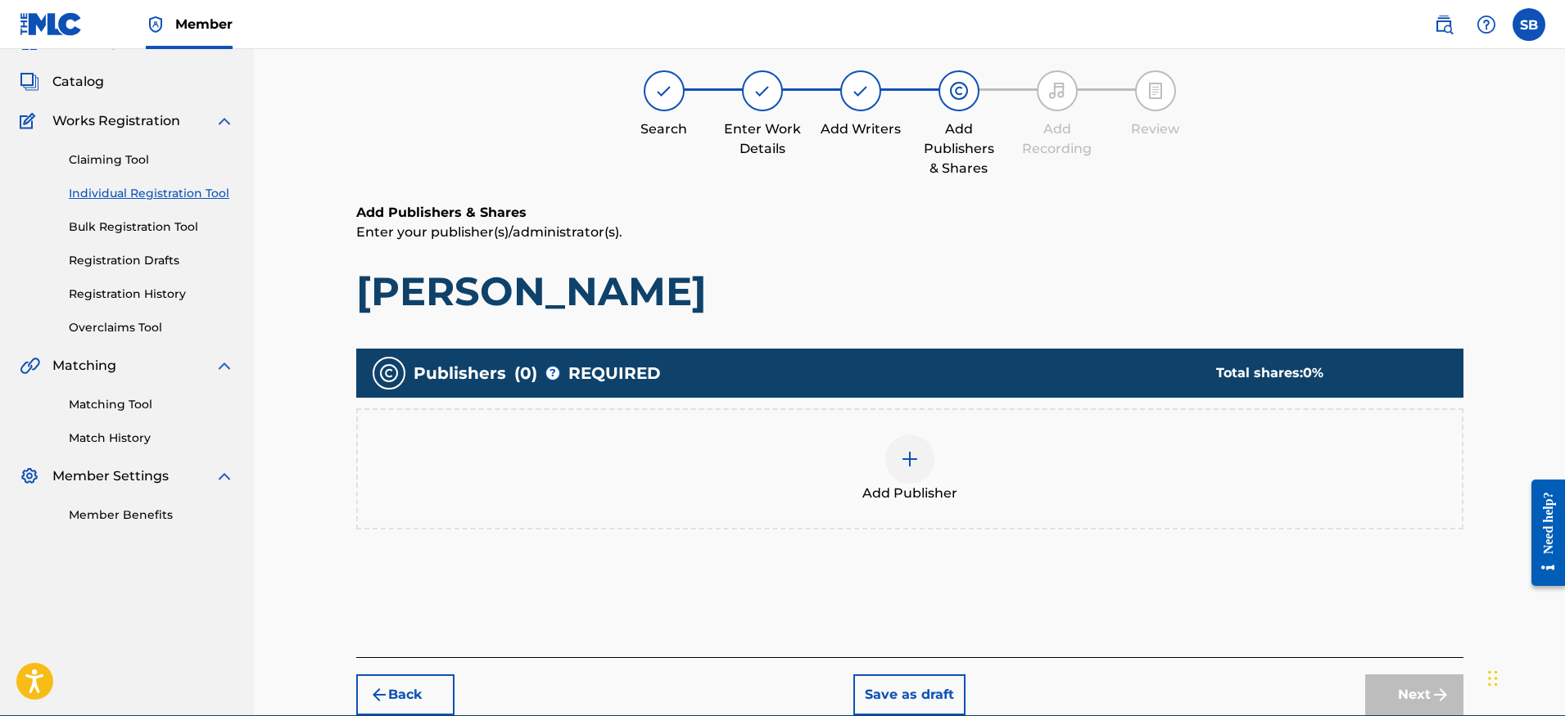
scroll to position [74, 0]
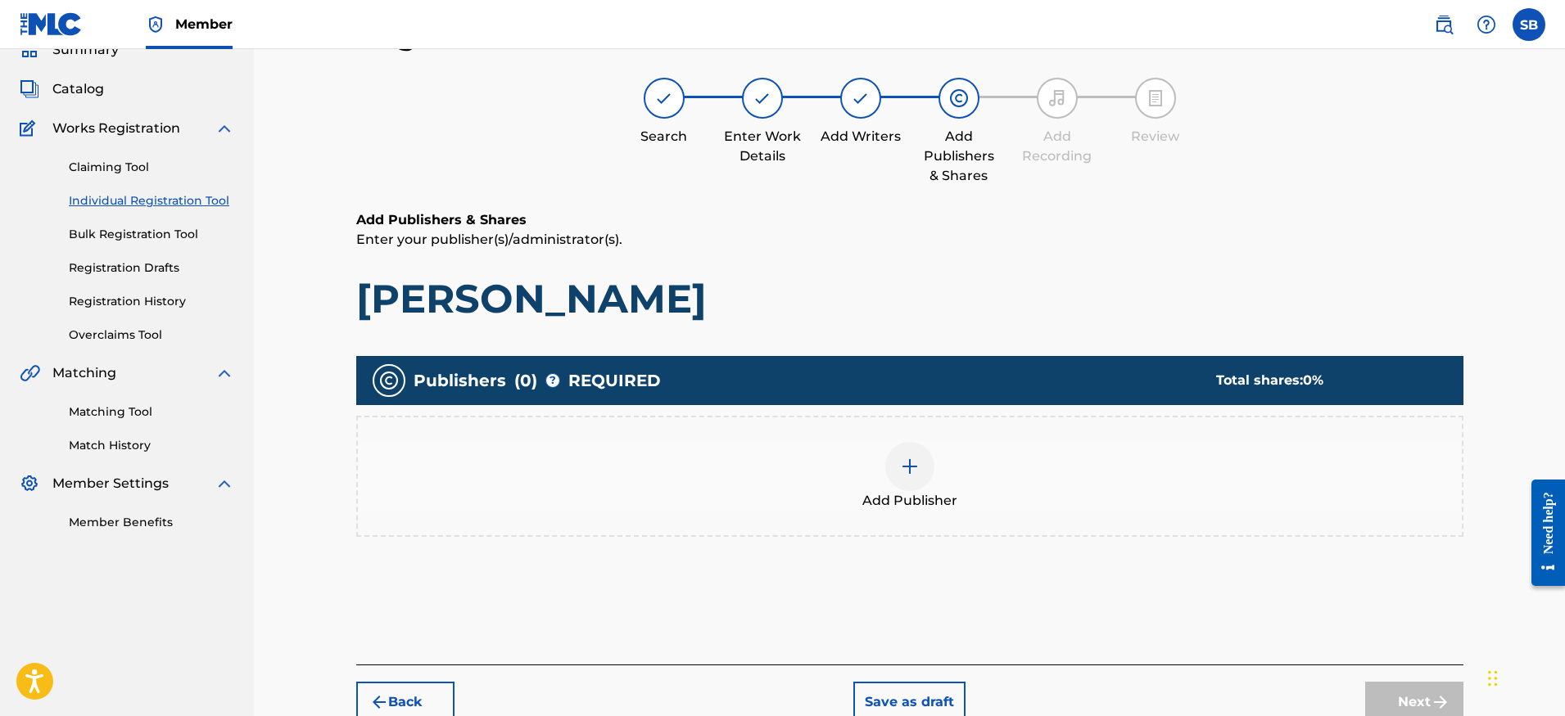
click at [938, 539] on div "Publishers ( 0 ) ? REQUIRED Total shares: 0 % Add Publisher" at bounding box center [909, 454] width 1107 height 197
click at [915, 486] on div at bounding box center [909, 466] width 49 height 49
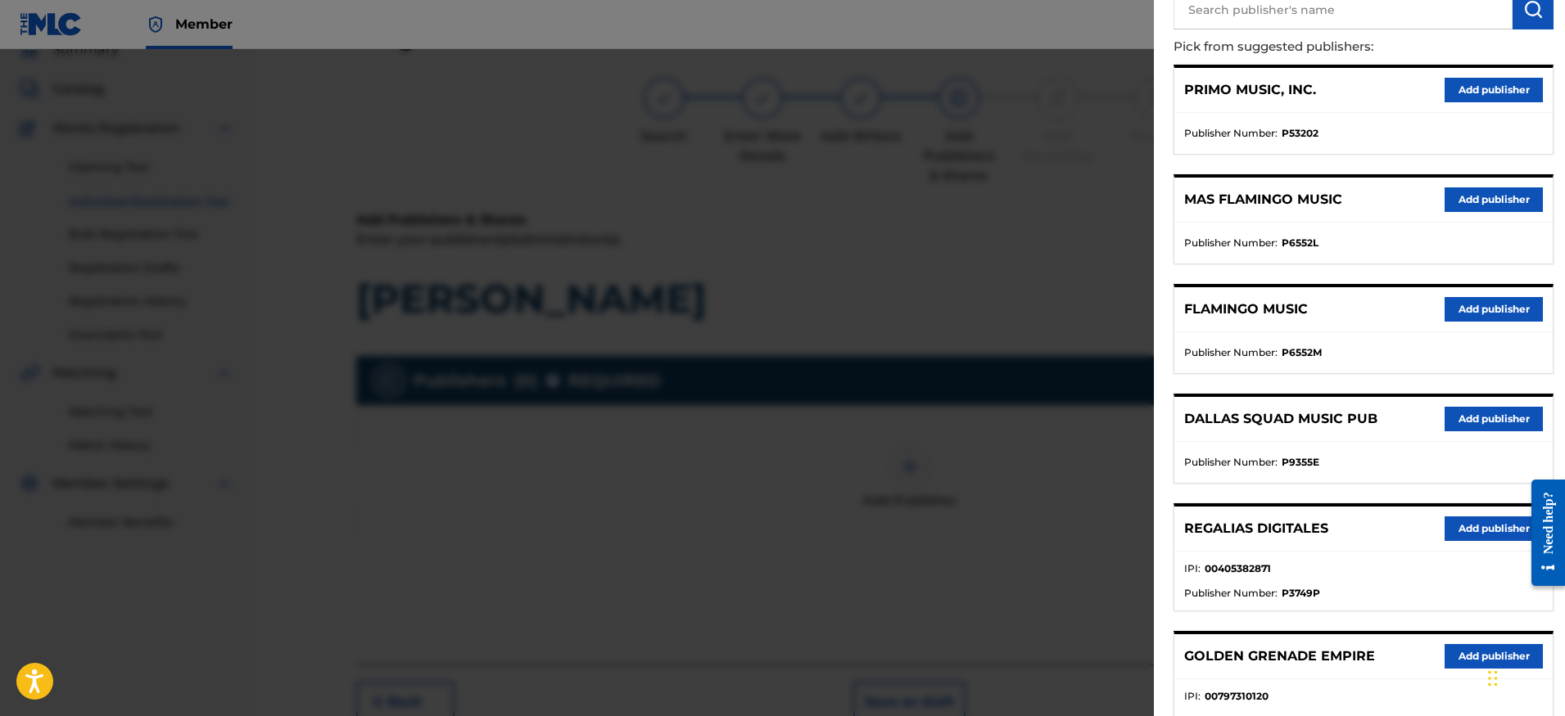
scroll to position [229, 0]
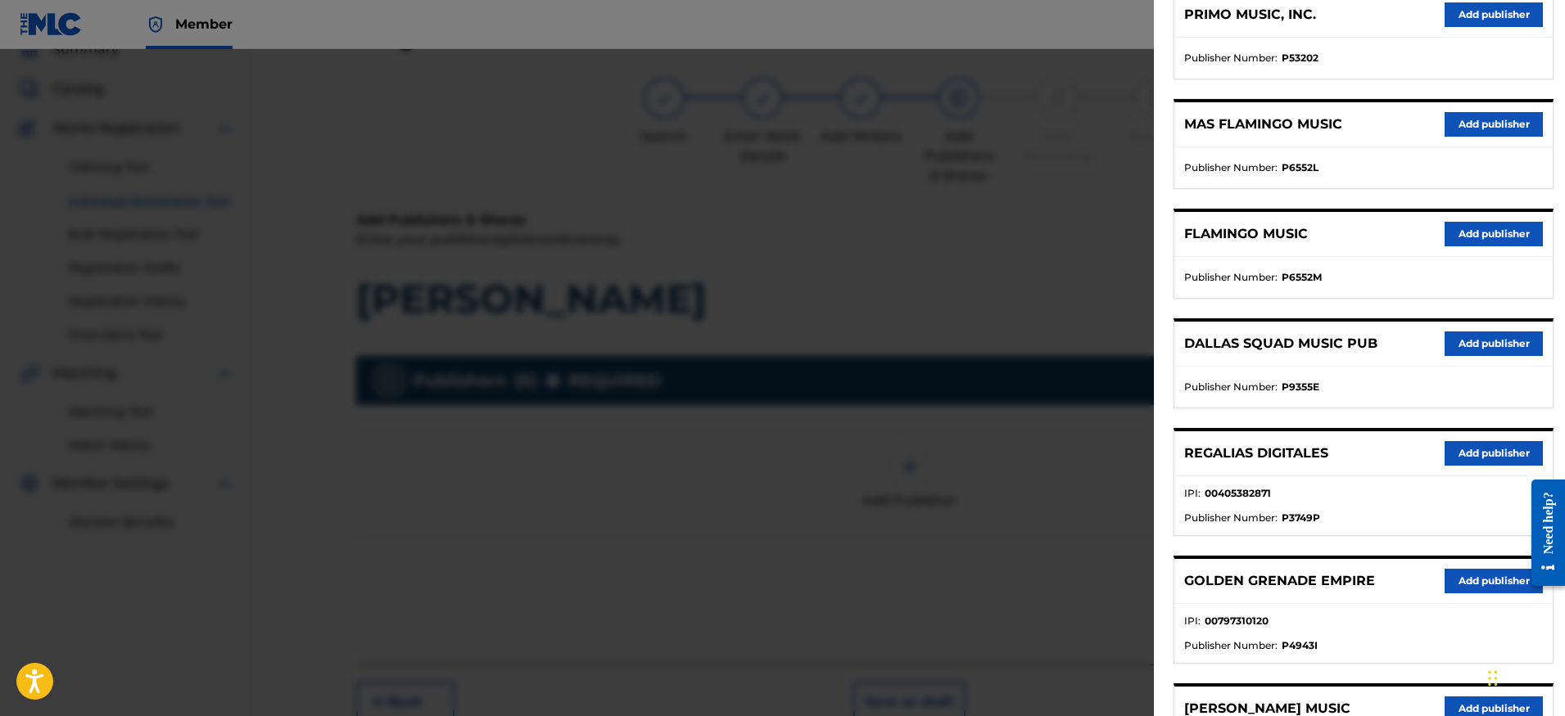
click at [1457, 457] on button "Add publisher" at bounding box center [1493, 453] width 98 height 25
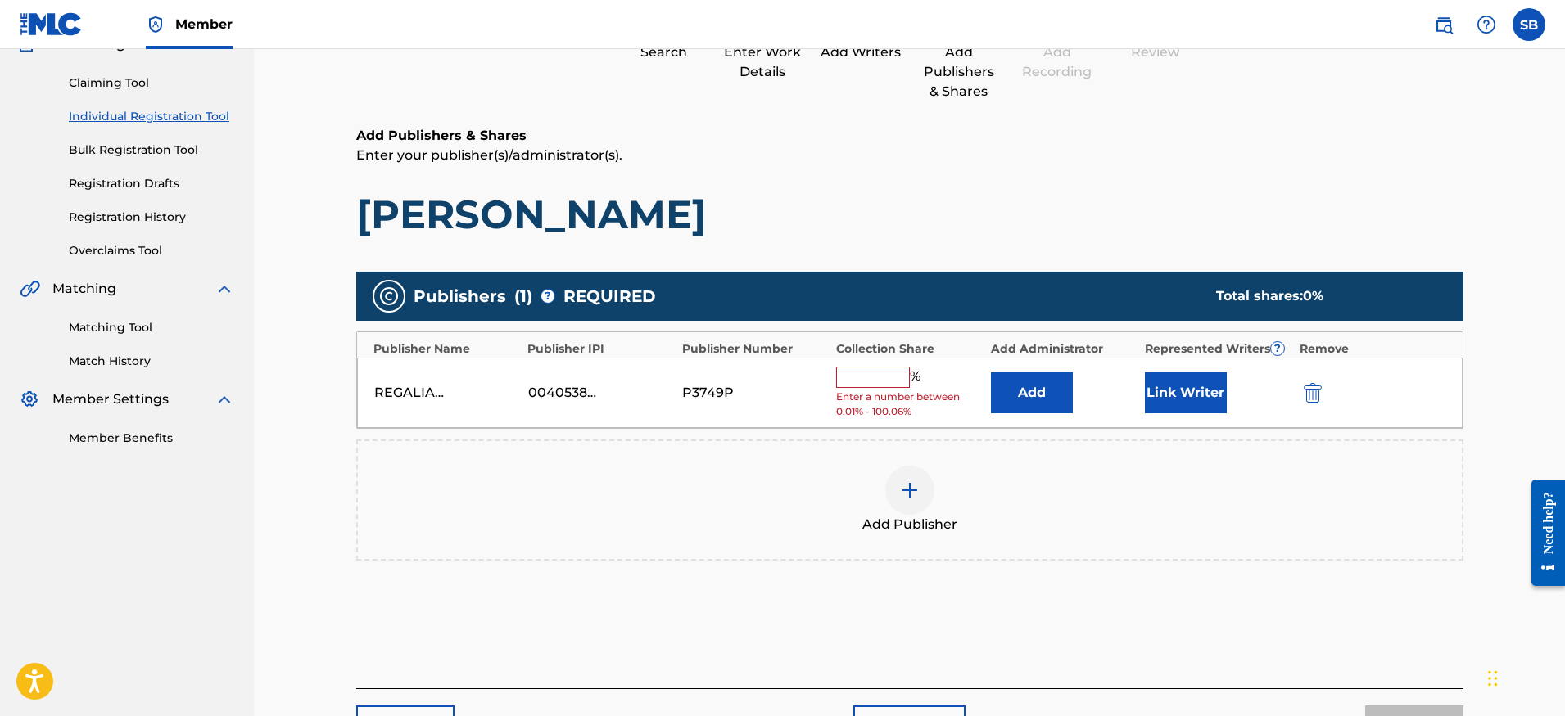
scroll to position [178, 0]
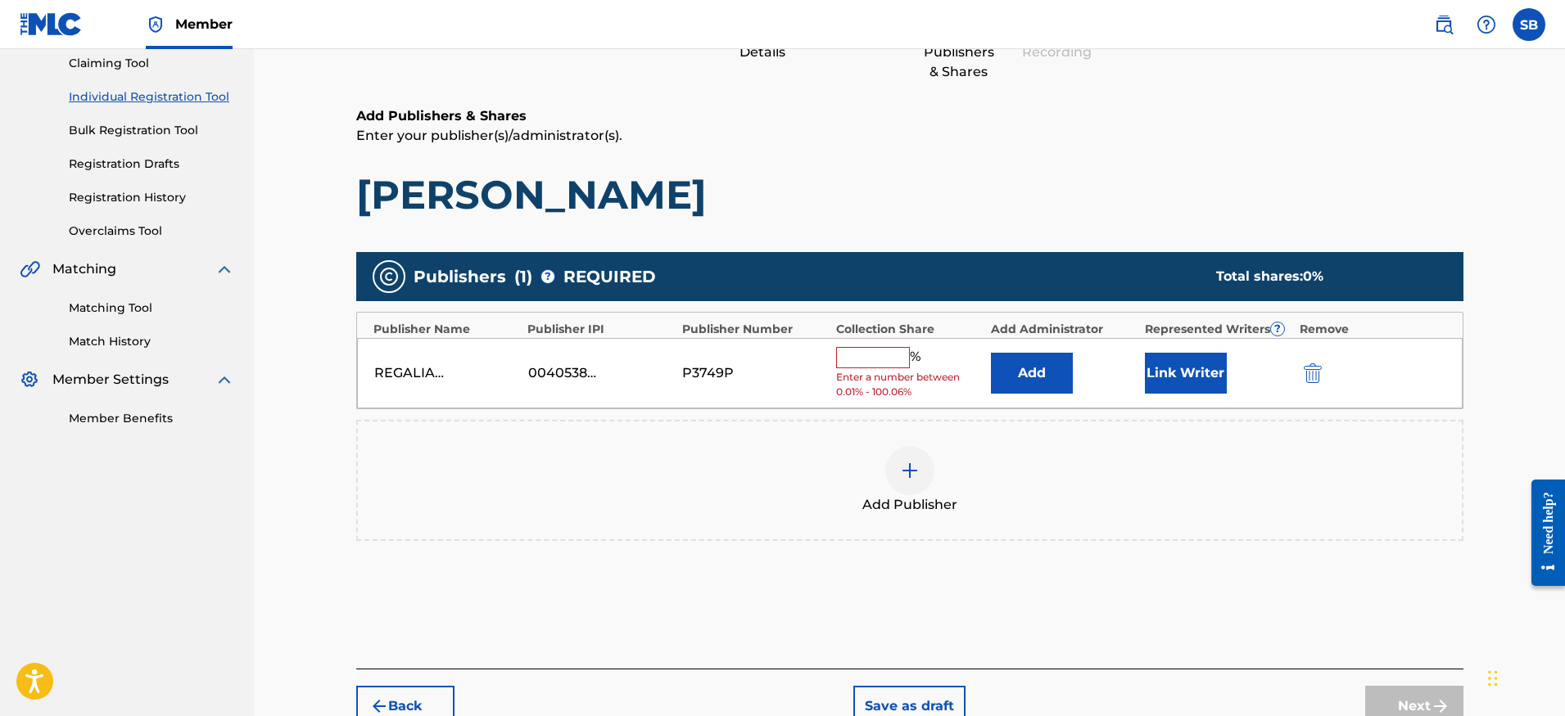
click at [865, 361] on input "text" at bounding box center [873, 357] width 74 height 21
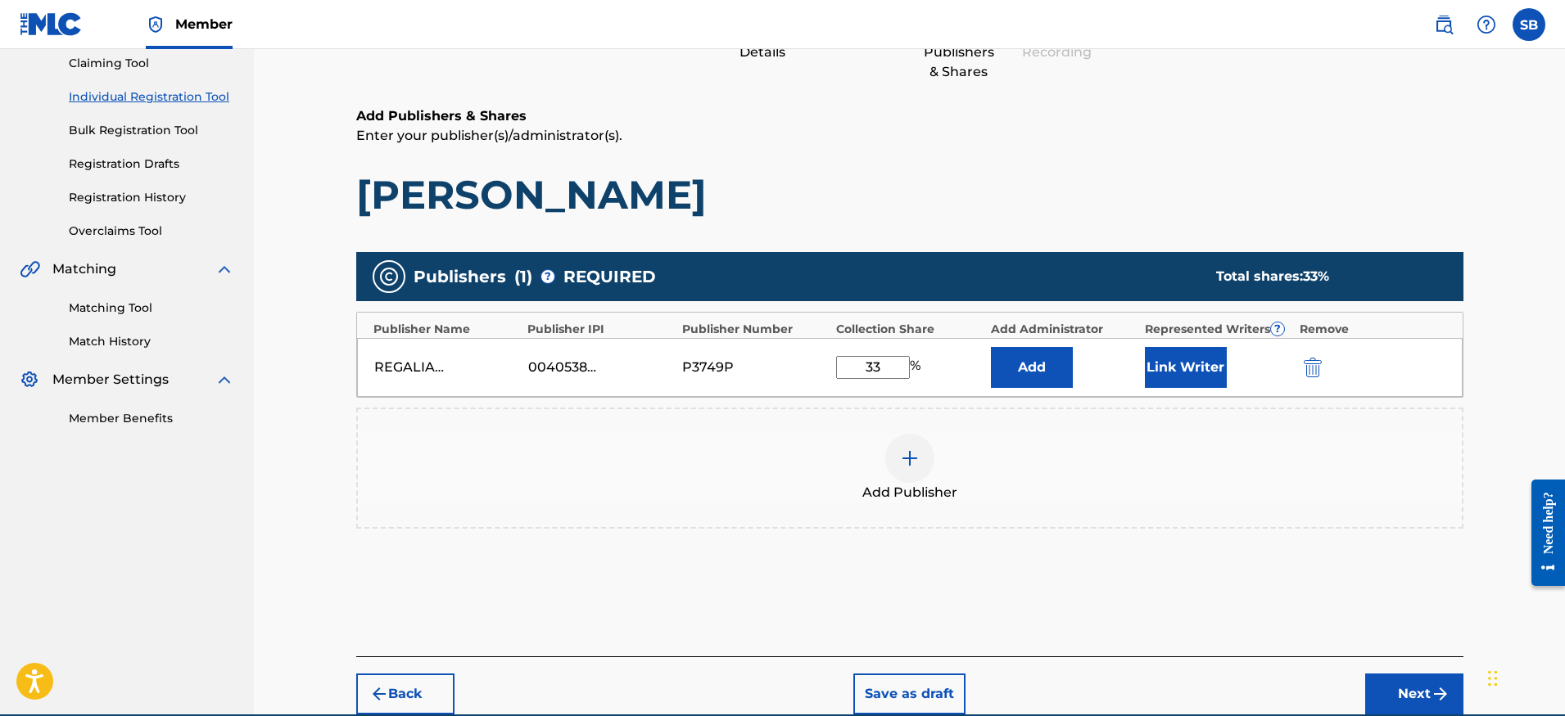
type input "33"
click at [1155, 370] on button "Link Writer" at bounding box center [1186, 367] width 82 height 41
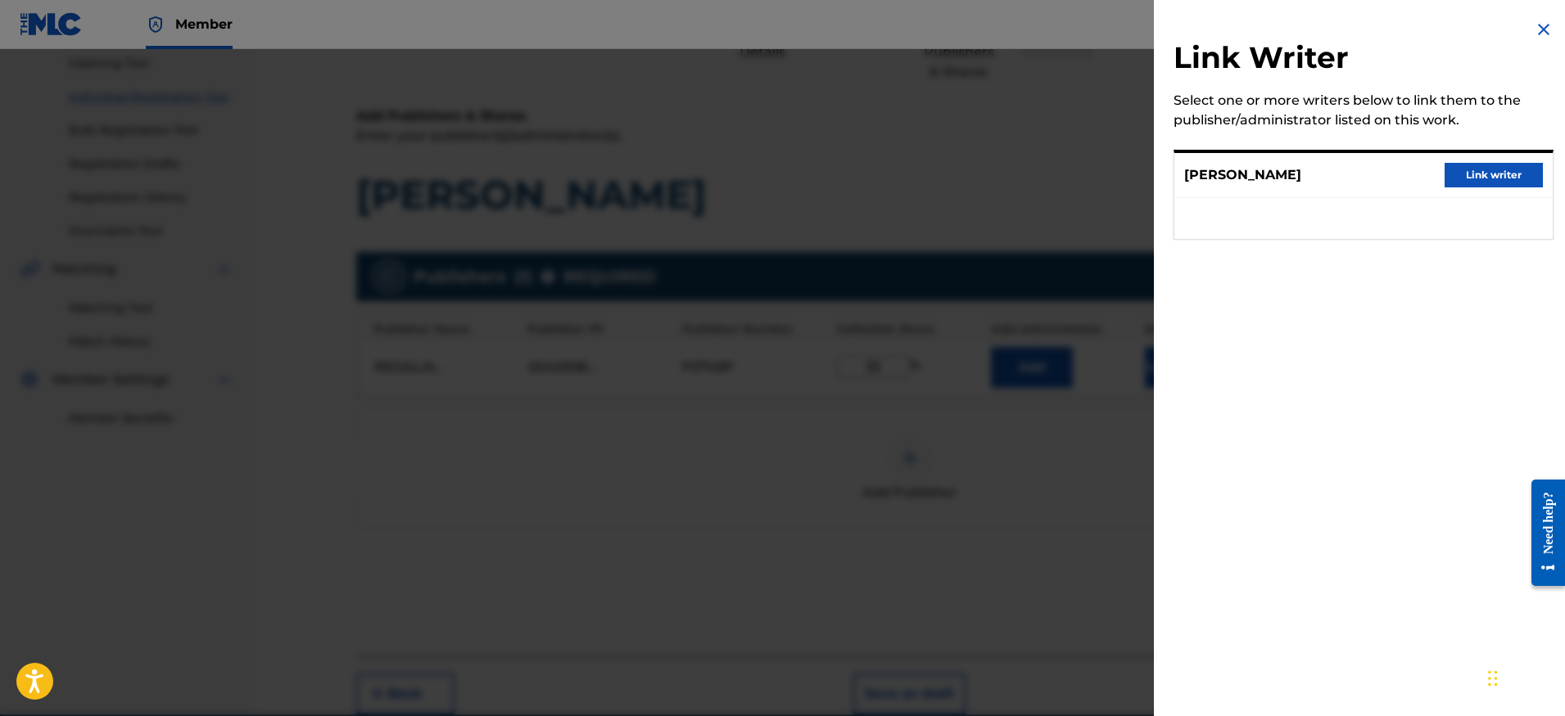
click at [1470, 169] on button "Link writer" at bounding box center [1493, 175] width 98 height 25
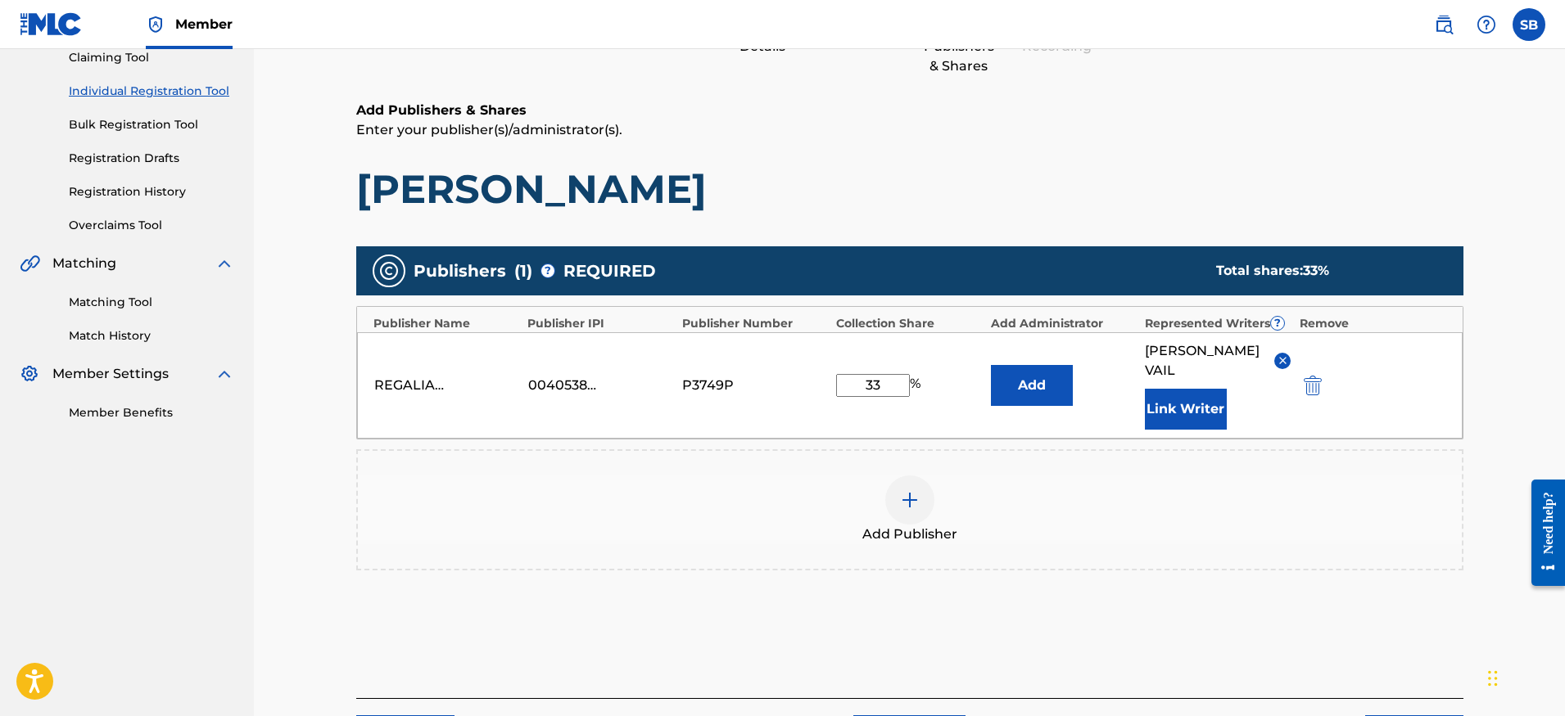
scroll to position [282, 0]
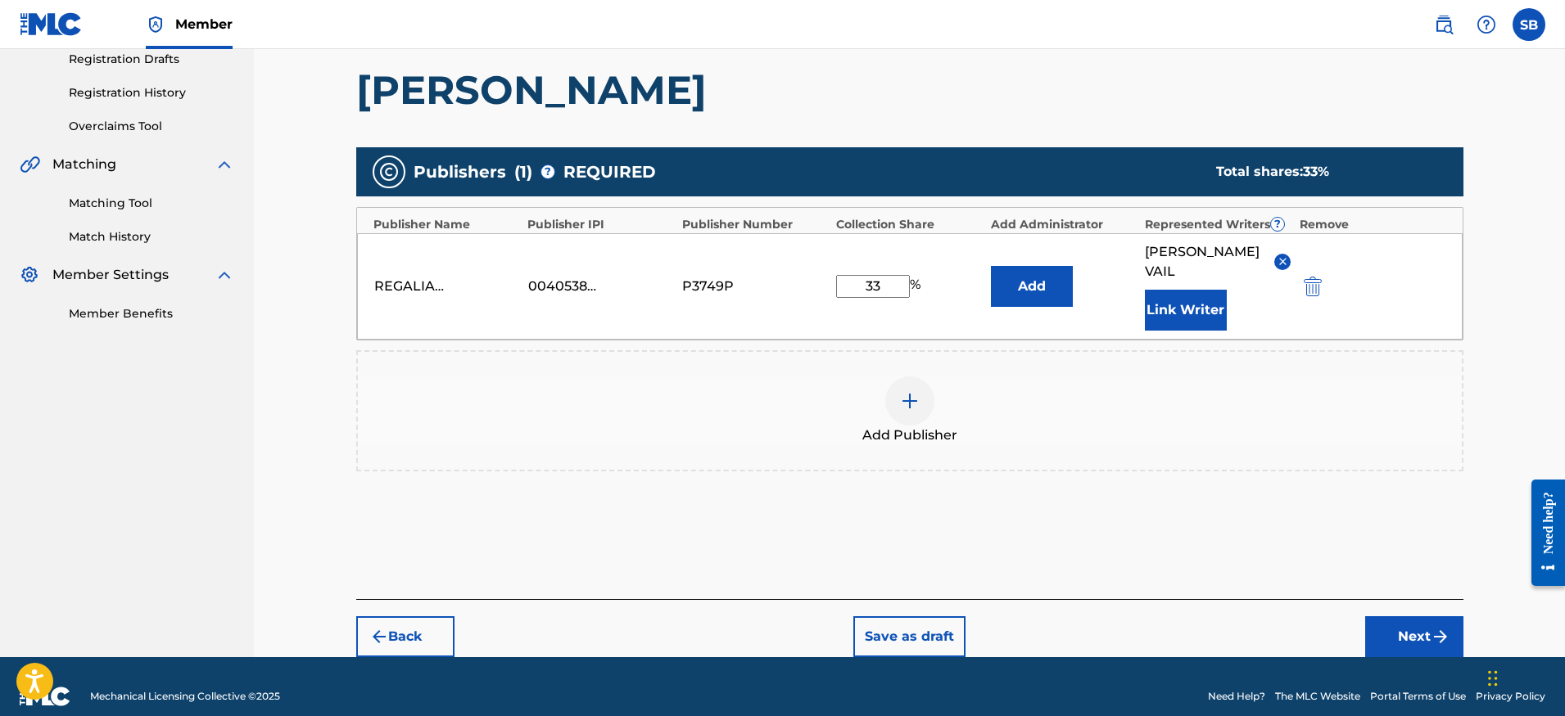
click at [1394, 617] on button "Next" at bounding box center [1414, 637] width 98 height 41
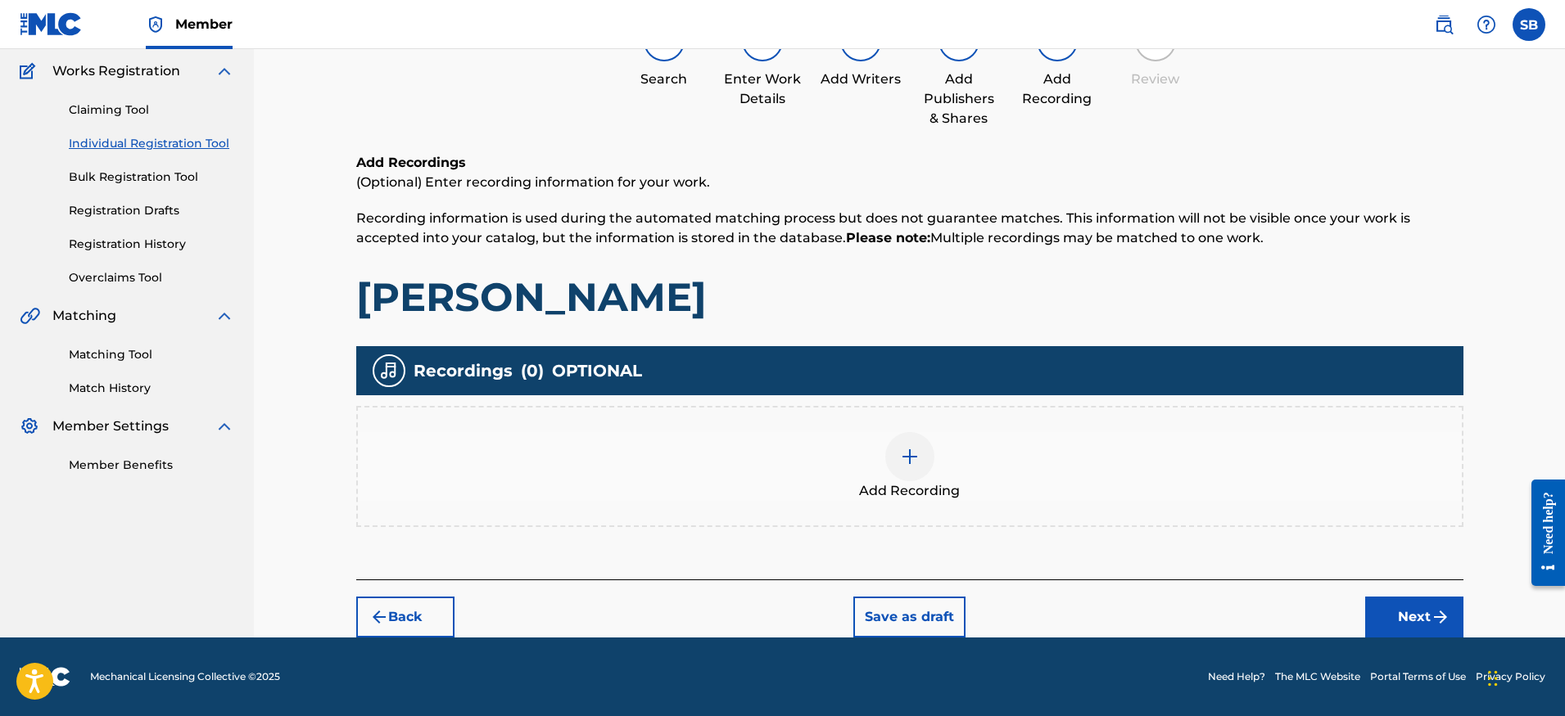
scroll to position [74, 0]
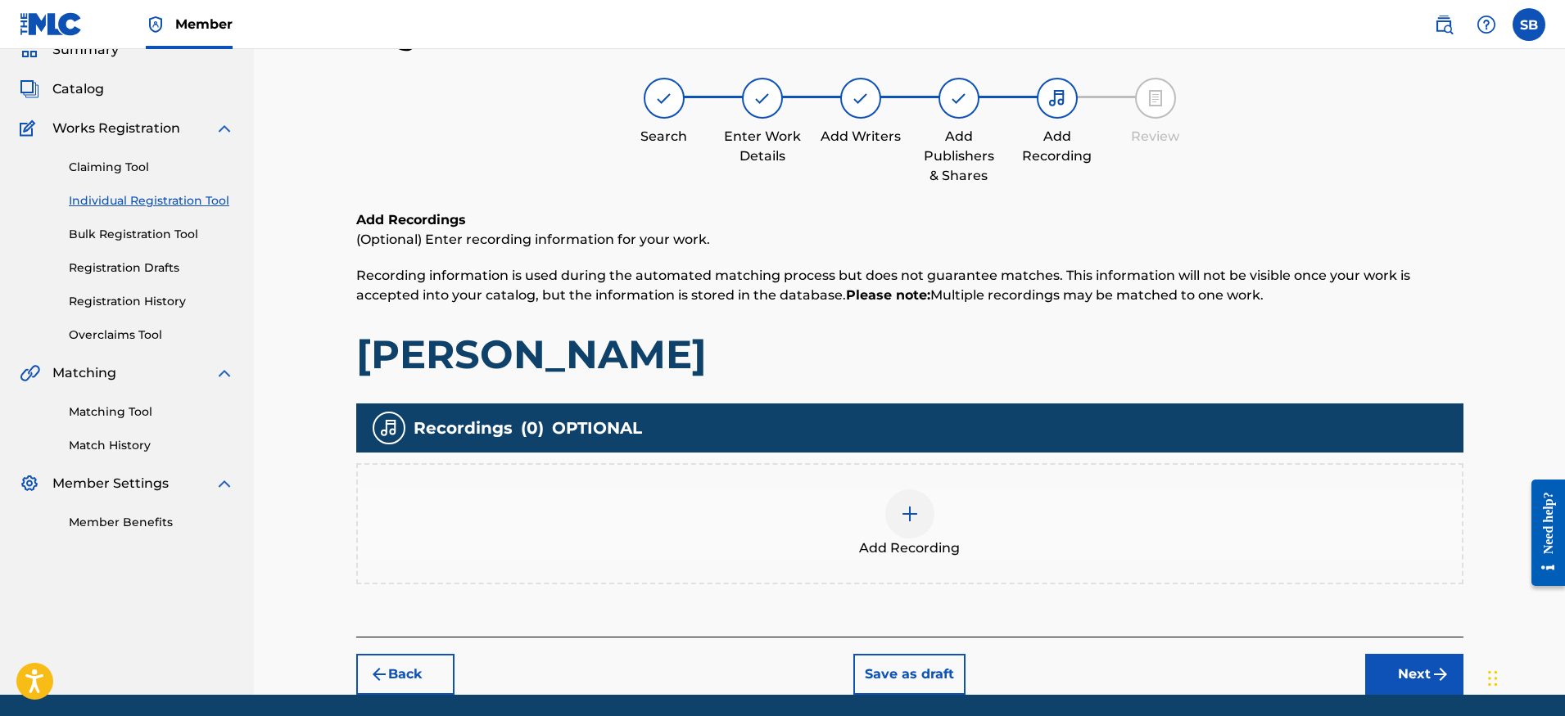
click at [934, 513] on div "Add Recording" at bounding box center [910, 524] width 1104 height 69
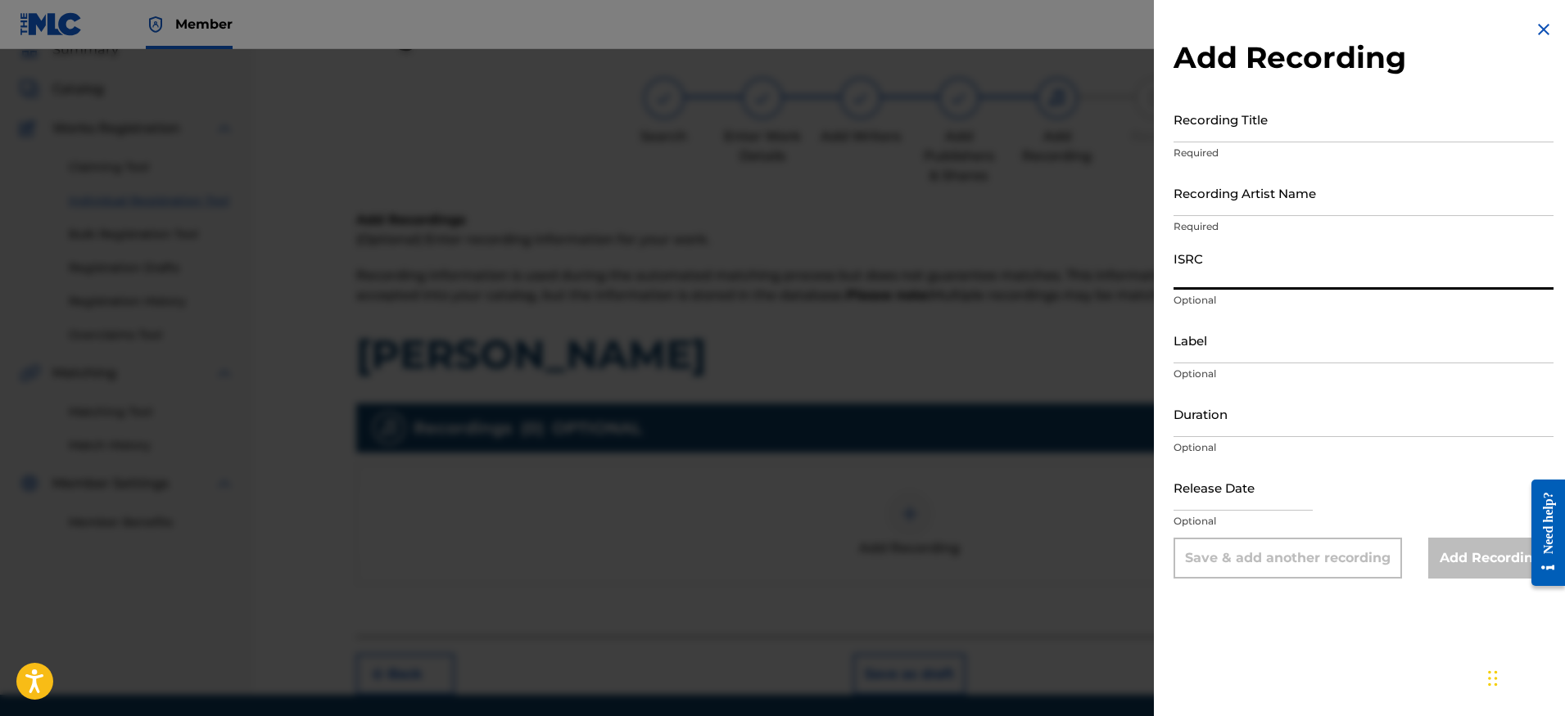
click at [1258, 260] on input "ISRC" at bounding box center [1363, 266] width 380 height 47
click at [1257, 260] on input "ISRC" at bounding box center [1363, 266] width 380 height 47
paste input "USRC12501753"
type input "USRC12501753"
click at [1263, 203] on input "Recording Artist Name" at bounding box center [1363, 192] width 380 height 47
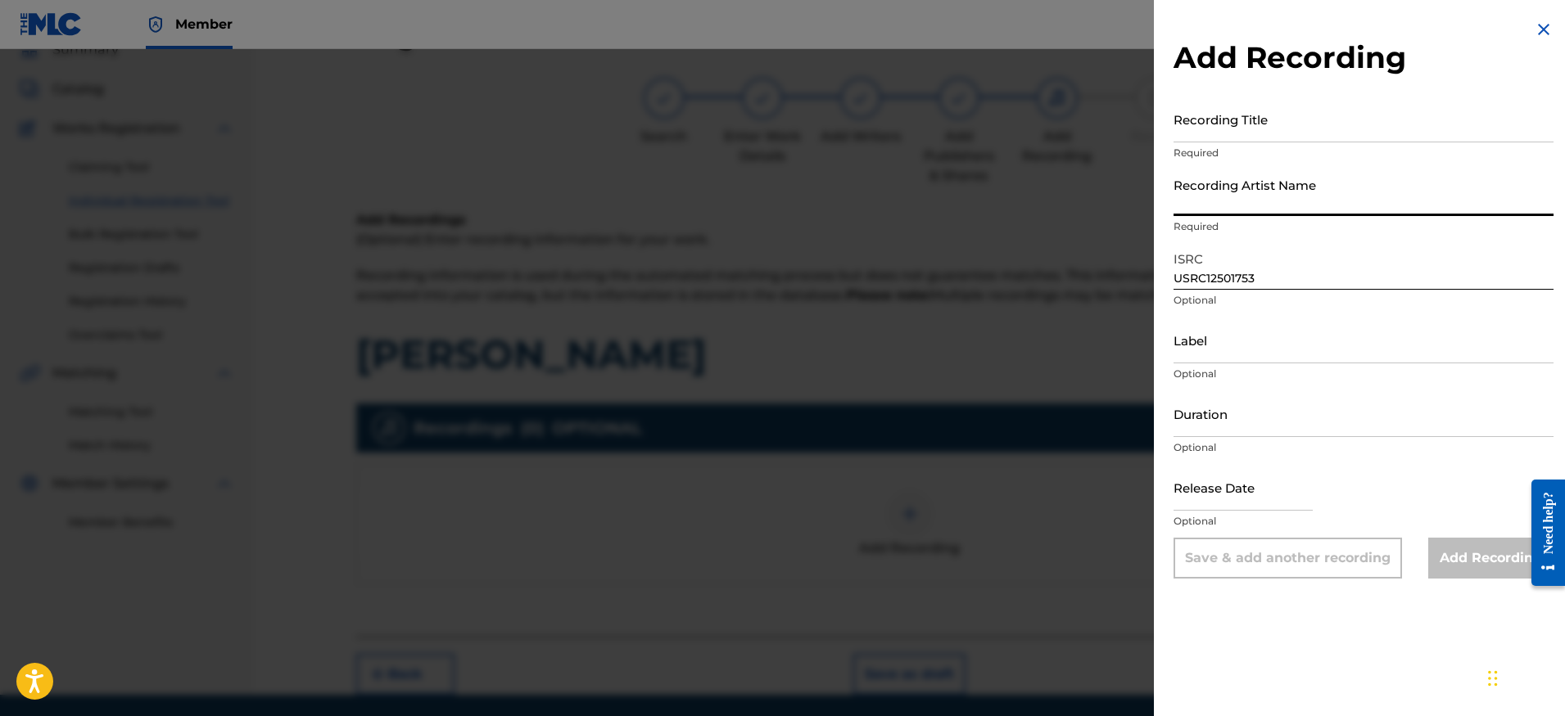
paste input "[PERSON_NAME]"
type input "[PERSON_NAME]"
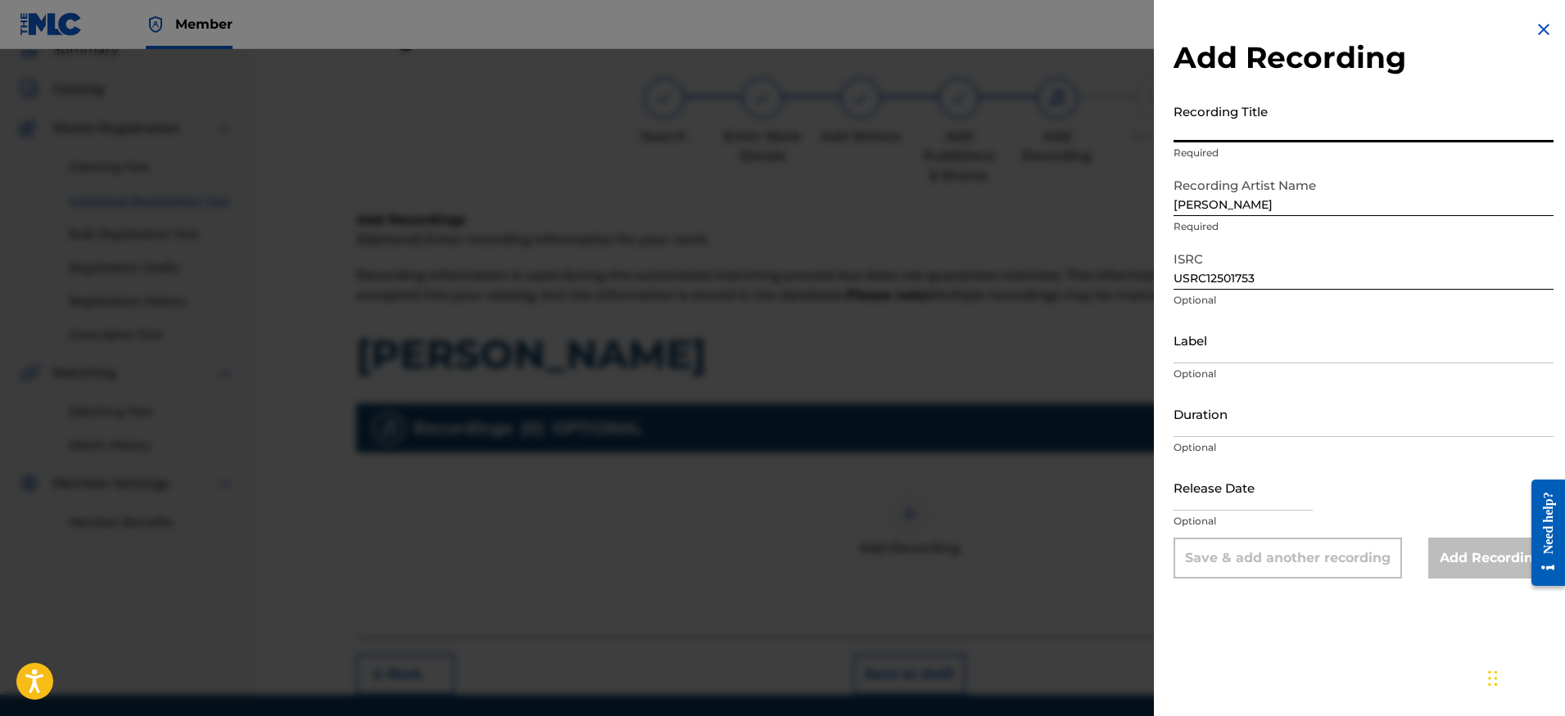
click at [1290, 110] on input "Recording Title" at bounding box center [1363, 119] width 380 height 47
paste input "[PERSON_NAME]"
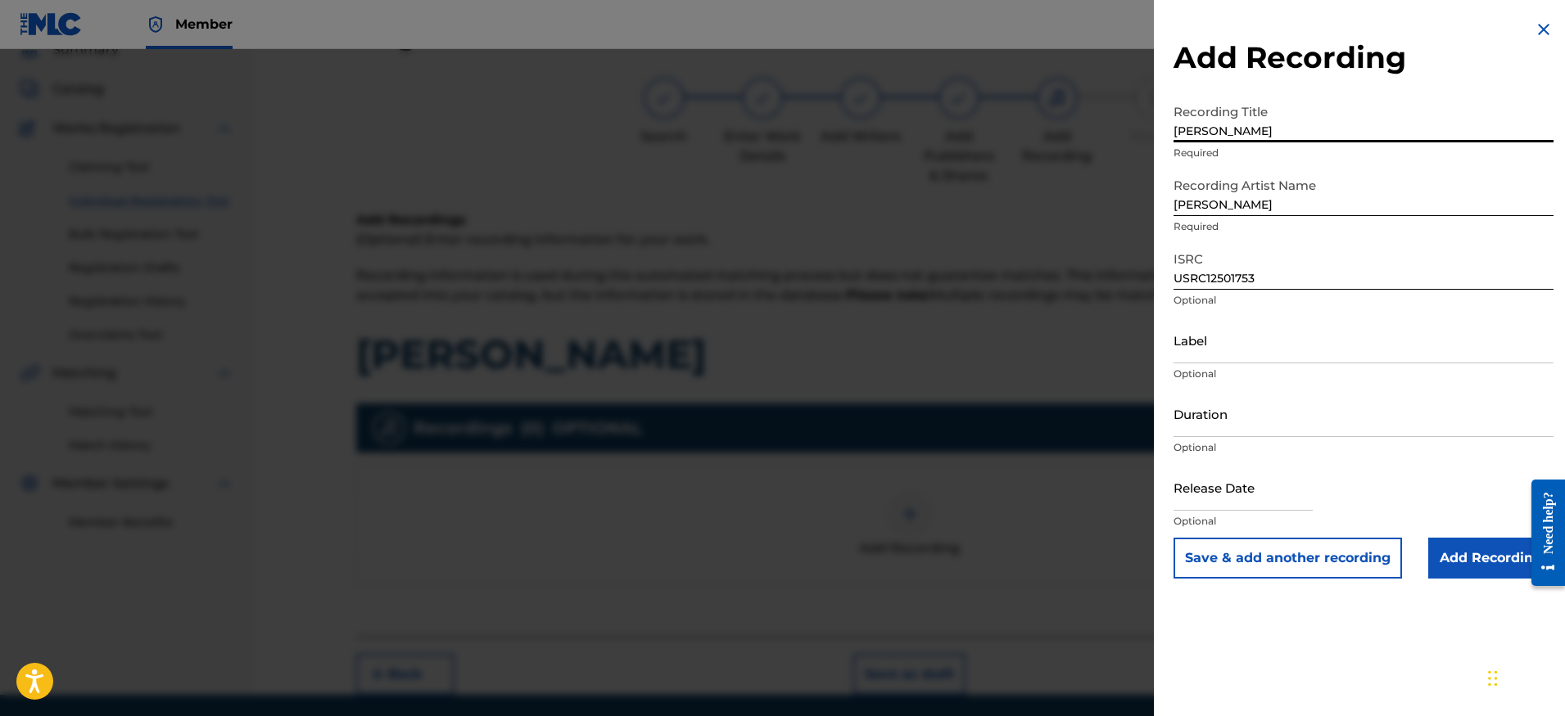
type input "[PERSON_NAME]"
click at [1477, 569] on input "Add Recording" at bounding box center [1490, 558] width 125 height 41
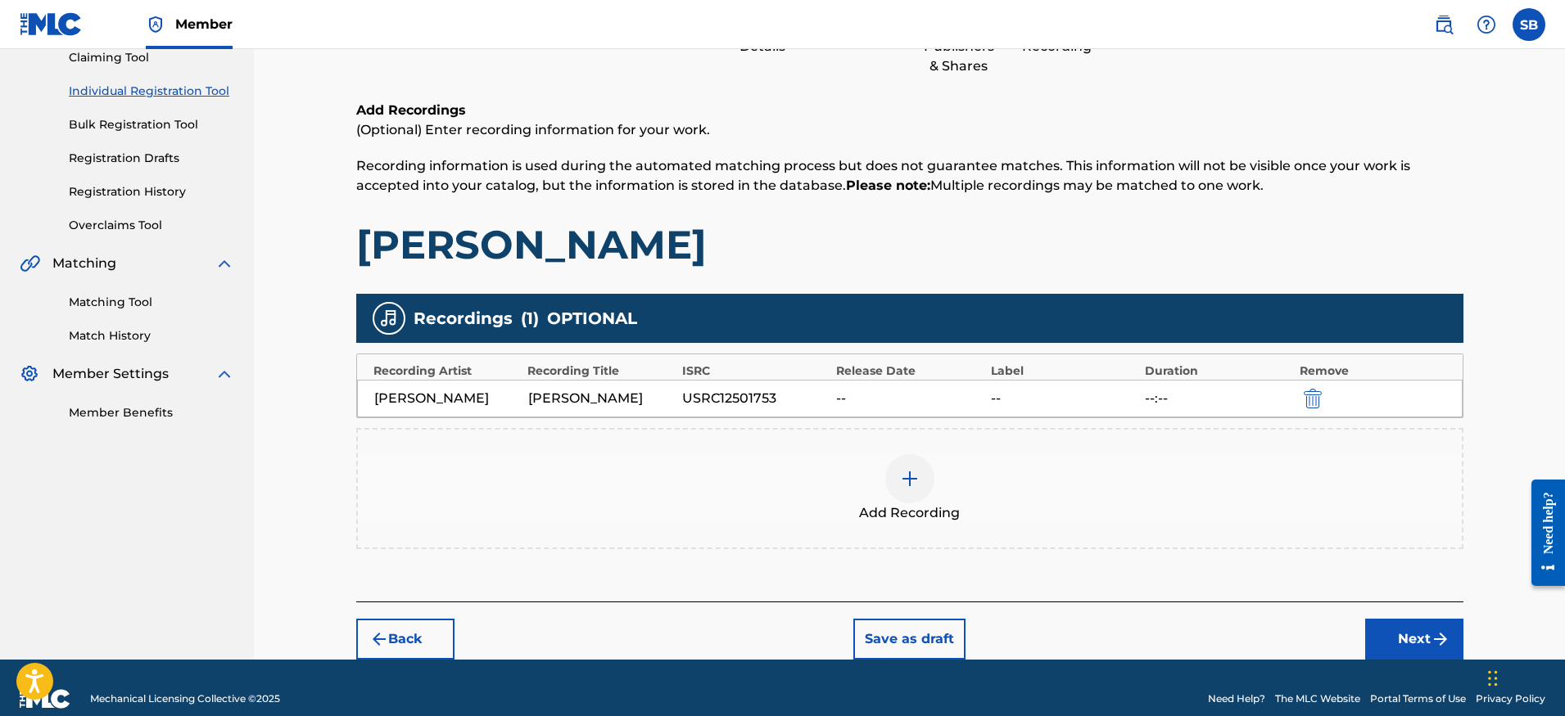
scroll to position [206, 0]
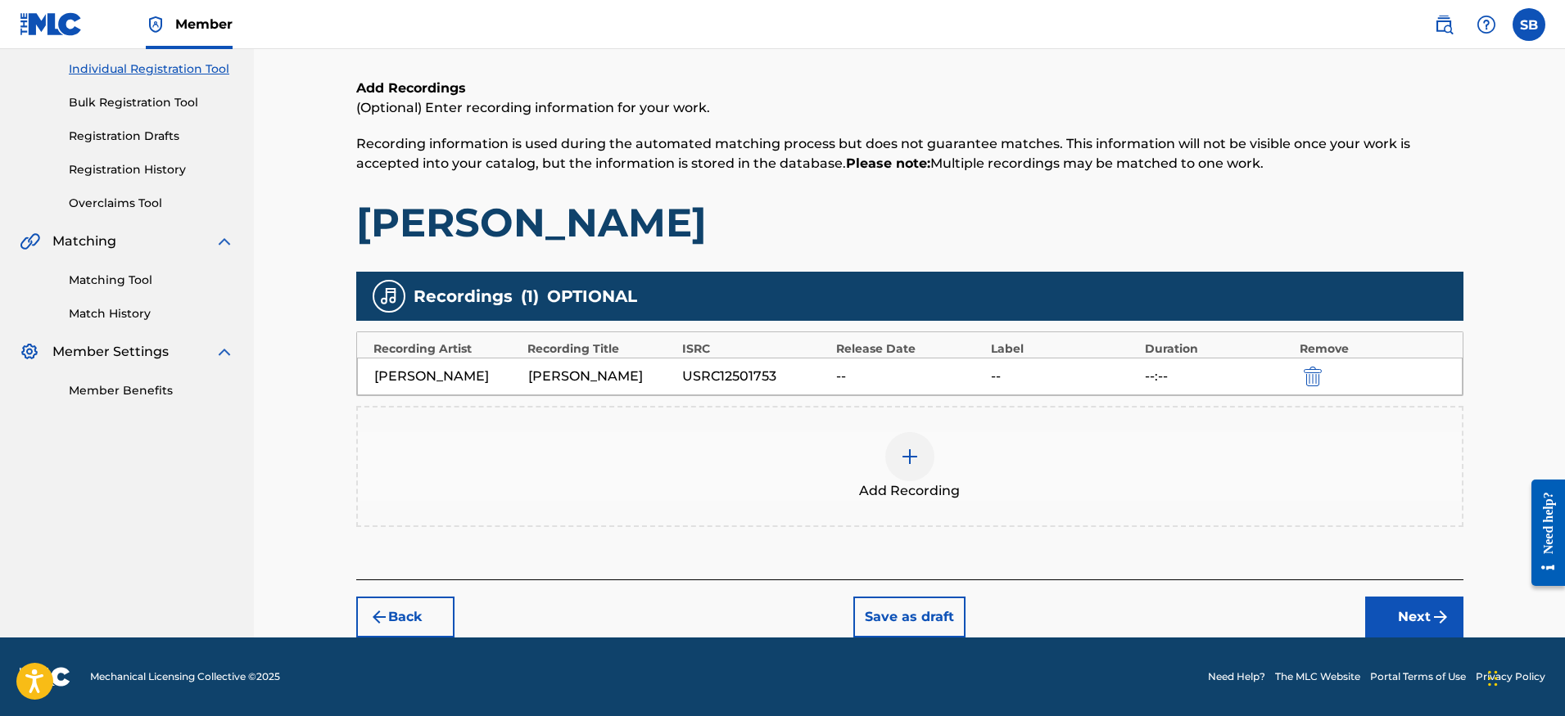
click at [1416, 614] on button "Next" at bounding box center [1414, 617] width 98 height 41
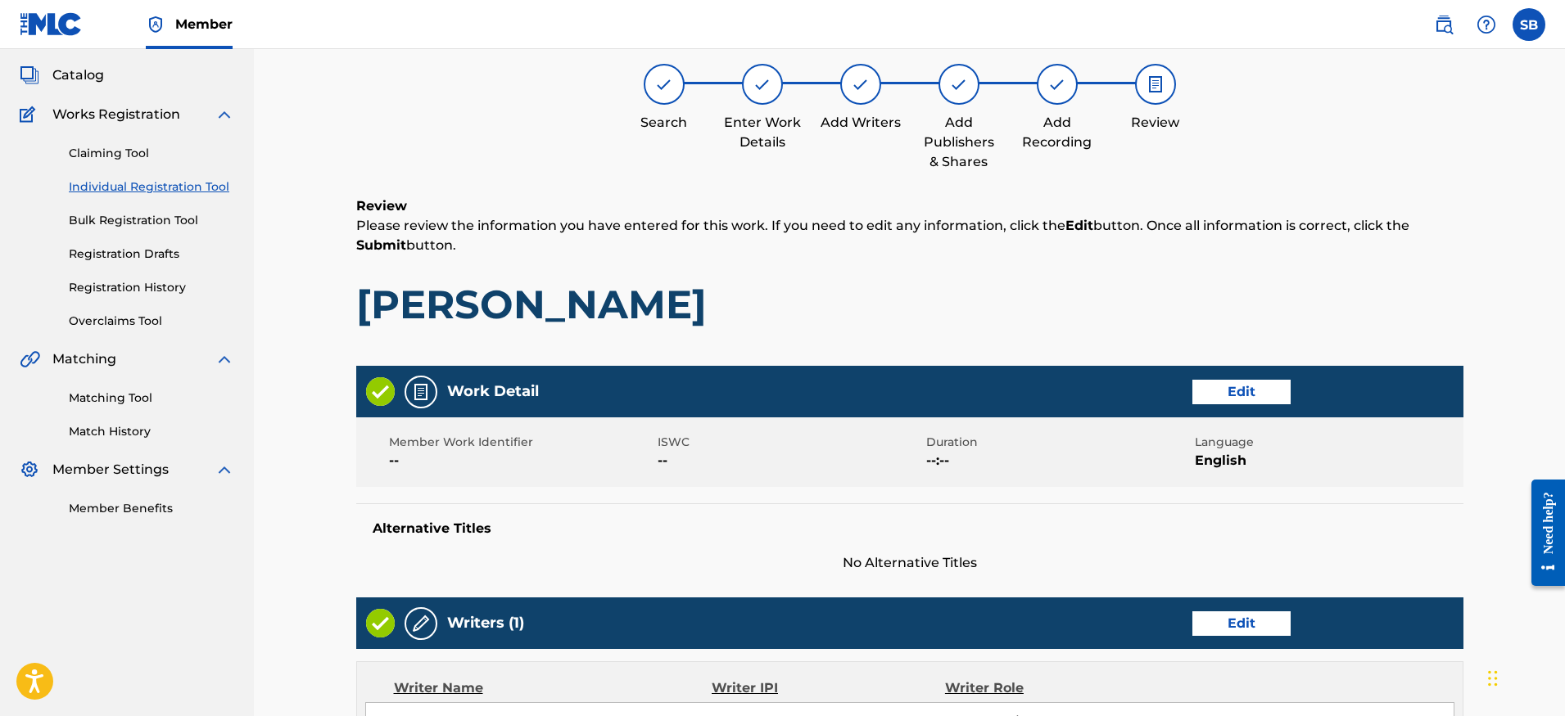
scroll to position [74, 0]
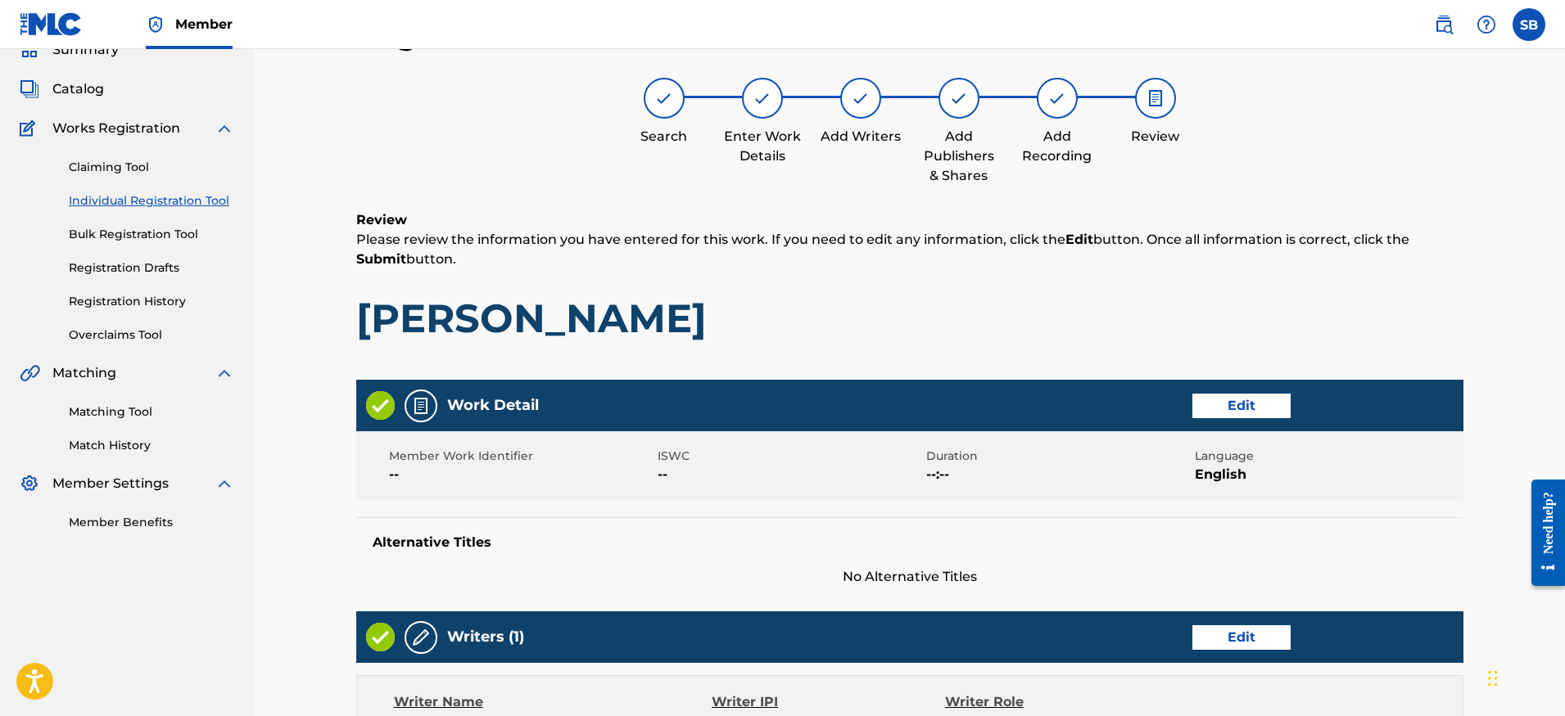
click at [1038, 345] on div "Review Please review the information you have entered for this work. If you nee…" at bounding box center [909, 288] width 1107 height 157
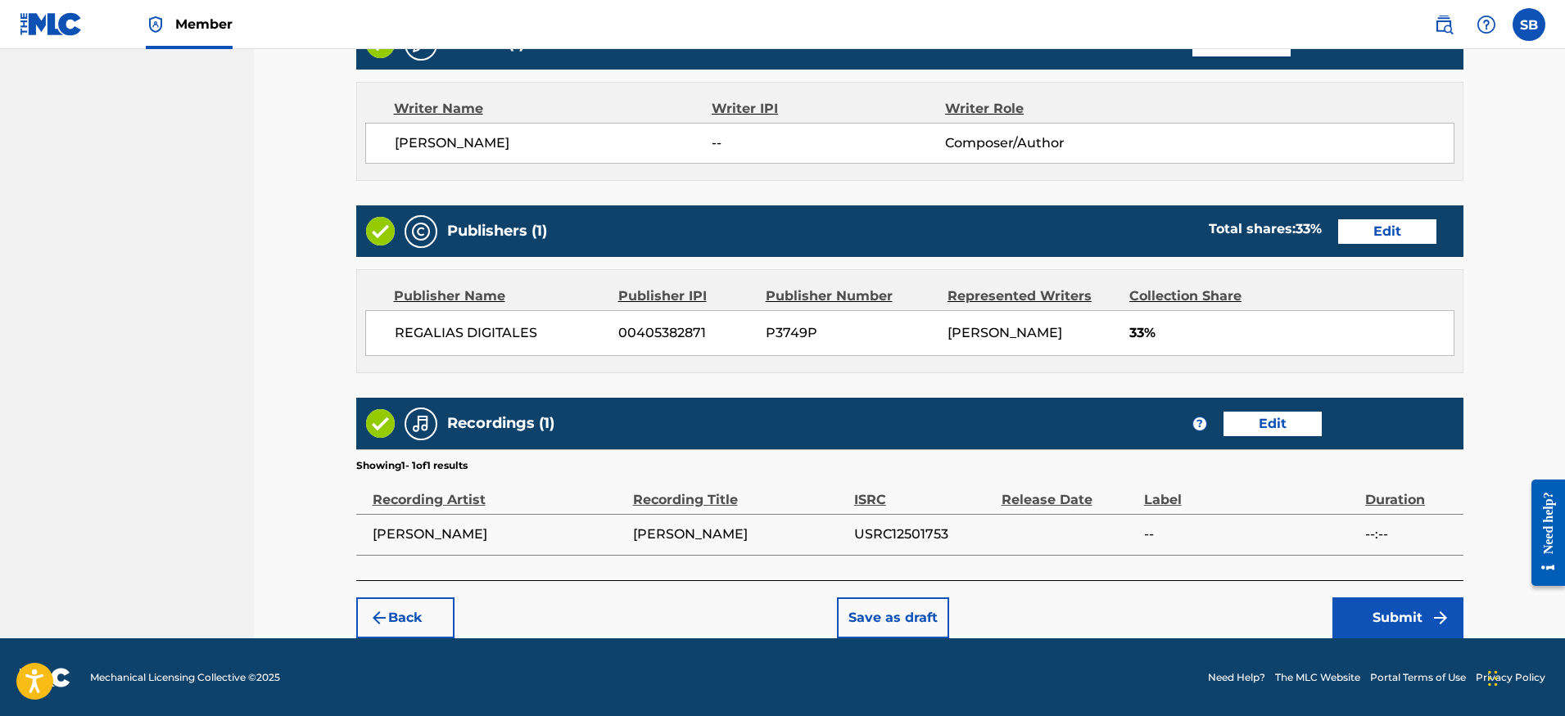
scroll to position [668, 0]
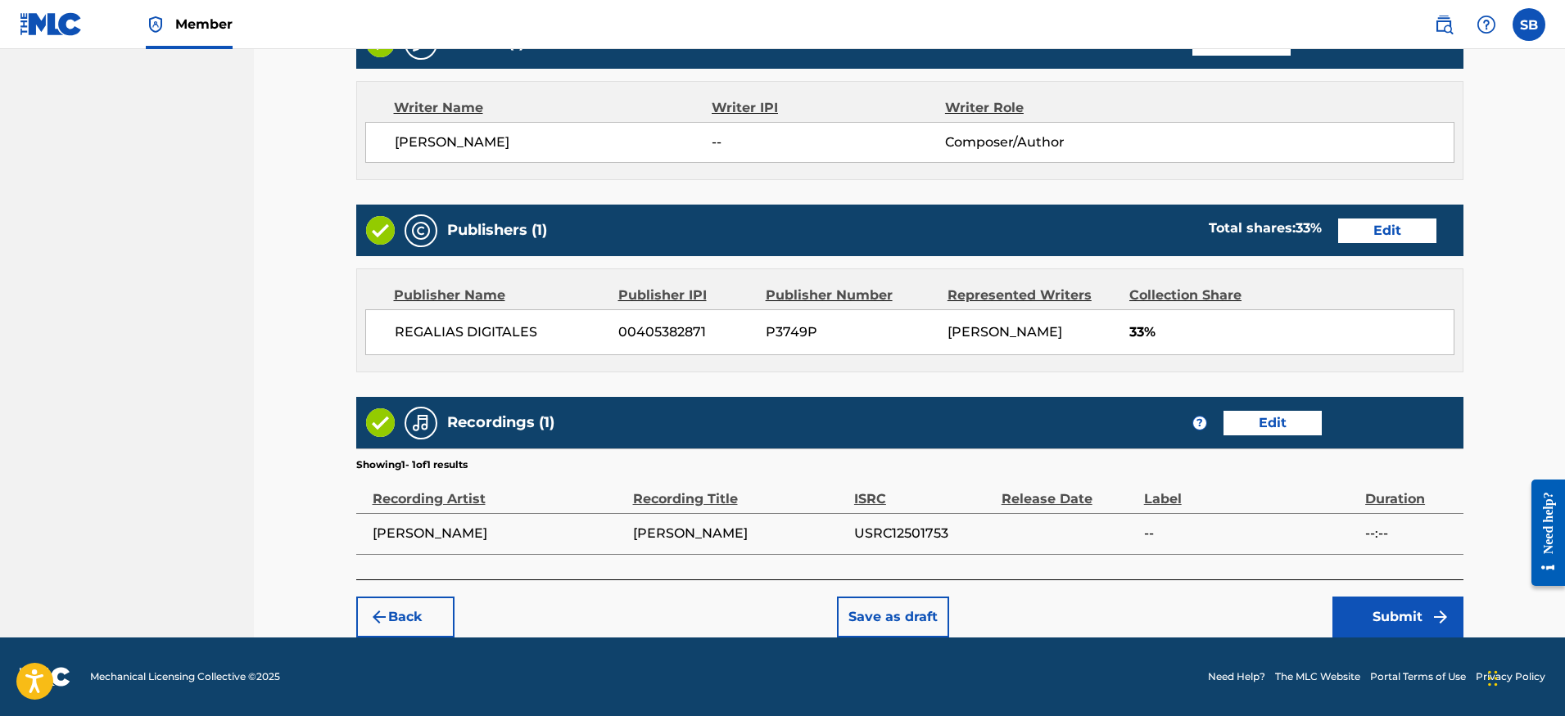
click at [1355, 603] on button "Submit" at bounding box center [1397, 617] width 131 height 41
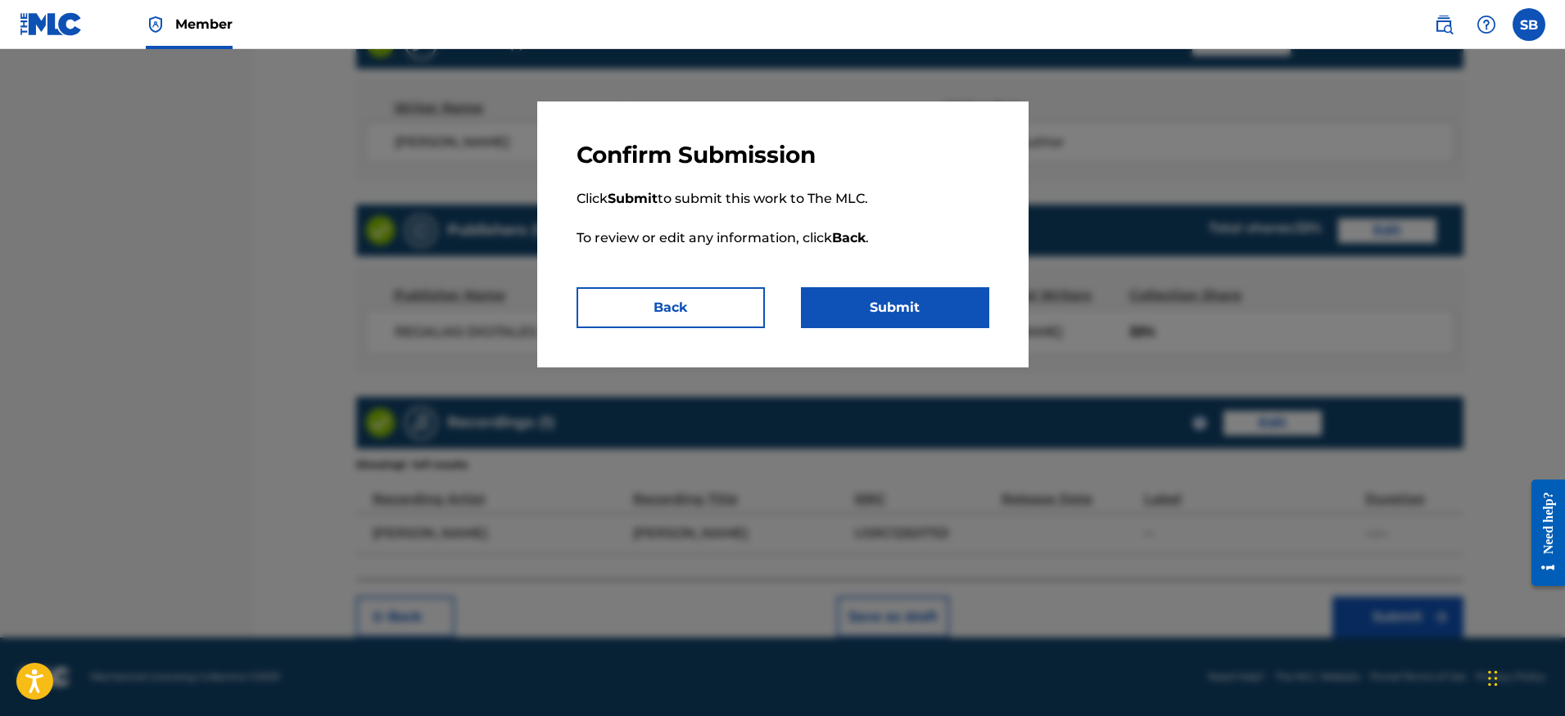
click at [931, 296] on button "Submit" at bounding box center [895, 307] width 188 height 41
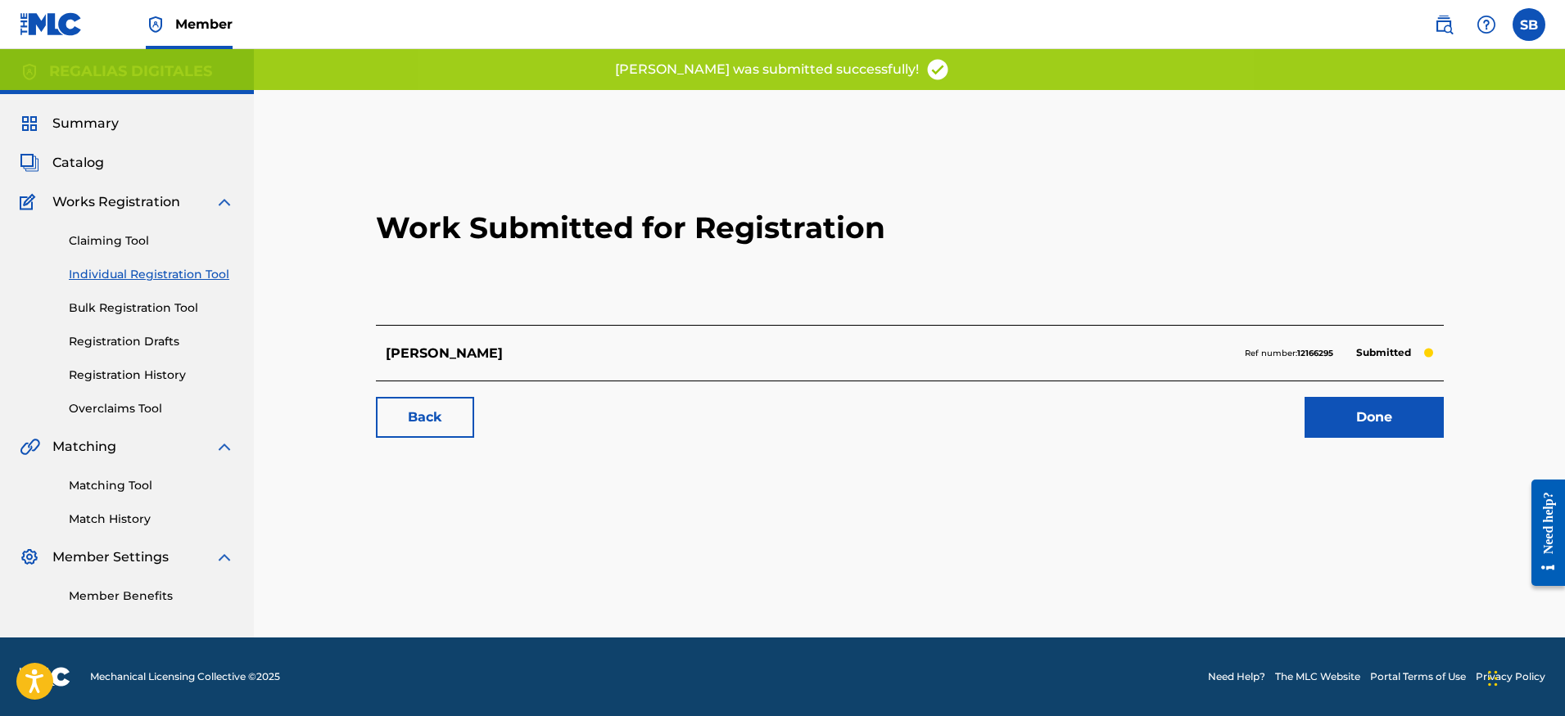
click at [1411, 412] on link "Done" at bounding box center [1373, 417] width 139 height 41
